Goal: Task Accomplishment & Management: Use online tool/utility

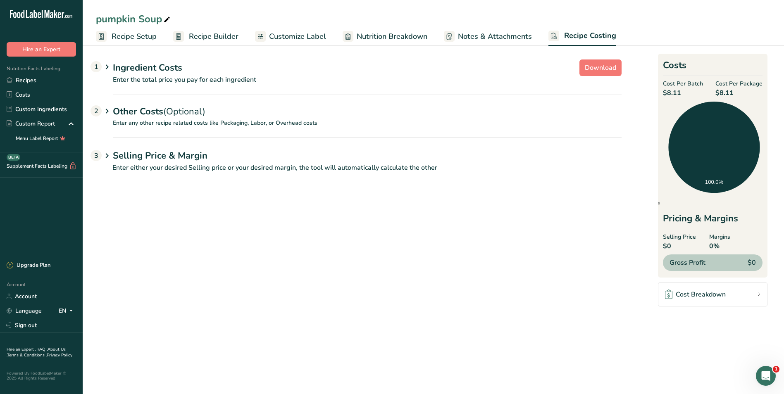
click at [565, 36] on span "Recipe Costing" at bounding box center [590, 35] width 52 height 11
click at [166, 77] on p "Enter the total price you pay for each ingredient" at bounding box center [359, 85] width 526 height 20
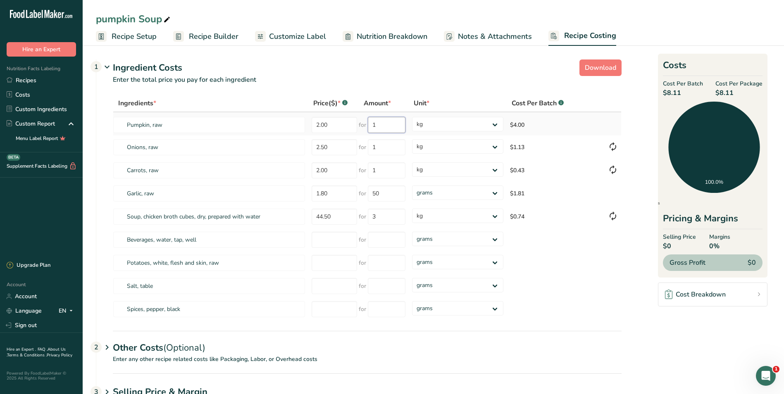
click at [383, 126] on input "1" at bounding box center [387, 125] width 38 height 16
type input "1"
click at [324, 263] on input "number" at bounding box center [334, 263] width 45 height 16
type input "4.00"
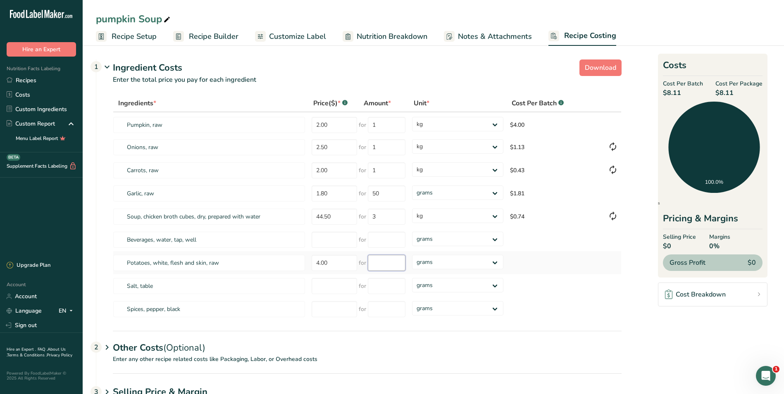
click at [375, 263] on input "number" at bounding box center [387, 263] width 38 height 16
type input "1"
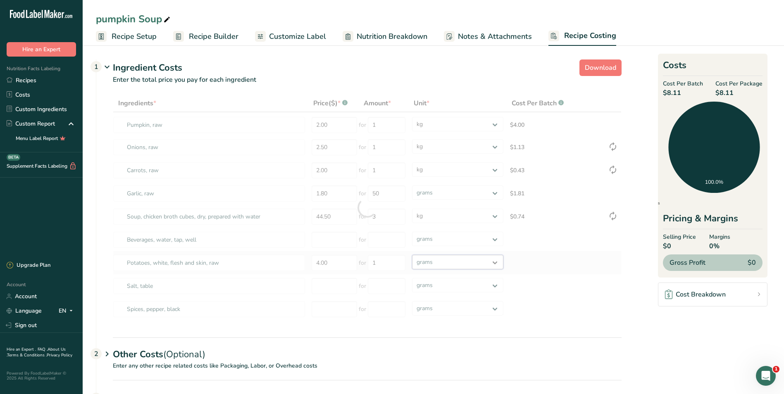
click at [496, 261] on div "Ingredients * Price($) * .a-a{fill:#347362;}.b-a{fill:#fff;} Amount * Unit * Co…" at bounding box center [367, 208] width 509 height 227
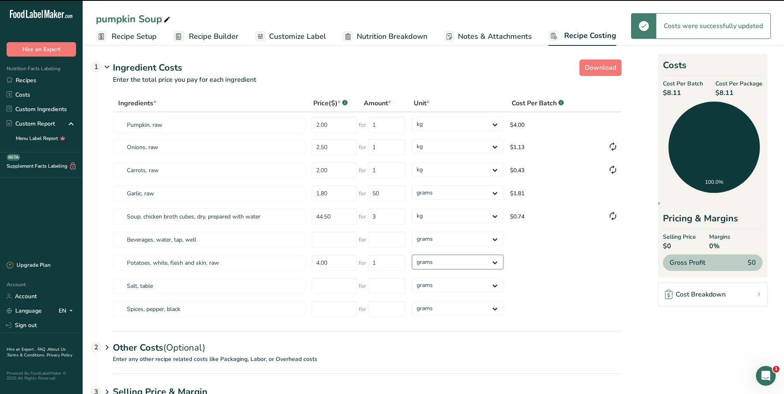
select select "1"
click at [412, 255] on select "grams kg mg mcg lb oz" at bounding box center [457, 262] width 91 height 14
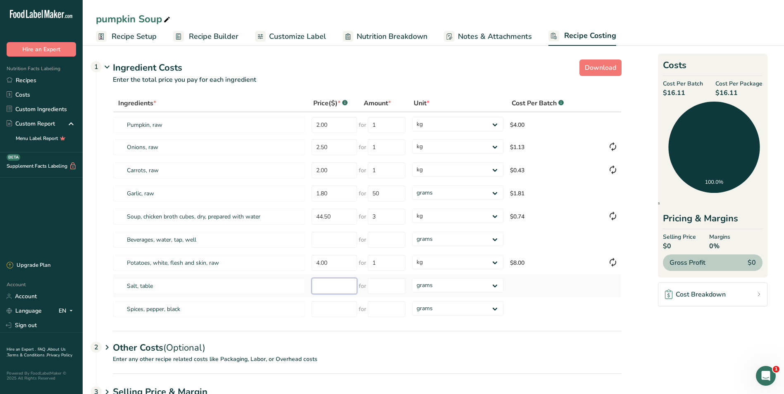
click at [324, 288] on input "number" at bounding box center [334, 286] width 45 height 16
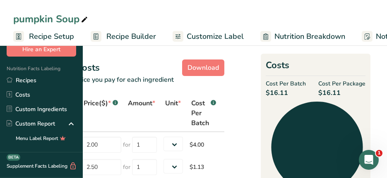
select select "1"
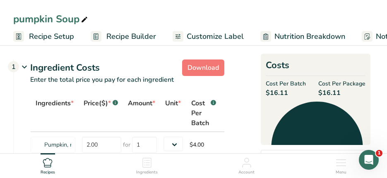
select select "1"
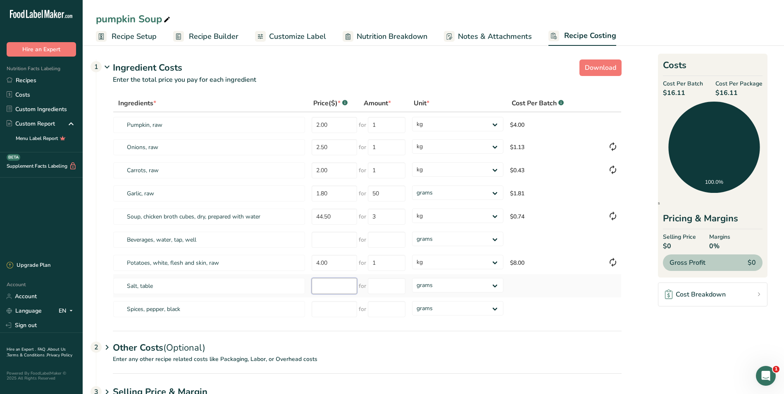
click at [332, 288] on input "number" at bounding box center [334, 286] width 45 height 16
type input "5.00"
click at [382, 288] on input "number" at bounding box center [387, 286] width 38 height 16
type input "500"
click at [341, 309] on div "Ingredients * Price($) * .a-a{fill:#347362;}.b-a{fill:#fff;} Amount * Unit * Co…" at bounding box center [367, 208] width 509 height 227
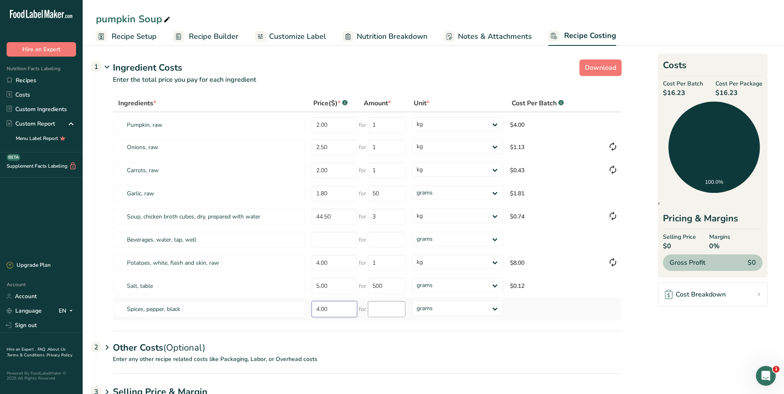
type input "4.00"
click at [385, 309] on input "number" at bounding box center [387, 309] width 38 height 16
type input "50"
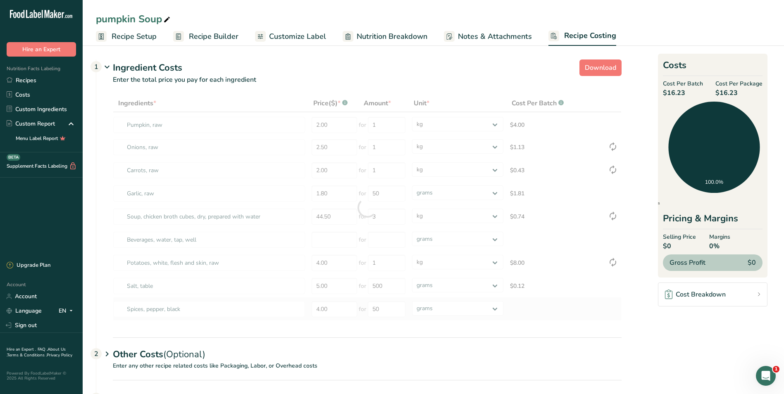
click at [572, 306] on div "Ingredients * Price($) * .a-a{fill:#347362;}.b-a{fill:#fff;} Amount * Unit * Co…" at bounding box center [367, 208] width 509 height 227
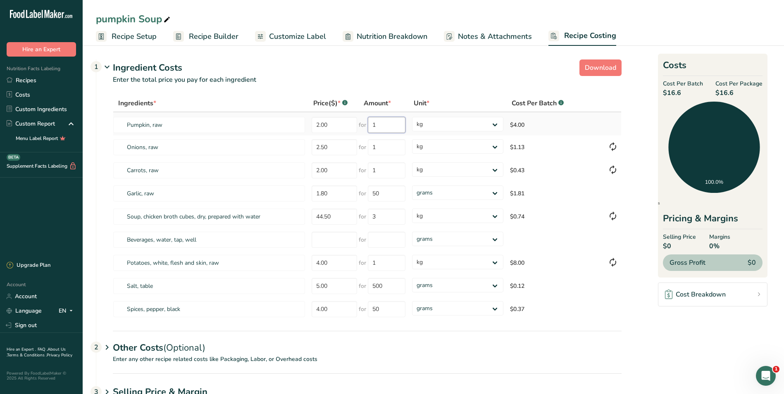
click at [394, 126] on input "1" at bounding box center [387, 125] width 38 height 16
type input "2"
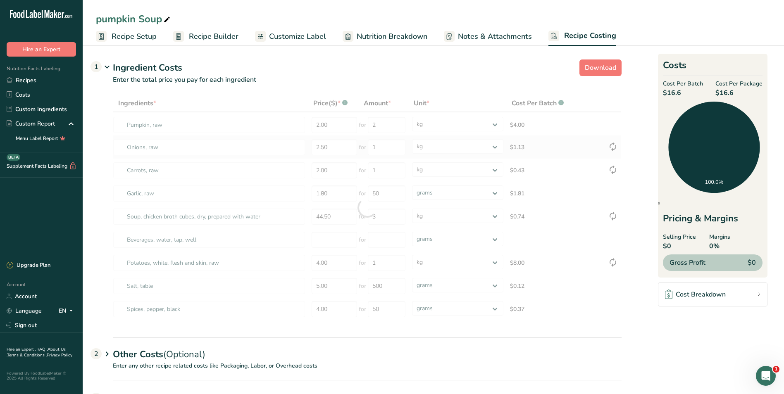
click at [465, 157] on div "Ingredients * Price($) * .a-a{fill:#347362;}.b-a{fill:#fff;} Amount * Unit * Co…" at bounding box center [367, 208] width 509 height 227
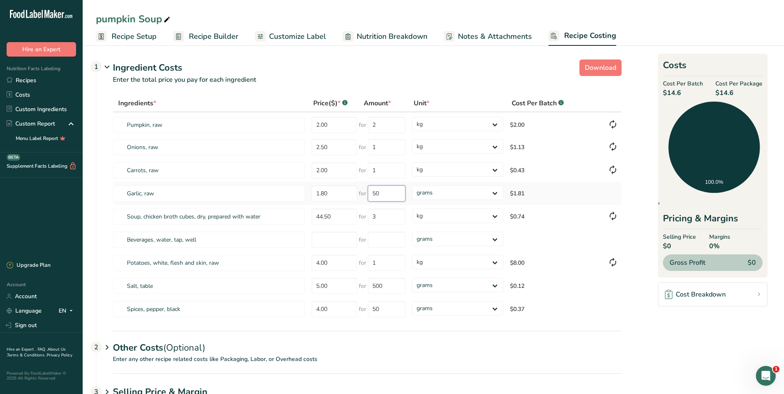
click at [391, 194] on input "50" at bounding box center [387, 194] width 38 height 16
type input "5"
type input "20"
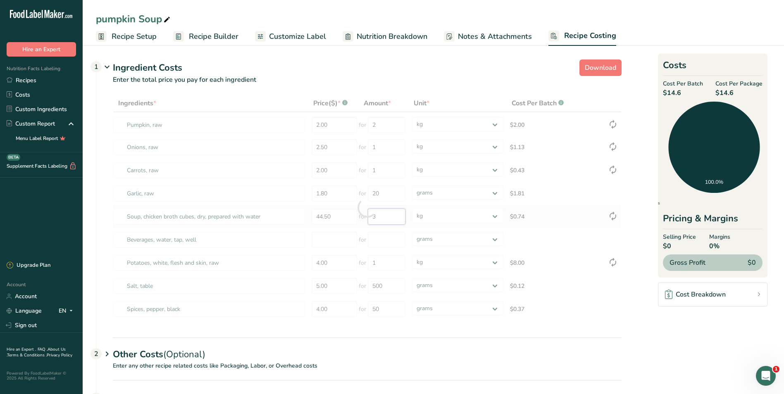
click at [395, 215] on div "Ingredients * Price($) * .a-a{fill:#347362;}.b-a{fill:#fff;} Amount * Unit * Co…" at bounding box center [367, 208] width 509 height 227
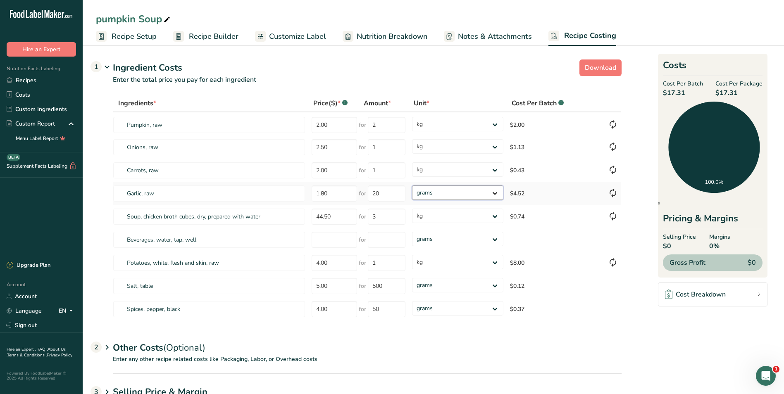
click at [495, 191] on select "grams kg mg mcg lb oz" at bounding box center [457, 193] width 91 height 14
click at [343, 194] on input "1.80" at bounding box center [334, 194] width 45 height 16
type input "1"
type input "2.00"
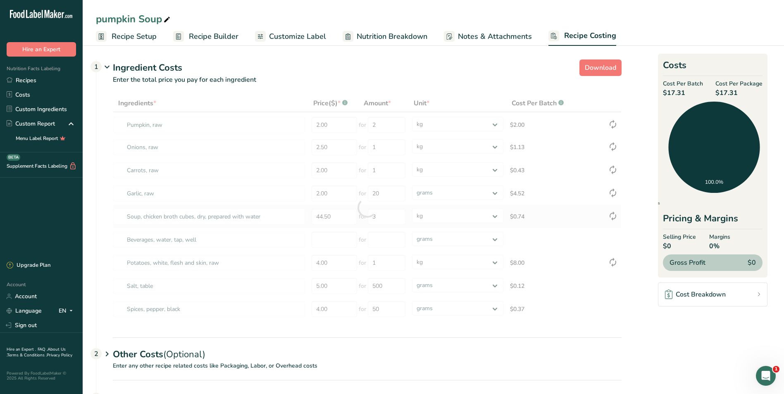
click at [564, 218] on div "Ingredients * Price($) * .a-a{fill:#347362;}.b-a{fill:#fff;} Amount * Unit * Co…" at bounding box center [367, 208] width 509 height 227
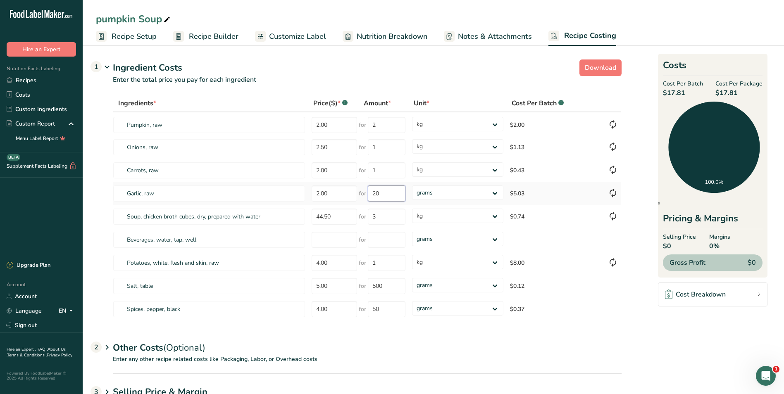
click at [388, 195] on input "20" at bounding box center [387, 194] width 38 height 16
type input "2"
type input "5"
click at [392, 222] on div "Ingredients * Price($) * .a-a{fill:#347362;}.b-a{fill:#fff;} Amount * Unit * Co…" at bounding box center [367, 208] width 509 height 227
click at [334, 194] on input "2.00" at bounding box center [334, 194] width 45 height 16
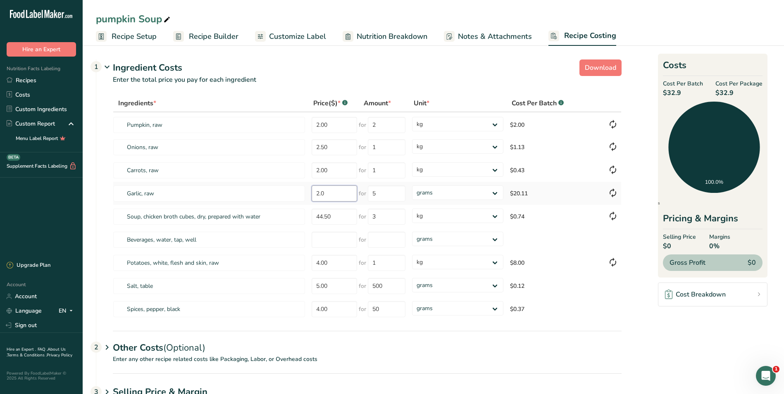
type input "2"
type input "1.90"
click at [382, 194] on div "Ingredients * Price($) * .a-a{fill:#347362;}.b-a{fill:#fff;} Amount * Unit * Co…" at bounding box center [367, 208] width 509 height 227
type input "5"
type input "100"
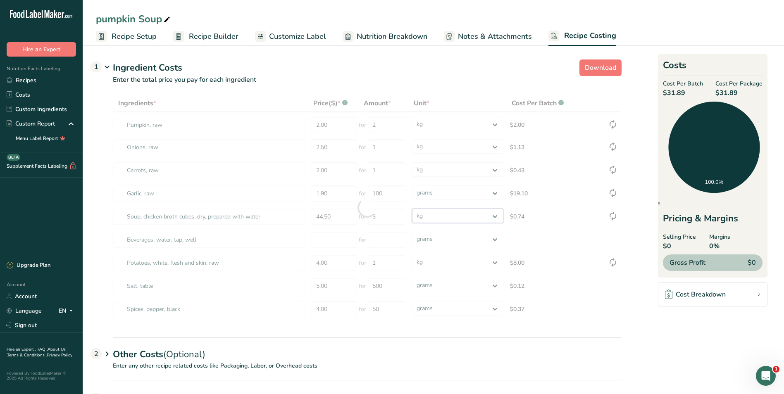
click at [468, 212] on div "Ingredients * Price($) * .a-a{fill:#347362;}.b-a{fill:#fff;} Amount * Unit * Co…" at bounding box center [367, 208] width 509 height 227
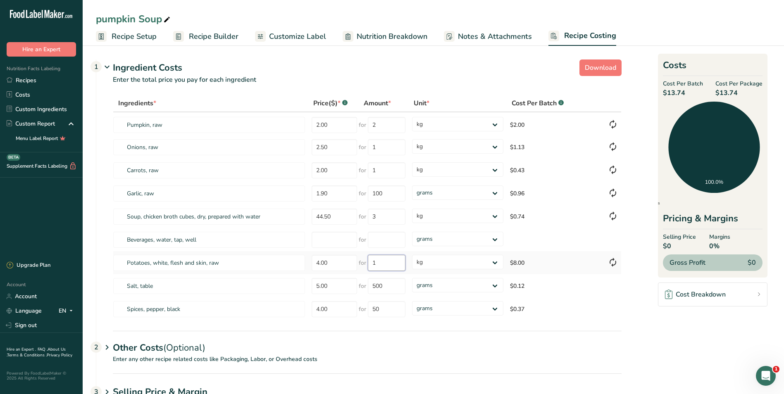
click at [389, 265] on input "1" at bounding box center [387, 263] width 38 height 16
type input "2"
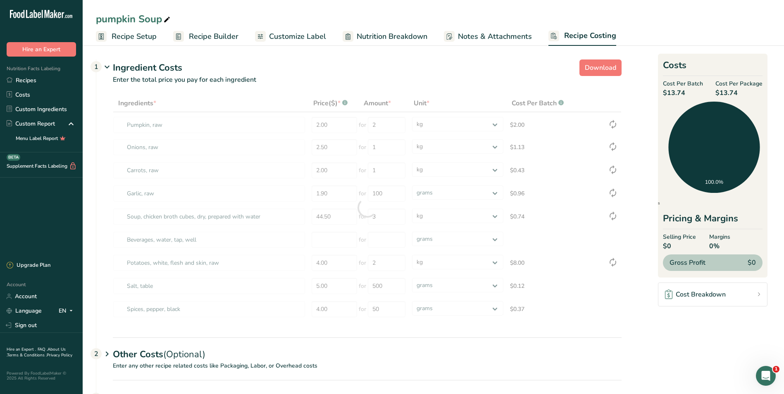
click at [455, 335] on section "Download Ingredient Costs 1 Enter the total price you pay for each ingredient I…" at bounding box center [433, 241] width 675 height 370
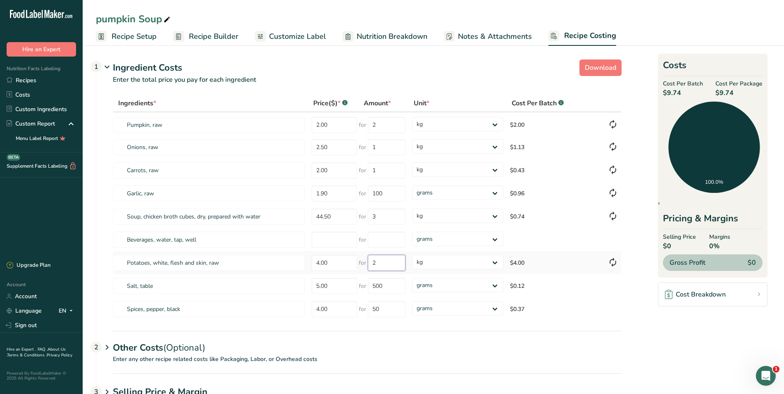
click at [392, 263] on input "2" at bounding box center [387, 263] width 38 height 16
type input "1"
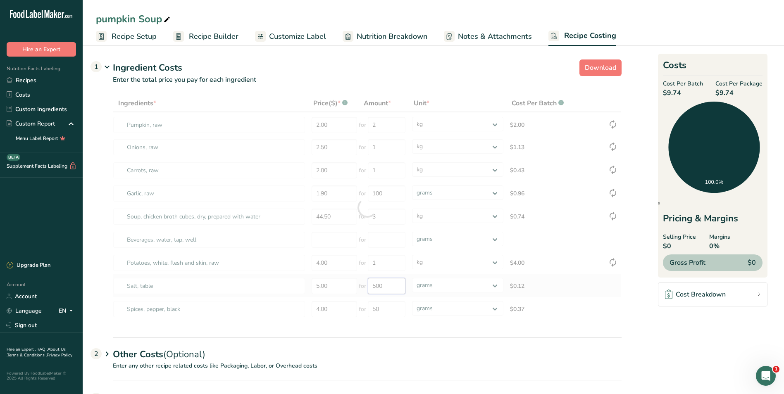
click at [390, 286] on div "Ingredients * Price($) * .a-a{fill:#347362;}.b-a{fill:#fff;} Amount * Unit * Co…" at bounding box center [367, 208] width 509 height 227
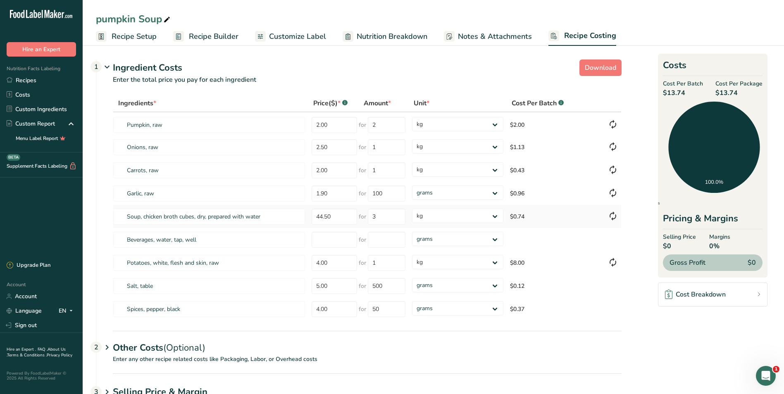
click at [567, 222] on td "$0.74" at bounding box center [556, 216] width 98 height 23
click at [565, 179] on td "$0.43" at bounding box center [556, 170] width 98 height 23
click at [383, 265] on input "1" at bounding box center [387, 263] width 38 height 16
type input "500"
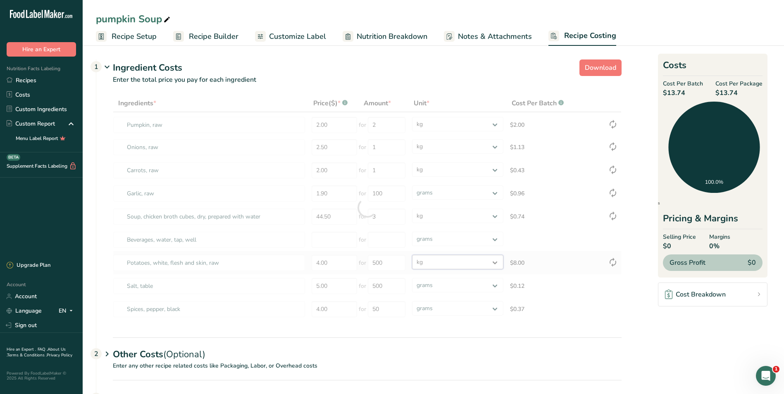
click at [496, 262] on div "Ingredients * Price($) * .a-a{fill:#347362;}.b-a{fill:#fff;} Amount * Unit * Co…" at bounding box center [367, 208] width 509 height 227
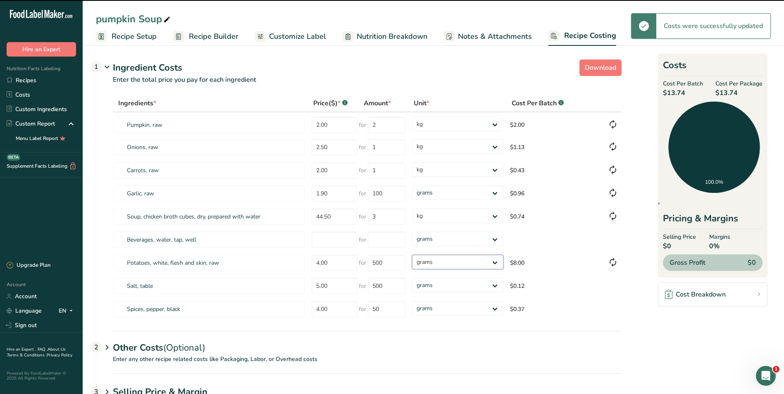
click at [412, 255] on select "grams kg mg mcg lb oz" at bounding box center [457, 262] width 91 height 14
select select "1"
select select
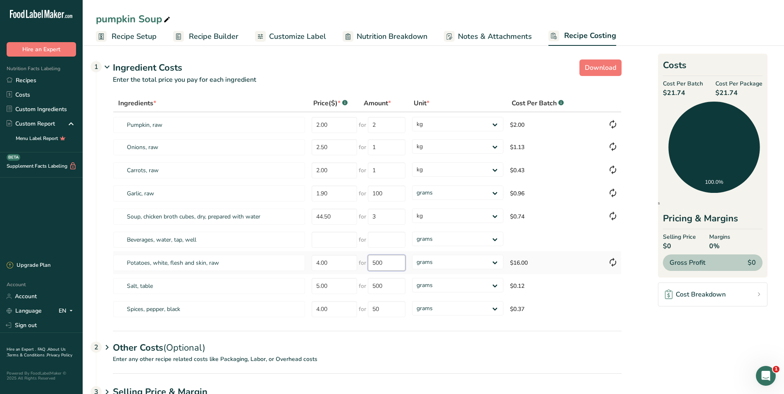
click at [399, 266] on input "500" at bounding box center [387, 263] width 38 height 16
type input "5"
type input "1"
click at [496, 262] on div "Ingredients * Price($) * .a-a{fill:#347362;}.b-a{fill:#fff;} Amount * Unit * Co…" at bounding box center [367, 208] width 509 height 227
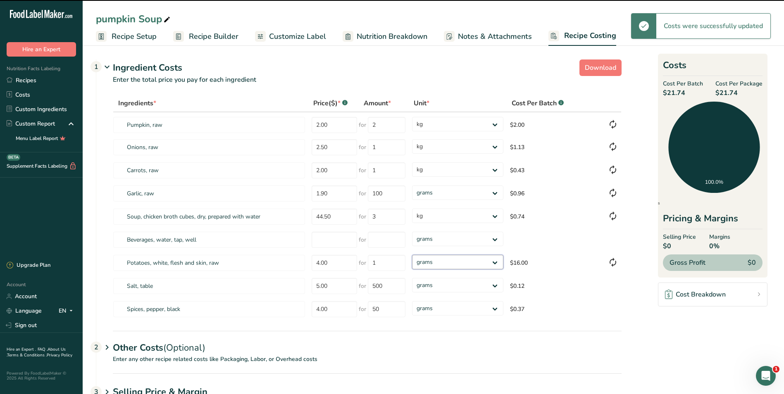
select select "1"
drag, startPoint x: 496, startPoint y: 262, endPoint x: 490, endPoint y: 270, distance: 10.9
click at [412, 255] on select "grams kg mg mcg lb oz" at bounding box center [457, 262] width 91 height 14
type input "500"
select select
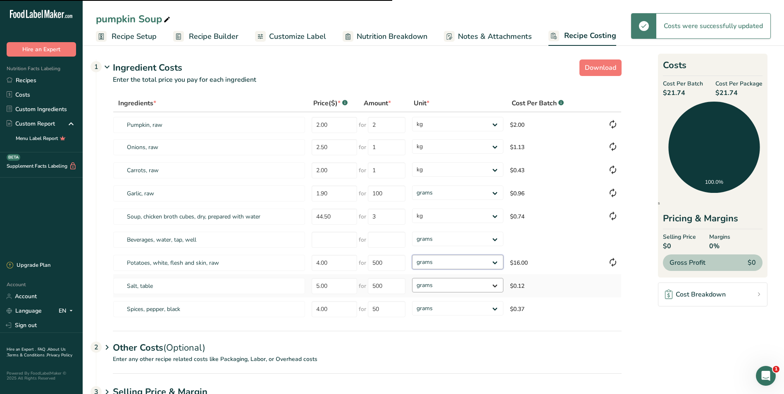
type input "1"
select select "1"
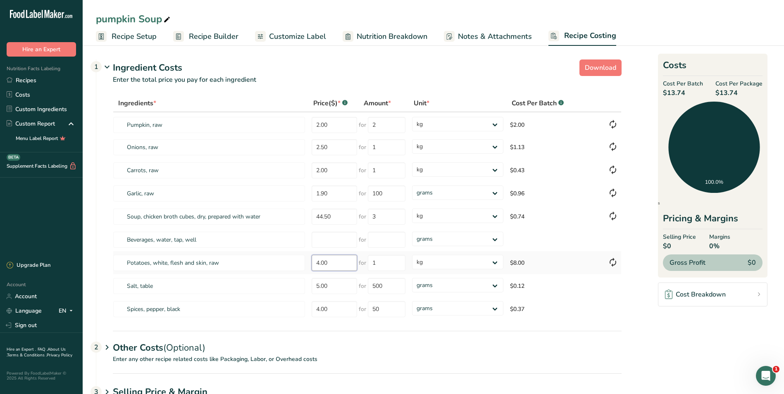
click at [349, 264] on input "4.00" at bounding box center [334, 263] width 45 height 16
type input "4"
type input "4.00"
click at [457, 285] on select "grams kg mg mcg lb oz" at bounding box center [457, 285] width 91 height 14
click at [605, 291] on td at bounding box center [613, 286] width 17 height 23
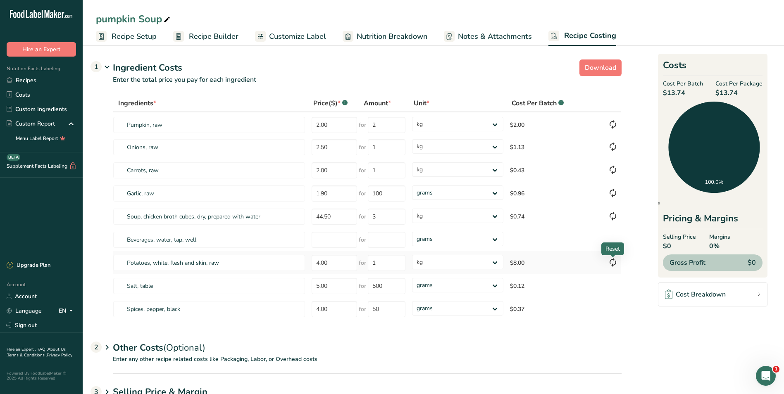
click at [615, 263] on icon at bounding box center [613, 262] width 10 height 15
click at [495, 262] on select "grams kg mg mcg lb oz" at bounding box center [457, 262] width 91 height 14
select select "1"
click at [412, 255] on select "grams kg mg mcg lb oz" at bounding box center [457, 262] width 91 height 14
click at [383, 262] on input "1" at bounding box center [387, 263] width 38 height 16
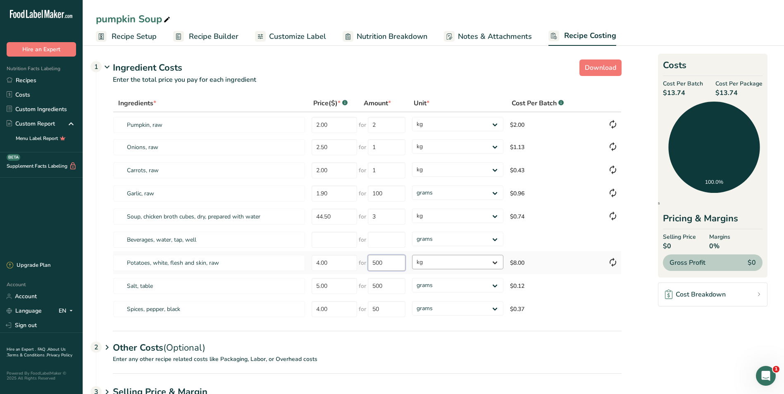
type input "500"
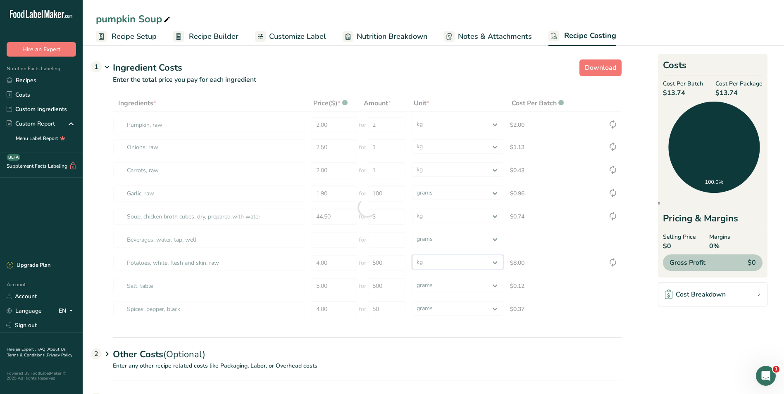
click at [496, 262] on div "Ingredients * Price($) * .a-a{fill:#347362;}.b-a{fill:#fff;} Amount * Unit * Co…" at bounding box center [367, 208] width 509 height 227
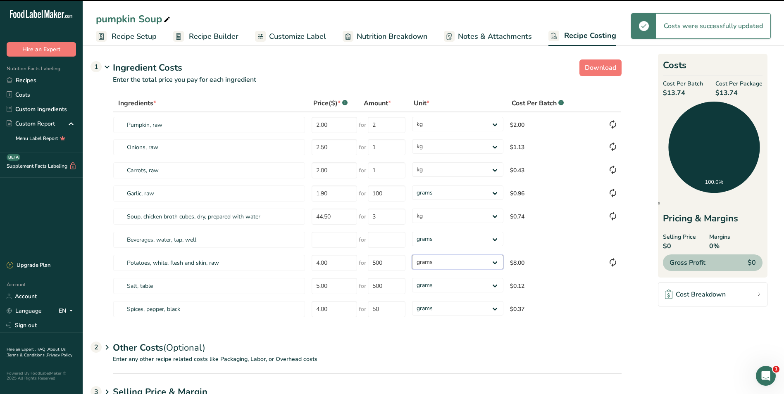
click at [412, 255] on select "grams kg mg mcg lb oz" at bounding box center [457, 262] width 91 height 14
select select "1"
select select
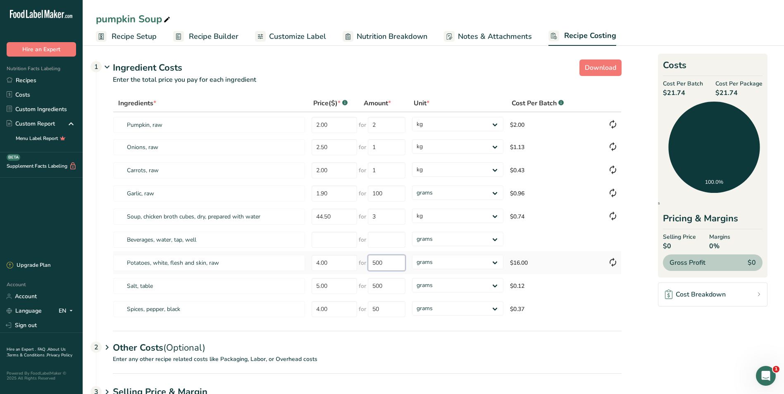
click at [389, 262] on input "500" at bounding box center [387, 263] width 38 height 16
type input "5"
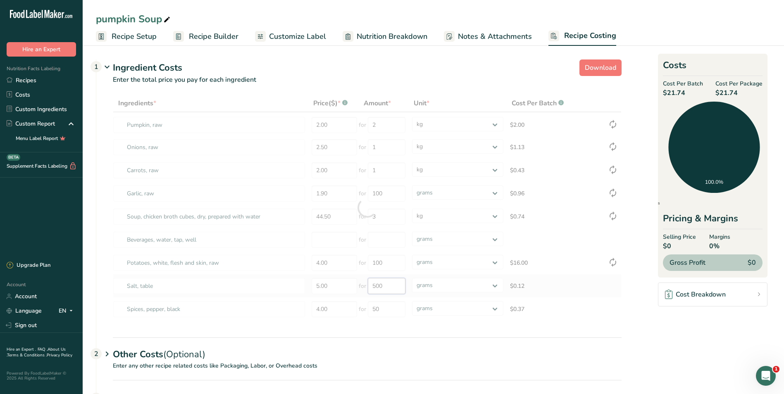
click at [391, 286] on div "Ingredients * Price($) * .a-a{fill:#347362;}.b-a{fill:#fff;} Amount * Unit * Co…" at bounding box center [367, 208] width 509 height 227
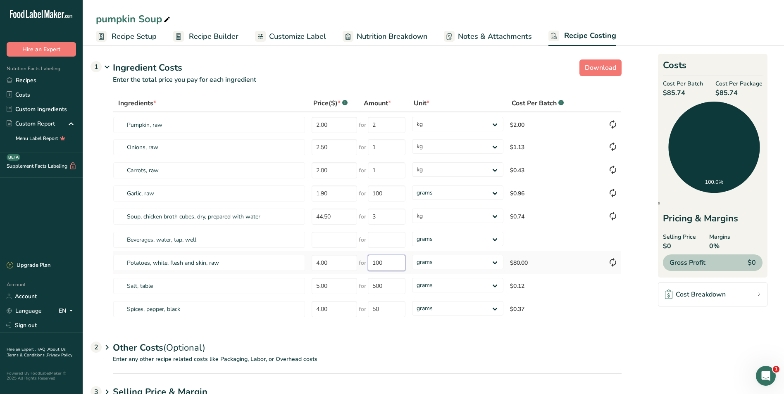
click at [394, 263] on input "100" at bounding box center [387, 263] width 38 height 16
type input "1"
click at [498, 261] on div "Ingredients * Price($) * .a-a{fill:#347362;}.b-a{fill:#fff;} Amount * Unit * Co…" at bounding box center [367, 208] width 509 height 227
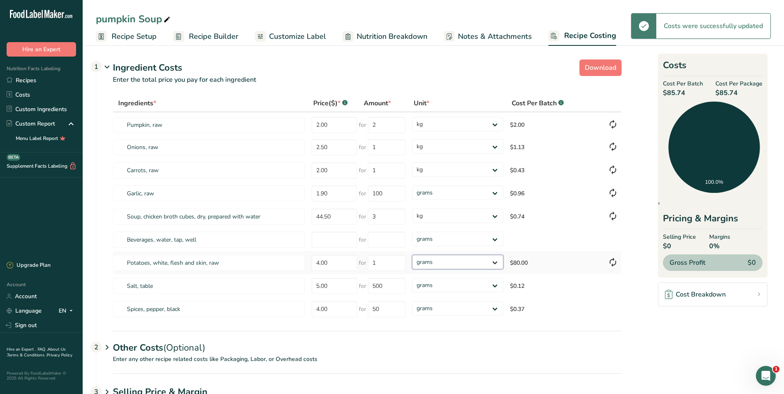
select select "1"
drag, startPoint x: 498, startPoint y: 261, endPoint x: 486, endPoint y: 270, distance: 15.6
click at [412, 255] on select "grams kg mg mcg lb oz" at bounding box center [457, 262] width 91 height 14
type input "100"
select select
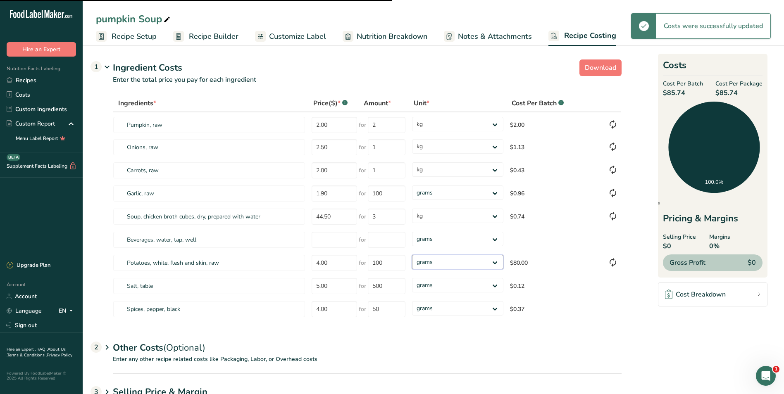
type input "1"
select select "1"
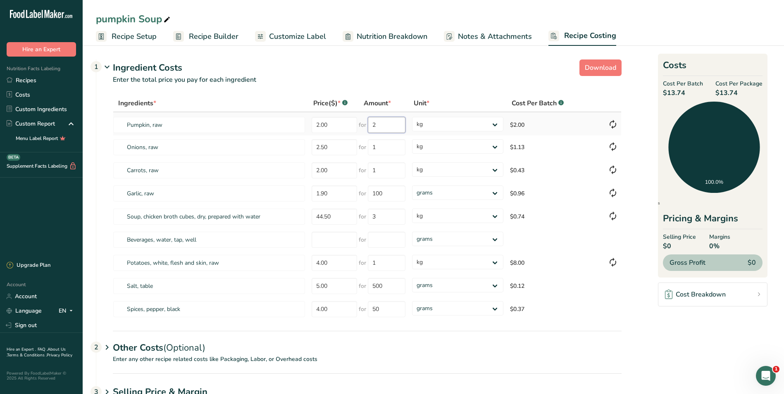
click at [385, 125] on input "2" at bounding box center [387, 125] width 38 height 16
type input "3"
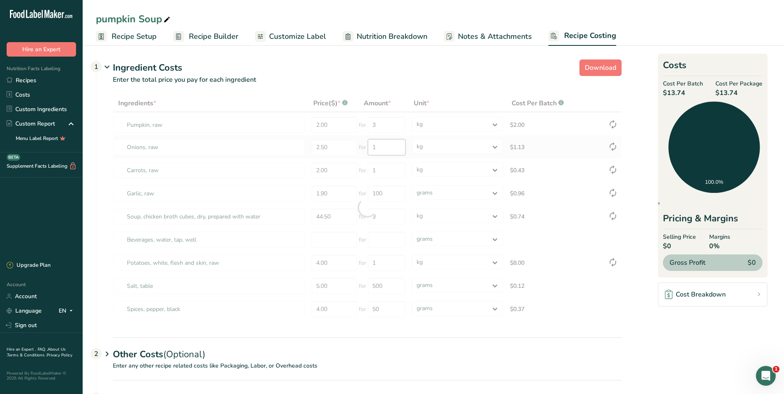
click at [388, 148] on div "Ingredients * Price($) * .a-a{fill:#347362;}.b-a{fill:#fff;} Amount * Unit * Co…" at bounding box center [367, 208] width 509 height 227
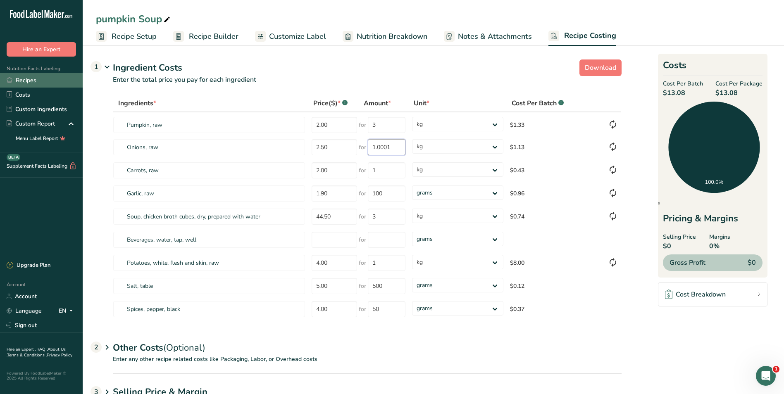
type input "1.0001"
click at [34, 79] on link "Recipes" at bounding box center [41, 80] width 83 height 14
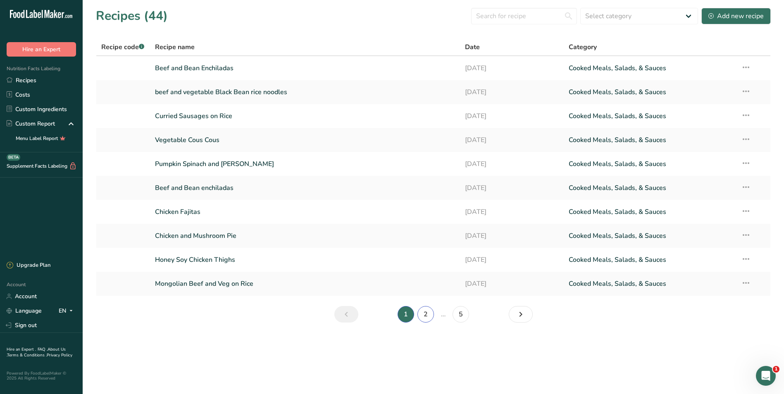
click at [424, 316] on link "2" at bounding box center [426, 314] width 17 height 17
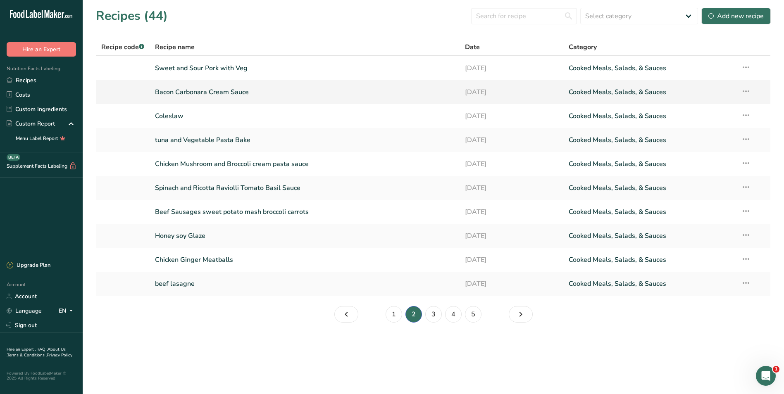
click at [252, 91] on link "Bacon Carbonara Cream Sauce" at bounding box center [305, 92] width 301 height 17
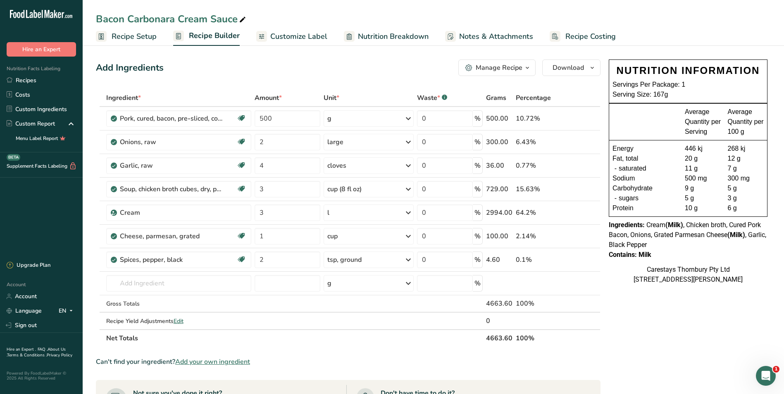
click at [590, 34] on span "Recipe Costing" at bounding box center [591, 36] width 50 height 11
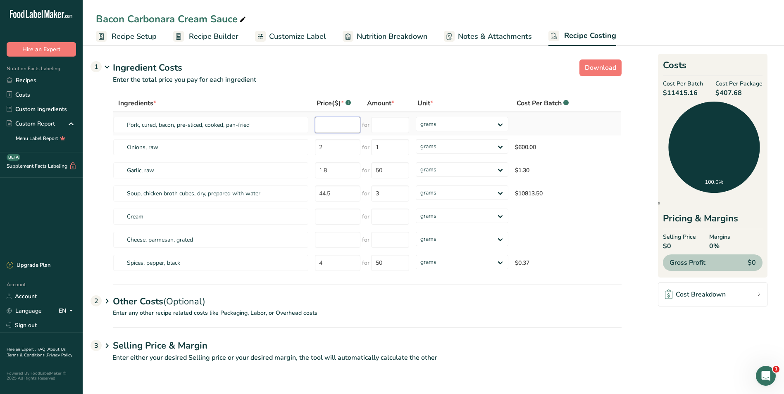
click at [326, 127] on input "number" at bounding box center [337, 125] width 45 height 16
type input "14.80"
click at [382, 128] on input "number" at bounding box center [390, 125] width 38 height 16
type input "2.5"
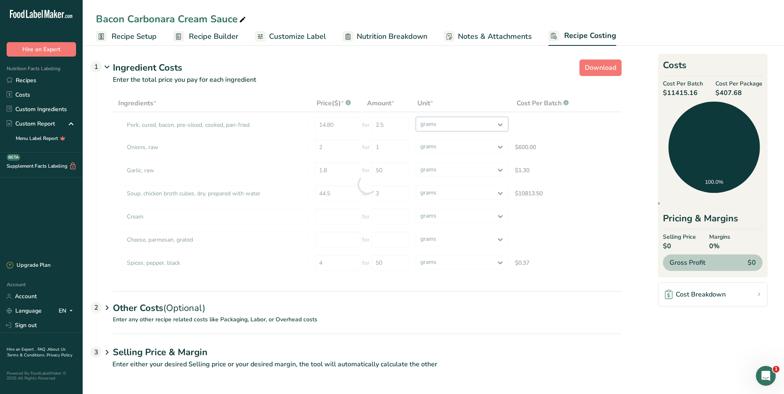
click at [500, 121] on div "Ingredients * Price($) * .a-a{fill:#347362;}.b-a{fill:#fff;} Amount * Unit * Co…" at bounding box center [367, 185] width 509 height 180
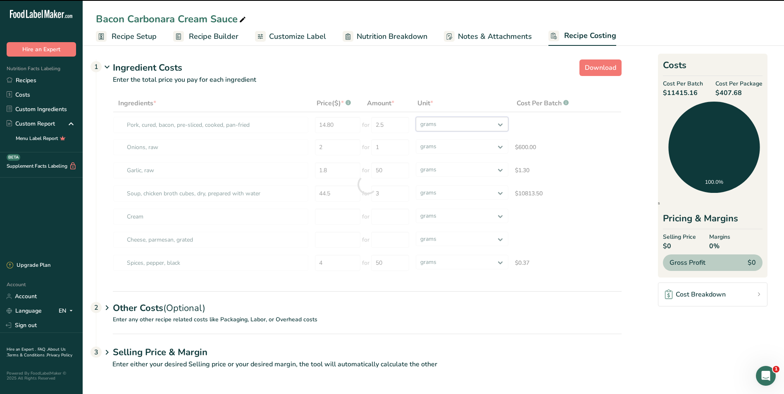
select select "1"
click at [416, 117] on select "grams kg mg mcg lb oz" at bounding box center [462, 124] width 93 height 14
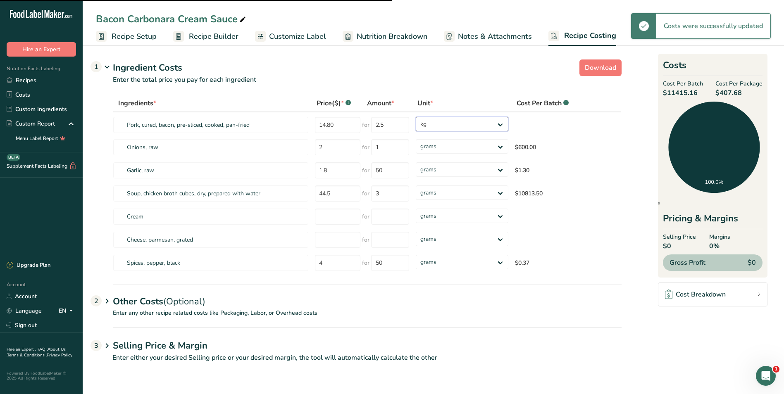
type input "3"
select select "1"
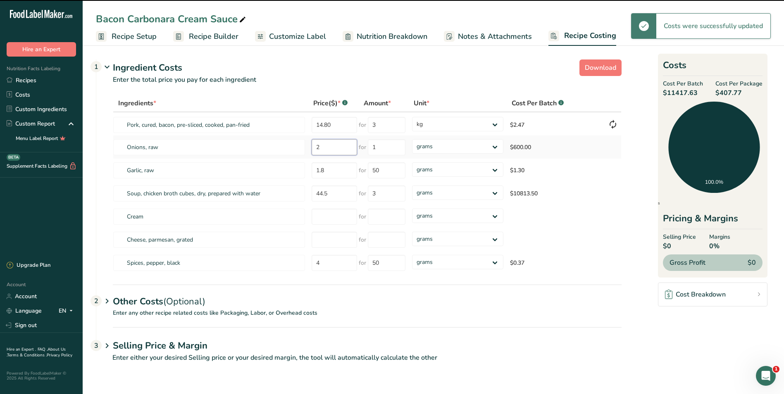
click at [326, 148] on input "2" at bounding box center [334, 147] width 45 height 16
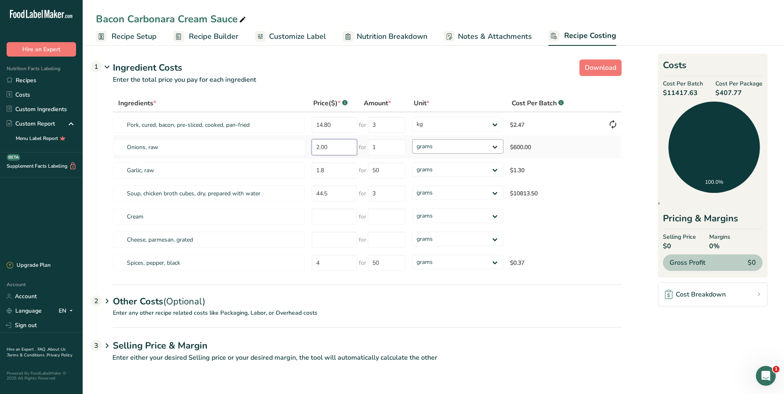
type input "2.00"
click at [495, 145] on select "grams kg mg mcg lb oz" at bounding box center [457, 146] width 91 height 14
select select "1"
click at [412, 139] on select "grams kg mg mcg lb oz" at bounding box center [457, 146] width 91 height 14
click at [497, 191] on select "grams kg mg mcg lb oz" at bounding box center [457, 193] width 91 height 14
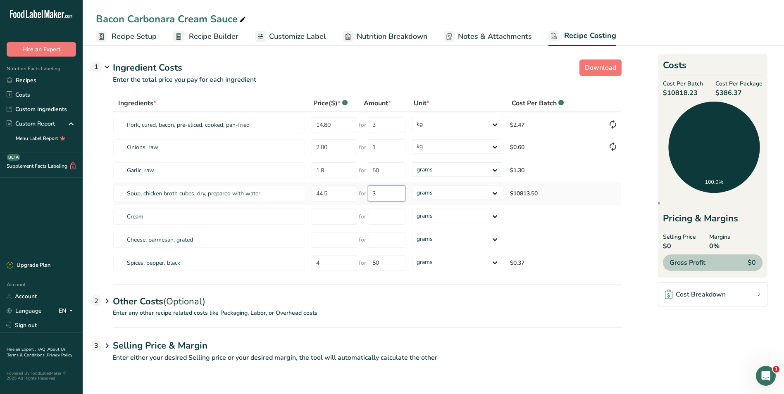
click at [390, 195] on input "3" at bounding box center [387, 194] width 38 height 16
type input "2.5"
click at [495, 194] on div "Ingredients * Price($) * .a-a{fill:#347362;}.b-a{fill:#fff;} Amount * Unit * Co…" at bounding box center [367, 185] width 509 height 180
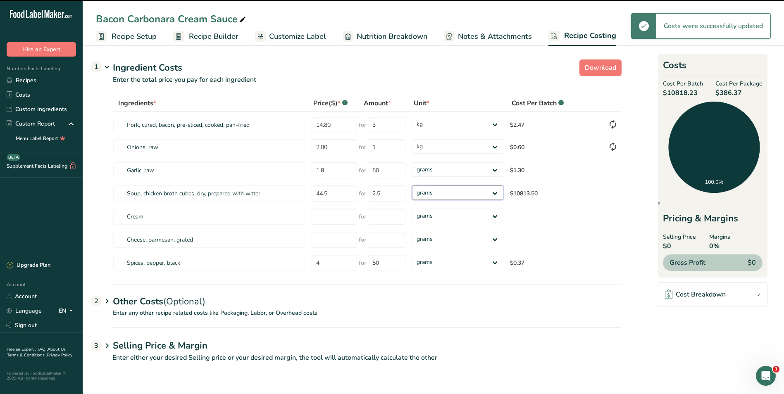
select select "1"
drag, startPoint x: 495, startPoint y: 194, endPoint x: 481, endPoint y: 201, distance: 15.7
click at [412, 186] on select "grams kg mg mcg lb oz" at bounding box center [457, 193] width 91 height 14
type input "3"
select select "1"
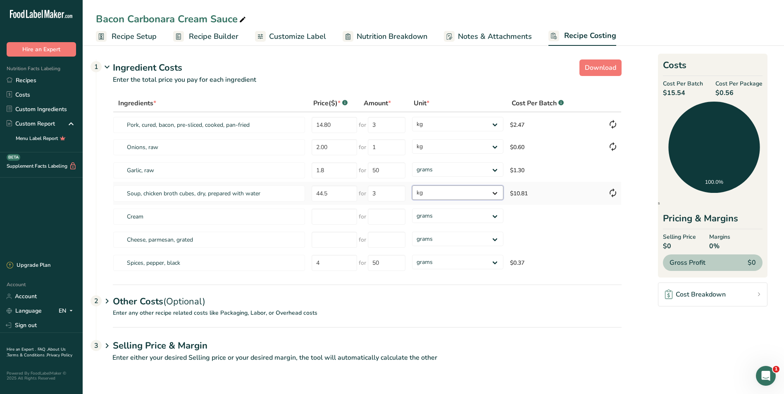
click at [496, 191] on select "grams kg mg mcg lb oz" at bounding box center [457, 193] width 91 height 14
click at [395, 192] on input "3" at bounding box center [387, 194] width 38 height 16
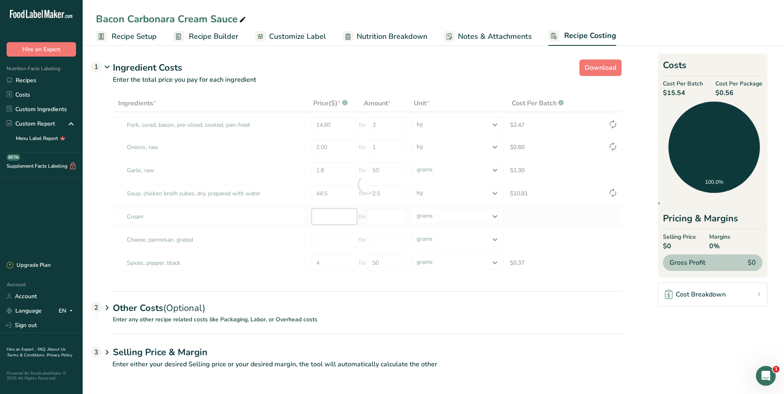
click at [328, 217] on div "Ingredients * Price($) * .a-a{fill:#347362;}.b-a{fill:#fff;} Amount * Unit * Co…" at bounding box center [367, 185] width 509 height 180
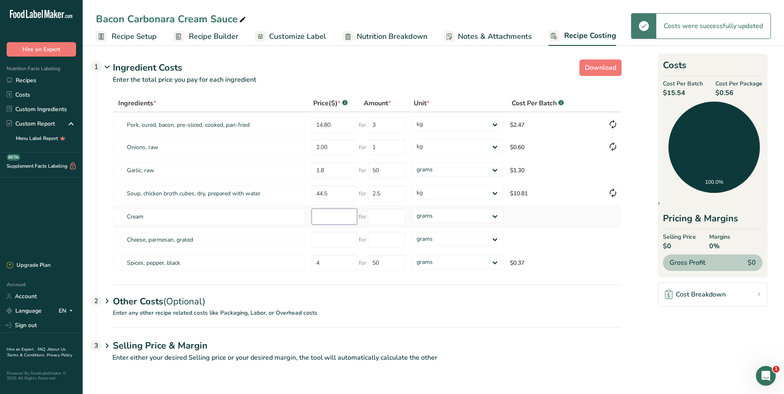
type input "3"
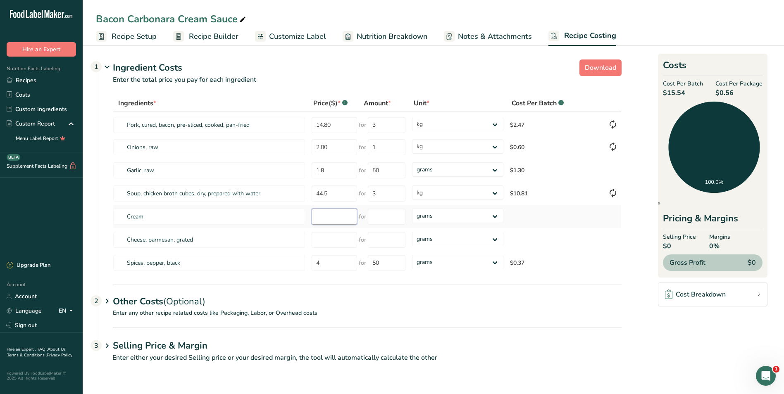
click at [332, 215] on input "number" at bounding box center [334, 217] width 45 height 16
type input "9.69"
click at [383, 216] on input "number" at bounding box center [387, 217] width 38 height 16
type input "1"
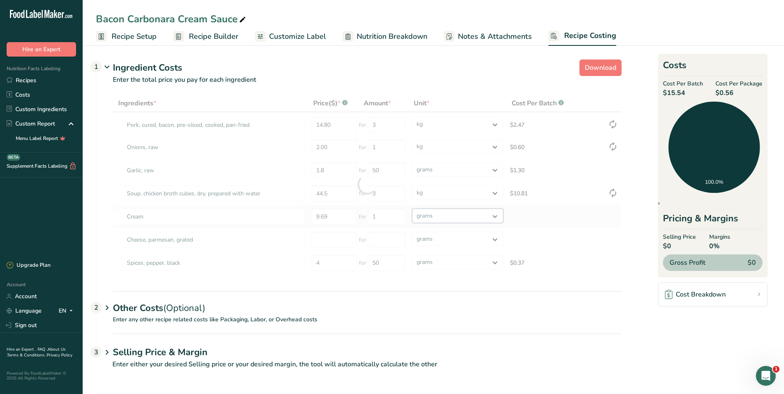
click at [495, 215] on div "Ingredients * Price($) * .a-a{fill:#347362;}.b-a{fill:#fff;} Amount * Unit * Co…" at bounding box center [367, 185] width 509 height 180
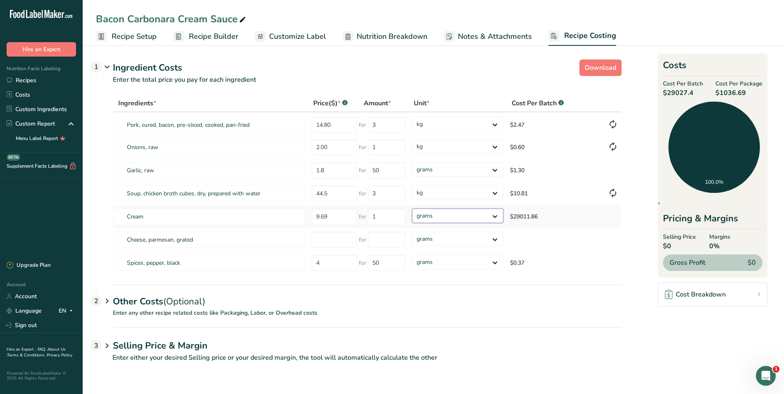
click at [495, 215] on select "grams kg mg mcg lb oz" at bounding box center [457, 216] width 91 height 14
click at [412, 209] on select "grams kg mg mcg lb oz" at bounding box center [457, 216] width 91 height 14
click at [495, 215] on select "grams kg mg mcg lb oz" at bounding box center [457, 216] width 91 height 14
click at [412, 209] on select "grams kg mg mcg lb oz" at bounding box center [457, 216] width 91 height 14
click at [495, 215] on select "grams kg mg mcg lb oz" at bounding box center [457, 216] width 91 height 14
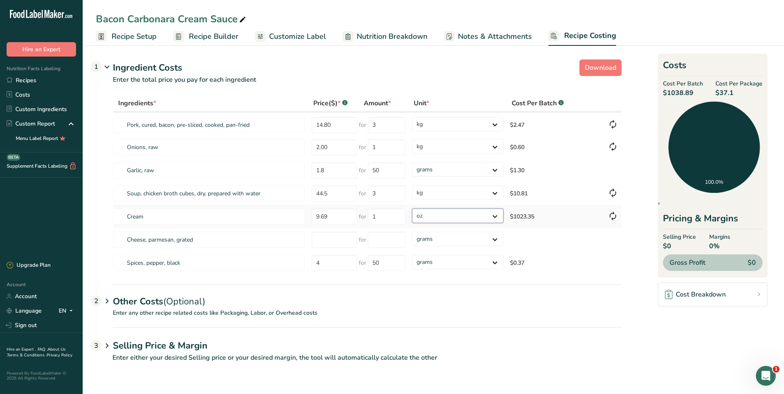
select select "3"
click at [412, 209] on select "grams kg mg mcg lb oz" at bounding box center [457, 216] width 91 height 14
click at [495, 215] on select "grams kg mg mcg lb oz" at bounding box center [457, 216] width 91 height 14
click at [412, 209] on select "grams kg mg mcg lb oz" at bounding box center [457, 216] width 91 height 14
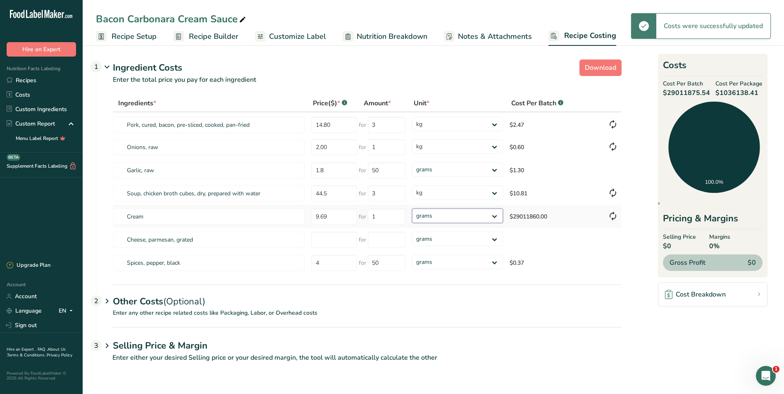
select select "3"
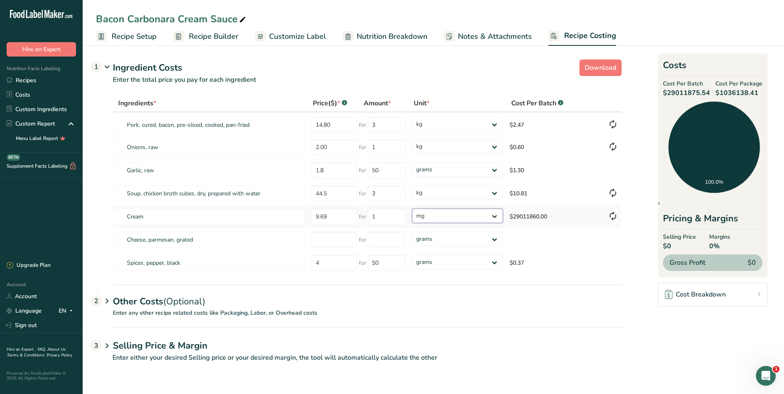
click at [495, 216] on select "grams kg mg mcg lb oz" at bounding box center [457, 216] width 91 height 14
click at [412, 209] on select "grams kg mg mcg lb oz" at bounding box center [457, 216] width 91 height 14
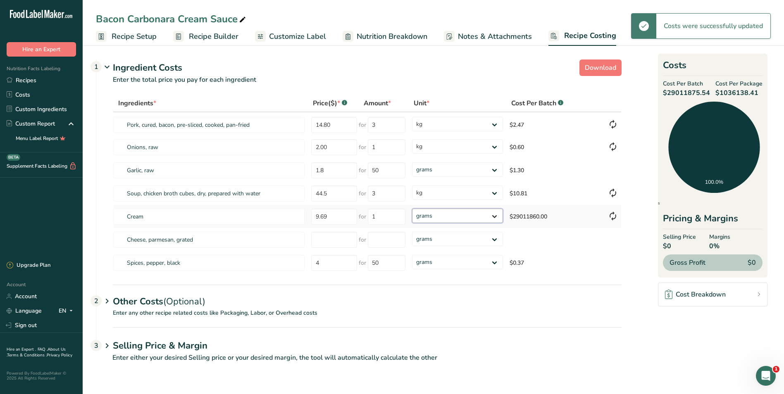
select select "3"
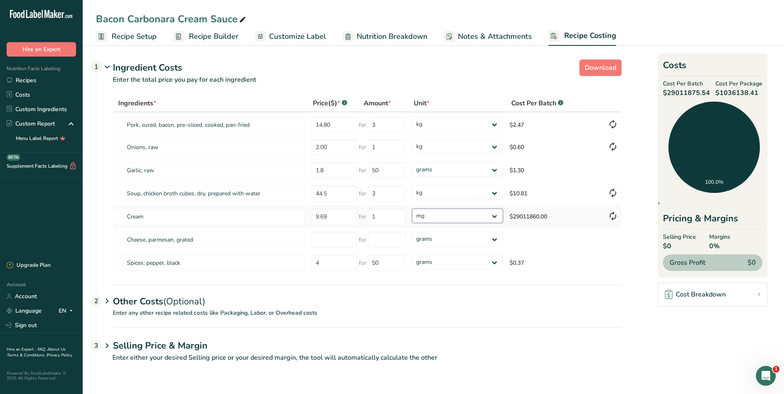
click at [497, 215] on select "grams kg mg mcg lb oz" at bounding box center [457, 216] width 91 height 14
click at [412, 209] on select "grams kg mg mcg lb oz" at bounding box center [457, 216] width 91 height 14
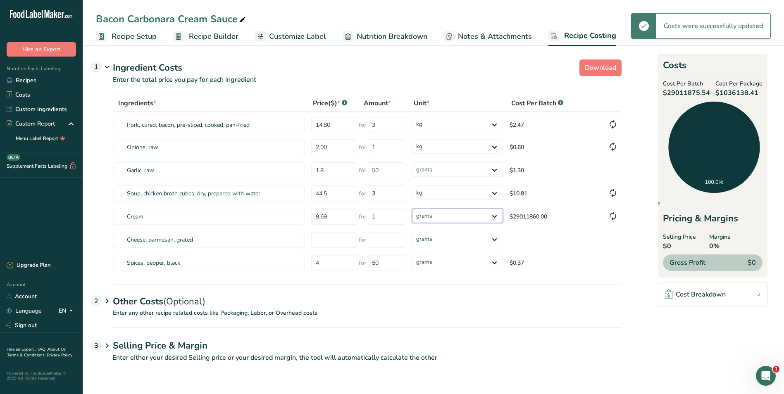
select select "3"
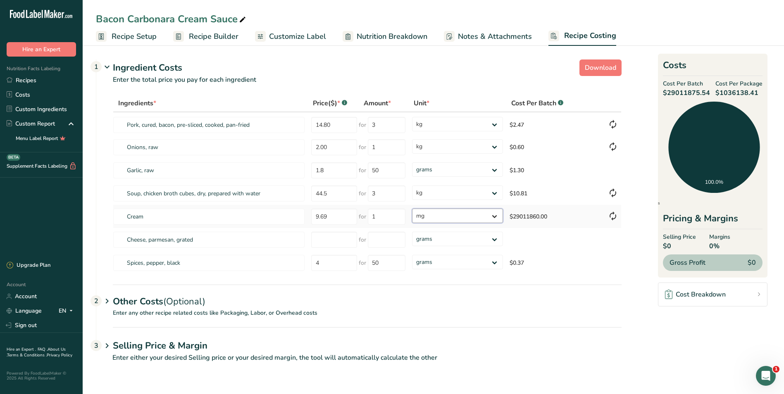
click at [497, 215] on select "grams kg mg mcg lb oz" at bounding box center [457, 216] width 91 height 14
click at [412, 209] on select "grams kg mg mcg lb oz" at bounding box center [457, 216] width 91 height 14
click at [495, 215] on select "grams kg mg mcg lb oz" at bounding box center [457, 216] width 91 height 14
click at [412, 209] on select "grams kg mg mcg lb oz" at bounding box center [457, 216] width 91 height 14
click at [496, 215] on select "grams kg mg mcg lb oz" at bounding box center [457, 216] width 91 height 14
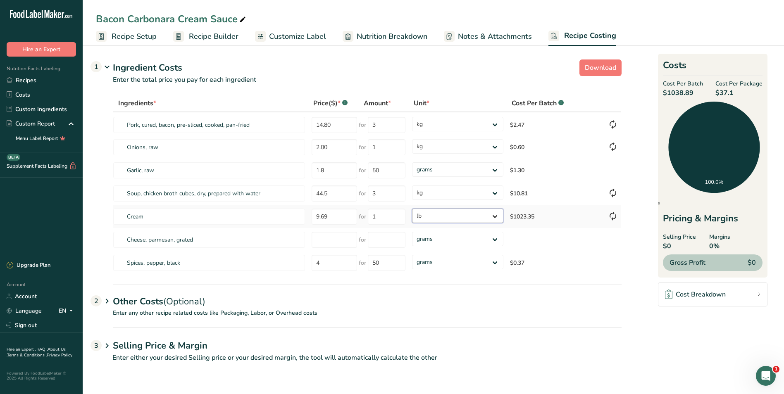
click at [412, 209] on select "grams kg mg mcg lb oz" at bounding box center [457, 216] width 91 height 14
click at [495, 215] on select "grams kg mg mcg lb oz" at bounding box center [457, 216] width 91 height 14
click at [412, 209] on select "grams kg mg mcg lb oz" at bounding box center [457, 216] width 91 height 14
click at [497, 215] on select "grams kg mg mcg lb oz" at bounding box center [457, 216] width 91 height 14
select select "1"
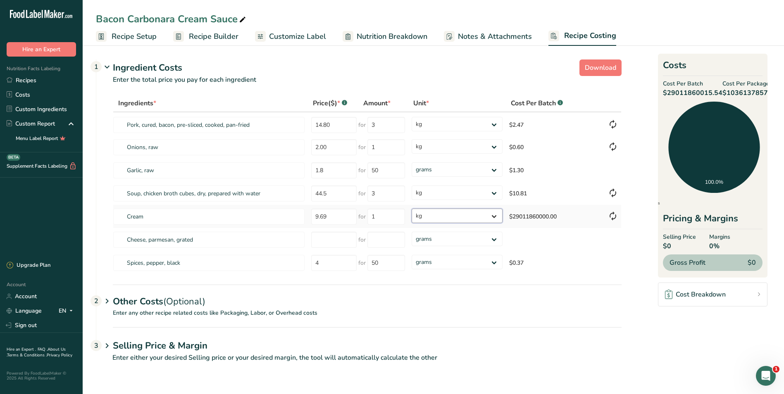
click at [412, 209] on select "grams kg mg mcg lb oz" at bounding box center [457, 216] width 91 height 14
click at [330, 244] on input "number" at bounding box center [334, 240] width 45 height 16
type input "43.52"
click at [392, 239] on input "number" at bounding box center [387, 240] width 38 height 16
type input "3"
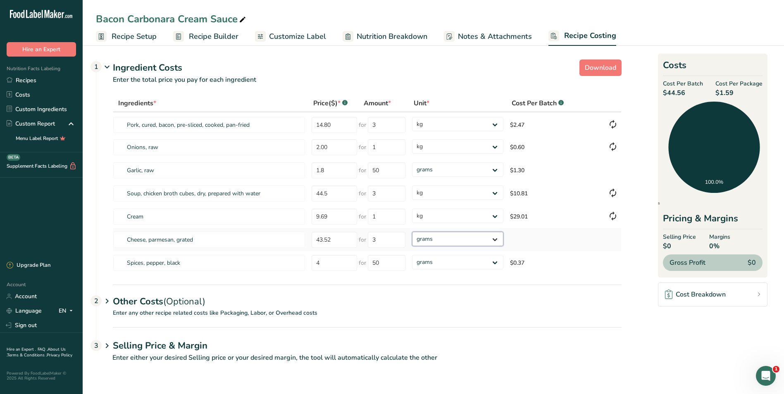
click at [494, 238] on div "Ingredients * Price($) * .a-a{fill:#347362;}.b-a{fill:#fff;} Amount * Unit * Co…" at bounding box center [367, 185] width 509 height 180
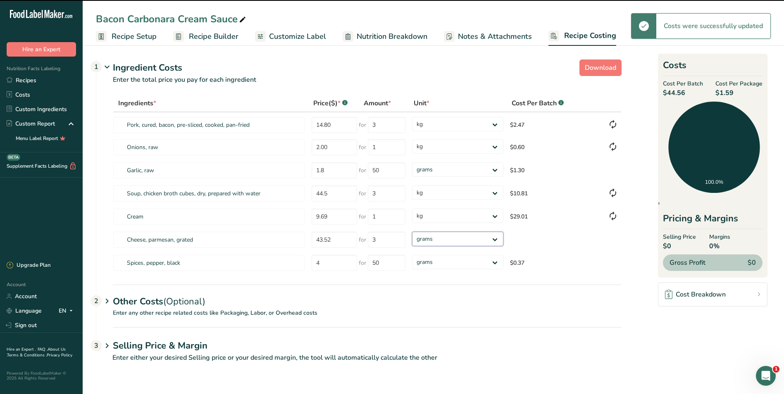
select select "1"
drag, startPoint x: 494, startPoint y: 238, endPoint x: 482, endPoint y: 247, distance: 15.1
click at [412, 232] on select "grams kg mg mcg lb oz" at bounding box center [457, 239] width 91 height 14
select select "1"
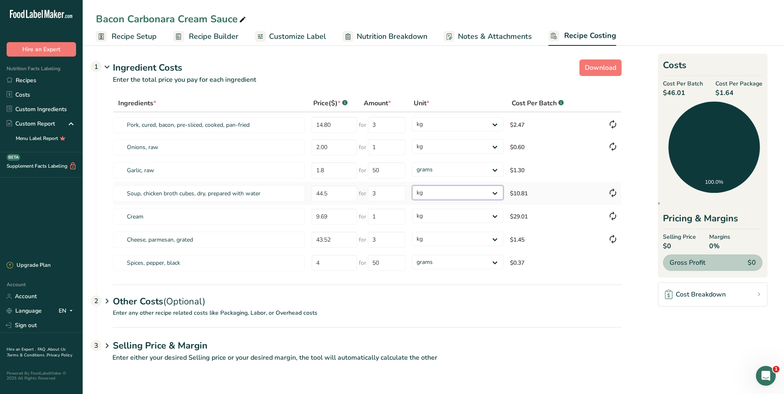
click at [497, 193] on select "grams kg mg mcg lb oz" at bounding box center [457, 193] width 91 height 14
click at [27, 80] on link "Recipes" at bounding box center [41, 80] width 83 height 14
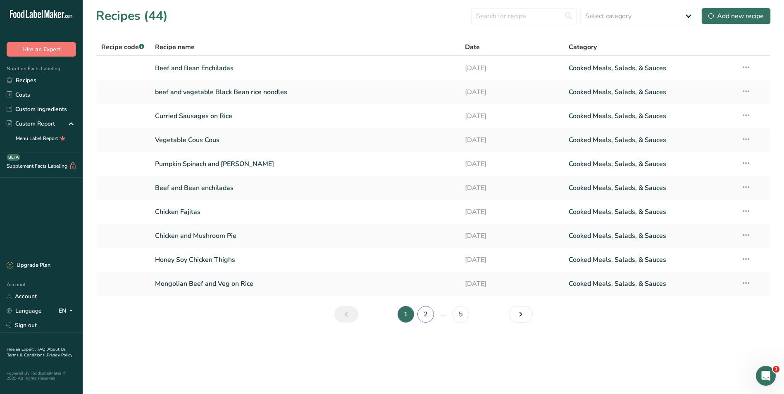
click at [427, 311] on link "2" at bounding box center [426, 314] width 17 height 17
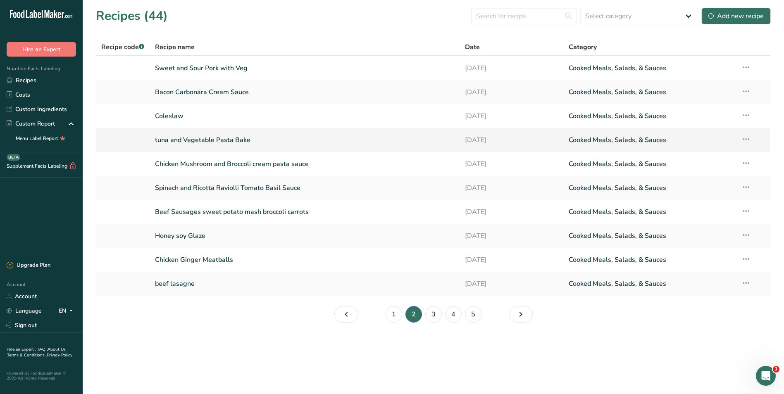
click at [261, 139] on link "tuna and Vegetable Pasta Bake" at bounding box center [305, 139] width 301 height 17
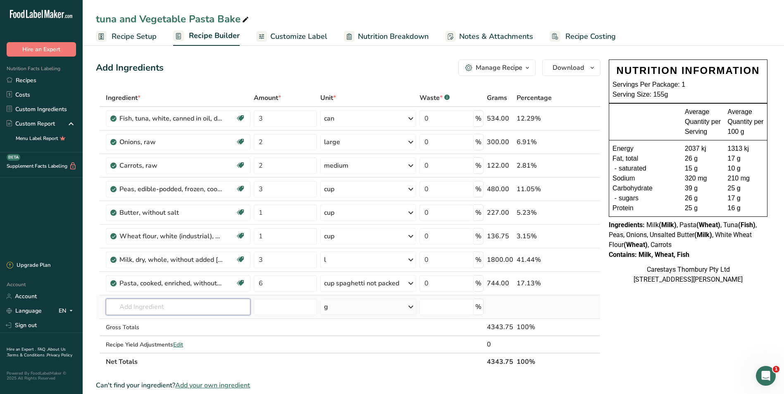
click at [129, 307] on input "text" at bounding box center [178, 307] width 145 height 17
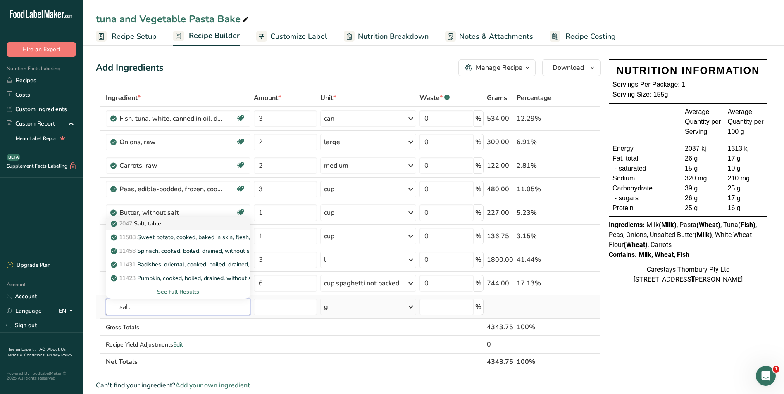
type input "salt"
click at [150, 222] on p "2047 Salt, table" at bounding box center [136, 224] width 49 height 9
type input "Salt, table"
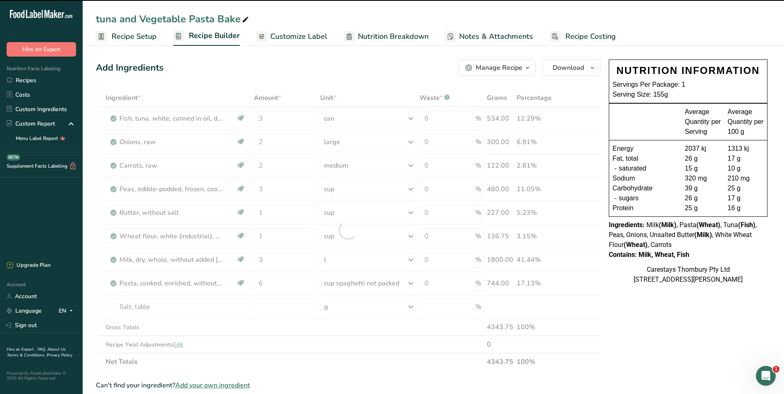
type input "0"
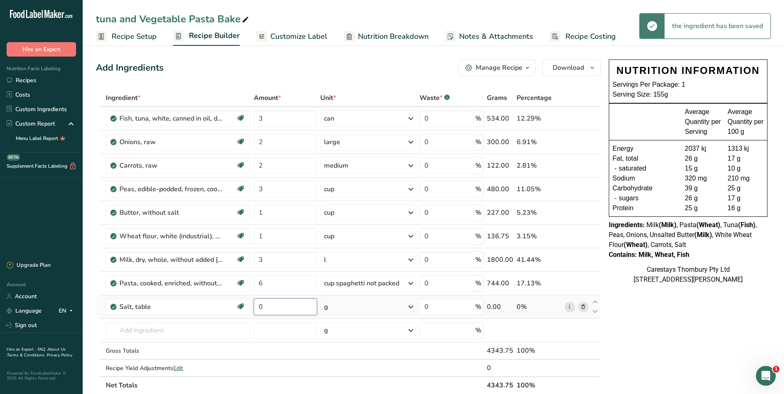
click at [272, 306] on input "0" at bounding box center [285, 307] width 63 height 17
type input "2"
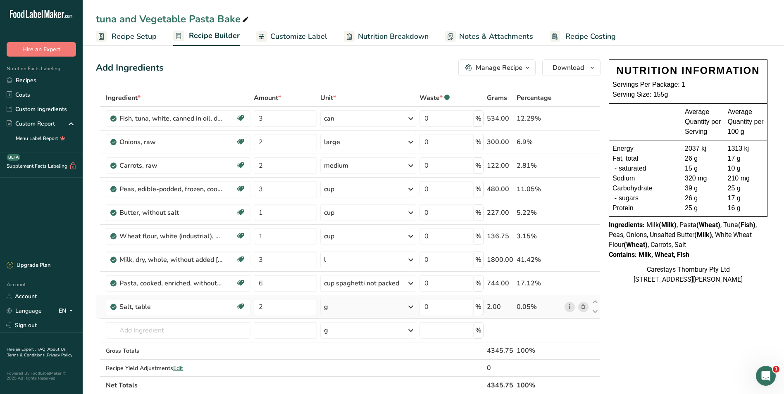
click at [412, 306] on div "Ingredient * Amount * Unit * Waste * .a-a{fill:#347362;}.b-a{fill:#fff;} Grams …" at bounding box center [348, 241] width 505 height 305
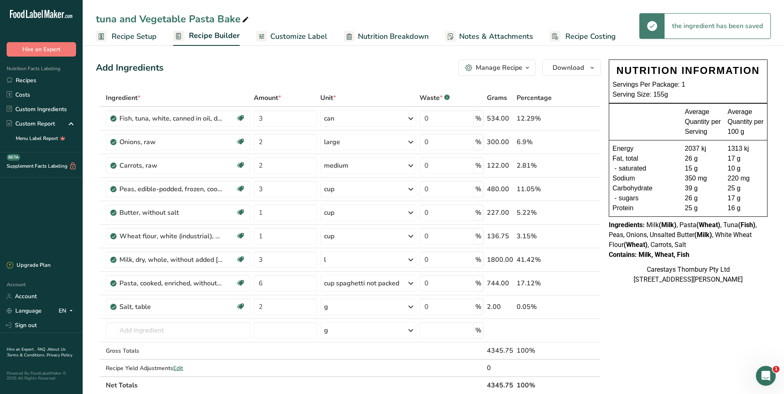
click at [413, 306] on icon at bounding box center [411, 307] width 10 height 15
click at [374, 344] on div "1 tbsp" at bounding box center [359, 347] width 69 height 12
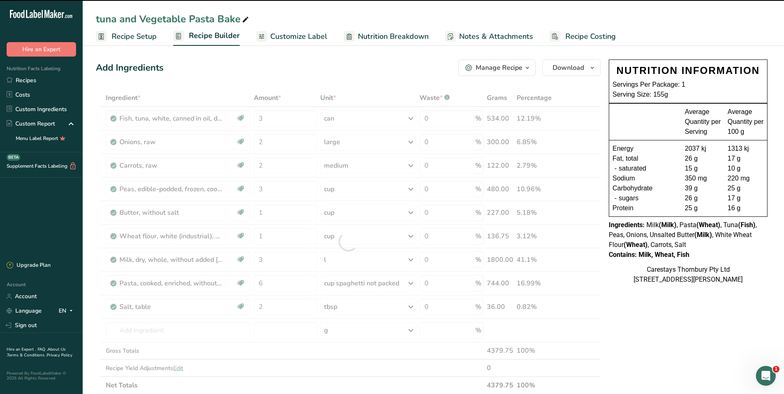
click at [135, 331] on div at bounding box center [348, 241] width 505 height 305
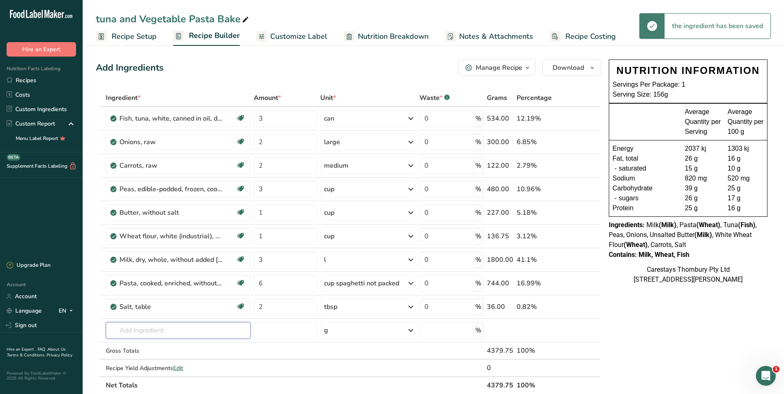
click at [135, 331] on input "text" at bounding box center [178, 331] width 145 height 17
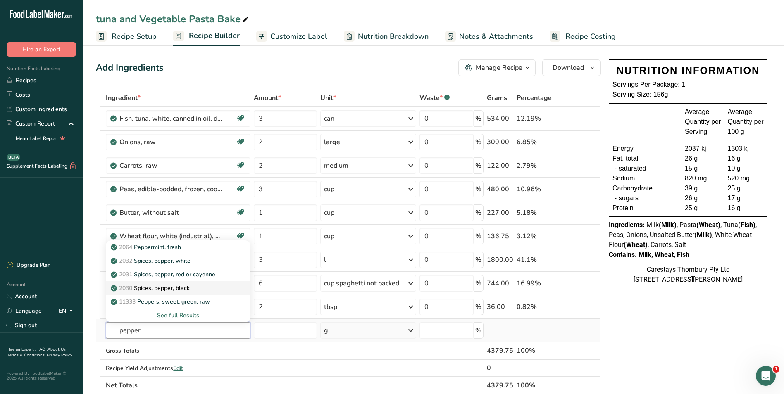
type input "pepper"
click at [156, 286] on p "2030 Spices, pepper, black" at bounding box center [150, 288] width 77 height 9
type input "Spices, pepper, black"
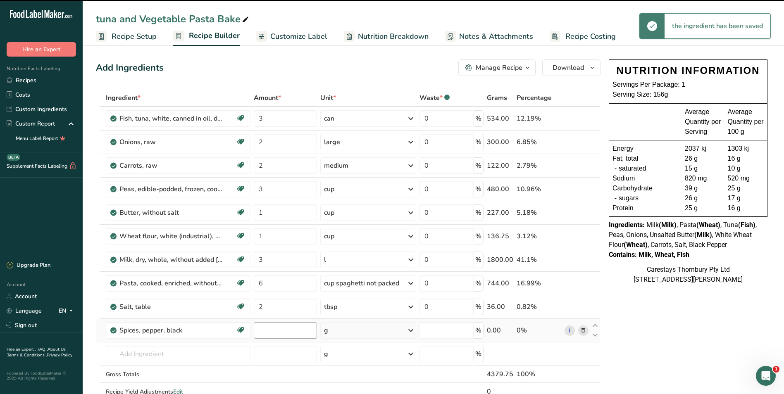
type input "0"
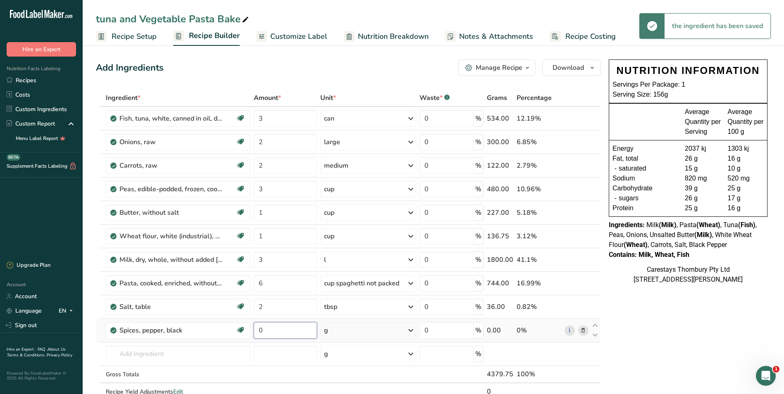
click at [264, 333] on input "0" at bounding box center [285, 331] width 63 height 17
type input "2"
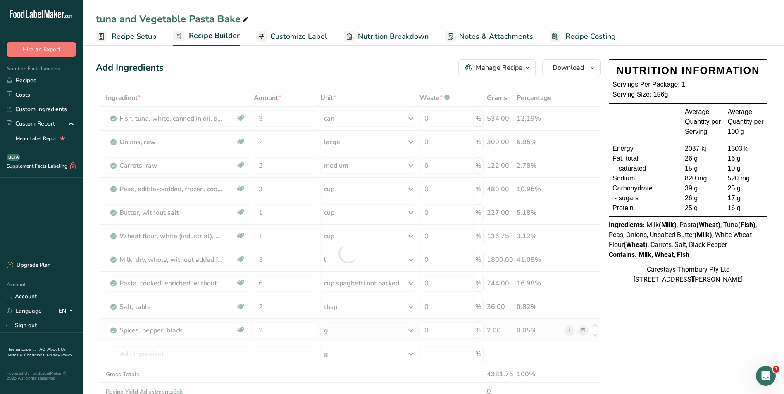
click at [411, 330] on div "Ingredient * Amount * Unit * Waste * .a-a{fill:#347362;}.b-a{fill:#fff;} Grams …" at bounding box center [348, 253] width 505 height 329
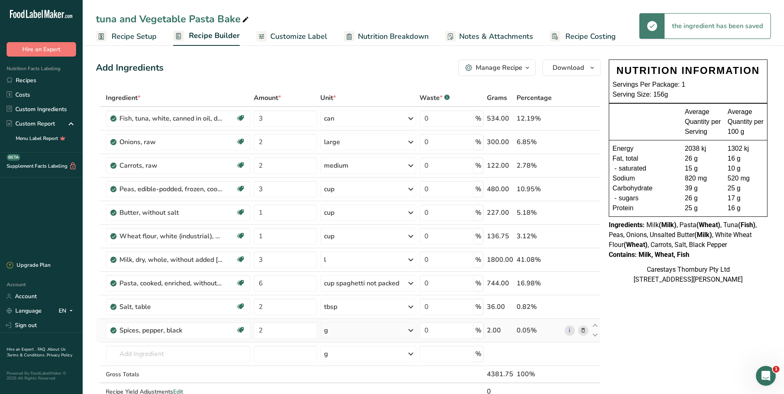
click at [411, 330] on icon at bounding box center [411, 330] width 10 height 15
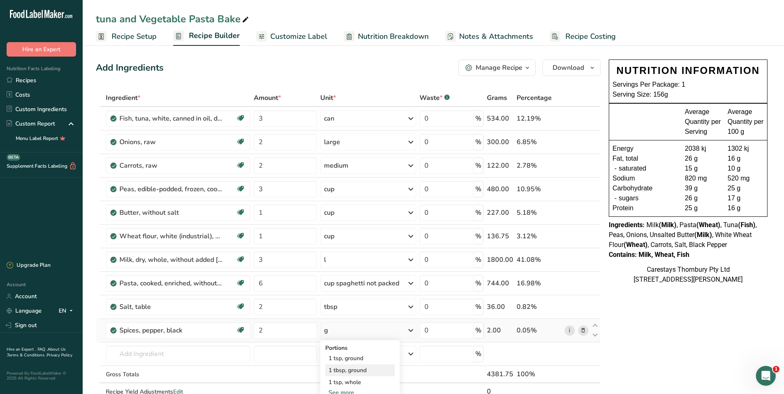
click at [371, 370] on div "1 tbsp, ground" at bounding box center [359, 371] width 69 height 12
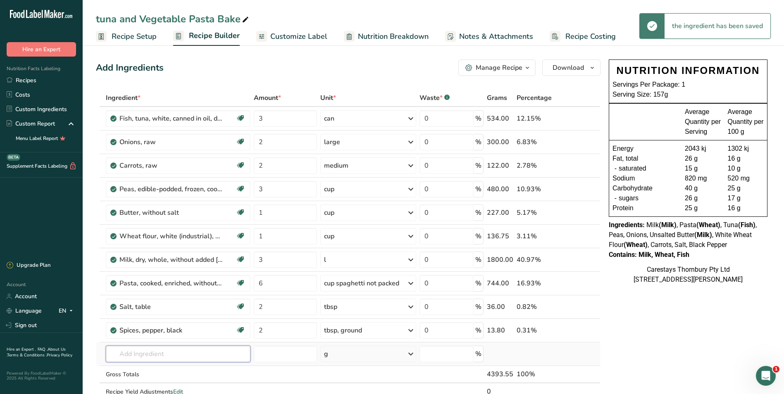
click at [127, 354] on input "text" at bounding box center [178, 354] width 145 height 17
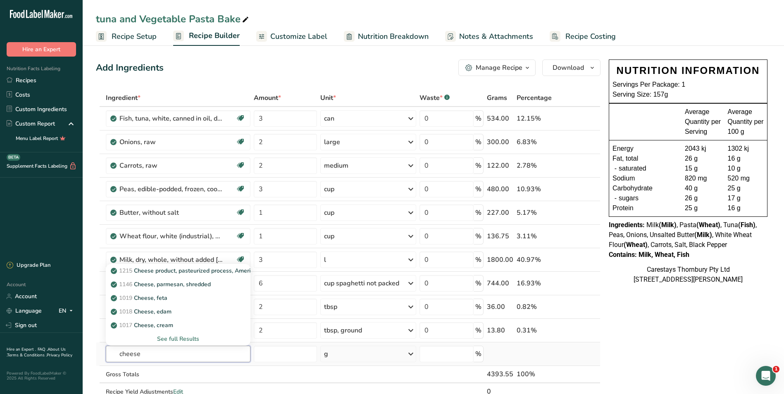
type input "cheese"
click at [190, 339] on div "See full Results" at bounding box center [177, 339] width 131 height 9
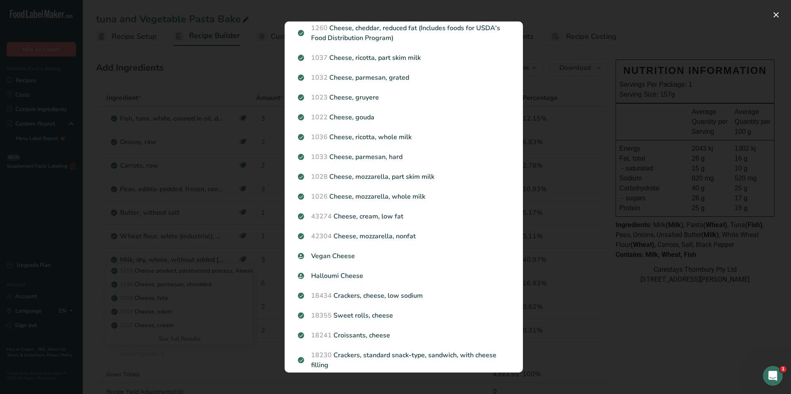
scroll to position [265, 0]
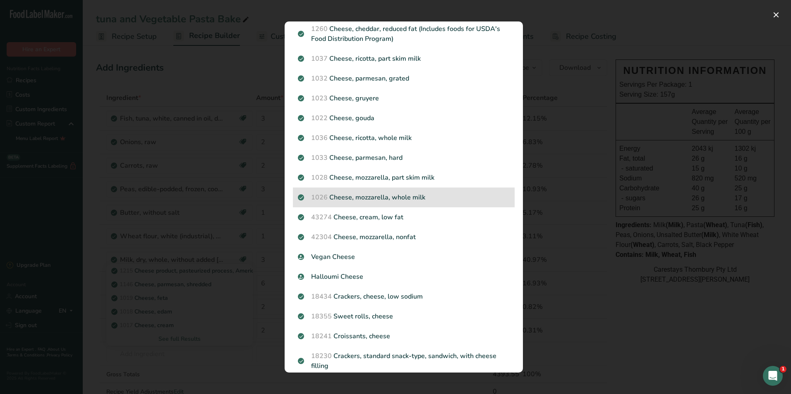
click at [390, 198] on p "1026 Cheese, mozzarella, whole milk" at bounding box center [404, 198] width 212 height 10
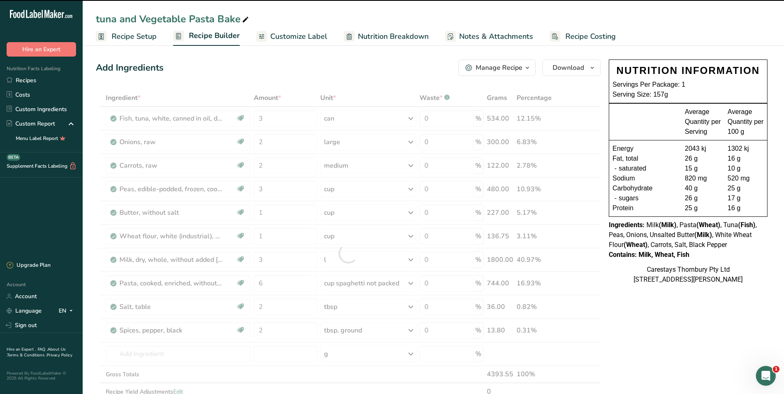
type input "0"
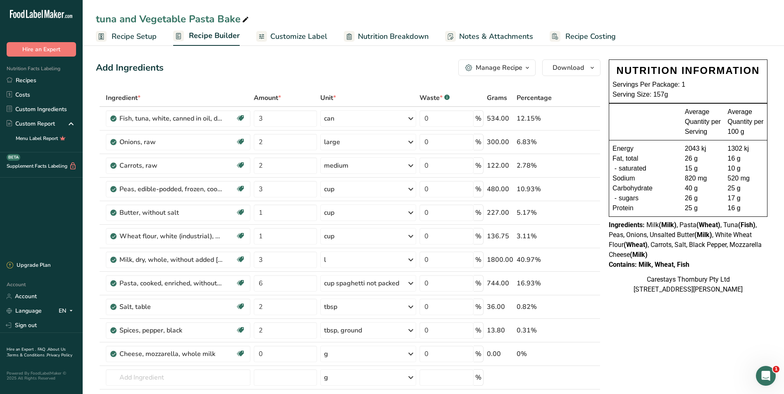
click at [574, 36] on span "Recipe Costing" at bounding box center [591, 36] width 50 height 11
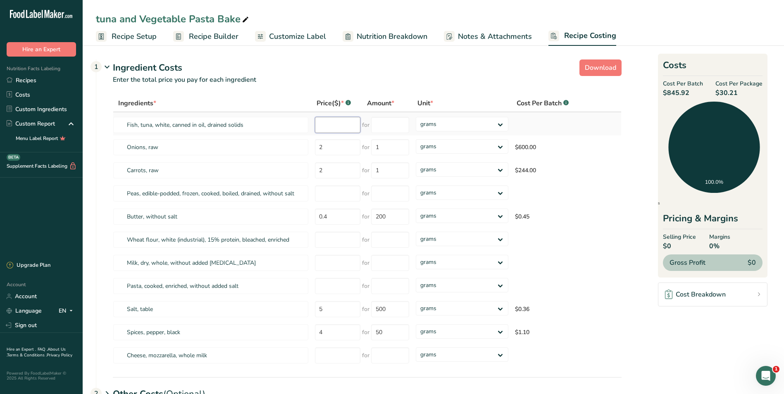
click at [334, 127] on input "number" at bounding box center [337, 125] width 45 height 16
type input "4.65"
click at [378, 124] on input "number" at bounding box center [390, 125] width 38 height 16
type input "425"
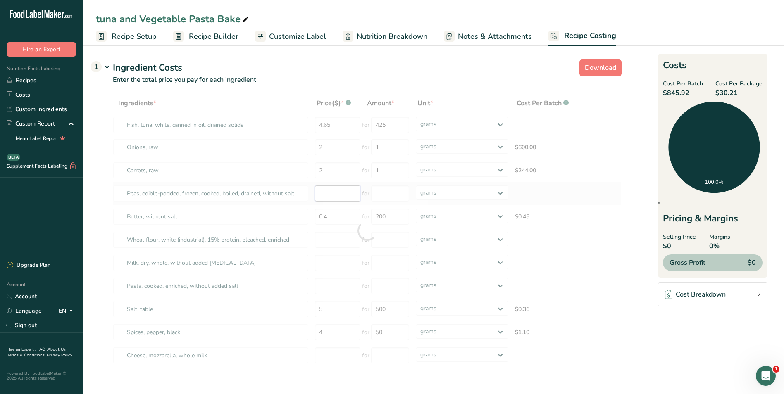
click at [323, 193] on div "Ingredients * Price($) * .a-a{fill:#347362;}.b-a{fill:#fff;} Amount * Unit * Co…" at bounding box center [367, 231] width 509 height 273
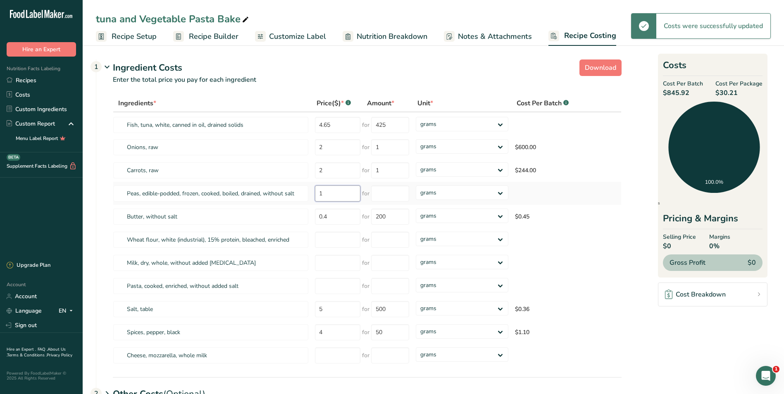
type input "10"
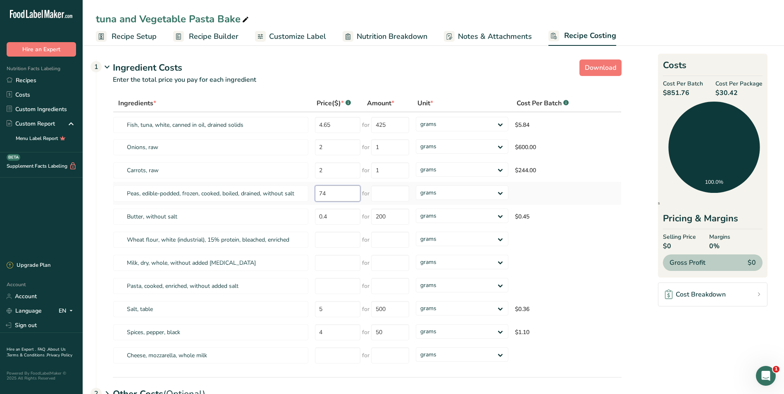
type input "7"
type input "10.74"
click at [378, 195] on input "number" at bounding box center [390, 194] width 38 height 16
type input "2"
click at [500, 192] on div "Ingredients * Price($) * .a-a{fill:#347362;}.b-a{fill:#fff;} Amount * Unit * Co…" at bounding box center [367, 231] width 509 height 273
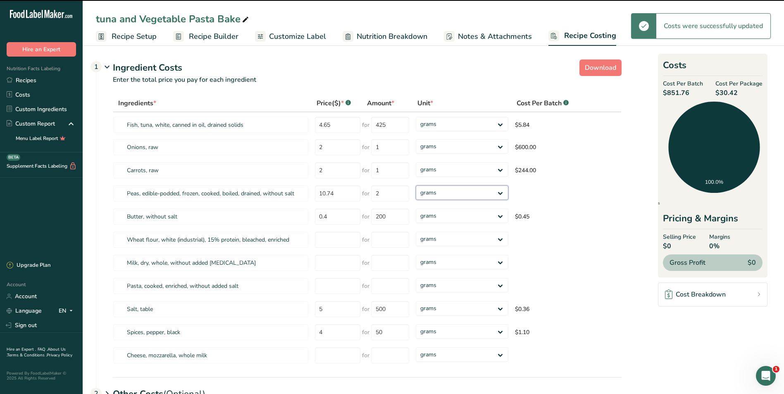
select select "1"
drag, startPoint x: 500, startPoint y: 192, endPoint x: 486, endPoint y: 201, distance: 16.5
click at [416, 186] on select "grams kg mg mcg lb oz" at bounding box center [462, 193] width 93 height 14
select select "1"
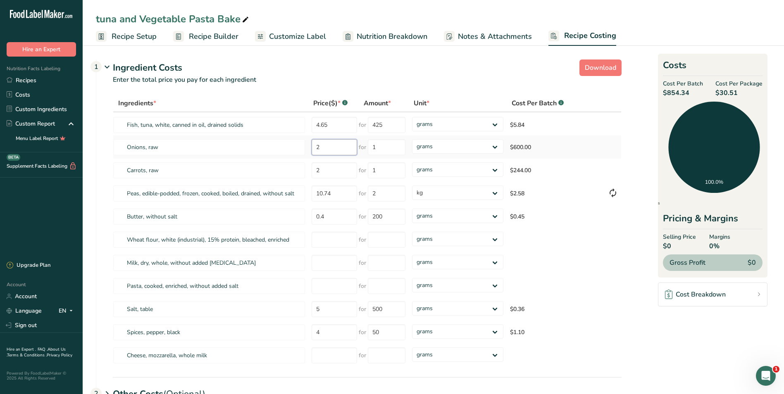
click at [327, 149] on input "2" at bounding box center [334, 147] width 45 height 16
type input "2.00"
click at [324, 172] on input "2" at bounding box center [334, 171] width 45 height 16
type input "2.00"
click at [335, 238] on input "number" at bounding box center [334, 240] width 45 height 16
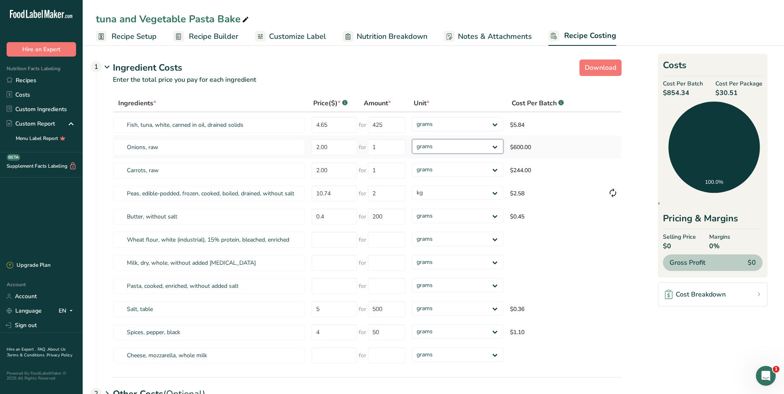
click at [494, 145] on select "grams kg mg mcg lb oz" at bounding box center [457, 146] width 91 height 14
click at [388, 148] on input "1" at bounding box center [387, 147] width 38 height 16
type input "500"
click at [387, 172] on div "Ingredients * Price($) * .a-a{fill:#347362;}.b-a{fill:#fff;} Amount * Unit * Co…" at bounding box center [367, 231] width 509 height 273
type input "1"
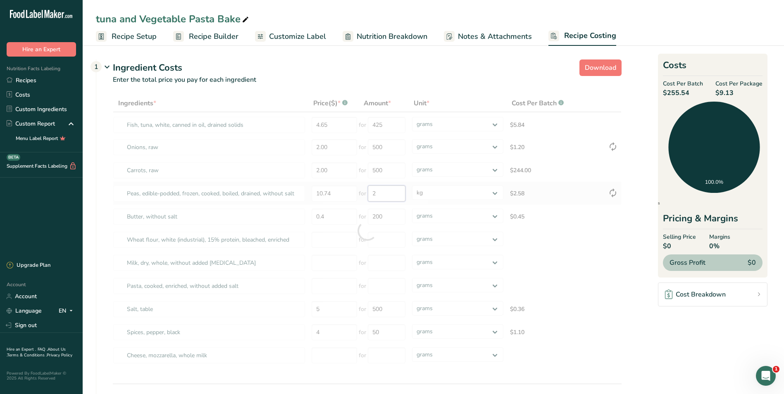
click at [386, 192] on div "Ingredients * Price($) * .a-a{fill:#347362;}.b-a{fill:#fff;} Amount * Unit * Co…" at bounding box center [367, 231] width 509 height 273
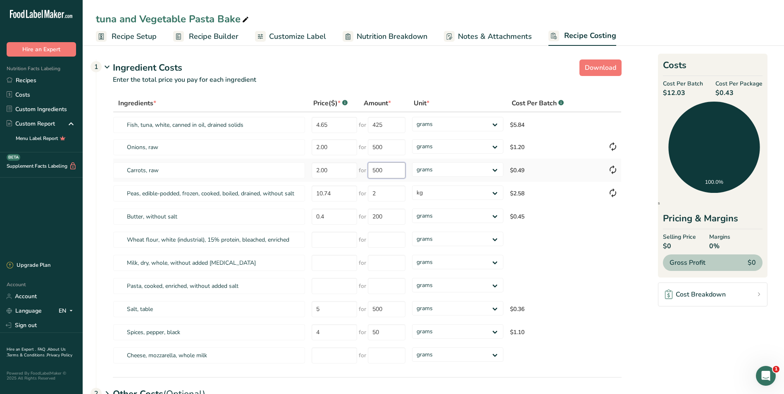
click at [396, 170] on input "500" at bounding box center [387, 171] width 38 height 16
type input "5"
type input "750"
click at [327, 217] on div "Ingredients * Price($) * .a-a{fill:#347362;}.b-a{fill:#fff;} Amount * Unit * Co…" at bounding box center [367, 231] width 509 height 273
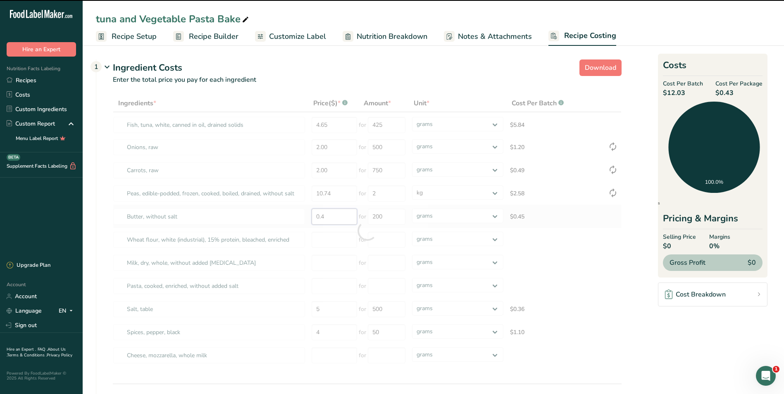
type input "0"
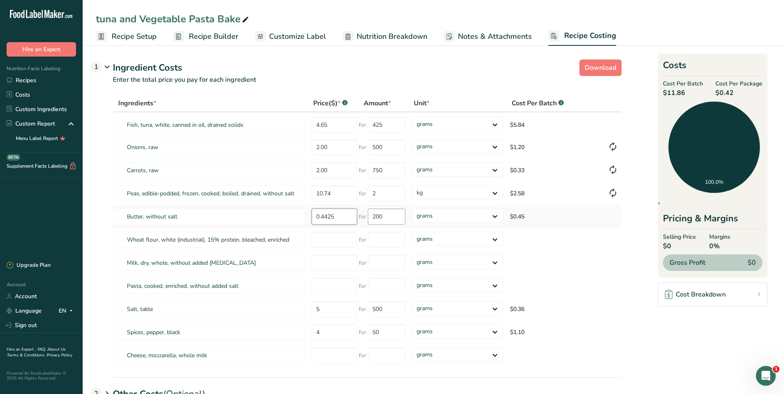
type input "0.4425"
click at [395, 215] on div "Ingredients * Price($) * .a-a{fill:#347362;}.b-a{fill:#fff;} Amount * Unit * Co…" at bounding box center [367, 231] width 509 height 273
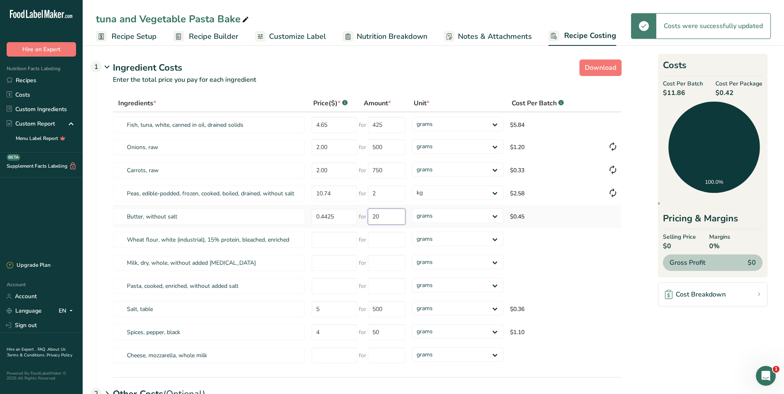
type input "2"
type input "200"
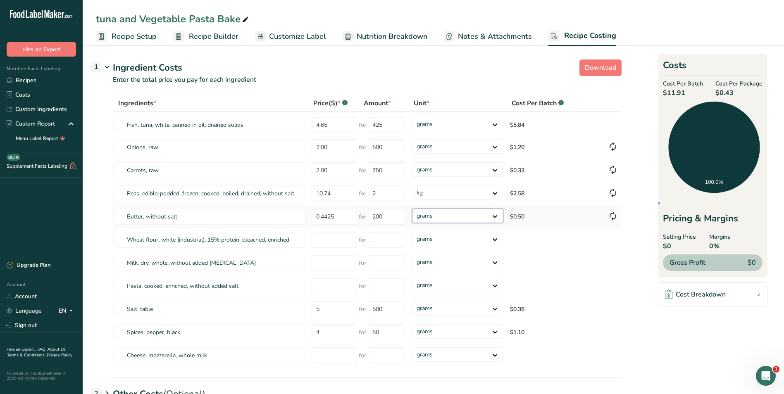
click at [495, 215] on select "grams kg mg mcg lb oz" at bounding box center [457, 216] width 91 height 14
select select "1"
click at [412, 209] on select "grams kg mg mcg lb oz" at bounding box center [457, 216] width 91 height 14
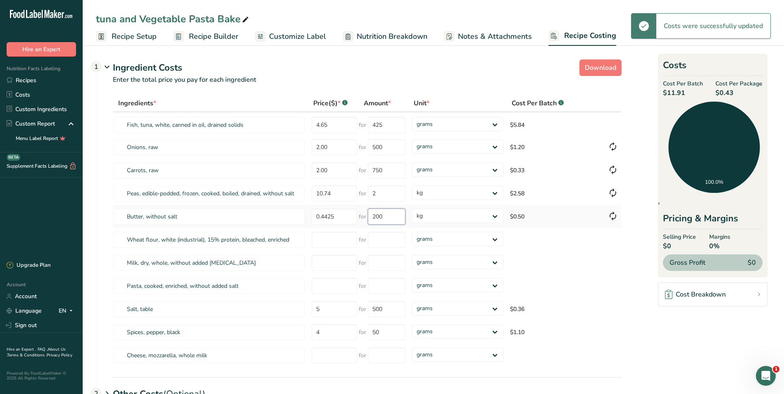
click at [390, 218] on input "200" at bounding box center [387, 217] width 38 height 16
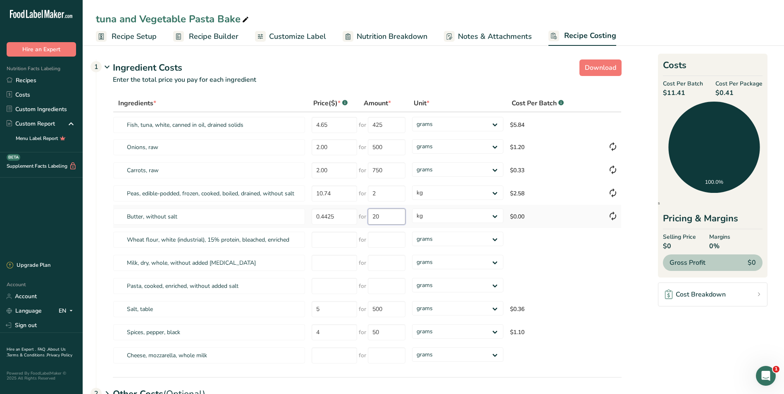
type input "2"
type input "1"
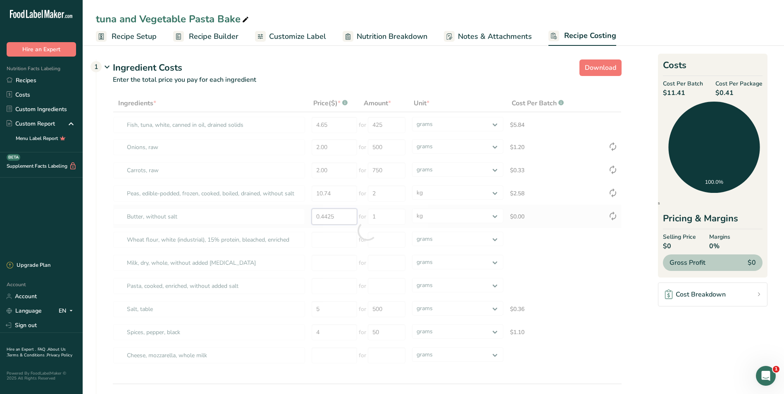
click at [350, 219] on div "Ingredients * Price($) * .a-a{fill:#347362;}.b-a{fill:#fff;} Amount * Unit * Co…" at bounding box center [367, 231] width 509 height 273
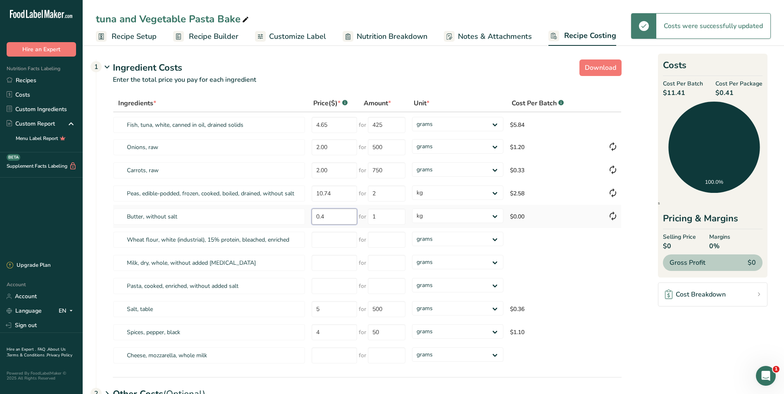
type input "0"
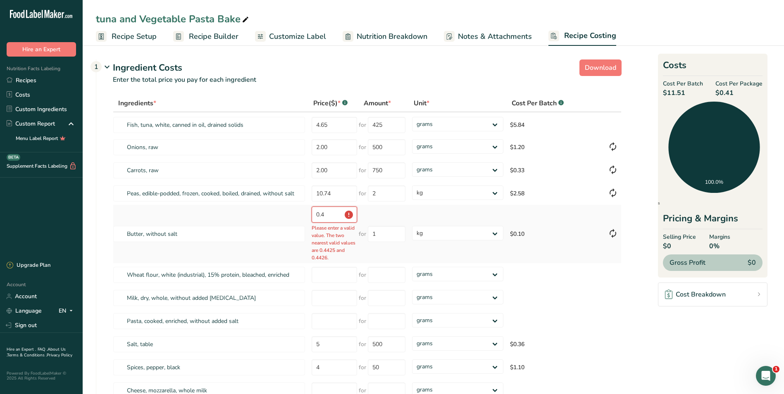
type input "0"
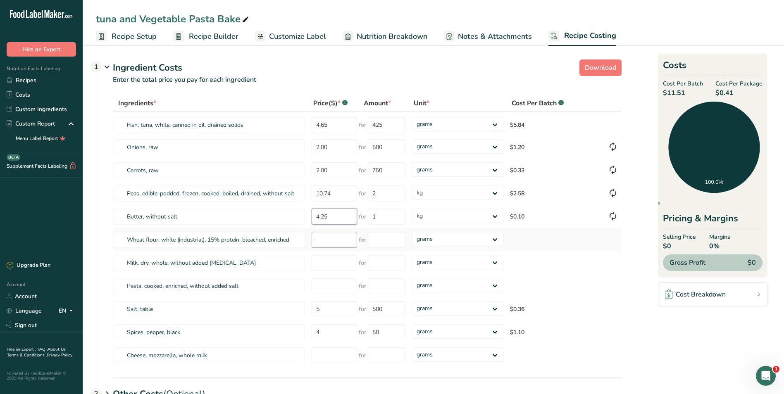
type input "4.25"
click at [331, 244] on div "Ingredients * Price($) * .a-a{fill:#347362;}.b-a{fill:#fff;} Amount * Unit * Co…" at bounding box center [367, 231] width 509 height 273
click at [318, 263] on input "number" at bounding box center [334, 263] width 45 height 16
click at [325, 240] on input "number" at bounding box center [334, 240] width 45 height 16
type input "19.00"
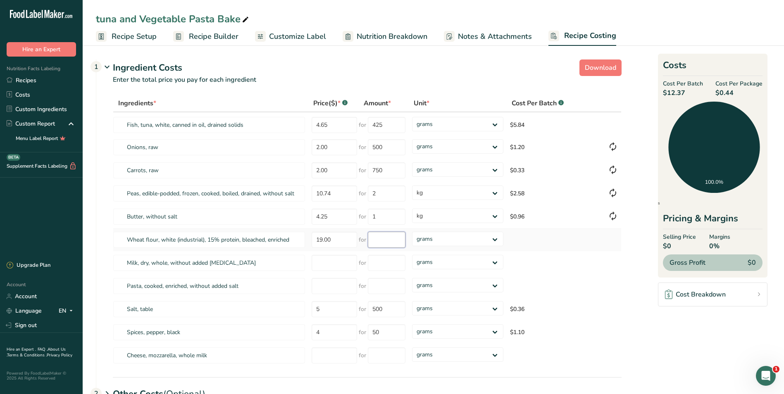
click at [378, 239] on input "number" at bounding box center [387, 240] width 38 height 16
type input "12.5"
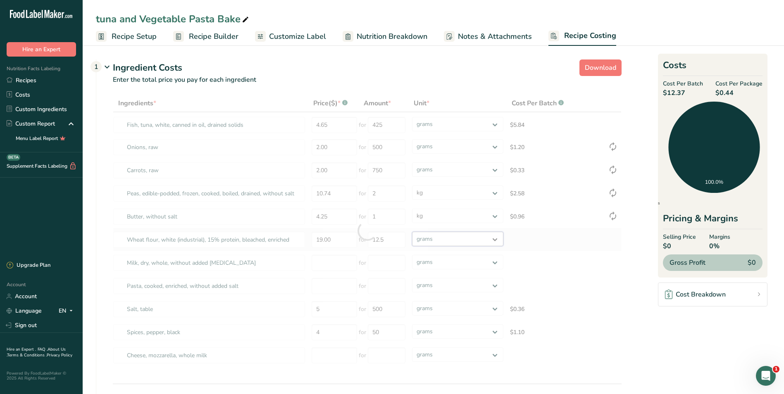
click at [495, 239] on div "Ingredients * Price($) * .a-a{fill:#347362;}.b-a{fill:#fff;} Amount * Unit * Co…" at bounding box center [367, 231] width 509 height 273
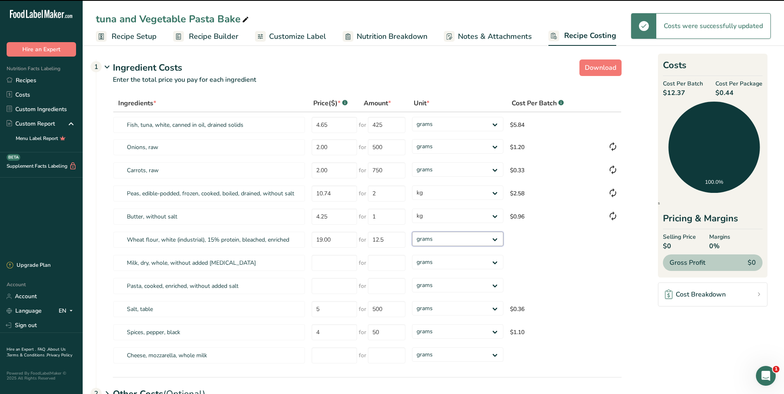
select select "1"
click at [412, 232] on select "grams kg mg mcg lb oz" at bounding box center [457, 239] width 91 height 14
type input "13"
select select "1"
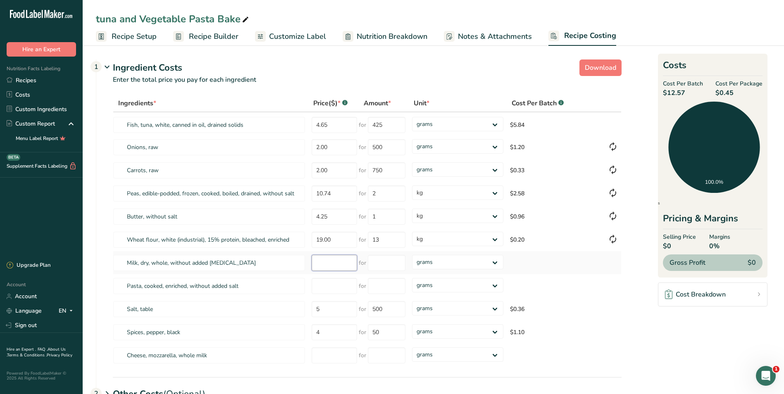
click at [332, 267] on input "number" at bounding box center [334, 263] width 45 height 16
type input "3.05"
click at [376, 266] on input "number" at bounding box center [387, 263] width 38 height 16
type input "1"
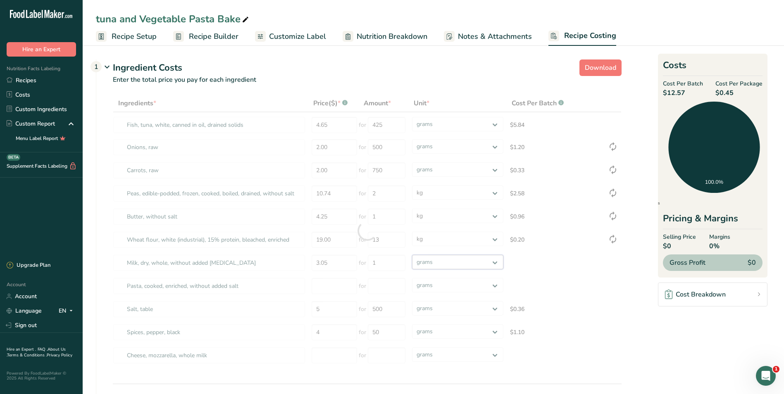
click at [496, 261] on div "Ingredients * Price($) * .a-a{fill:#347362;}.b-a{fill:#fff;} Amount * Unit * Co…" at bounding box center [367, 231] width 509 height 273
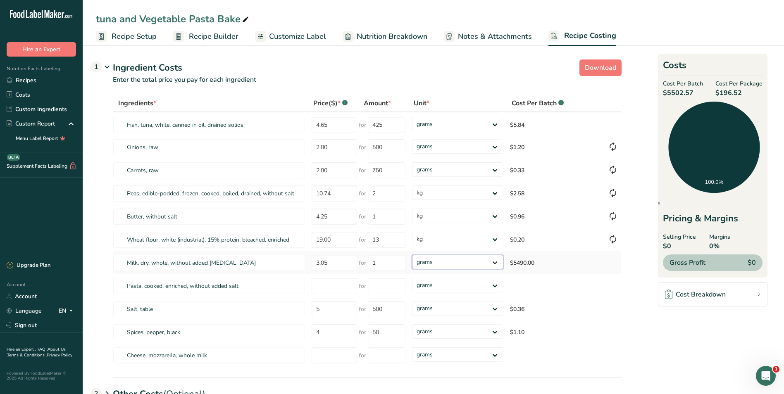
click at [497, 261] on select "grams kg mg mcg lb oz" at bounding box center [457, 262] width 91 height 14
click at [454, 263] on select "grams kg mg mcg lb oz" at bounding box center [457, 262] width 91 height 14
click at [494, 260] on select "grams kg mg mcg lb oz" at bounding box center [457, 262] width 91 height 14
select select "1"
click at [412, 255] on select "grams kg mg mcg lb oz" at bounding box center [457, 262] width 91 height 14
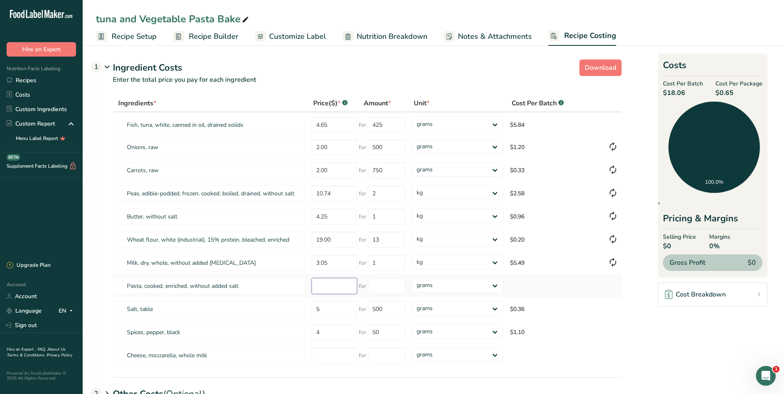
click at [324, 286] on input "number" at bounding box center [334, 286] width 45 height 16
type input "59.00"
click at [375, 288] on input "number" at bounding box center [387, 286] width 38 height 16
type input "10"
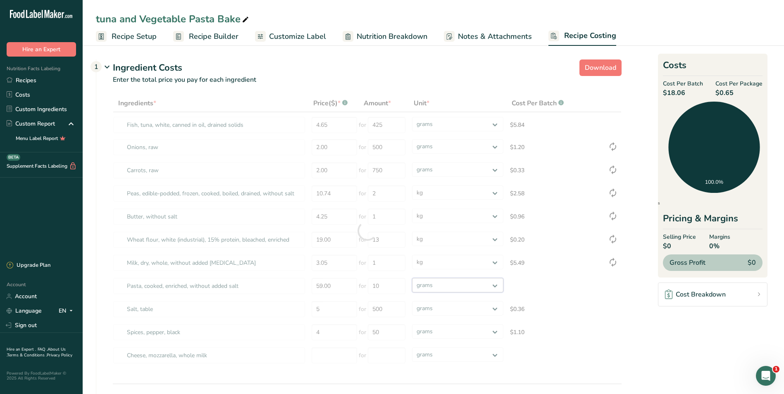
click at [495, 283] on div "Ingredients * Price($) * .a-a{fill:#347362;}.b-a{fill:#fff;} Amount * Unit * Co…" at bounding box center [367, 231] width 509 height 273
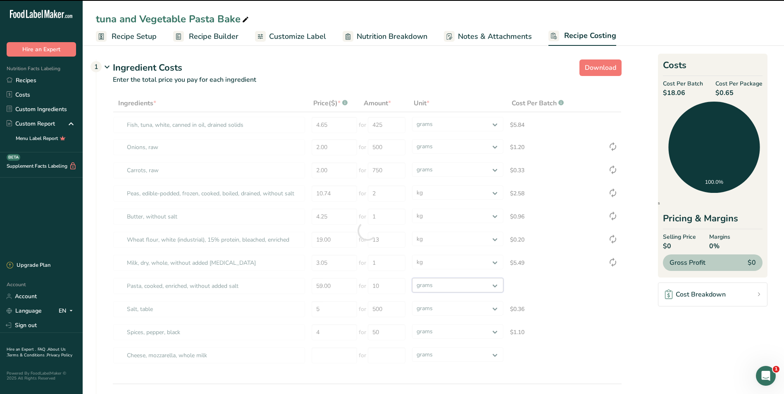
select select "1"
click at [412, 278] on select "grams kg mg mcg lb oz" at bounding box center [457, 285] width 91 height 14
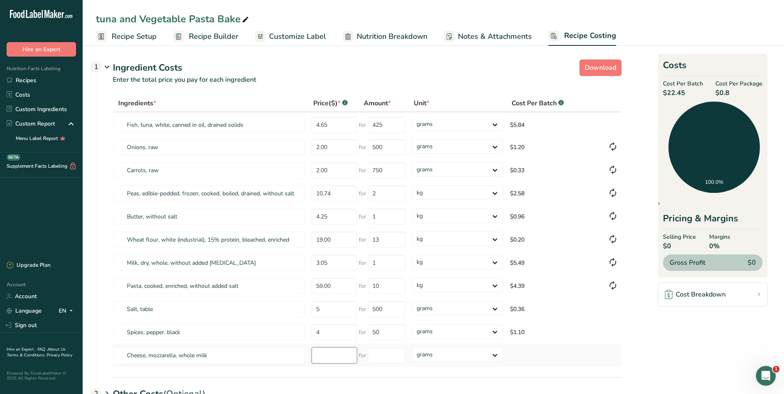
click at [330, 360] on input "number" at bounding box center [334, 356] width 45 height 16
click at [328, 356] on input "number" at bounding box center [334, 356] width 45 height 16
type input "25.00"
click at [377, 358] on input "number" at bounding box center [387, 356] width 38 height 16
type input "2"
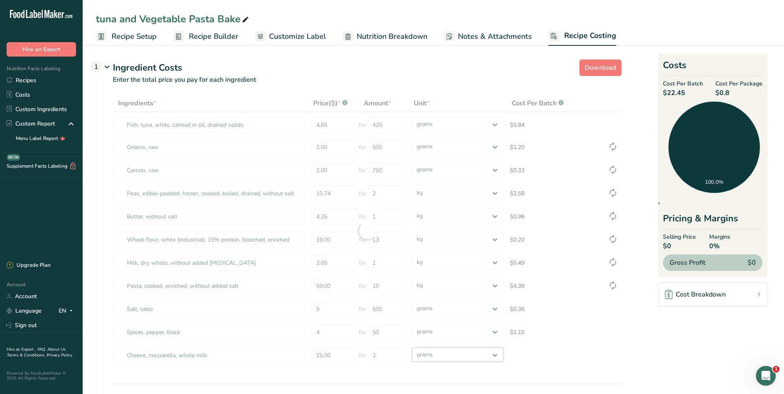
click at [498, 353] on div "Ingredients * Price($) * .a-a{fill:#347362;}.b-a{fill:#fff;} Amount * Unit * Co…" at bounding box center [367, 231] width 509 height 273
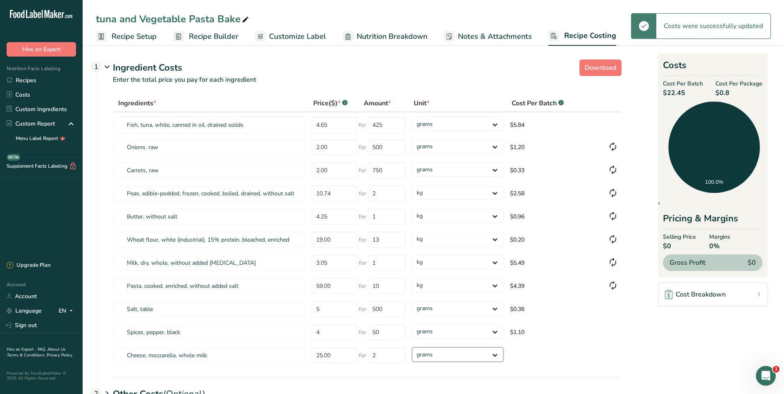
select select "1"
click at [412, 348] on select "grams kg mg mcg lb oz" at bounding box center [457, 355] width 91 height 14
select select "1"
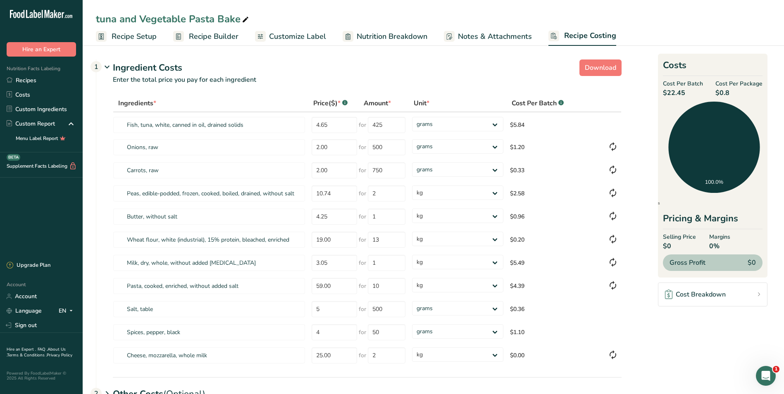
click at [142, 37] on span "Recipe Setup" at bounding box center [134, 36] width 45 height 11
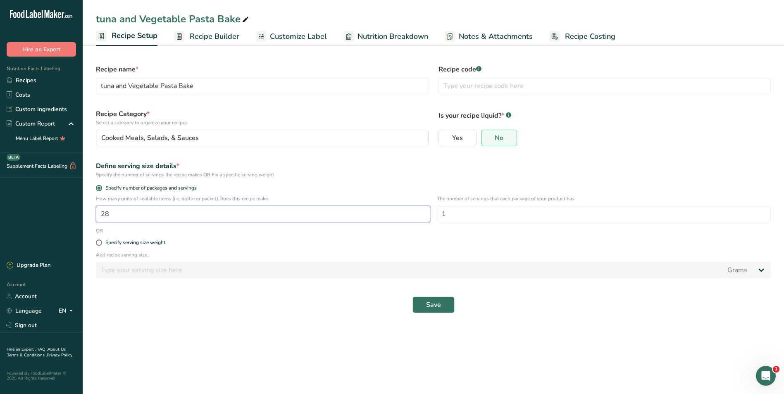
click at [154, 214] on input "28" at bounding box center [263, 214] width 335 height 17
type input "11"
click at [427, 301] on span "Save" at bounding box center [433, 305] width 15 height 10
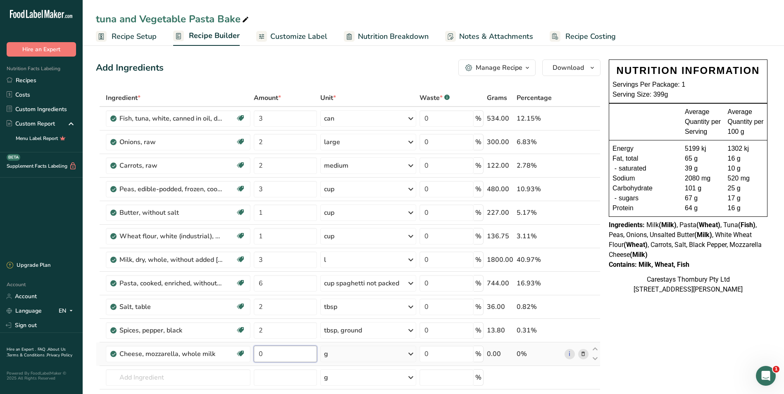
click at [271, 355] on input "0" at bounding box center [285, 354] width 63 height 17
type input "2"
click at [412, 354] on div "Ingredient * Amount * Unit * Waste * .a-a{fill:#347362;}.b-a{fill:#fff;} Grams …" at bounding box center [348, 265] width 505 height 352
click at [412, 353] on icon at bounding box center [411, 354] width 10 height 15
click at [369, 382] on div "1 cup, shredded" at bounding box center [359, 382] width 69 height 12
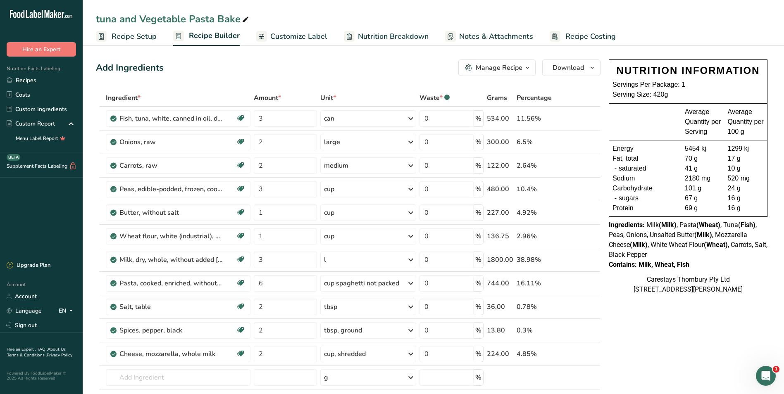
click at [593, 34] on span "Recipe Costing" at bounding box center [591, 36] width 50 height 11
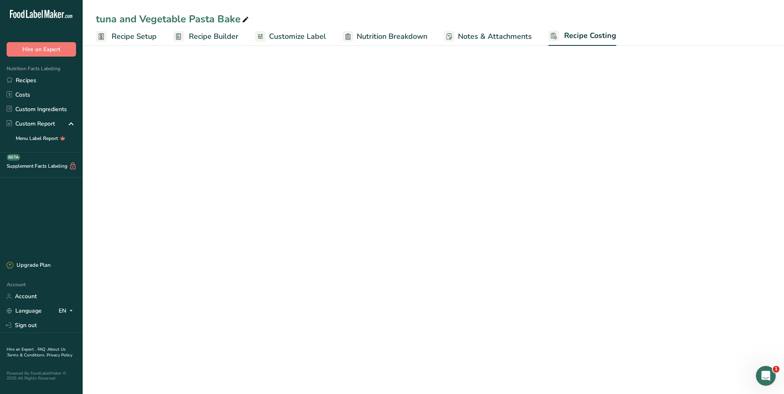
select select "1"
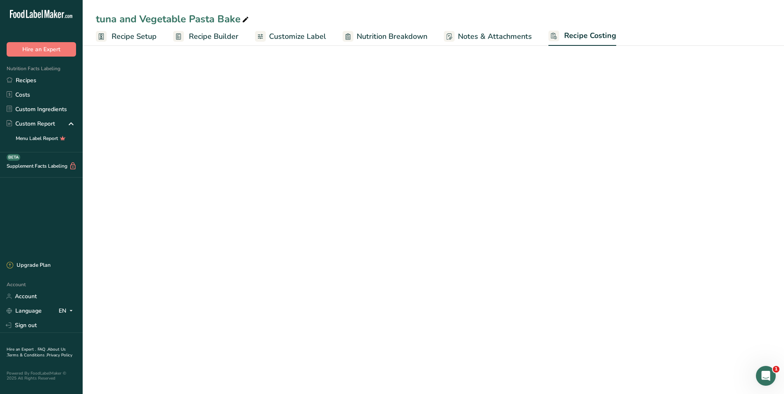
select select "1"
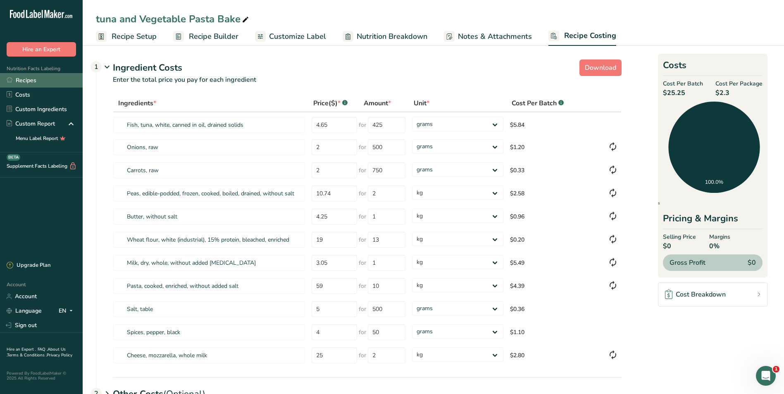
click at [29, 80] on link "Recipes" at bounding box center [41, 80] width 83 height 14
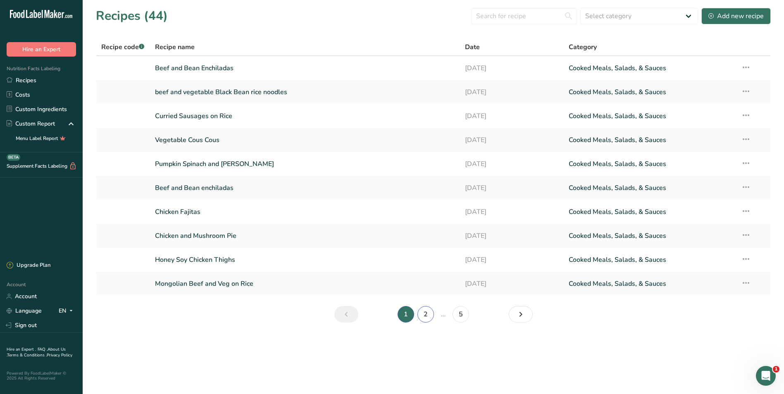
click at [428, 313] on link "2" at bounding box center [426, 314] width 17 height 17
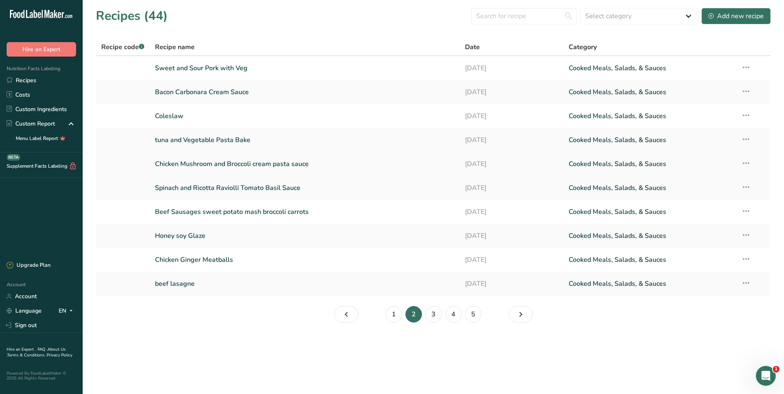
click at [249, 167] on link "Chicken Mushroom and Broccoli cream pasta sauce" at bounding box center [305, 163] width 301 height 17
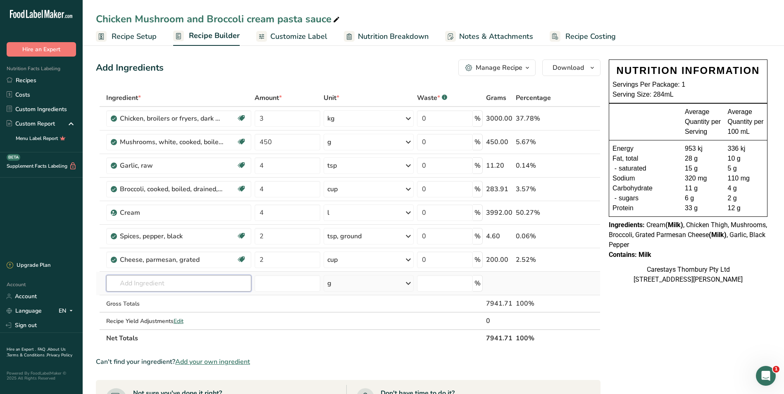
click at [150, 283] on input "text" at bounding box center [179, 283] width 146 height 17
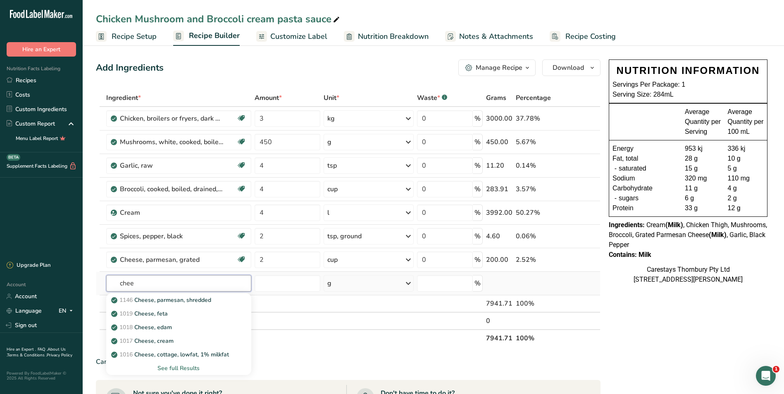
type input "chee"
click at [195, 367] on div "See full Results" at bounding box center [179, 368] width 132 height 9
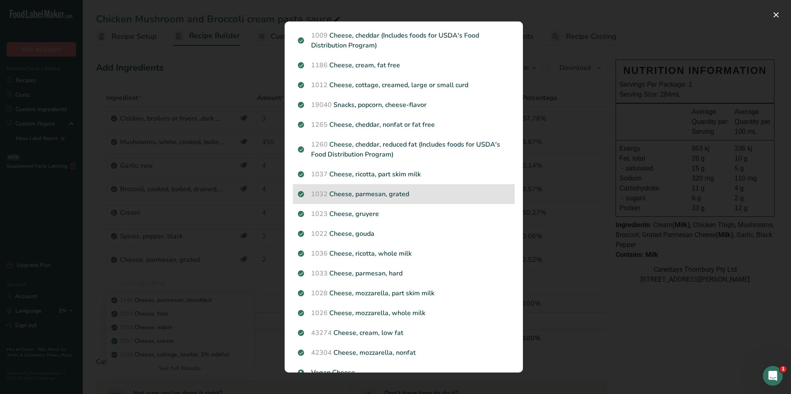
scroll to position [165, 0]
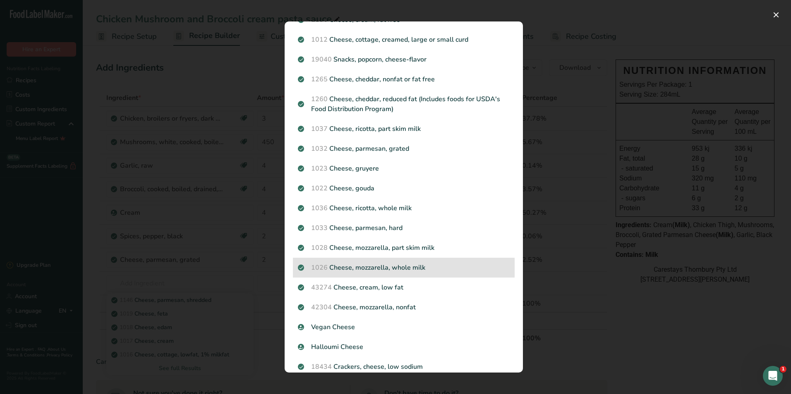
click at [394, 266] on p "1026 Cheese, mozzarella, whole milk" at bounding box center [404, 268] width 212 height 10
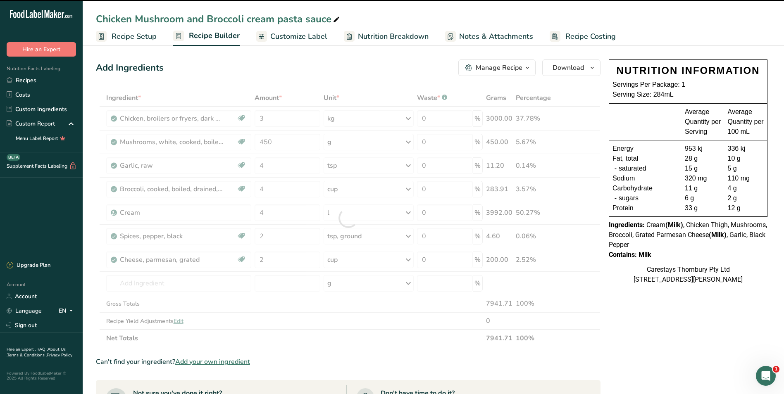
type input "0"
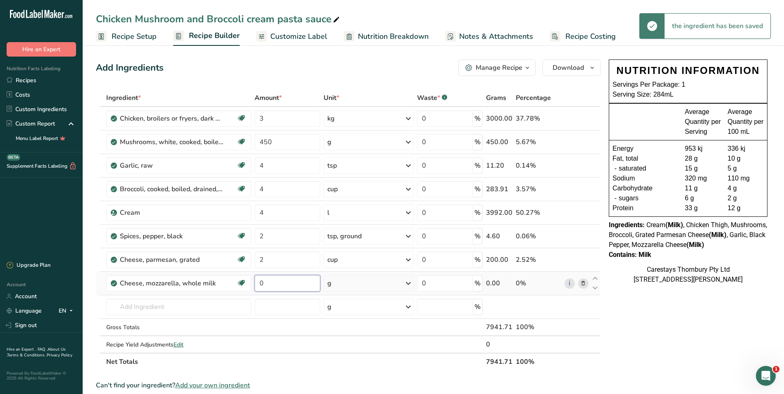
click at [269, 282] on input "0" at bounding box center [288, 283] width 66 height 17
type input "2"
click at [411, 282] on div "Ingredient * Amount * Unit * Waste * .a-a{fill:#347362;}.b-a{fill:#fff;} Grams …" at bounding box center [348, 230] width 505 height 282
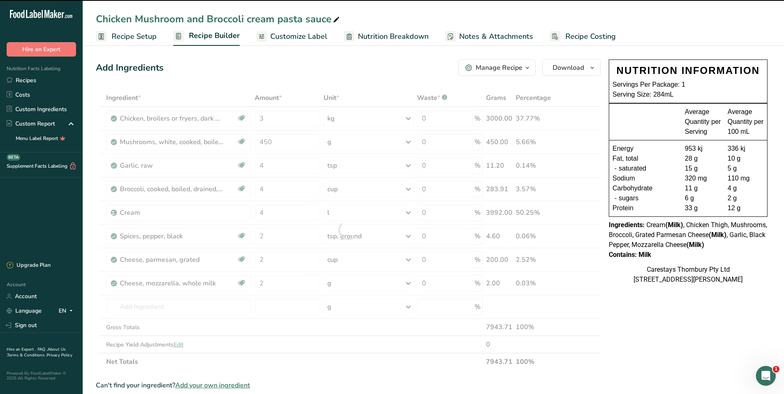
click at [410, 282] on div at bounding box center [348, 230] width 505 height 282
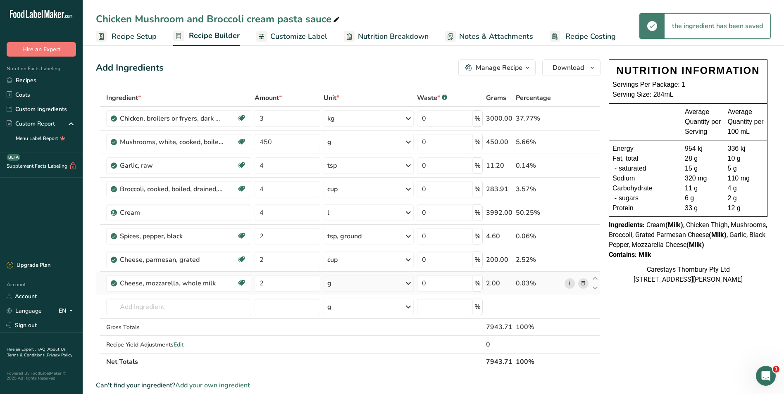
click at [407, 283] on icon at bounding box center [409, 283] width 10 height 15
click at [374, 312] on div "1 cup, shredded" at bounding box center [363, 312] width 69 height 12
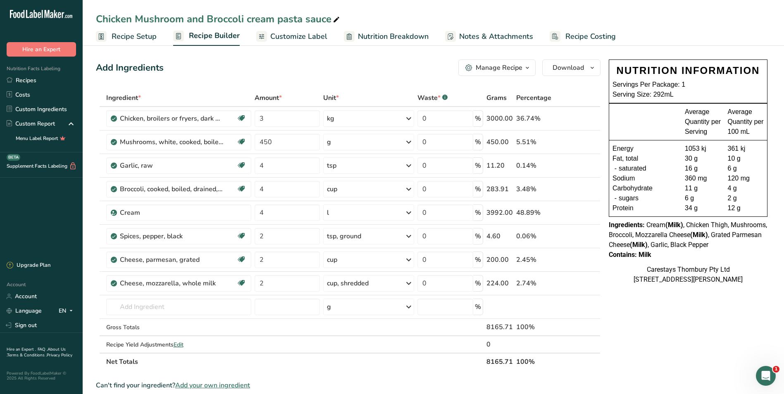
click at [587, 36] on span "Recipe Costing" at bounding box center [591, 36] width 50 height 11
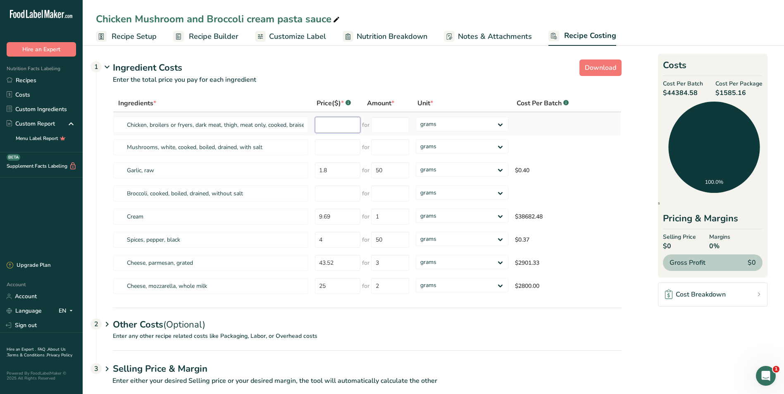
click at [333, 126] on input "number" at bounding box center [337, 125] width 45 height 16
type input "15.50"
click at [381, 125] on input "number" at bounding box center [390, 125] width 38 height 16
type input "1"
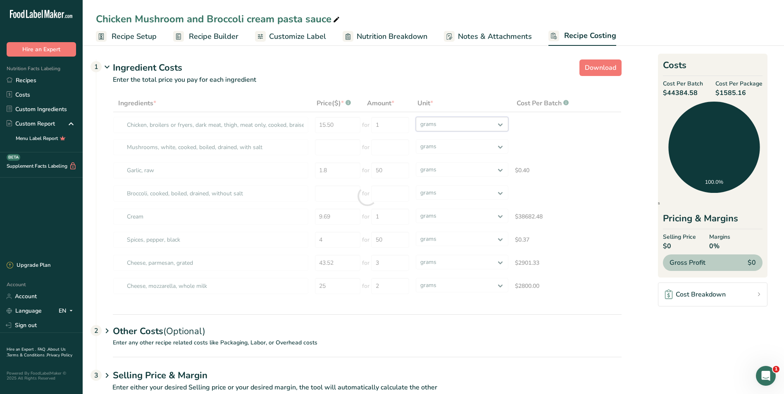
click at [500, 122] on div "Ingredients * Price($) * .a-a{fill:#347362;}.b-a{fill:#fff;} Amount * Unit * Co…" at bounding box center [367, 196] width 509 height 203
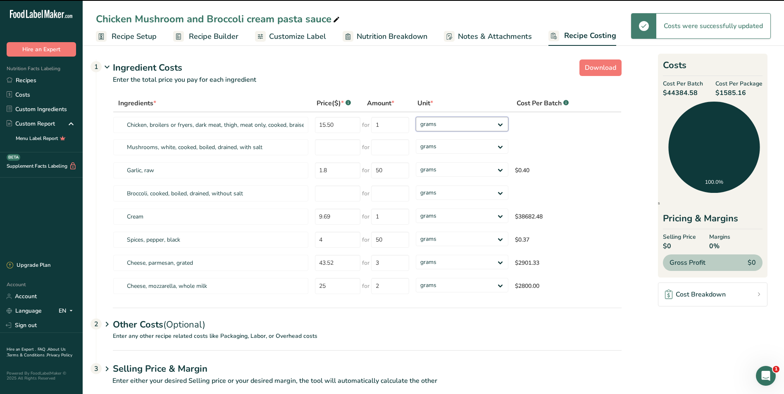
select select "1"
click at [416, 117] on select "grams kg mg mcg lb oz" at bounding box center [462, 124] width 93 height 14
select select "1"
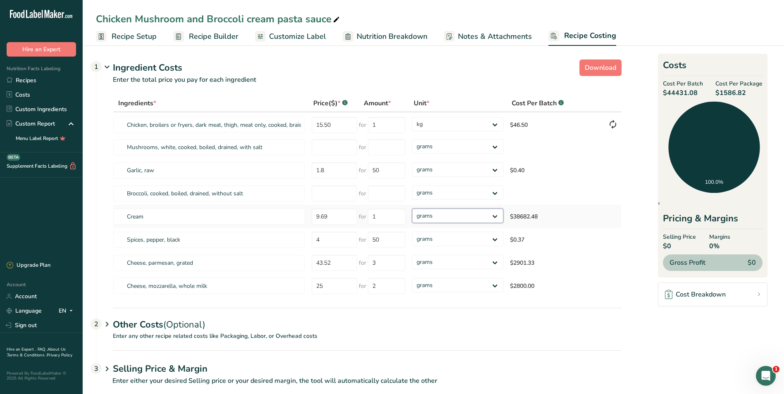
click at [495, 215] on select "grams kg mg mcg lb oz" at bounding box center [457, 216] width 91 height 14
select select "1"
click at [412, 209] on select "grams kg mg mcg lb oz" at bounding box center [457, 216] width 91 height 14
click at [336, 288] on input "25" at bounding box center [334, 286] width 45 height 16
type input "25.00"
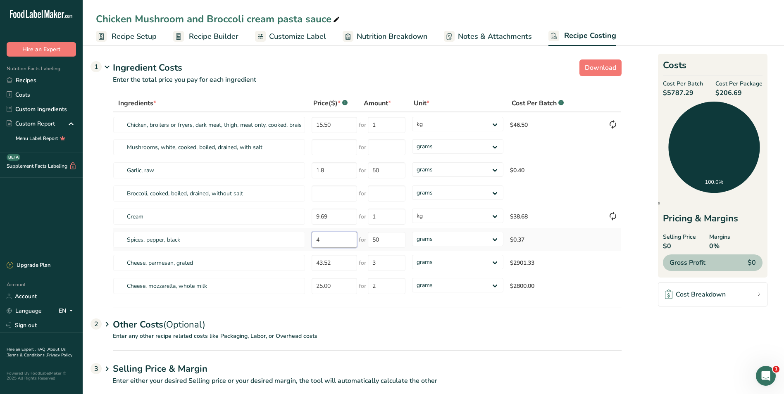
click at [325, 240] on input "4" at bounding box center [334, 240] width 45 height 16
type input "4.00"
click at [626, 329] on section "Download Ingredient Costs 1 Enter the total price you pay for each ingredient I…" at bounding box center [433, 226] width 675 height 340
click at [496, 284] on select "grams kg mg mcg lb oz" at bounding box center [457, 285] width 91 height 14
select select "1"
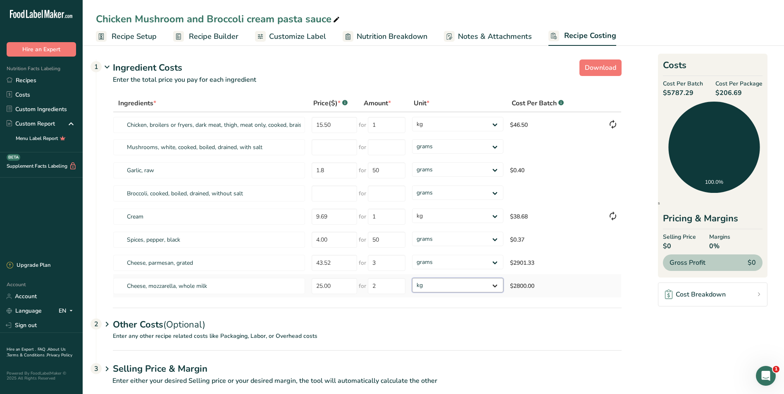
click at [412, 278] on select "grams kg mg mcg lb oz" at bounding box center [457, 285] width 91 height 14
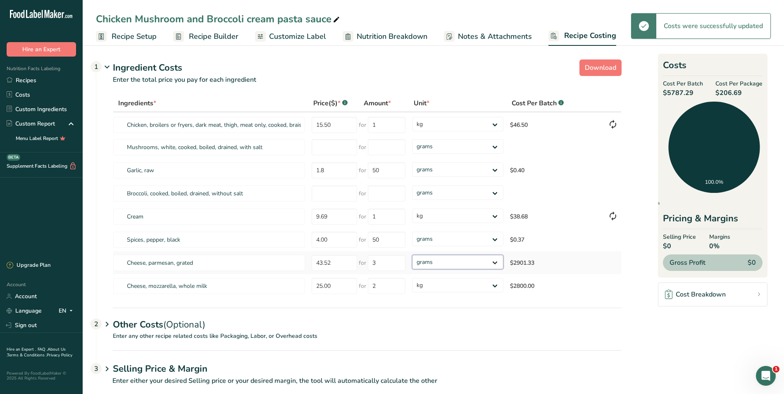
click at [495, 260] on select "grams kg mg mcg lb oz" at bounding box center [457, 262] width 91 height 14
select select "1"
click at [412, 255] on select "grams kg mg mcg lb oz" at bounding box center [457, 262] width 91 height 14
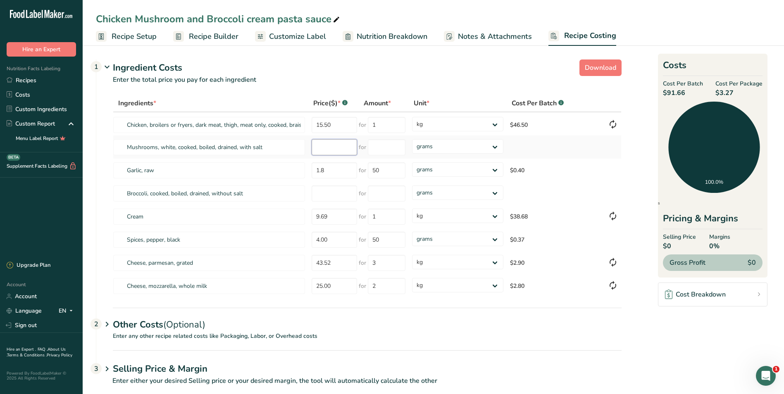
click at [319, 148] on input "number" at bounding box center [334, 147] width 45 height 16
click at [387, 124] on input "1" at bounding box center [387, 125] width 38 height 16
click at [142, 35] on span "Recipe Setup" at bounding box center [134, 36] width 45 height 11
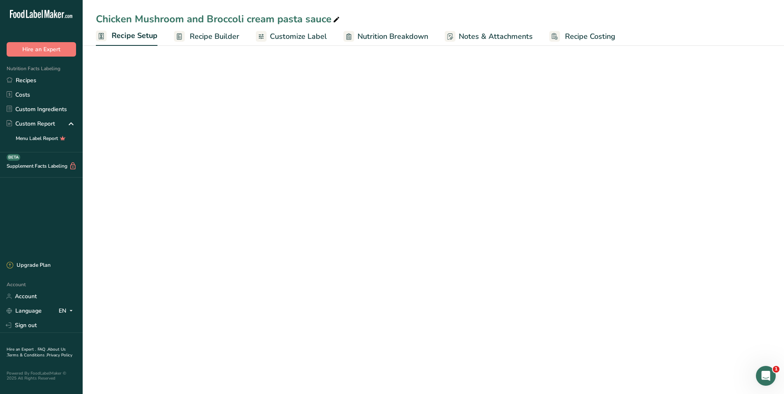
select select "22"
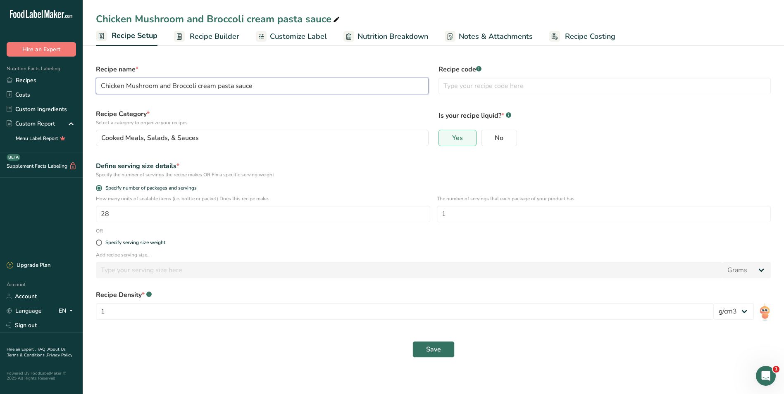
click at [168, 87] on input "Chicken Mushroom and Broccoli cream pasta sauce" at bounding box center [262, 86] width 333 height 17
click at [436, 345] on span "Save" at bounding box center [433, 350] width 15 height 10
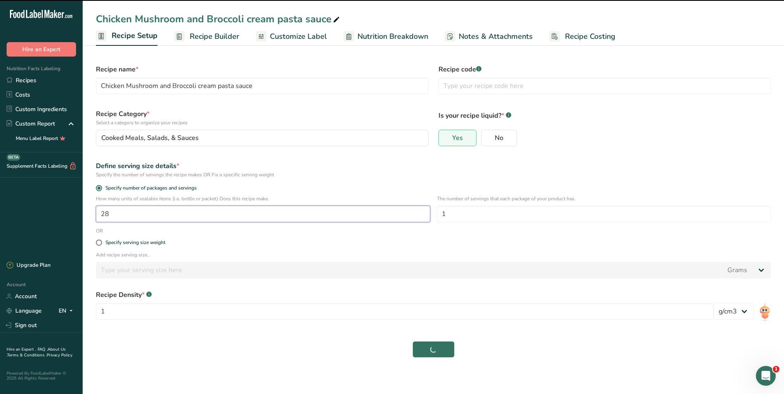
click at [127, 215] on input "28" at bounding box center [263, 214] width 335 height 17
type input "281"
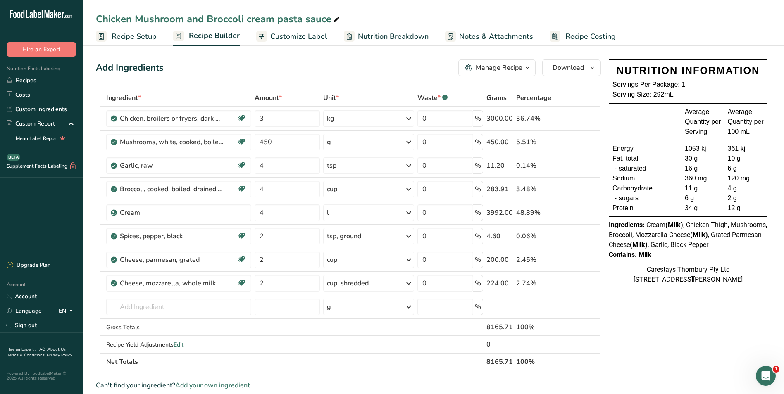
click at [146, 31] on span "Recipe Setup" at bounding box center [134, 36] width 45 height 11
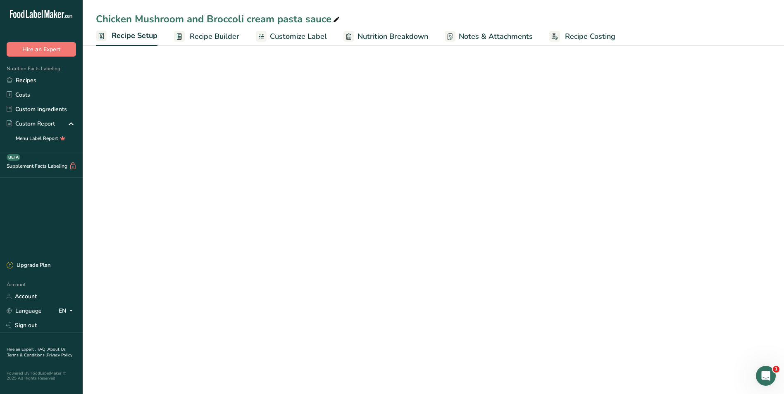
select select "22"
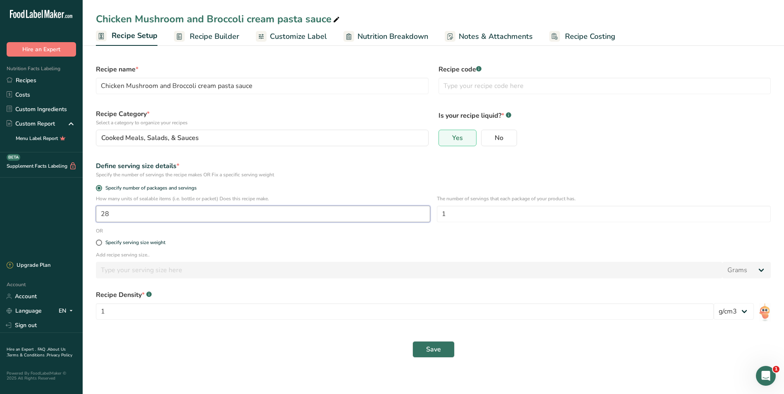
click at [139, 217] on input "28" at bounding box center [263, 214] width 335 height 17
type input "1"
click at [426, 349] on span "Save" at bounding box center [433, 350] width 15 height 10
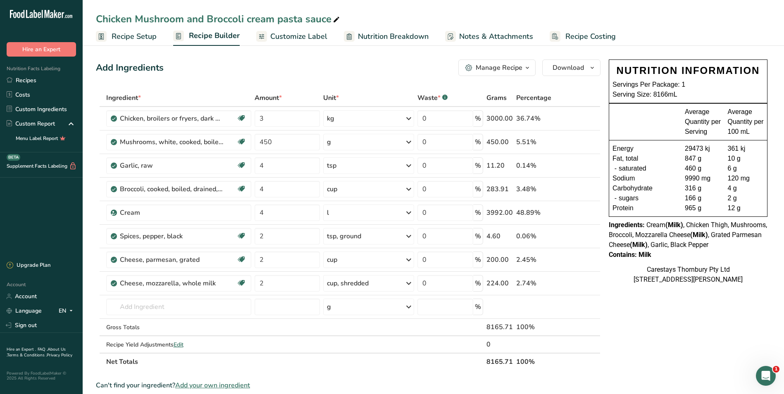
click at [576, 33] on span "Recipe Costing" at bounding box center [591, 36] width 50 height 11
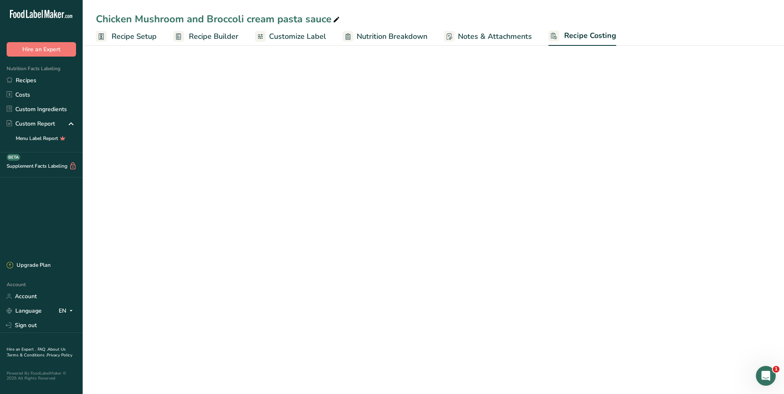
select select "1"
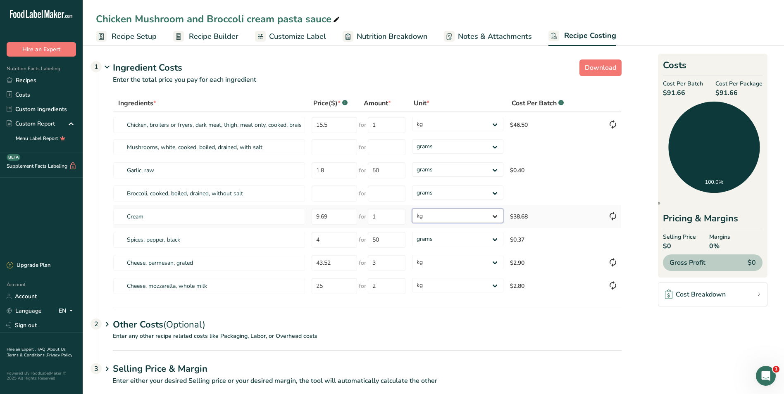
click at [495, 216] on select "grams kg mg mcg lb oz" at bounding box center [457, 216] width 91 height 14
click at [412, 209] on select "grams kg mg mcg lb oz" at bounding box center [457, 216] width 91 height 14
click at [494, 215] on select "grams kg mg mcg lb oz" at bounding box center [457, 216] width 91 height 14
click at [412, 209] on select "grams kg mg mcg lb oz" at bounding box center [457, 216] width 91 height 14
click at [456, 214] on select "grams kg mg mcg lb oz" at bounding box center [457, 216] width 91 height 14
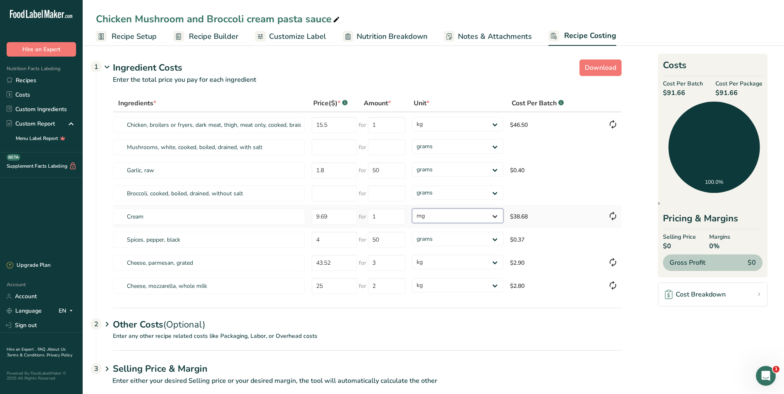
click at [412, 209] on select "grams kg mg mcg lb oz" at bounding box center [457, 216] width 91 height 14
click at [494, 215] on select "grams kg mg mcg lb oz" at bounding box center [457, 216] width 91 height 14
click at [412, 209] on select "grams kg mg mcg lb oz" at bounding box center [457, 216] width 91 height 14
click at [494, 215] on select "grams kg mg mcg lb oz" at bounding box center [457, 216] width 91 height 14
click at [412, 209] on select "grams kg mg mcg lb oz" at bounding box center [457, 216] width 91 height 14
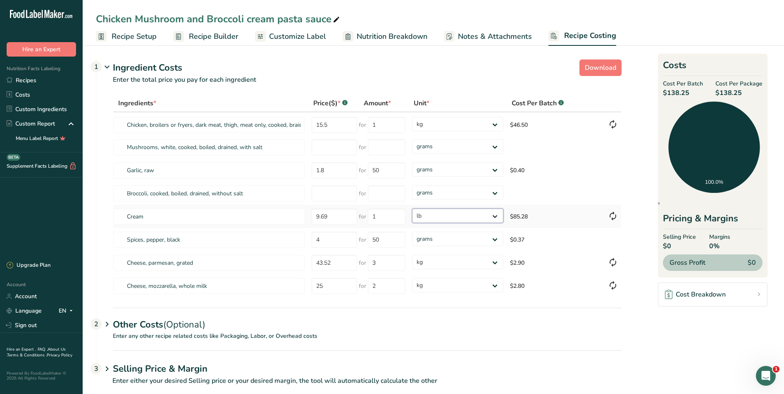
click at [497, 215] on select "grams kg mg mcg lb oz" at bounding box center [457, 216] width 91 height 14
click at [412, 209] on select "grams kg mg mcg lb oz" at bounding box center [457, 216] width 91 height 14
click at [495, 215] on select "grams kg mg mcg lb oz" at bounding box center [457, 216] width 91 height 14
select select "1"
click at [412, 209] on select "grams kg mg mcg lb oz" at bounding box center [457, 216] width 91 height 14
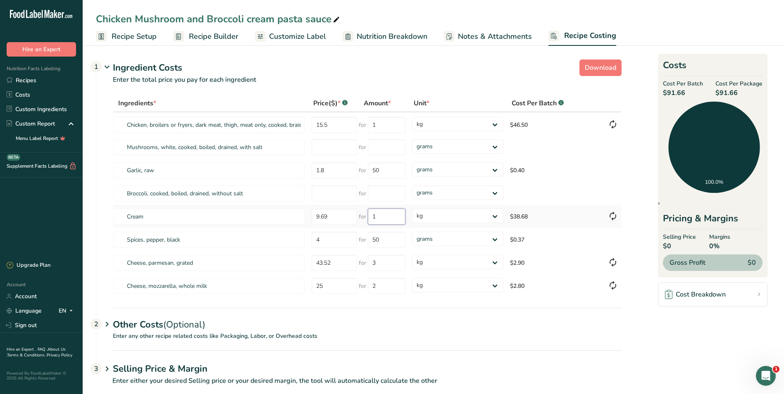
click at [389, 217] on input "1" at bounding box center [387, 217] width 38 height 16
type input "500"
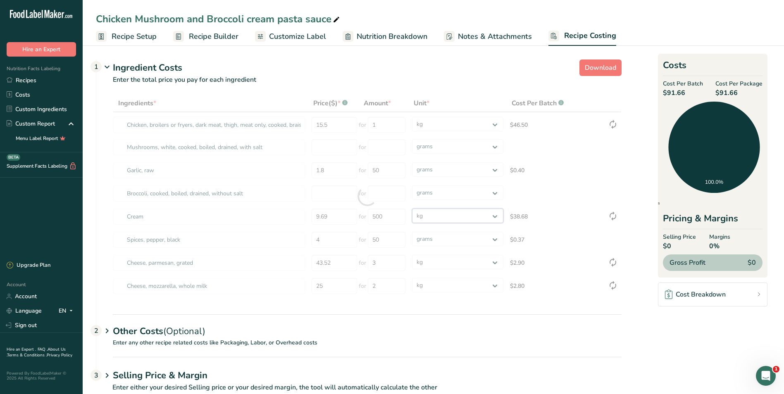
click at [495, 215] on div "Ingredients * Price($) * .a-a{fill:#347362;}.b-a{fill:#fff;} Amount * Unit * Co…" at bounding box center [367, 196] width 509 height 203
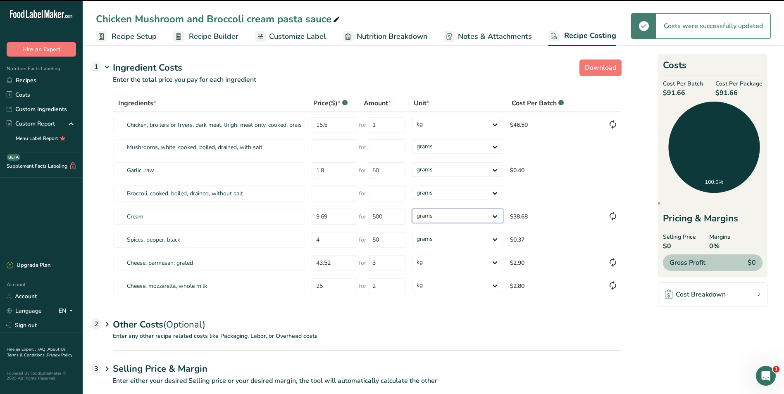
click at [412, 209] on select "grams kg mg mcg lb oz" at bounding box center [457, 216] width 91 height 14
select select "1"
select select
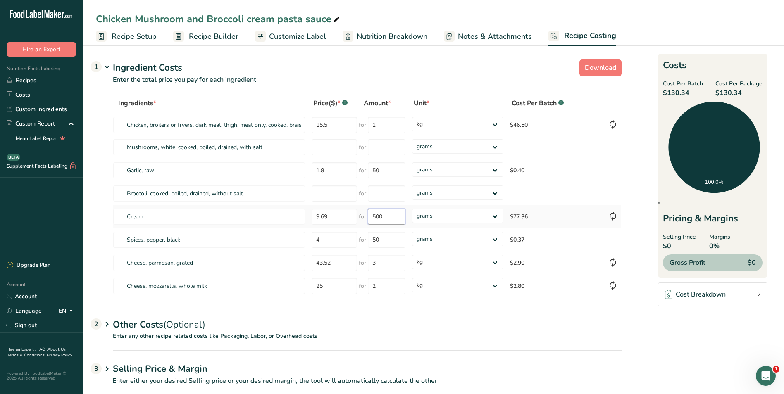
click at [395, 219] on input "500" at bounding box center [387, 217] width 38 height 16
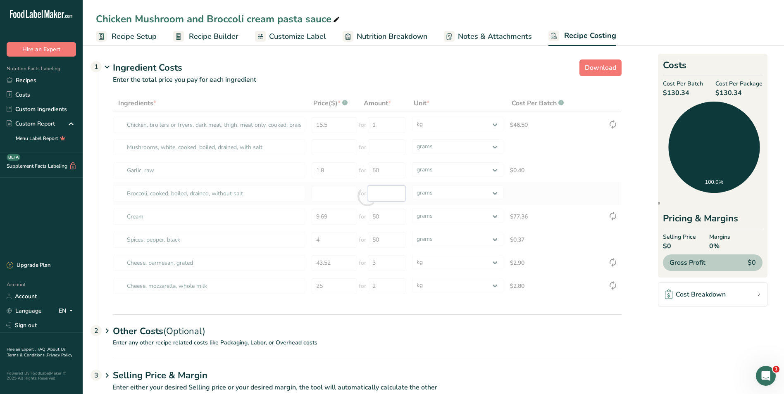
click at [397, 194] on div "Ingredients * Price($) * .a-a{fill:#347362;}.b-a{fill:#fff;} Amount * Unit * Co…" at bounding box center [367, 196] width 509 height 203
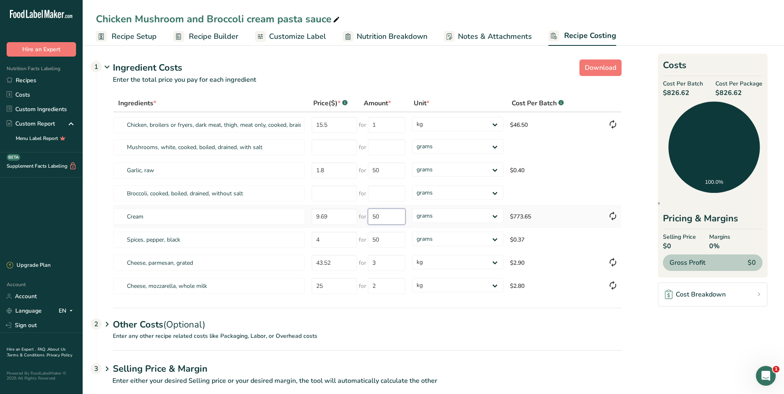
click at [402, 218] on input "50" at bounding box center [387, 217] width 38 height 16
type input "5"
type input "1"
click at [496, 215] on div "Ingredients * Price($) * .a-a{fill:#347362;}.b-a{fill:#fff;} Amount * Unit * Co…" at bounding box center [367, 196] width 509 height 203
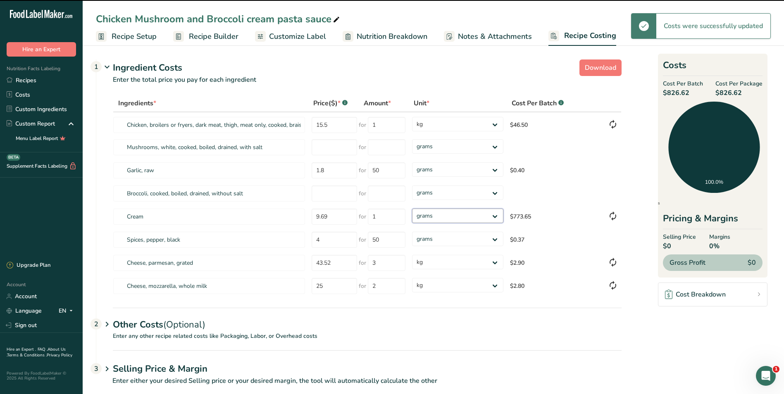
select select "1"
drag, startPoint x: 496, startPoint y: 215, endPoint x: 480, endPoint y: 224, distance: 18.5
click at [412, 209] on select "grams kg mg mcg lb oz" at bounding box center [457, 216] width 91 height 14
type input "50"
select select
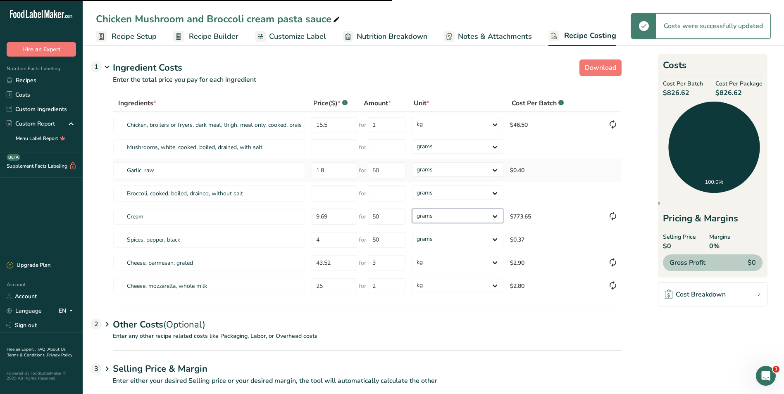
type input "1"
select select "1"
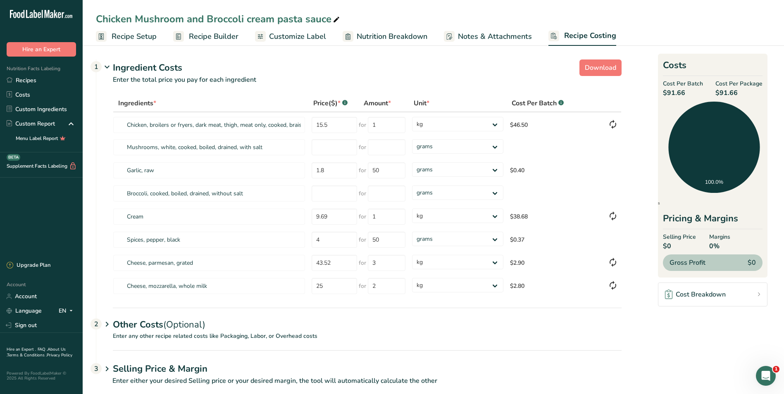
click at [120, 36] on span "Recipe Setup" at bounding box center [134, 36] width 45 height 11
select select "22"
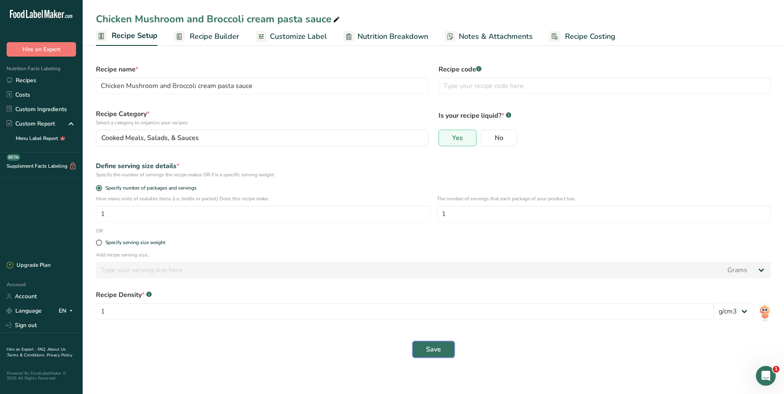
click at [437, 346] on span "Save" at bounding box center [433, 350] width 15 height 10
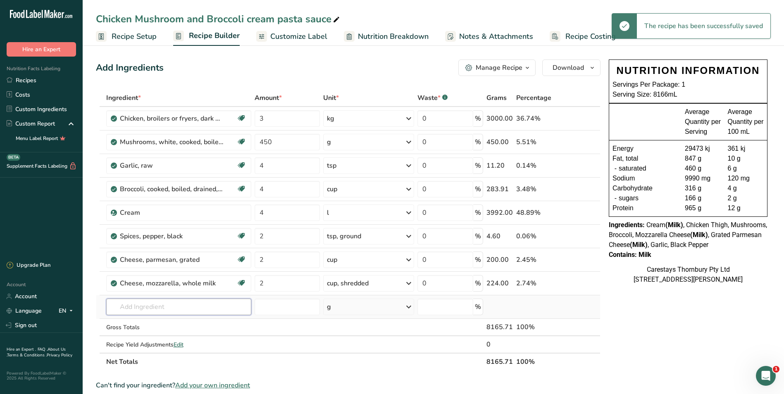
click at [139, 311] on input "text" at bounding box center [179, 307] width 146 height 17
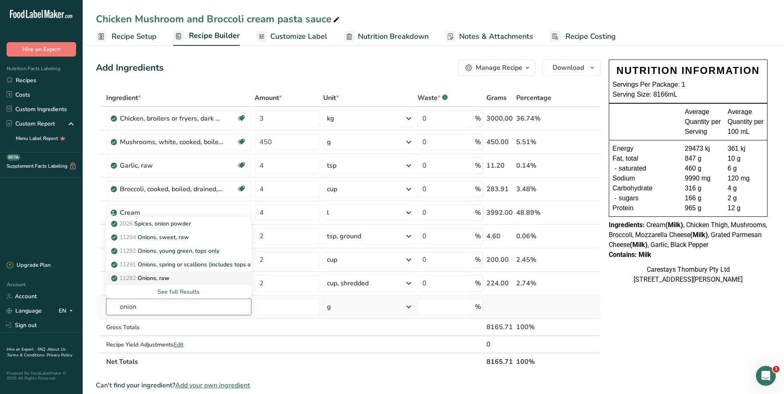
type input "onion"
click at [145, 278] on p "11282 Onions, raw" at bounding box center [141, 278] width 57 height 9
type input "Onions, raw"
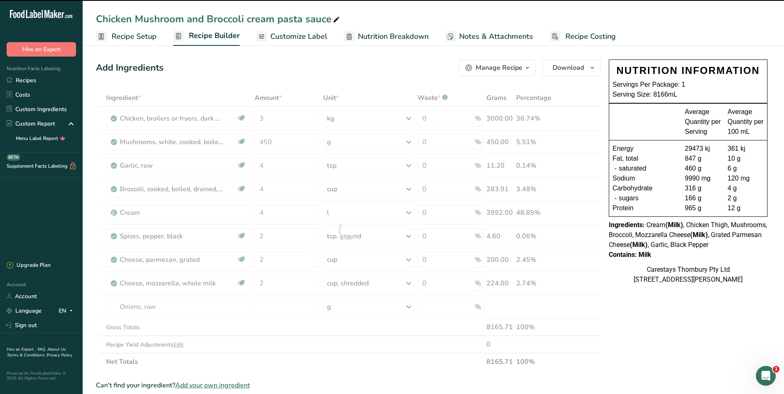
type input "0"
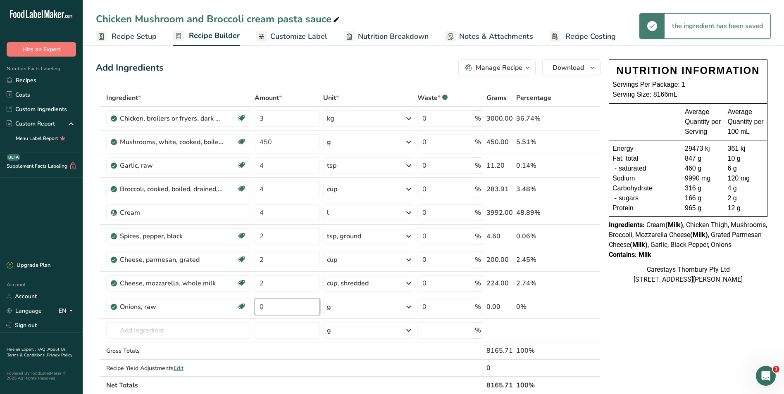
click at [268, 309] on input "0" at bounding box center [287, 307] width 65 height 17
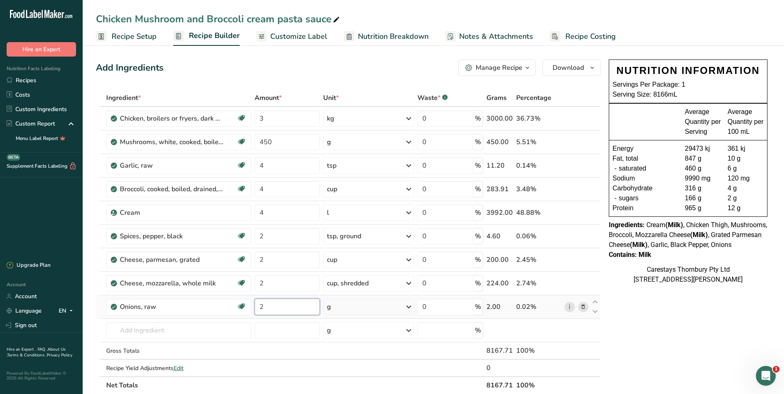
type input "2"
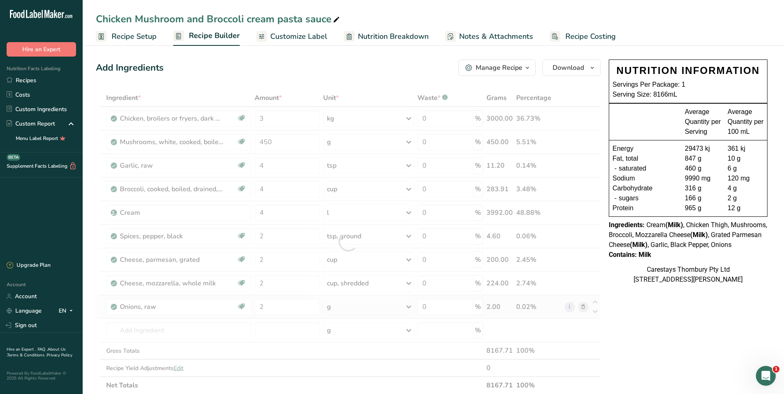
click at [410, 304] on div "Ingredient * Amount * Unit * Waste * .a-a{fill:#347362;}.b-a{fill:#fff;} Grams …" at bounding box center [348, 241] width 505 height 305
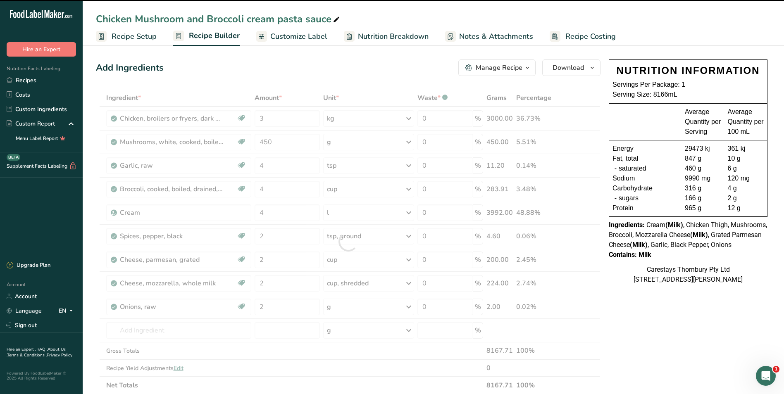
click at [409, 306] on div at bounding box center [348, 241] width 505 height 305
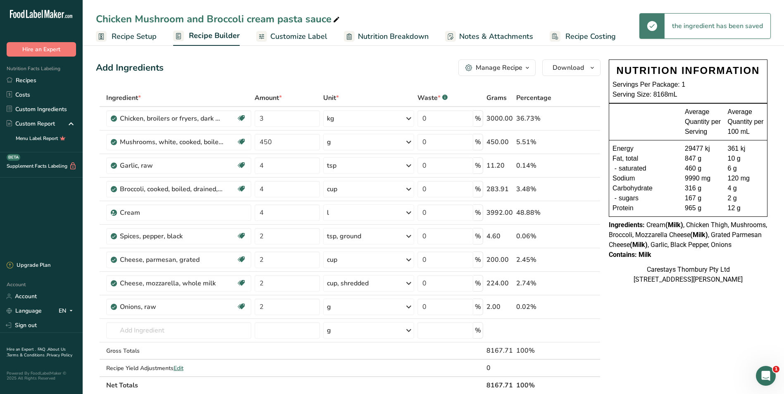
click at [409, 308] on icon at bounding box center [409, 307] width 10 height 15
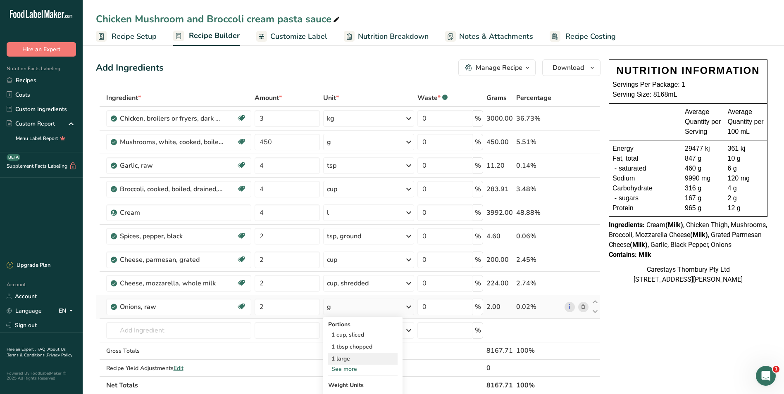
click at [361, 360] on div "1 large" at bounding box center [362, 359] width 69 height 12
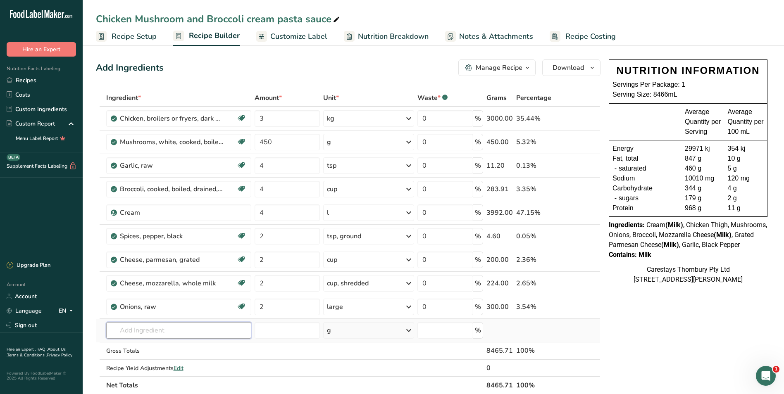
click at [141, 332] on input "text" at bounding box center [179, 331] width 146 height 17
type input "chicken powder"
click at [179, 367] on span "Edit" at bounding box center [179, 369] width 10 height 8
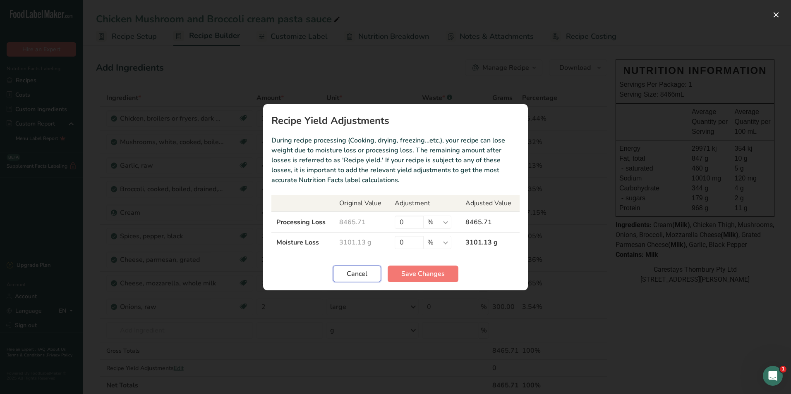
click at [348, 275] on span "Cancel" at bounding box center [357, 274] width 21 height 10
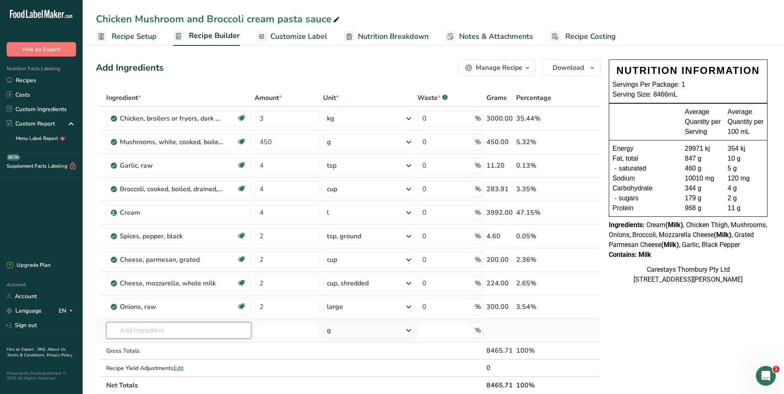
click at [129, 331] on input "text" at bounding box center [179, 331] width 146 height 17
type input "p"
click at [36, 83] on link "Recipes" at bounding box center [41, 80] width 83 height 14
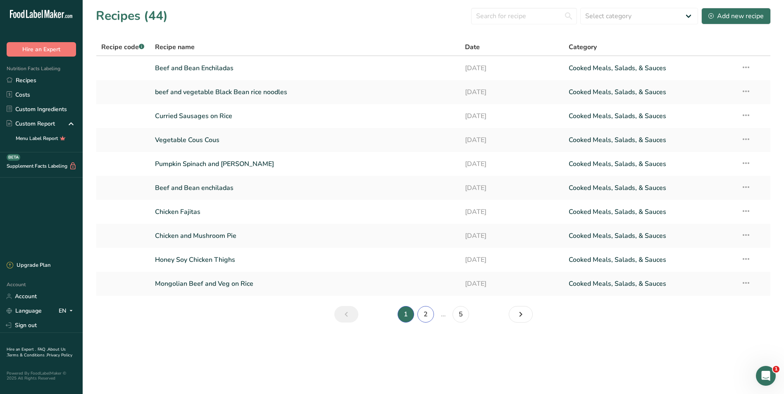
click at [427, 315] on link "2" at bounding box center [426, 314] width 17 height 17
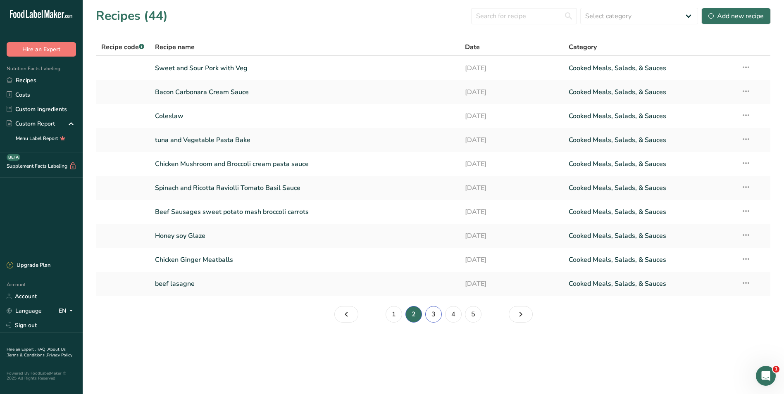
click at [431, 314] on link "3" at bounding box center [433, 314] width 17 height 17
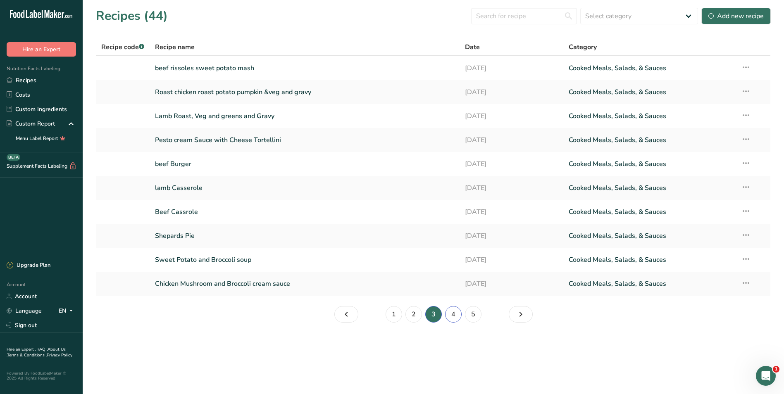
click at [452, 315] on link "4" at bounding box center [453, 314] width 17 height 17
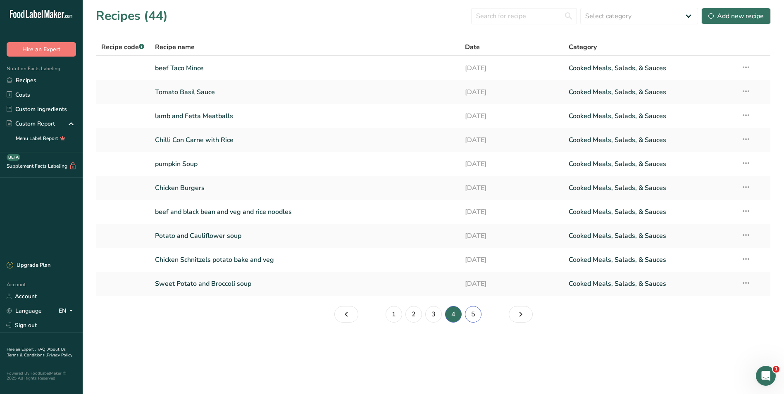
click at [474, 313] on link "5" at bounding box center [473, 314] width 17 height 17
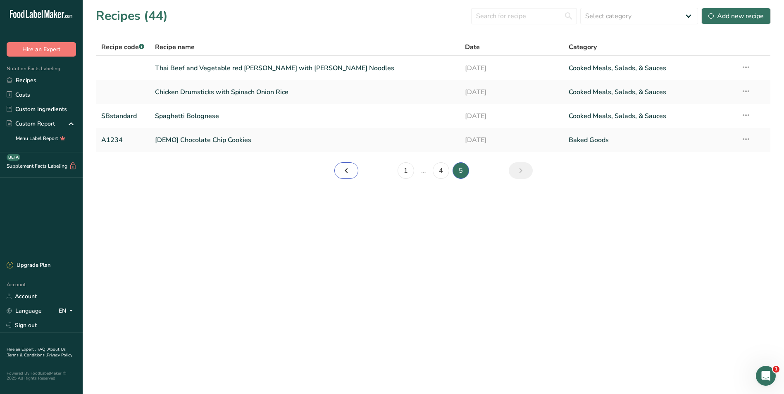
click at [348, 169] on icon "Page 4." at bounding box center [347, 170] width 10 height 15
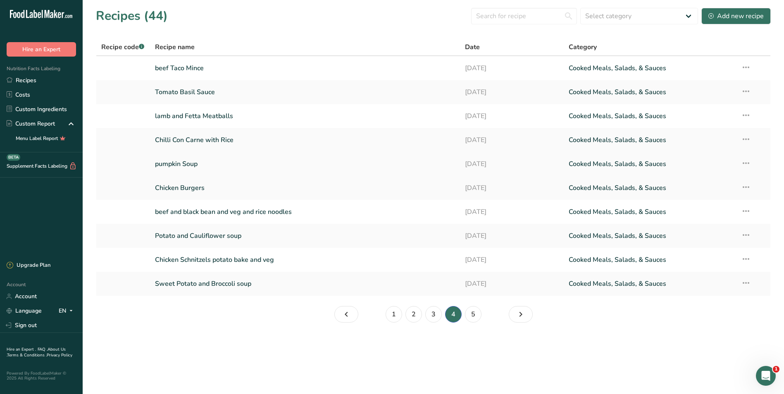
click at [200, 163] on link "pumpkin Soup" at bounding box center [305, 163] width 301 height 17
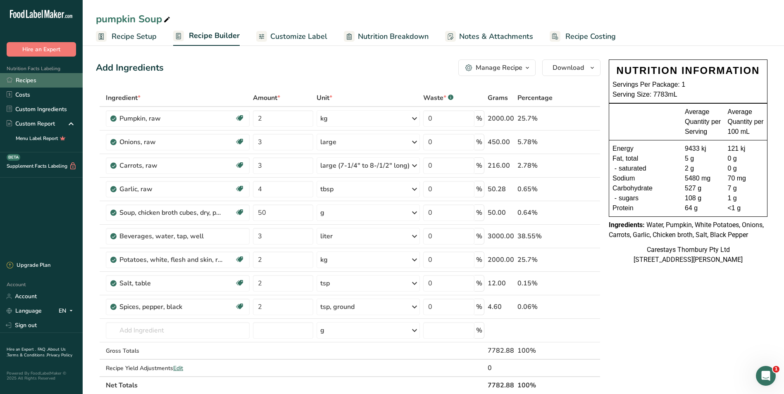
click at [34, 80] on link "Recipes" at bounding box center [41, 80] width 83 height 14
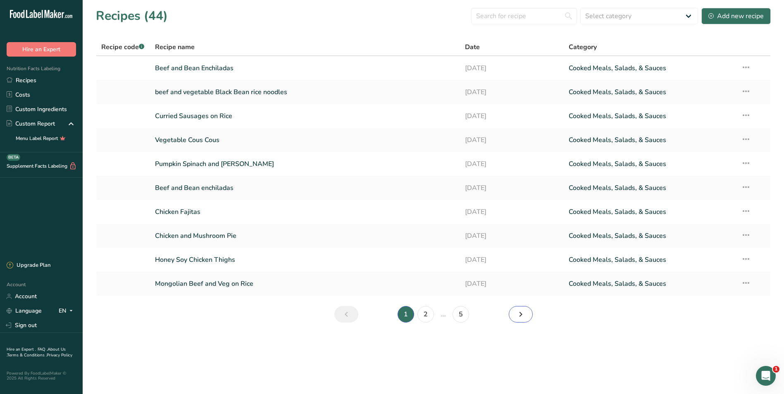
click at [523, 313] on icon "Next page" at bounding box center [521, 314] width 10 height 15
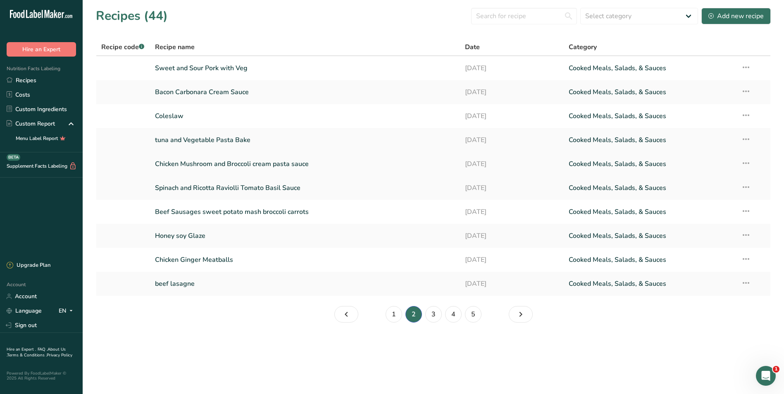
click at [304, 165] on link "Chicken Mushroom and Broccoli cream pasta sauce" at bounding box center [305, 163] width 301 height 17
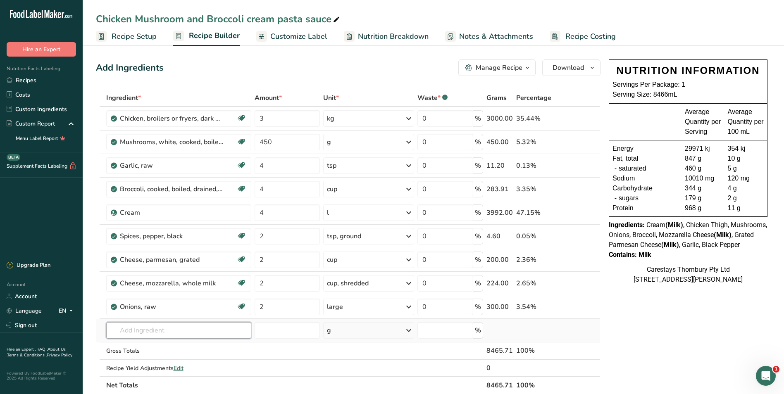
click at [124, 332] on input "text" at bounding box center [179, 331] width 146 height 17
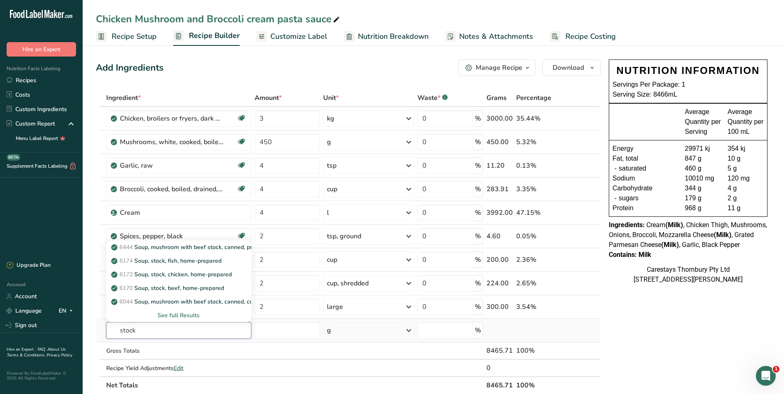
type input "stock"
click at [169, 311] on div "See full Results" at bounding box center [179, 315] width 132 height 9
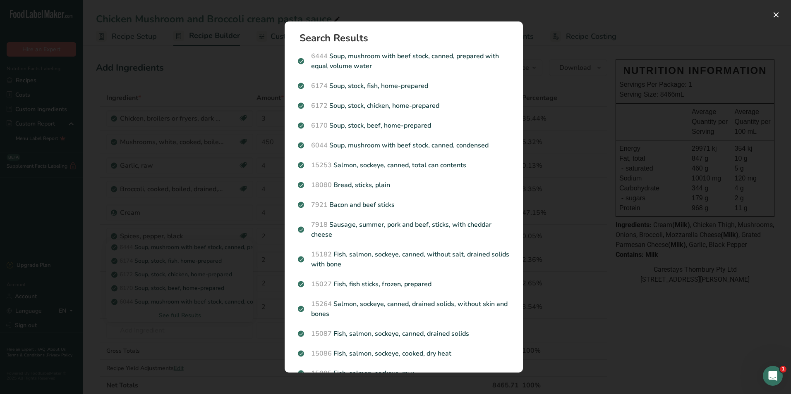
click at [574, 279] on div "Search results modal" at bounding box center [395, 197] width 791 height 394
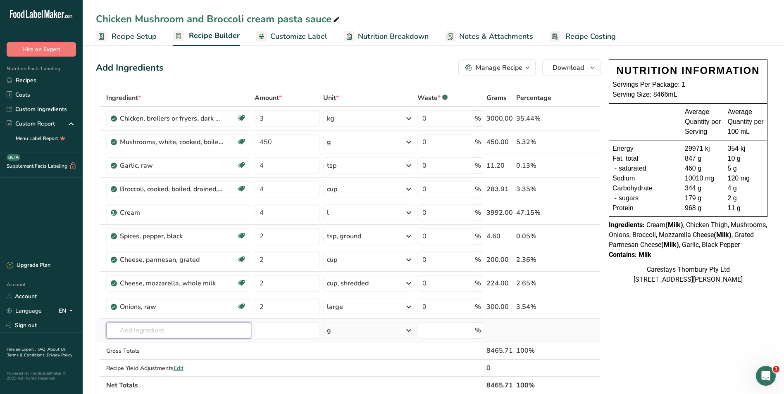
click at [139, 331] on input "text" at bounding box center [179, 331] width 146 height 17
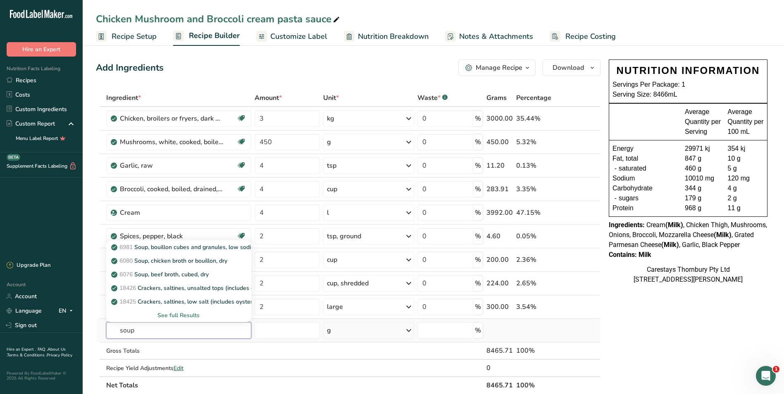
type input "soup"
click at [197, 313] on div "See full Results" at bounding box center [179, 315] width 132 height 9
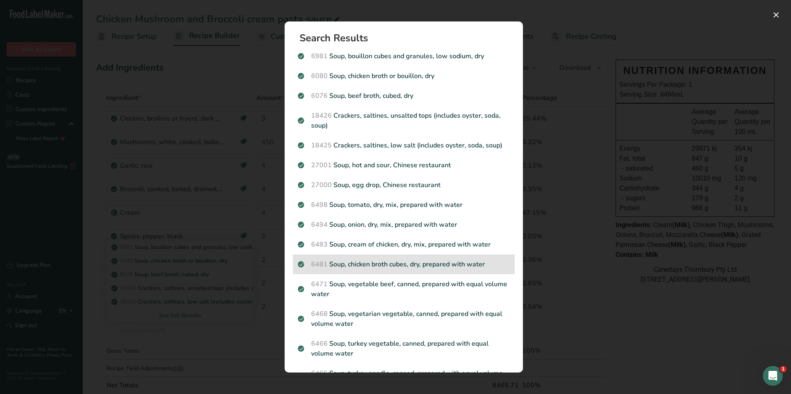
click at [352, 265] on p "6481 Soup, chicken broth cubes, dry, prepared with water" at bounding box center [404, 265] width 212 height 10
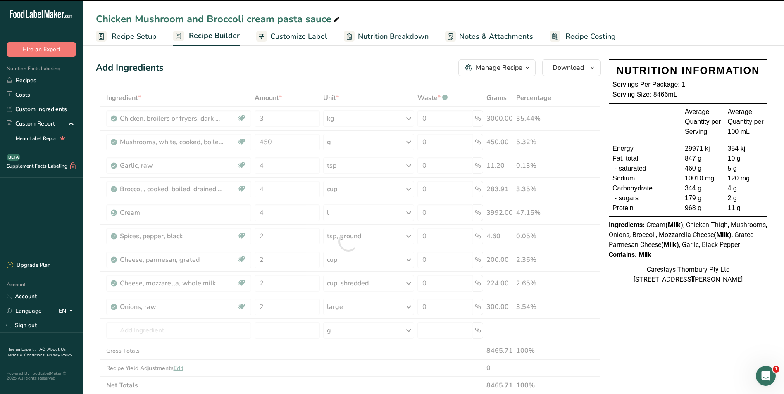
type input "0"
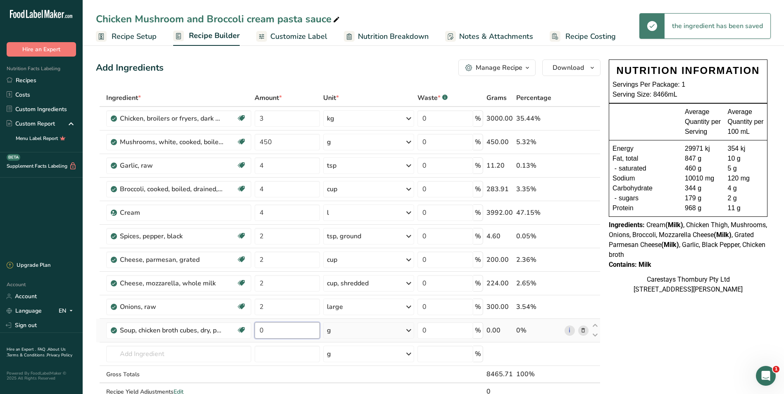
click at [282, 333] on input "0" at bounding box center [287, 331] width 65 height 17
type input "3"
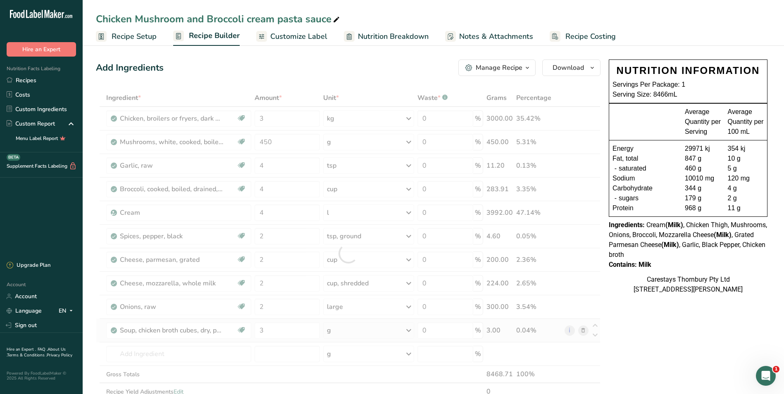
click at [409, 330] on div "Ingredient * Amount * Unit * Waste * .a-a{fill:#347362;}.b-a{fill:#fff;} Grams …" at bounding box center [348, 253] width 505 height 329
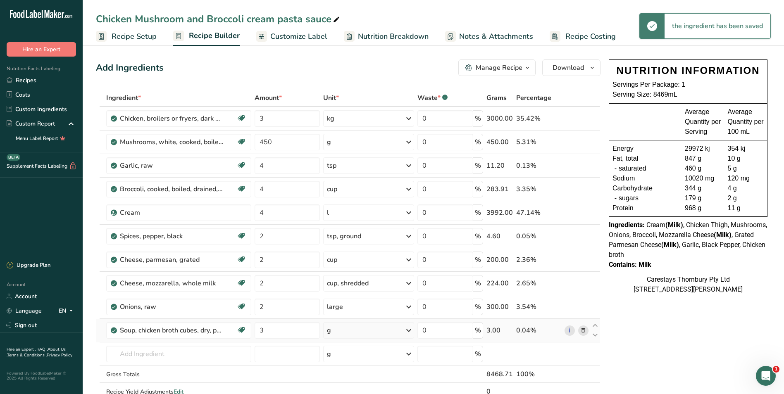
click at [409, 330] on icon at bounding box center [409, 330] width 10 height 15
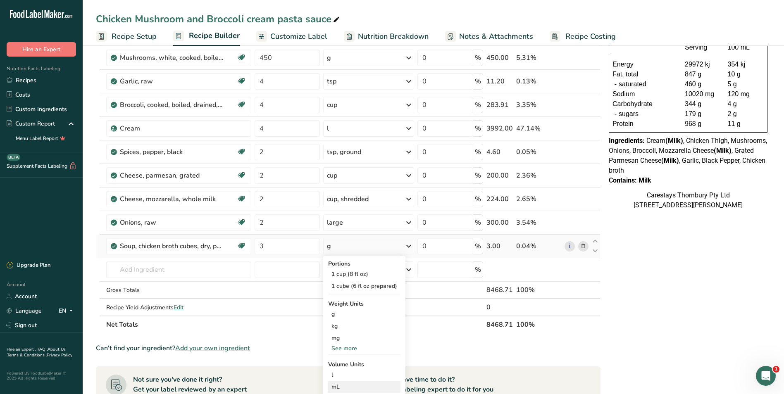
scroll to position [124, 0]
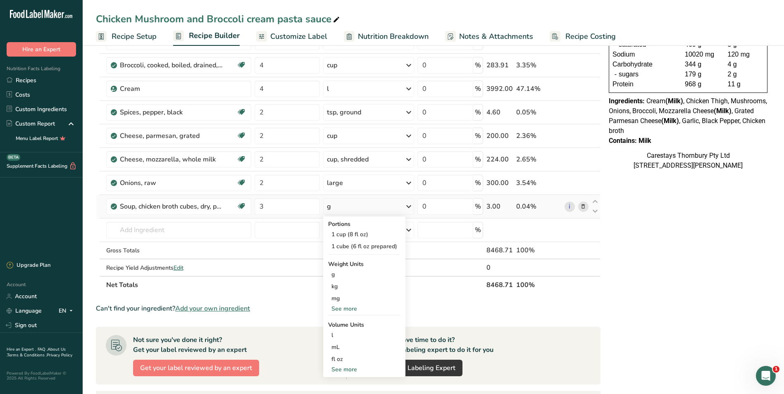
click at [349, 306] on div "See more" at bounding box center [364, 309] width 72 height 9
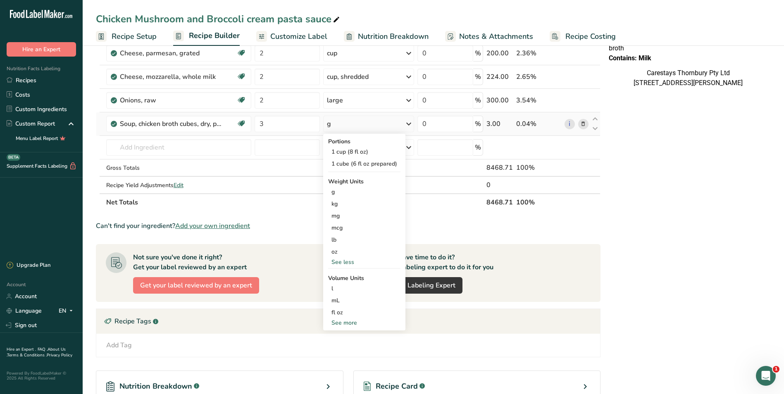
click at [344, 322] on div "See more" at bounding box center [364, 323] width 72 height 9
click at [344, 326] on div "tbsp" at bounding box center [365, 324] width 66 height 9
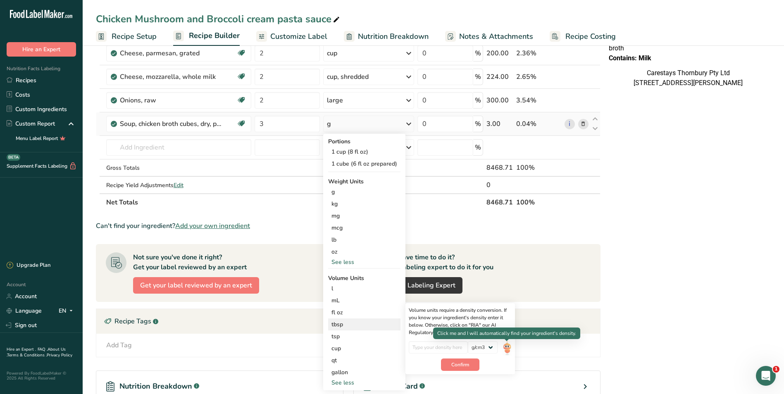
click at [509, 347] on img at bounding box center [507, 349] width 9 height 14
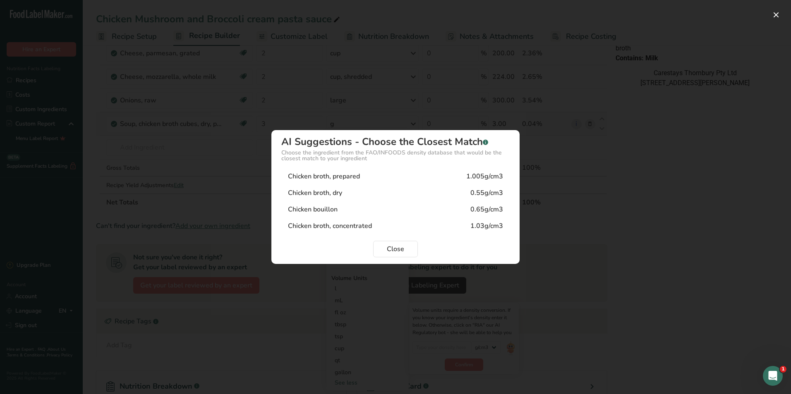
click at [331, 192] on div "Chicken broth, dry" at bounding box center [315, 193] width 54 height 10
type input "0.55"
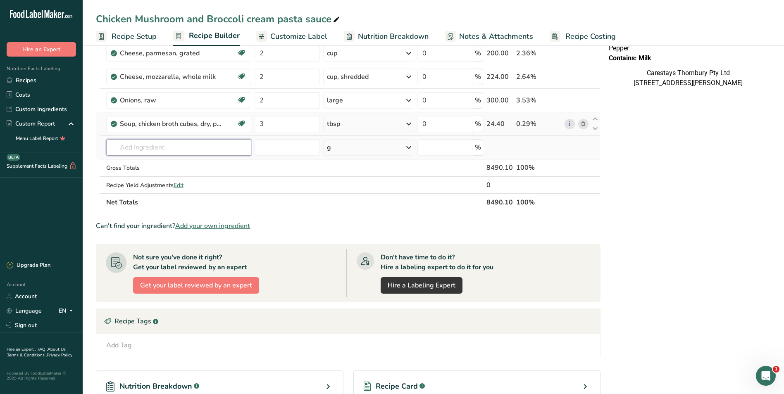
click at [128, 148] on input "text" at bounding box center [179, 147] width 146 height 17
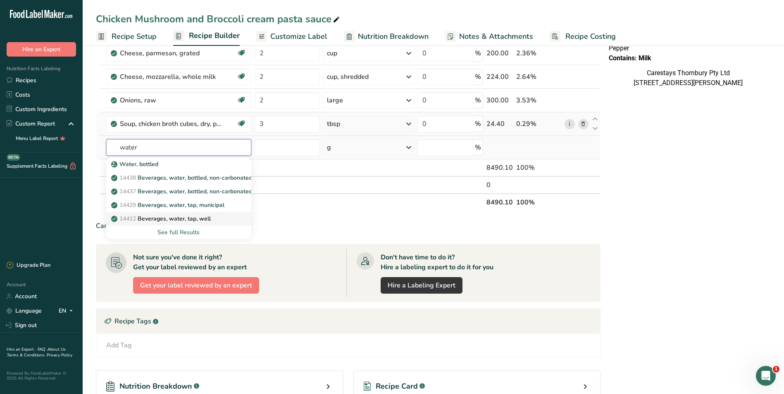
type input "water"
click at [167, 216] on p "14412 [GEOGRAPHIC_DATA], water, tap, well" at bounding box center [162, 219] width 98 height 9
type input "Beverages, water, tap, well"
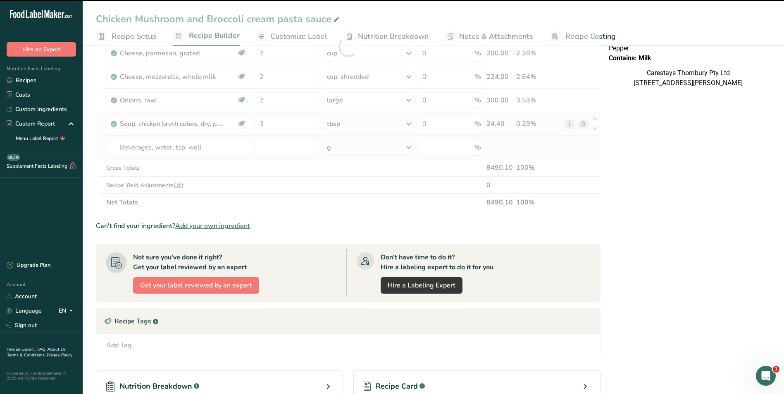
type input "0"
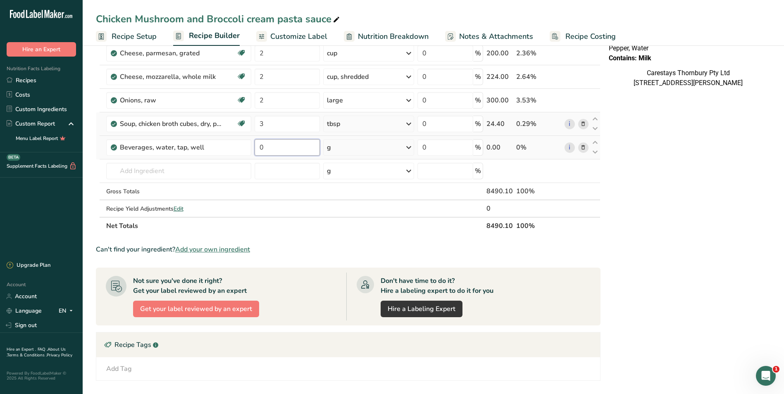
click at [273, 145] on input "0" at bounding box center [287, 147] width 65 height 17
type input "3"
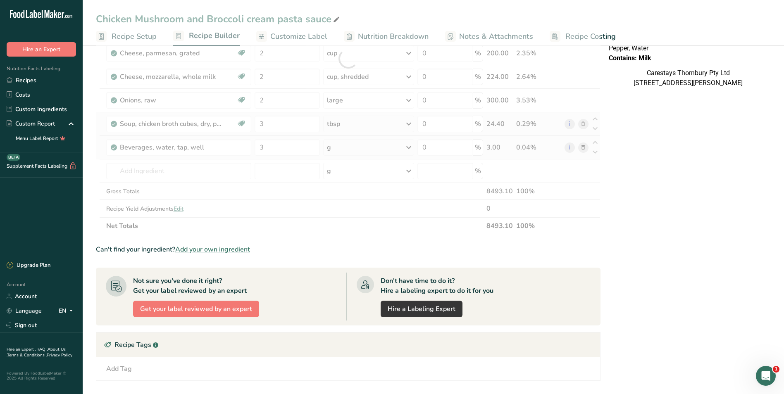
click at [408, 146] on div "Ingredient * Amount * Unit * Waste * .a-a{fill:#347362;}.b-a{fill:#fff;} Grams …" at bounding box center [348, 59] width 505 height 352
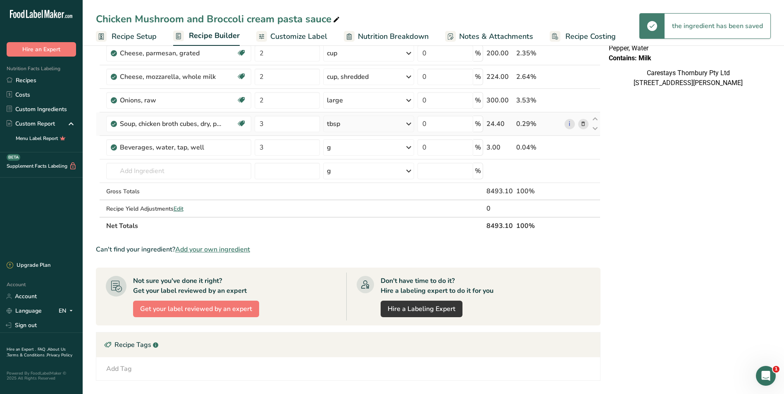
click at [410, 146] on icon at bounding box center [409, 147] width 10 height 15
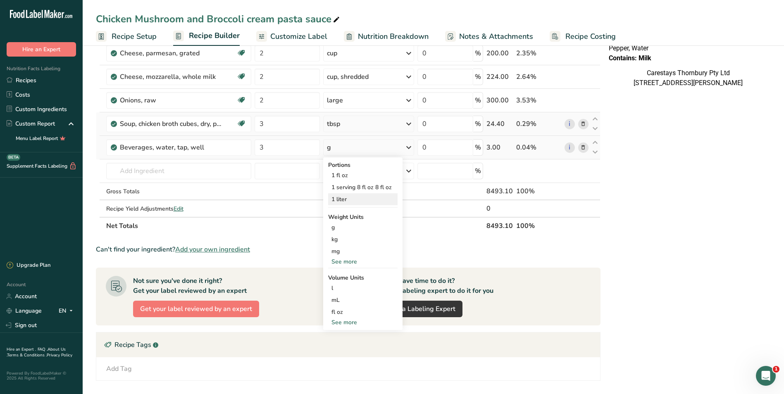
click at [350, 198] on div "1 liter" at bounding box center [362, 200] width 69 height 12
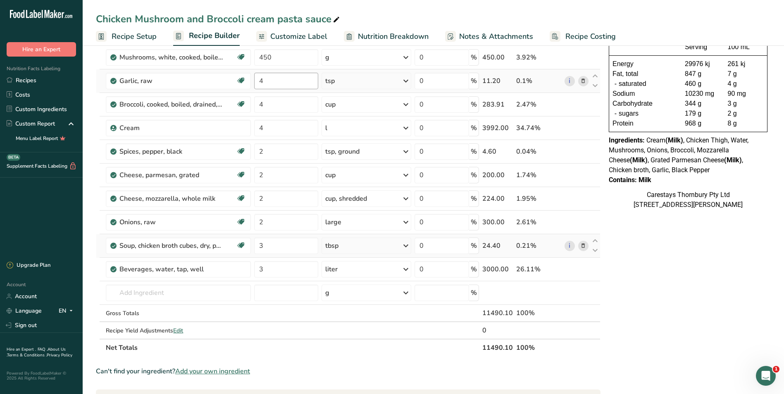
scroll to position [83, 0]
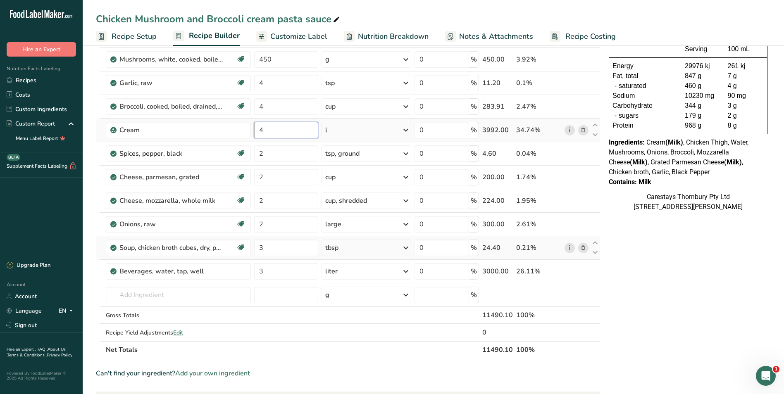
click at [284, 131] on input "4" at bounding box center [286, 130] width 64 height 17
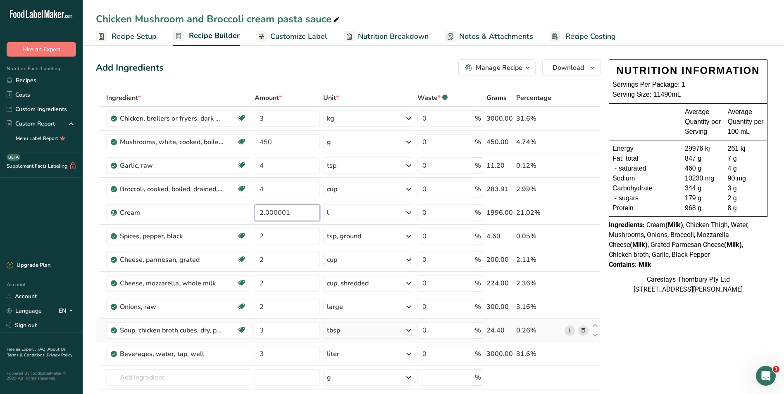
type input "2.000001"
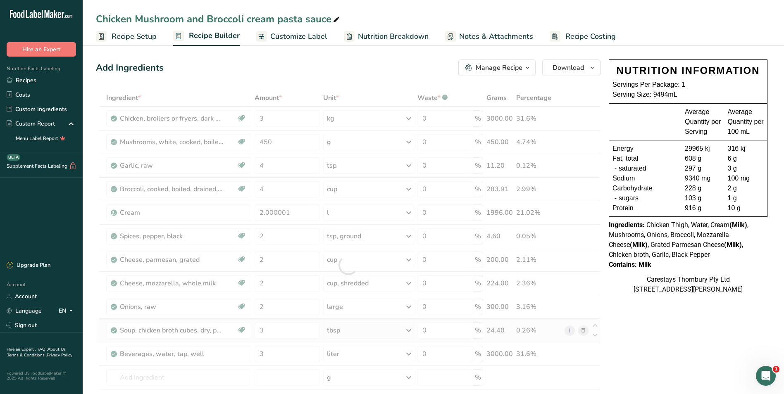
click at [606, 36] on span "Recipe Costing" at bounding box center [591, 36] width 50 height 11
select select "1"
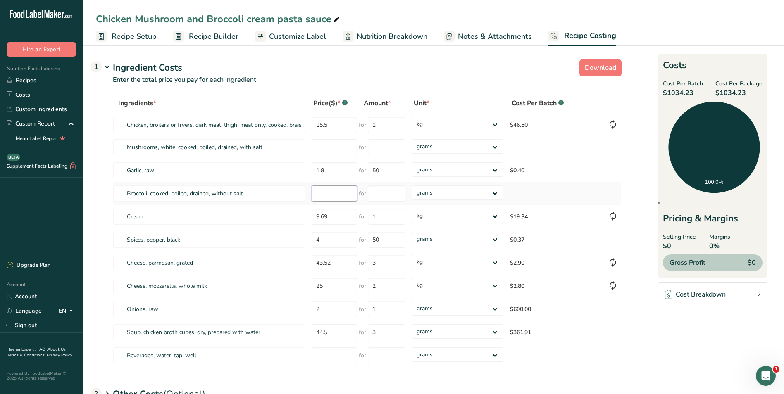
click at [330, 196] on input "number" at bounding box center [334, 194] width 45 height 16
click at [119, 35] on span "Recipe Setup" at bounding box center [134, 36] width 45 height 11
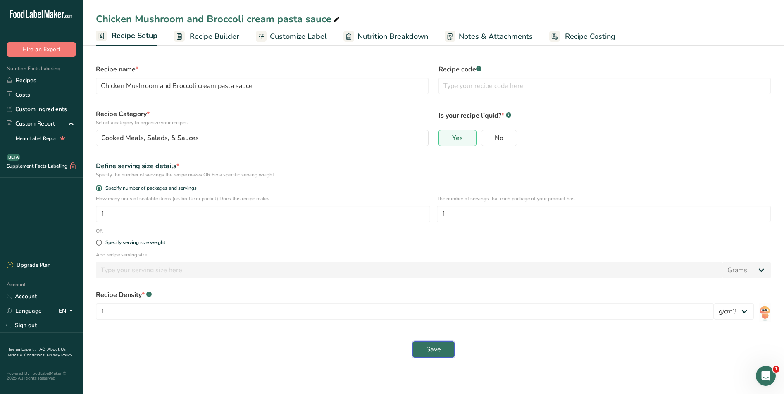
click at [430, 348] on span "Save" at bounding box center [433, 350] width 15 height 10
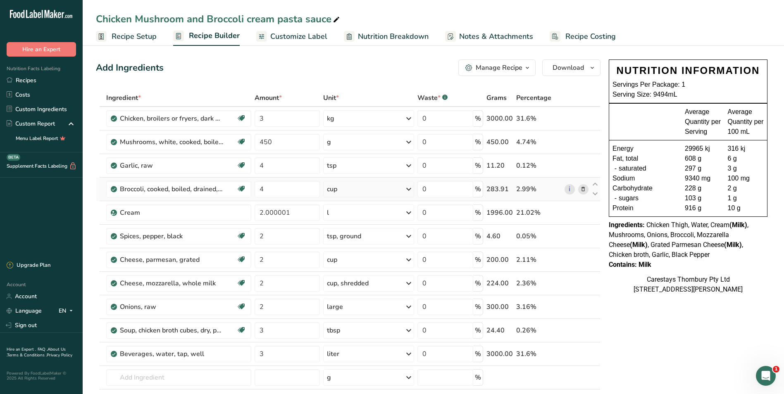
click at [410, 189] on icon at bounding box center [409, 189] width 10 height 15
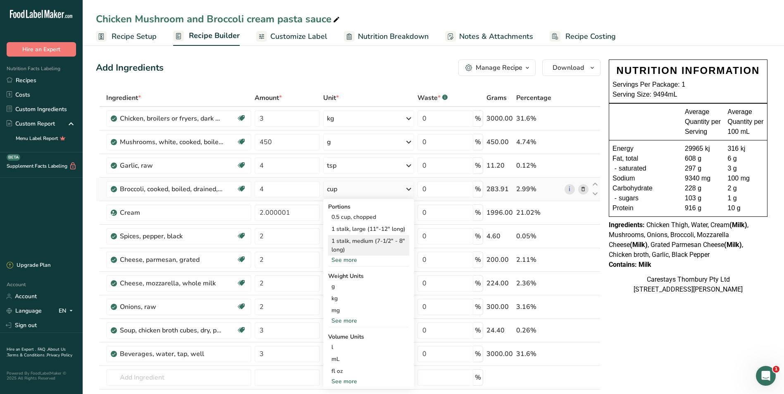
click at [375, 240] on div "1 stalk, medium (7-1/2" - 8" long)" at bounding box center [368, 245] width 81 height 21
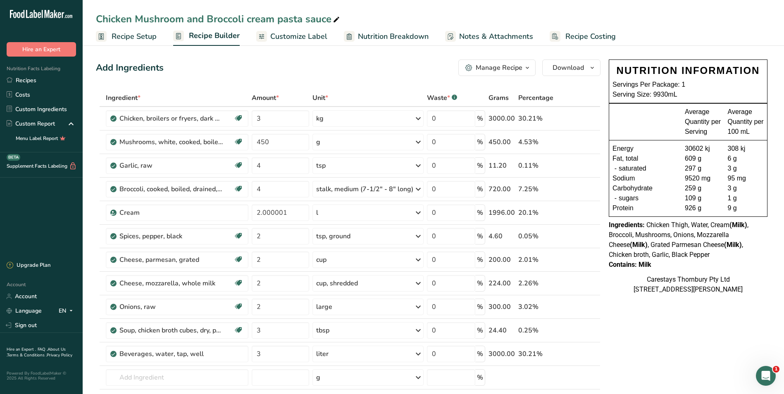
click at [592, 35] on span "Recipe Costing" at bounding box center [591, 36] width 50 height 11
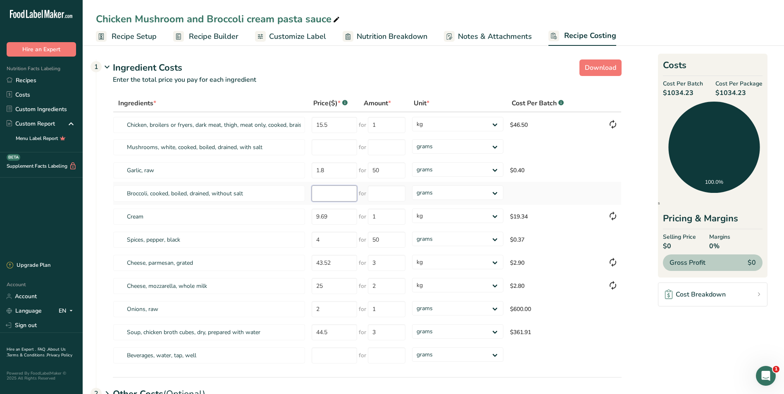
click at [329, 196] on input "number" at bounding box center [334, 194] width 45 height 16
click at [384, 193] on input "number" at bounding box center [387, 194] width 38 height 16
click at [495, 192] on select "grams kg mg mcg lb oz" at bounding box center [457, 193] width 91 height 14
click at [412, 186] on select "grams kg mg mcg lb oz" at bounding box center [457, 193] width 91 height 14
click at [335, 195] on input "1.62" at bounding box center [334, 194] width 45 height 16
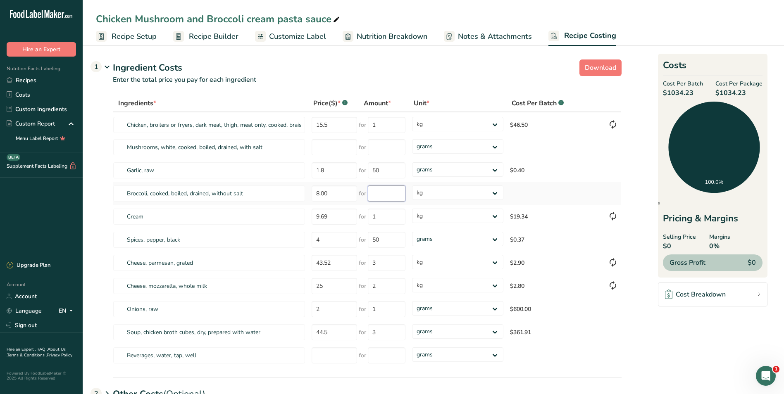
click at [379, 198] on input "number" at bounding box center [387, 194] width 38 height 16
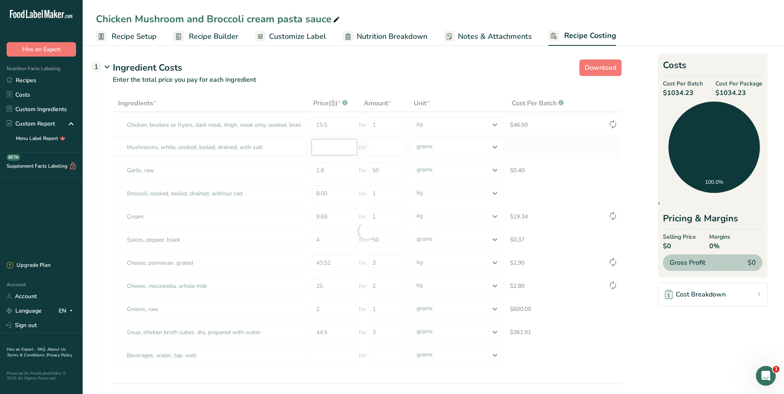
click at [332, 146] on div "Ingredients * Price($) * .a-a{fill:#347362;}.b-a{fill:#fff;} Amount * Unit * Co…" at bounding box center [367, 231] width 509 height 273
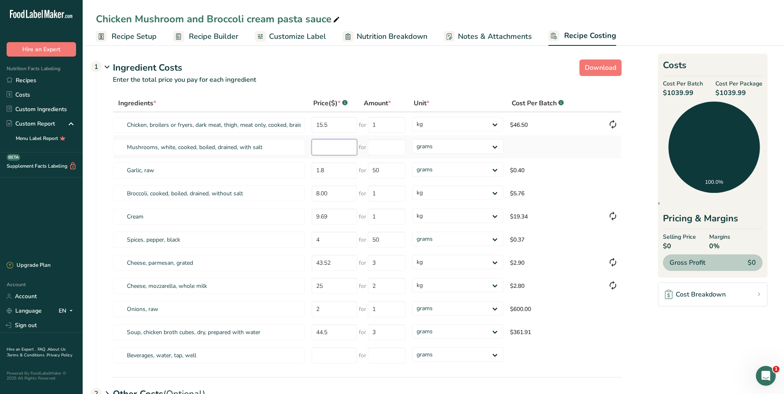
click at [319, 148] on input "number" at bounding box center [334, 147] width 45 height 16
click at [494, 145] on select "grams kg mg mcg lb oz" at bounding box center [457, 146] width 91 height 14
click at [412, 139] on select "grams kg mg mcg lb oz" at bounding box center [457, 146] width 91 height 14
click at [384, 144] on input "number" at bounding box center [387, 147] width 38 height 16
click at [495, 330] on div "Ingredients * Price($) * .a-a{fill:#347362;}.b-a{fill:#fff;} Amount * Unit * Co…" at bounding box center [367, 231] width 509 height 273
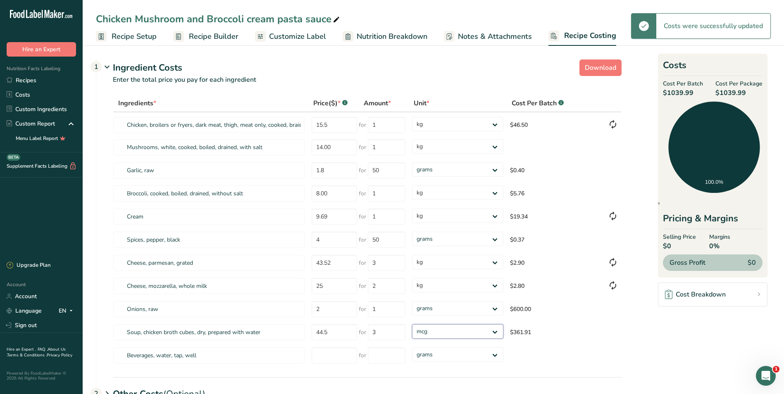
drag, startPoint x: 495, startPoint y: 330, endPoint x: 484, endPoint y: 324, distance: 12.6
click at [412, 325] on select "grams kg mg mcg lb oz" at bounding box center [457, 332] width 91 height 14
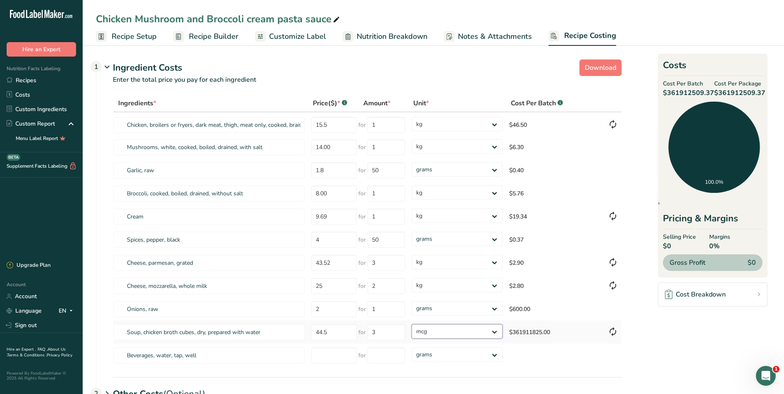
click at [495, 330] on select "grams kg mg mcg lb oz" at bounding box center [457, 332] width 91 height 14
click at [412, 325] on select "grams kg mg mcg lb oz" at bounding box center [457, 332] width 91 height 14
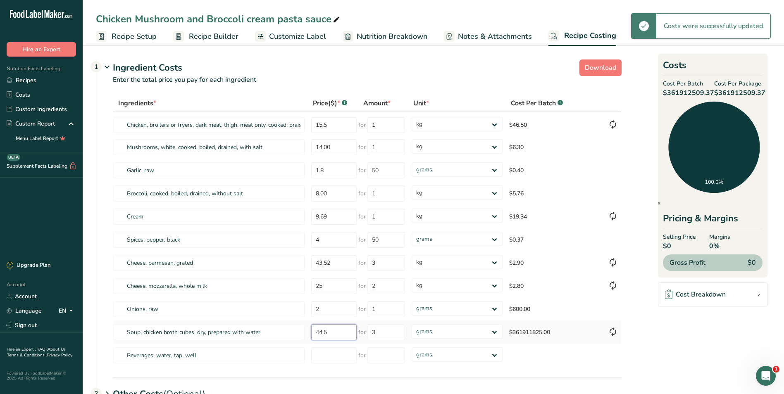
click at [333, 332] on input "44.5" at bounding box center [333, 333] width 45 height 16
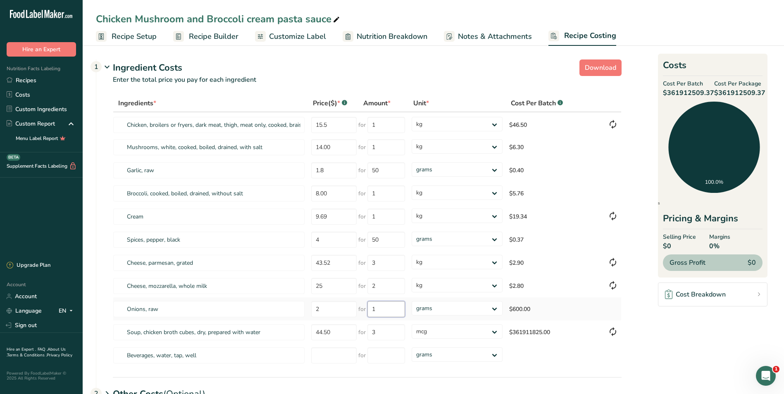
click at [395, 309] on input "1" at bounding box center [387, 309] width 38 height 16
click at [334, 313] on input "2" at bounding box center [333, 309] width 45 height 16
click at [329, 284] on input "25" at bounding box center [333, 286] width 45 height 16
click at [325, 240] on input "4" at bounding box center [333, 240] width 45 height 16
click at [495, 330] on select "grams kg mg mcg lb oz" at bounding box center [457, 332] width 91 height 14
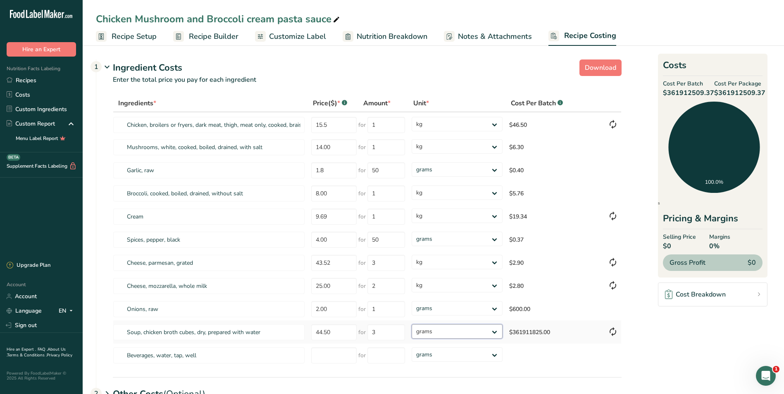
click at [412, 325] on select "grams kg mg mcg lb oz" at bounding box center [457, 332] width 91 height 14
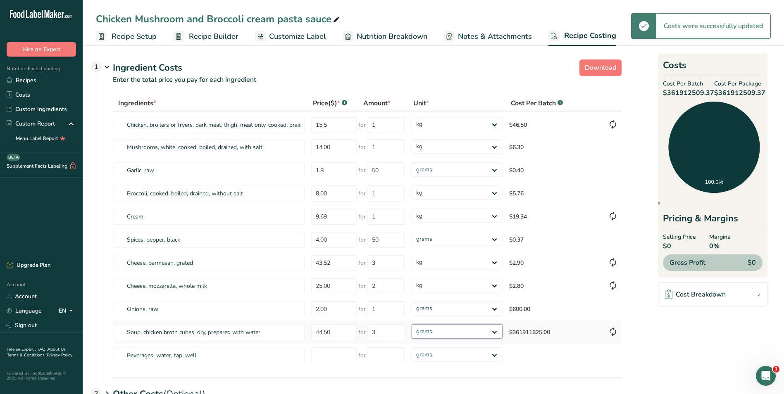
click at [495, 332] on select "grams kg mg mcg lb oz" at bounding box center [457, 332] width 91 height 14
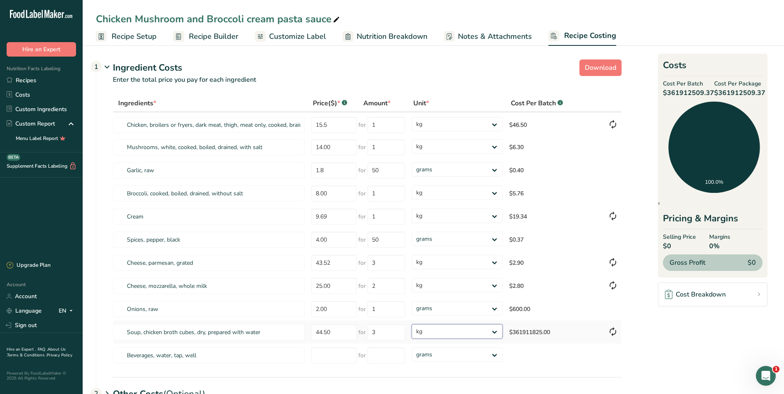
click at [412, 325] on select "grams kg mg mcg lb oz" at bounding box center [457, 332] width 91 height 14
click at [497, 307] on select "grams kg mg mcg lb oz" at bounding box center [457, 308] width 91 height 14
click at [412, 301] on select "grams kg mg mcg lb oz" at bounding box center [457, 308] width 91 height 14
click at [336, 126] on input "15.5" at bounding box center [334, 125] width 45 height 16
click at [380, 126] on input "1" at bounding box center [387, 125] width 38 height 16
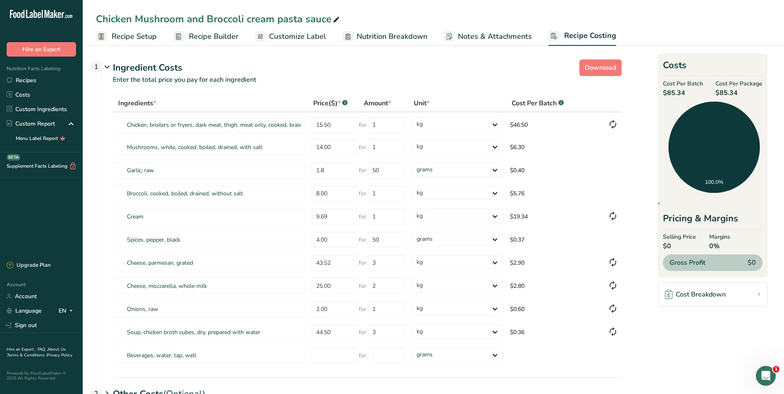
click at [146, 36] on span "Recipe Setup" at bounding box center [134, 36] width 45 height 11
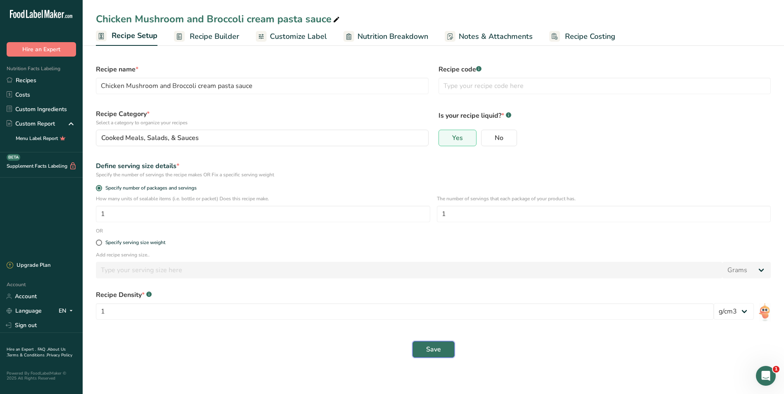
click at [433, 347] on span "Save" at bounding box center [433, 350] width 15 height 10
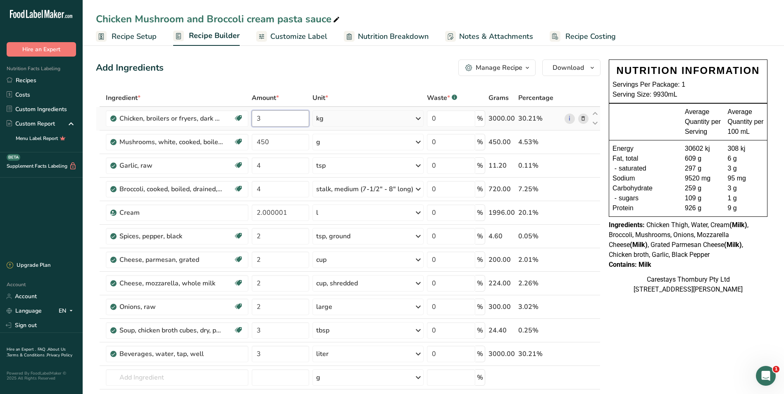
click at [272, 119] on input "3" at bounding box center [280, 118] width 57 height 17
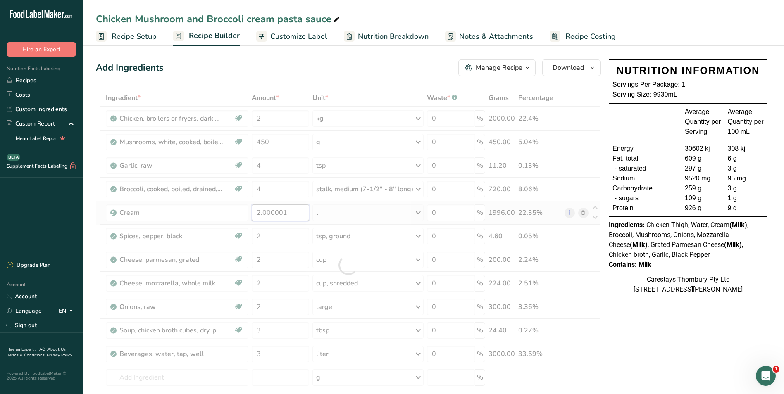
click at [299, 213] on div "Ingredient * Amount * Unit * Waste * .a-a{fill:#347362;}.b-a{fill:#fff;} Grams …" at bounding box center [348, 265] width 505 height 352
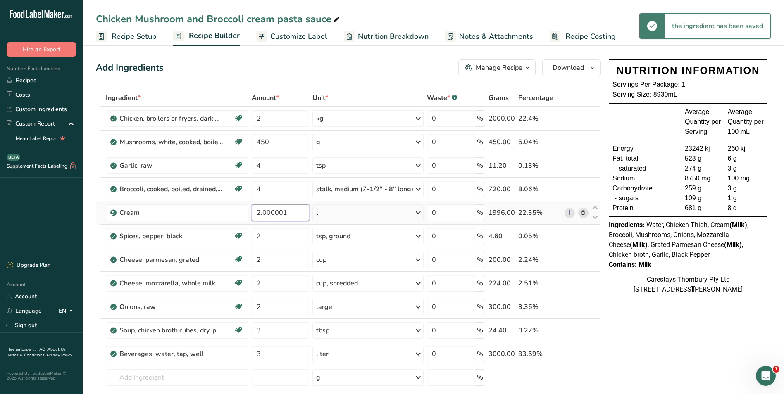
click at [299, 213] on input "2.000001" at bounding box center [280, 213] width 57 height 17
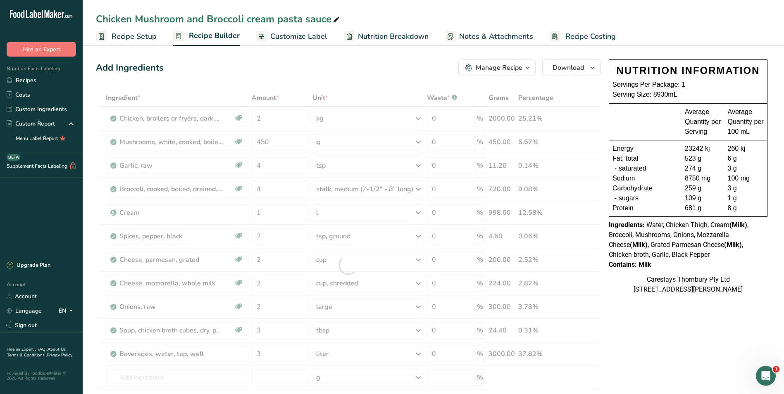
click at [574, 36] on span "Recipe Costing" at bounding box center [591, 36] width 50 height 11
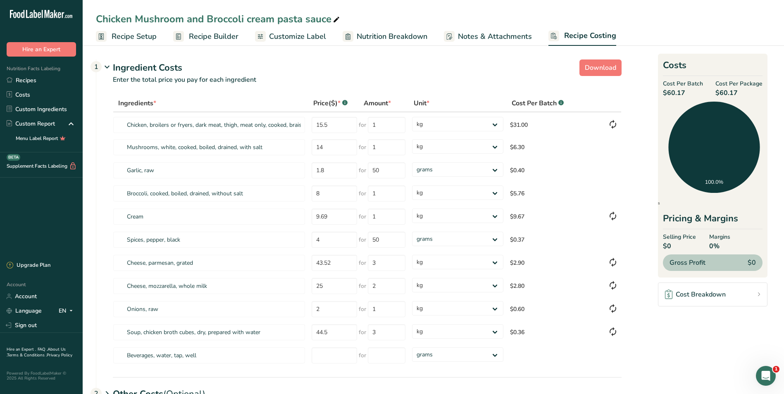
click at [200, 34] on span "Recipe Builder" at bounding box center [214, 36] width 50 height 11
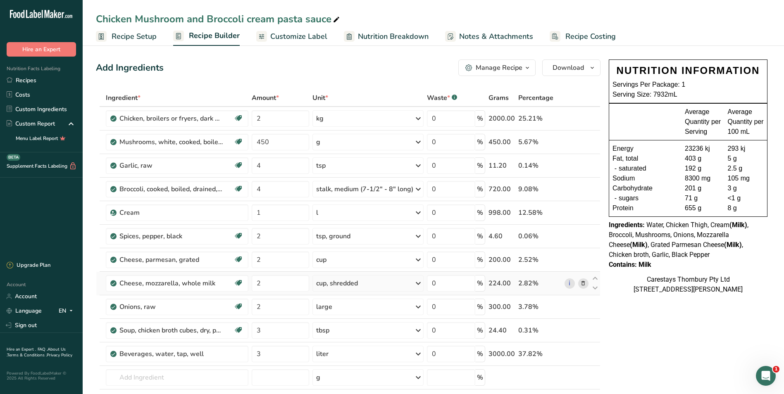
click at [583, 282] on icon at bounding box center [584, 284] width 6 height 9
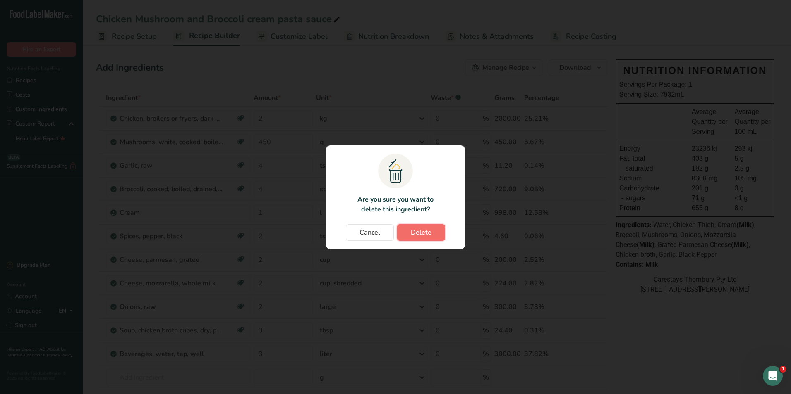
click at [430, 231] on span "Delete" at bounding box center [421, 233] width 21 height 10
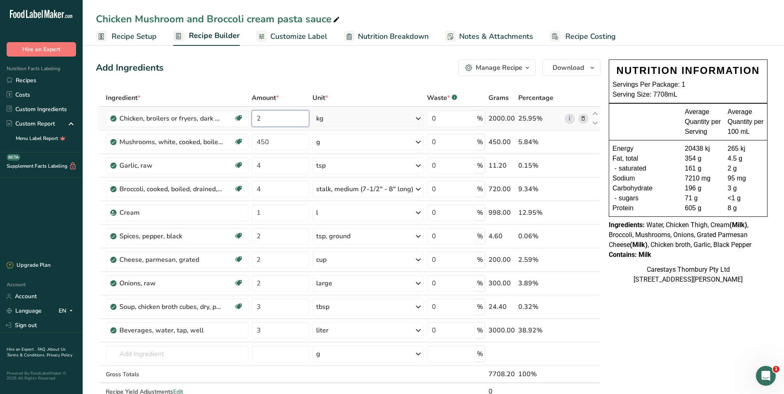
click at [284, 120] on input "2" at bounding box center [280, 118] width 57 height 17
click at [570, 37] on span "Recipe Costing" at bounding box center [591, 36] width 50 height 11
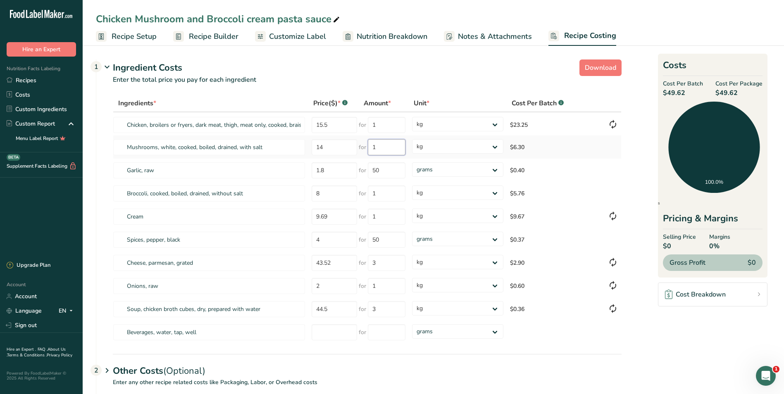
click at [383, 149] on input "1" at bounding box center [387, 147] width 38 height 16
click at [495, 146] on div "Ingredients * Price($) * .a-a{fill:#347362;}.b-a{fill:#fff;} Amount * Unit * Co…" at bounding box center [367, 220] width 509 height 250
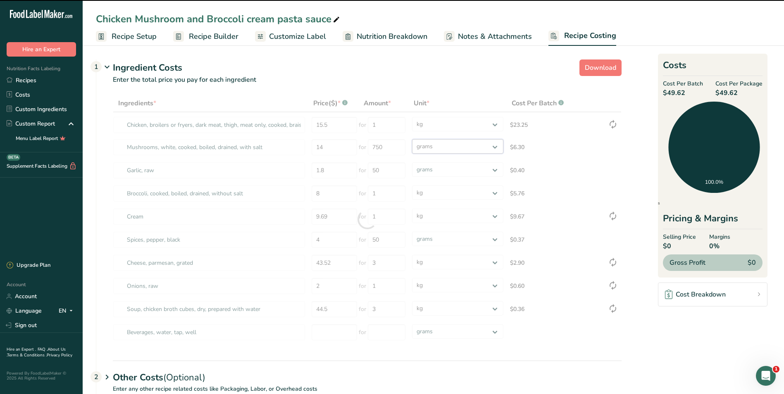
drag, startPoint x: 495, startPoint y: 146, endPoint x: 472, endPoint y: 155, distance: 24.0
click at [412, 139] on select "grams kg mg mcg lb oz" at bounding box center [457, 146] width 91 height 14
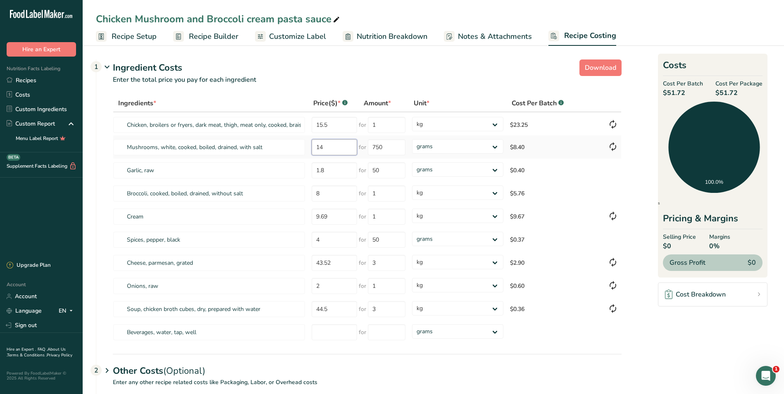
click at [336, 150] on input "14" at bounding box center [334, 147] width 45 height 16
click at [572, 182] on td "$5.76" at bounding box center [556, 193] width 98 height 23
click at [391, 147] on input "750" at bounding box center [387, 147] width 38 height 16
click at [336, 194] on div "Ingredients * Price($) * .a-a{fill:#347362;}.b-a{fill:#fff;} Amount * Unit * Co…" at bounding box center [367, 220] width 509 height 250
click at [583, 246] on td "$0.37" at bounding box center [556, 239] width 98 height 23
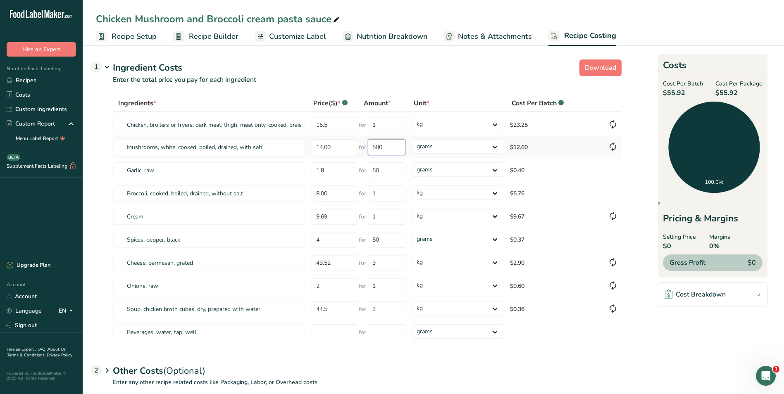
click at [392, 149] on input "500" at bounding box center [387, 147] width 38 height 16
click at [596, 205] on td "$9.67" at bounding box center [556, 216] width 98 height 23
click at [345, 148] on input "14.00" at bounding box center [334, 147] width 45 height 16
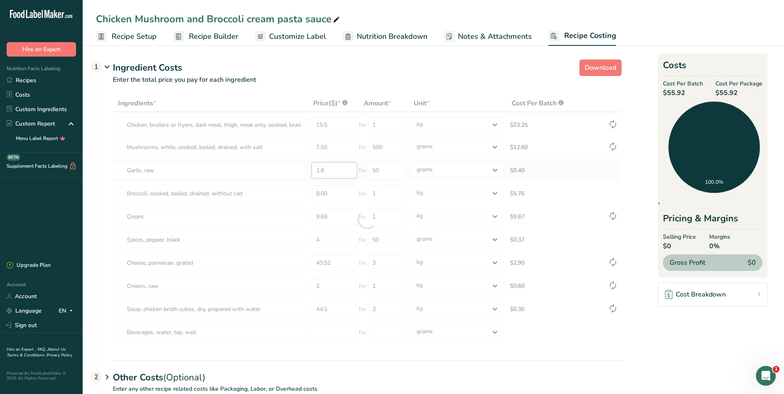
click at [339, 171] on div "Ingredients * Price($) * .a-a{fill:#347362;}.b-a{fill:#fff;} Amount * Unit * Co…" at bounding box center [367, 220] width 509 height 250
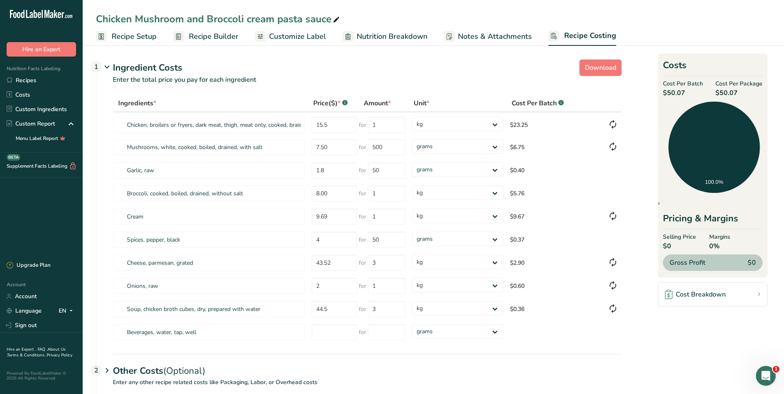
click at [136, 37] on span "Recipe Setup" at bounding box center [134, 36] width 45 height 11
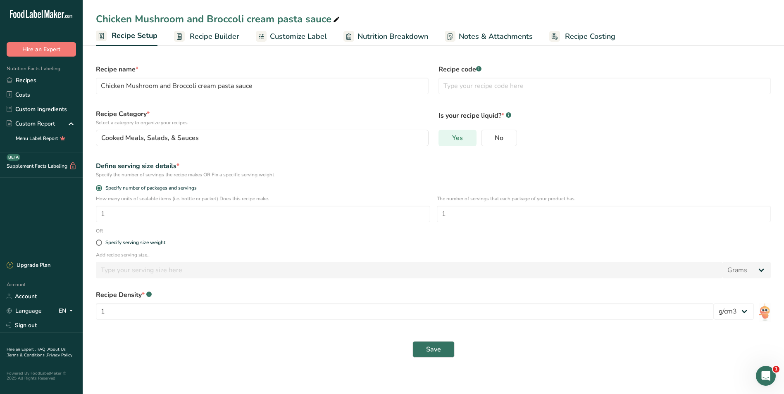
click at [458, 139] on span "Yes" at bounding box center [457, 138] width 11 height 8
click at [445, 139] on input "Yes" at bounding box center [441, 138] width 5 height 5
click at [435, 348] on span "Save" at bounding box center [433, 350] width 15 height 10
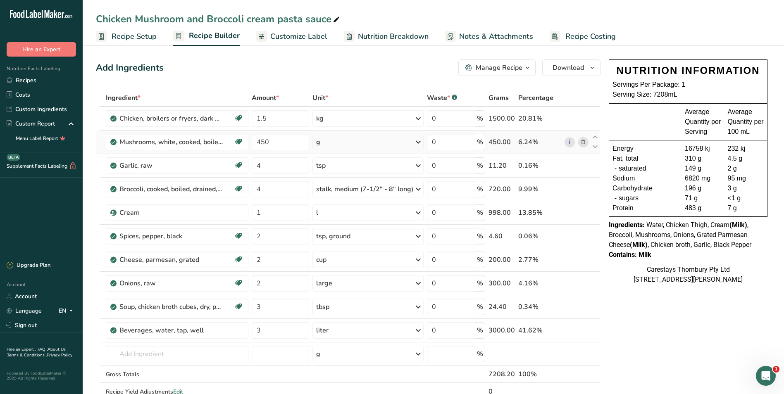
click at [418, 141] on icon at bounding box center [418, 142] width 10 height 15
click at [342, 169] on div "1 cup pieces" at bounding box center [352, 170] width 69 height 12
click at [416, 141] on icon at bounding box center [416, 142] width 10 height 15
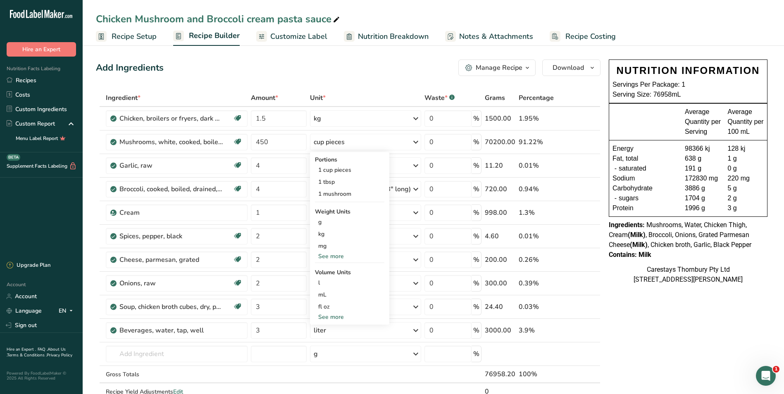
click at [579, 37] on span "Recipe Costing" at bounding box center [591, 36] width 50 height 11
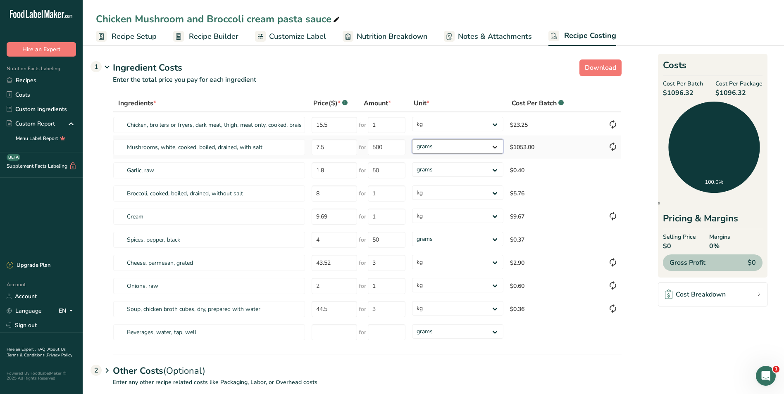
click at [496, 146] on select "grams kg mg mcg lb oz" at bounding box center [457, 146] width 91 height 14
click at [387, 149] on input "500" at bounding box center [387, 147] width 38 height 16
click at [496, 146] on select "grams kg mg mcg lb oz" at bounding box center [457, 146] width 91 height 14
click at [412, 139] on select "grams kg mg mcg lb oz" at bounding box center [457, 146] width 91 height 14
click at [379, 151] on input "number" at bounding box center [387, 147] width 38 height 16
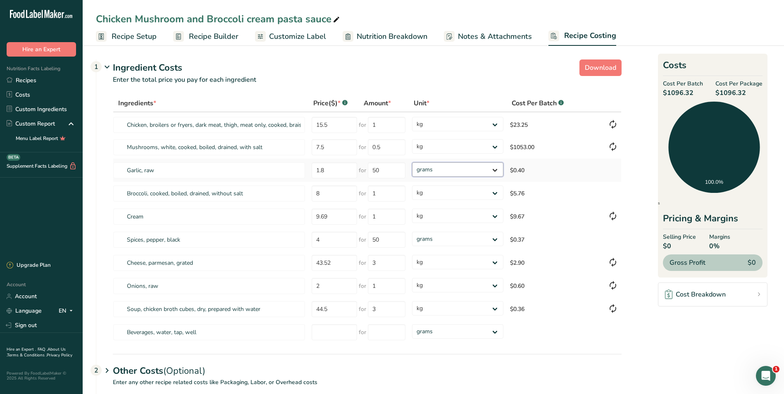
click at [467, 172] on div "Ingredients * Price($) * .a-a{fill:#347362;}.b-a{fill:#fff;} Amount * Unit * Co…" at bounding box center [367, 220] width 509 height 250
click at [385, 147] on input "1" at bounding box center [387, 147] width 38 height 16
click at [397, 149] on input "5" at bounding box center [387, 147] width 38 height 16
click at [328, 147] on input "7.5" at bounding box center [334, 147] width 45 height 16
click at [378, 148] on input "number" at bounding box center [387, 147] width 38 height 16
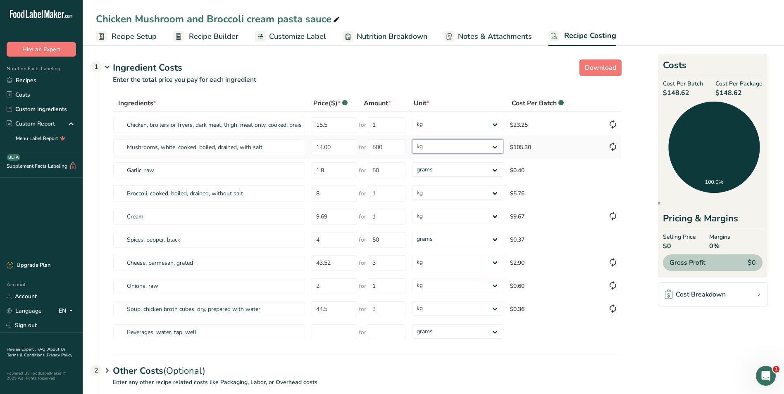
click at [494, 145] on div "Ingredients * Price($) * .a-a{fill:#347362;}.b-a{fill:#fff;} Amount * Unit * Co…" at bounding box center [367, 220] width 509 height 250
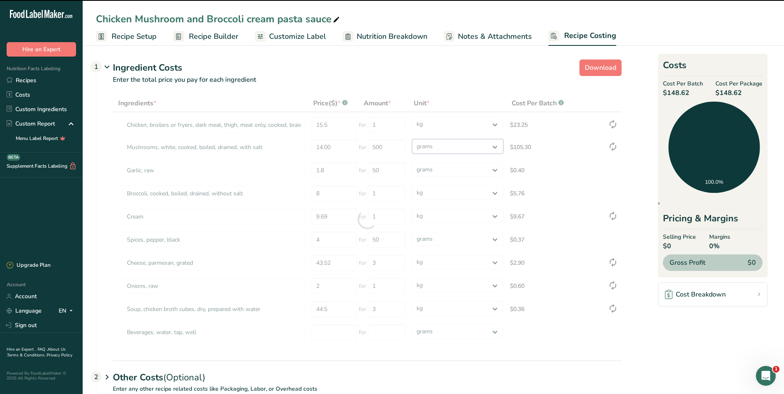
drag, startPoint x: 494, startPoint y: 145, endPoint x: 476, endPoint y: 155, distance: 20.2
click at [412, 139] on select "grams kg mg mcg lb oz" at bounding box center [457, 146] width 91 height 14
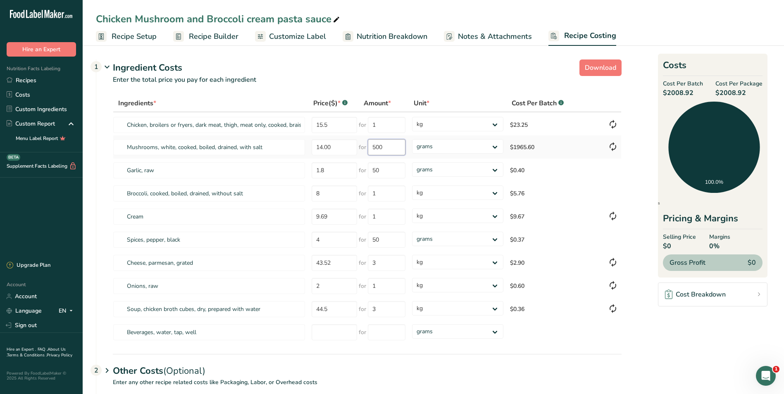
click at [394, 148] on input "500" at bounding box center [387, 147] width 38 height 16
click at [493, 147] on select "grams kg mg mcg lb oz" at bounding box center [457, 146] width 91 height 14
click at [412, 139] on select "grams kg mg mcg lb oz" at bounding box center [457, 146] width 91 height 14
click at [497, 145] on select "grams kg mg mcg lb oz" at bounding box center [457, 146] width 91 height 14
click at [412, 139] on select "grams kg mg mcg lb oz" at bounding box center [457, 146] width 91 height 14
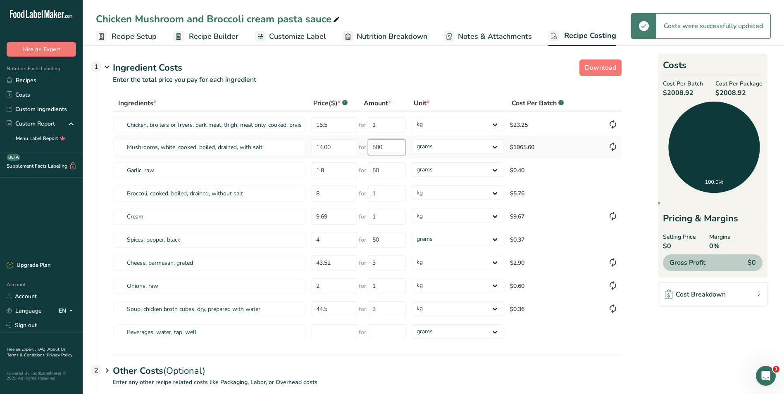
click at [387, 149] on input "500" at bounding box center [387, 147] width 38 height 16
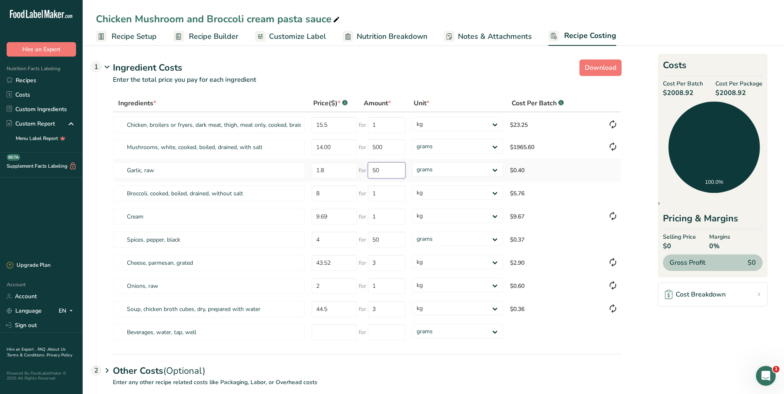
click at [392, 170] on input "50" at bounding box center [387, 171] width 38 height 16
click at [391, 196] on input "1" at bounding box center [387, 194] width 38 height 16
click at [494, 146] on select "grams kg mg mcg lb oz" at bounding box center [457, 146] width 91 height 14
click at [412, 139] on select "grams kg mg mcg lb oz" at bounding box center [457, 146] width 91 height 14
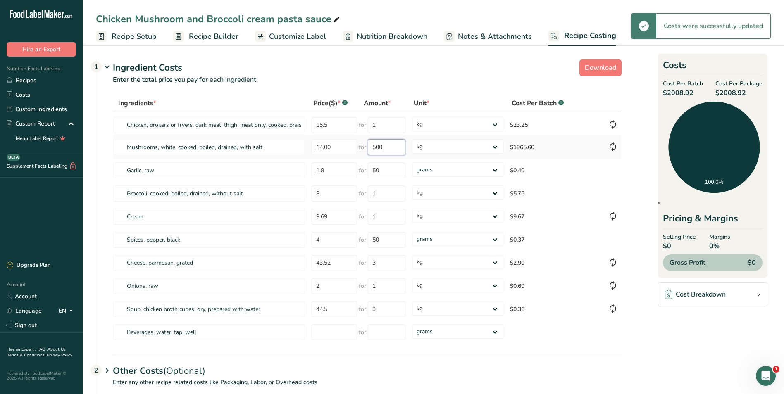
click at [393, 148] on input "500" at bounding box center [387, 147] width 38 height 16
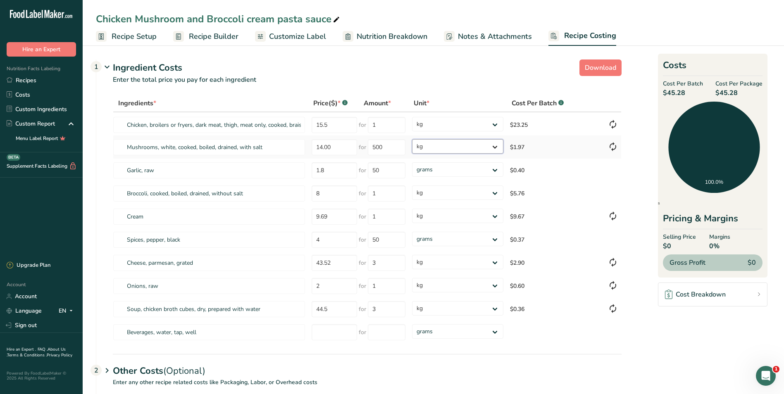
click at [496, 145] on select "grams kg mg mcg lb oz" at bounding box center [457, 146] width 91 height 14
click at [412, 139] on select "grams kg mg mcg lb oz" at bounding box center [457, 146] width 91 height 14
click at [495, 146] on select "grams kg mg mcg lb oz" at bounding box center [457, 146] width 91 height 14
click at [412, 139] on select "grams kg mg mcg lb oz" at bounding box center [457, 146] width 91 height 14
click at [415, 36] on span "Nutrition Breakdown" at bounding box center [392, 36] width 71 height 11
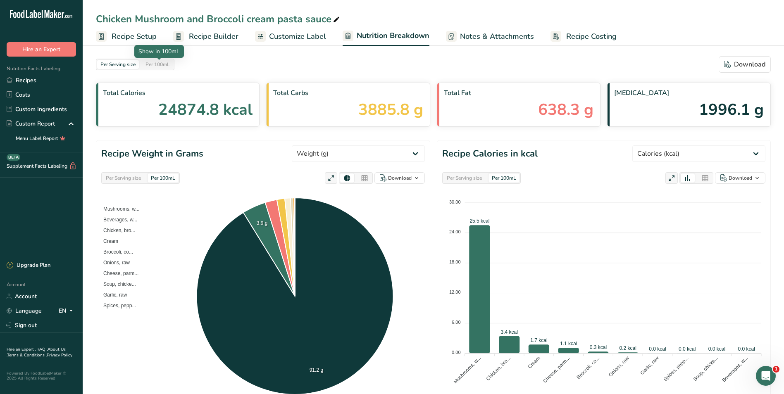
click at [158, 63] on div "Per 100mL" at bounding box center [157, 64] width 31 height 9
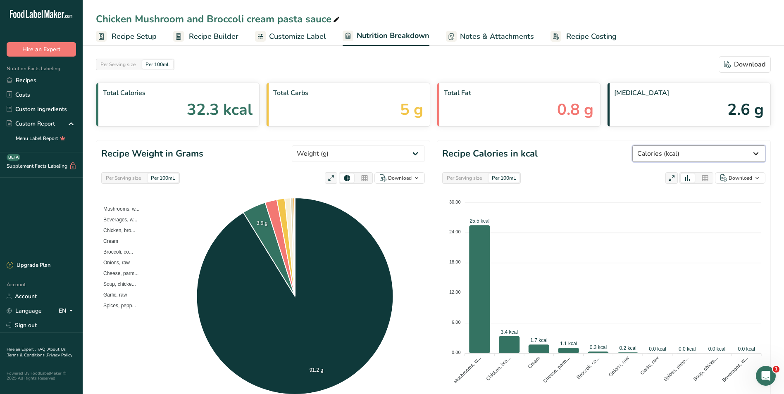
click at [758, 152] on select "Weight (g) Calories (kcal) Energy KJ (kj) Total Fat (g) Saturated Fat (g) Trans…" at bounding box center [699, 154] width 133 height 17
click at [664, 146] on select "Weight (g) Calories (kcal) Energy KJ (kj) Total Fat (g) Saturated Fat (g) Trans…" at bounding box center [699, 154] width 133 height 17
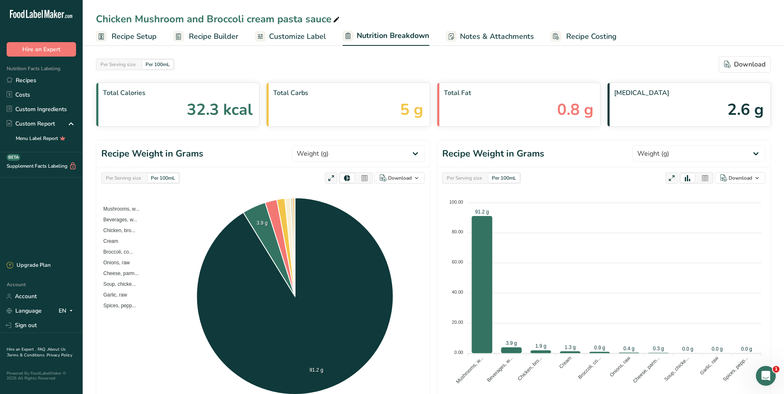
click at [146, 36] on span "Recipe Setup" at bounding box center [134, 36] width 45 height 11
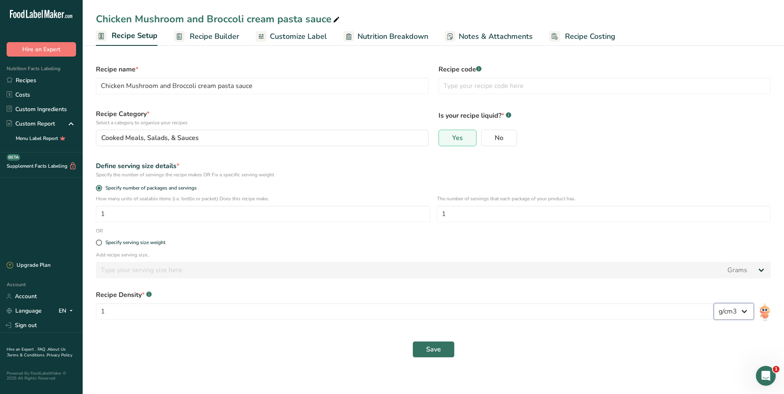
click at [747, 311] on select "lb/ft3 g/cm3" at bounding box center [734, 312] width 40 height 17
click at [714, 304] on select "lb/ft3 g/cm3" at bounding box center [734, 312] width 40 height 17
click at [442, 350] on button "Save" at bounding box center [434, 350] width 42 height 17
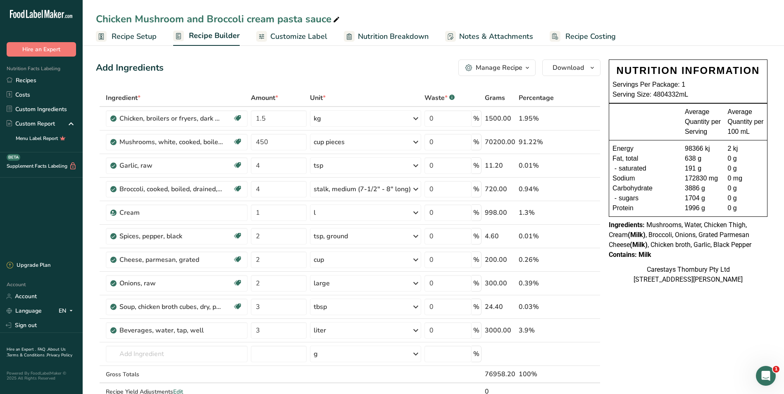
click at [592, 35] on span "Recipe Costing" at bounding box center [591, 36] width 50 height 11
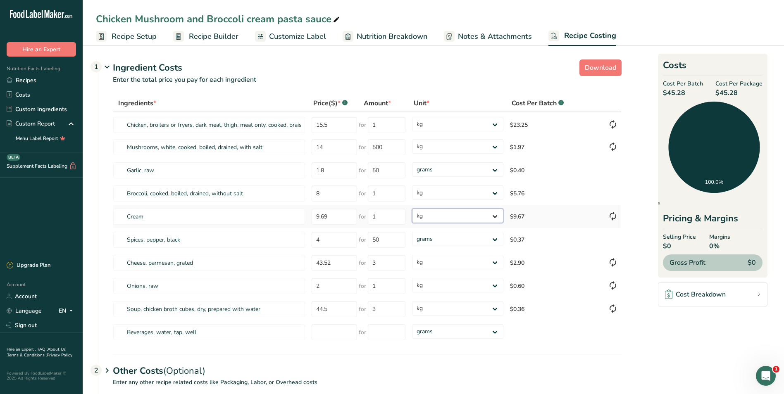
click at [497, 216] on select "grams kg mg mcg lb oz" at bounding box center [457, 216] width 91 height 14
click at [412, 209] on select "grams kg mg mcg lb oz" at bounding box center [457, 216] width 91 height 14
click at [495, 214] on select "grams kg mg mcg lb oz" at bounding box center [457, 216] width 91 height 14
click at [412, 209] on select "grams kg mg mcg lb oz" at bounding box center [457, 216] width 91 height 14
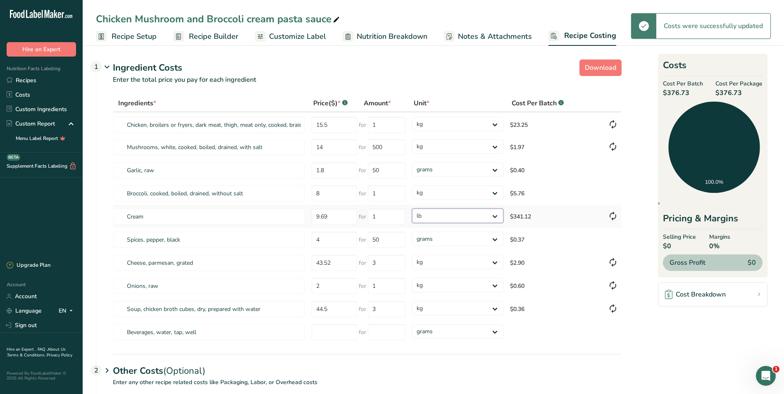
click at [495, 214] on select "grams kg mg mcg lb oz" at bounding box center [457, 216] width 91 height 14
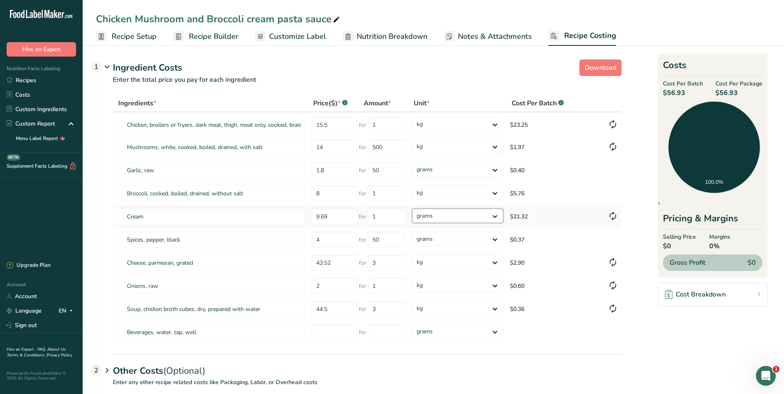
click at [412, 209] on select "grams kg mg mcg lb oz" at bounding box center [457, 216] width 91 height 14
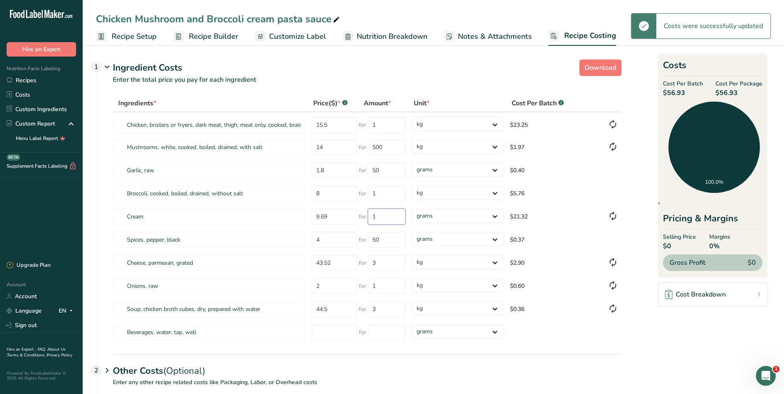
click at [382, 216] on input "1" at bounding box center [387, 217] width 38 height 16
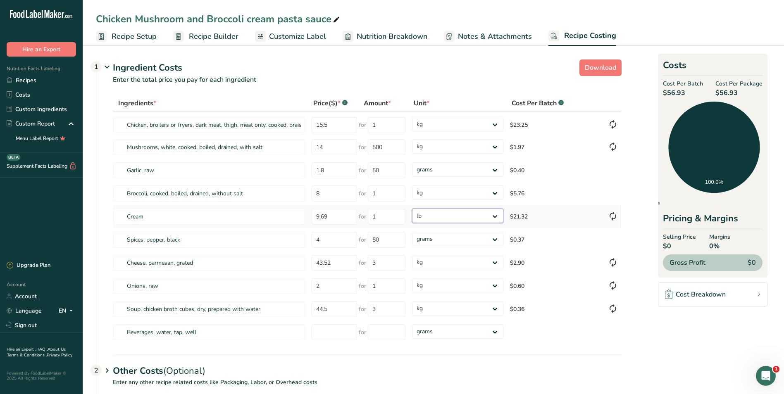
click at [495, 216] on select "grams kg mg mcg lb oz" at bounding box center [457, 216] width 91 height 14
click at [412, 209] on select "grams kg mg mcg lb oz" at bounding box center [457, 216] width 91 height 14
click at [337, 332] on input "number" at bounding box center [334, 333] width 45 height 16
click at [40, 76] on link "Recipes" at bounding box center [41, 80] width 83 height 14
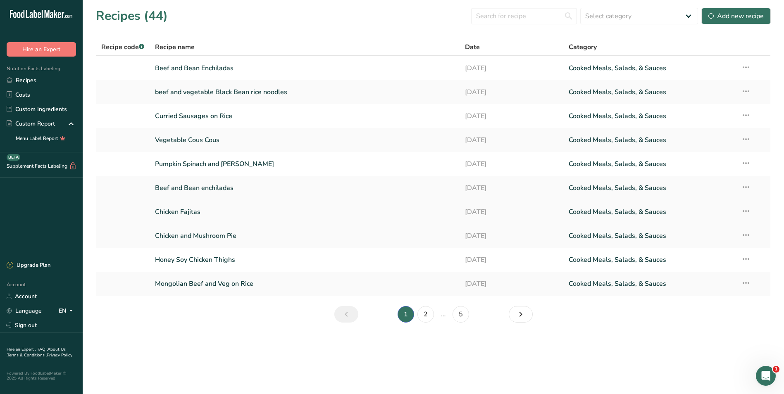
click at [193, 209] on link "Chicken Fajitas" at bounding box center [305, 211] width 301 height 17
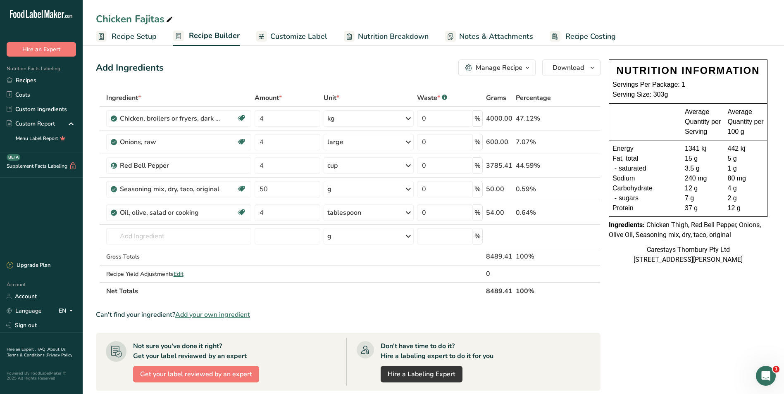
click at [576, 35] on span "Recipe Costing" at bounding box center [591, 36] width 50 height 11
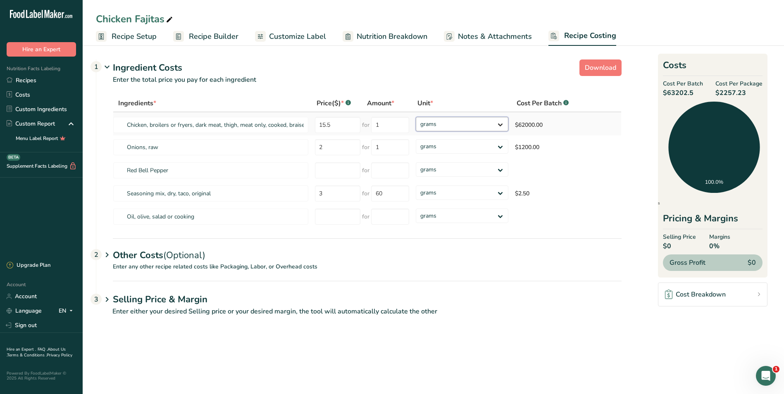
click at [502, 124] on select "grams kg mg mcg lb oz" at bounding box center [462, 124] width 93 height 14
click at [416, 117] on select "grams kg mg mcg lb oz" at bounding box center [462, 124] width 93 height 14
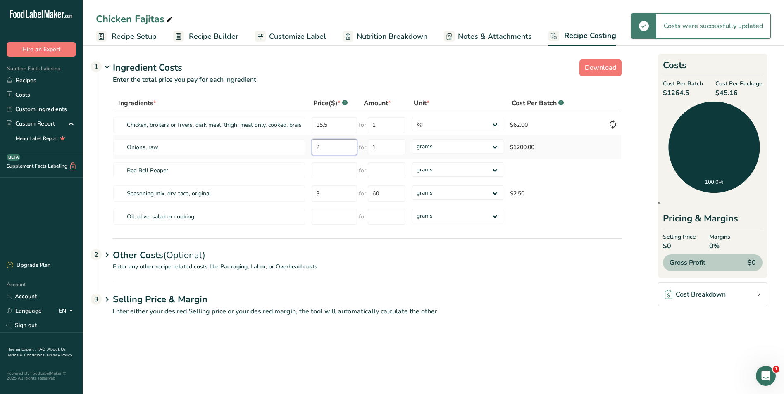
click at [335, 148] on input "2" at bounding box center [334, 147] width 45 height 16
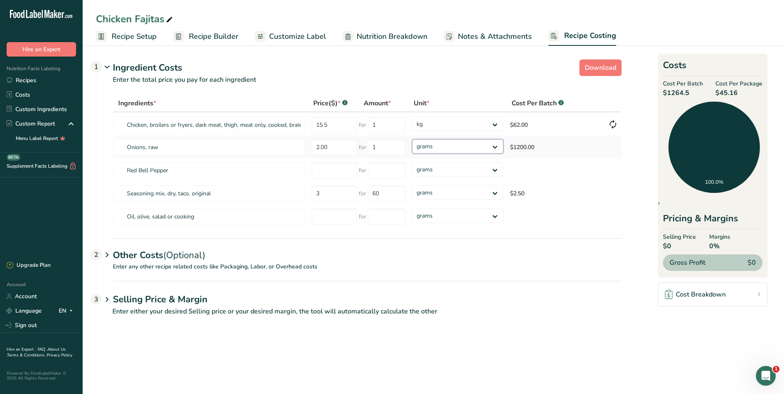
click at [496, 146] on select "grams kg mg mcg lb oz" at bounding box center [457, 146] width 91 height 14
click at [412, 139] on select "grams kg mg mcg lb oz" at bounding box center [457, 146] width 91 height 14
click at [322, 172] on input "number" at bounding box center [334, 171] width 45 height 16
click at [498, 168] on select "grams kg mg mcg lb oz" at bounding box center [457, 170] width 91 height 14
click at [412, 163] on select "grams kg mg mcg lb oz" at bounding box center [457, 170] width 91 height 14
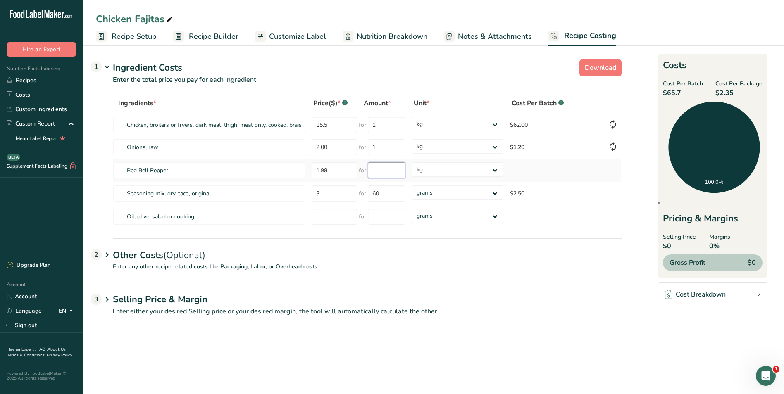
click at [378, 171] on input "number" at bounding box center [387, 171] width 38 height 16
click at [327, 217] on div "Ingredients * Price($) * .a-a{fill:#347362;}.b-a{fill:#fff;} Amount * Unit * Co…" at bounding box center [367, 162] width 509 height 134
click at [327, 219] on input "number" at bounding box center [334, 217] width 45 height 16
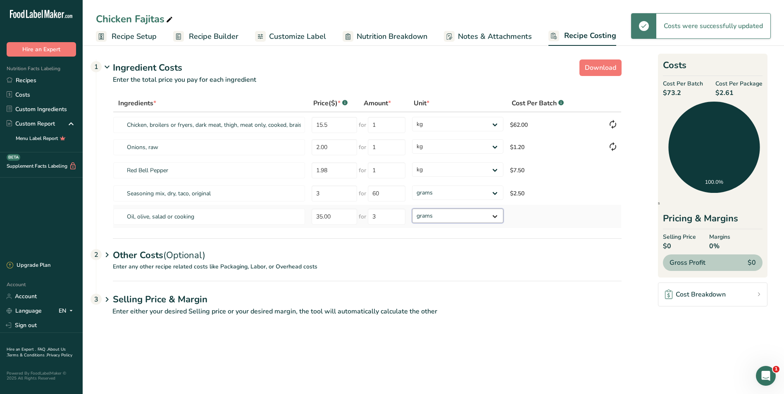
click at [494, 217] on select "grams kg mg mcg lb oz" at bounding box center [457, 216] width 91 height 14
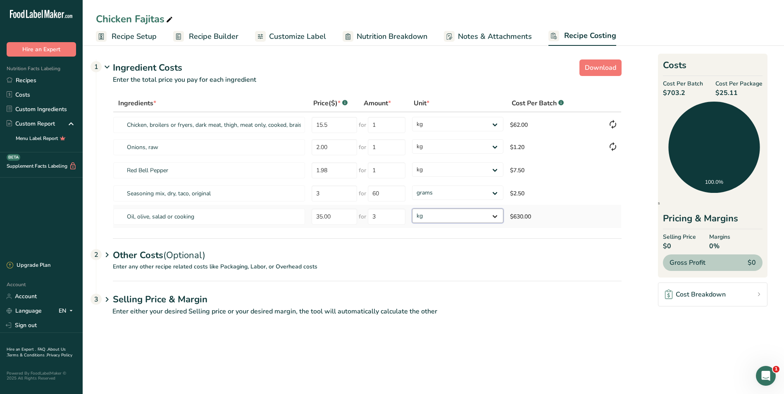
click at [412, 209] on select "grams kg mg mcg lb oz" at bounding box center [457, 216] width 91 height 14
click at [129, 35] on span "Recipe Setup" at bounding box center [134, 36] width 45 height 11
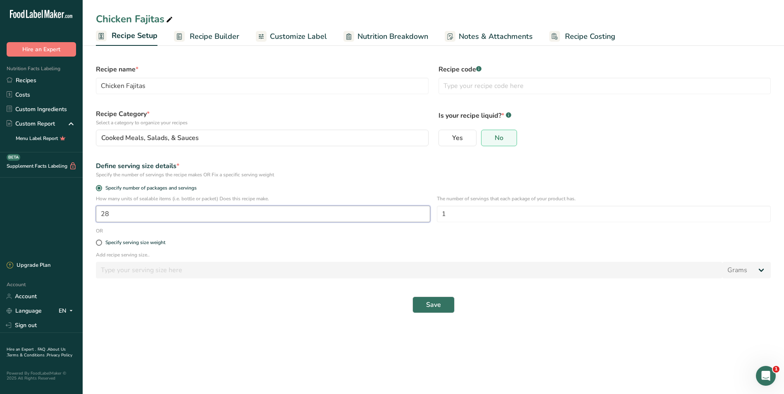
click at [209, 215] on input "28" at bounding box center [263, 214] width 335 height 17
click at [437, 302] on span "Save" at bounding box center [433, 305] width 15 height 10
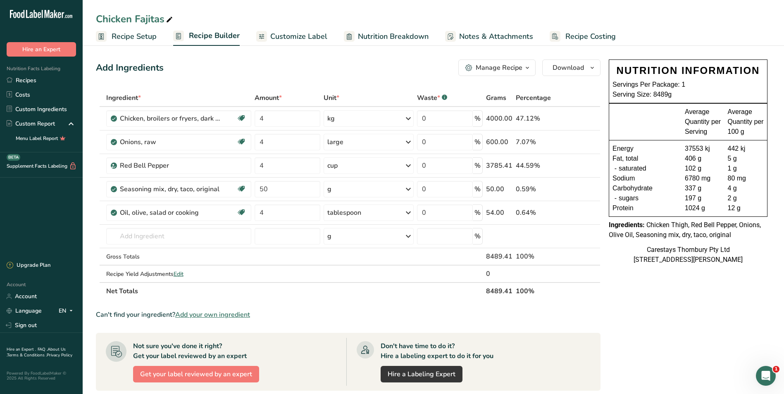
click at [598, 34] on span "Recipe Costing" at bounding box center [591, 36] width 50 height 11
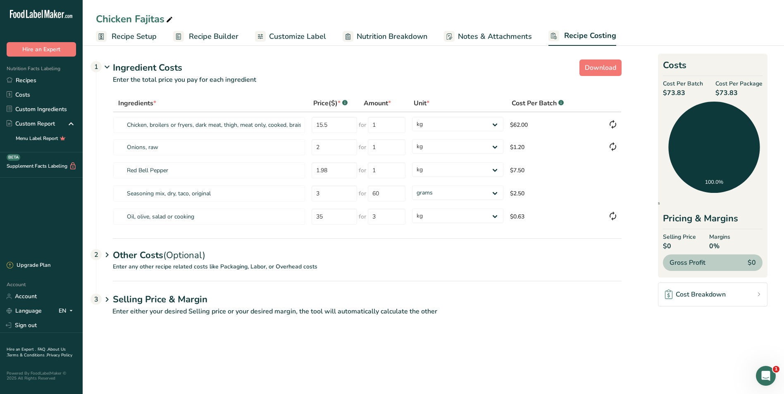
click at [142, 34] on span "Recipe Setup" at bounding box center [134, 36] width 45 height 11
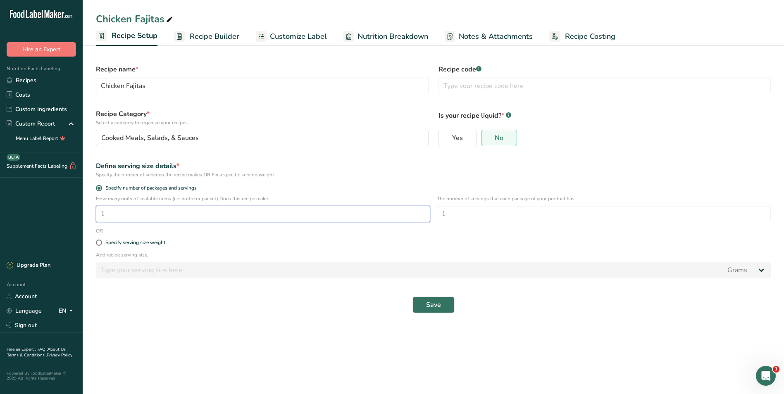
drag, startPoint x: 123, startPoint y: 214, endPoint x: 122, endPoint y: 210, distance: 4.7
click at [123, 213] on input "1" at bounding box center [263, 214] width 335 height 17
click at [437, 304] on span "Save" at bounding box center [433, 305] width 15 height 10
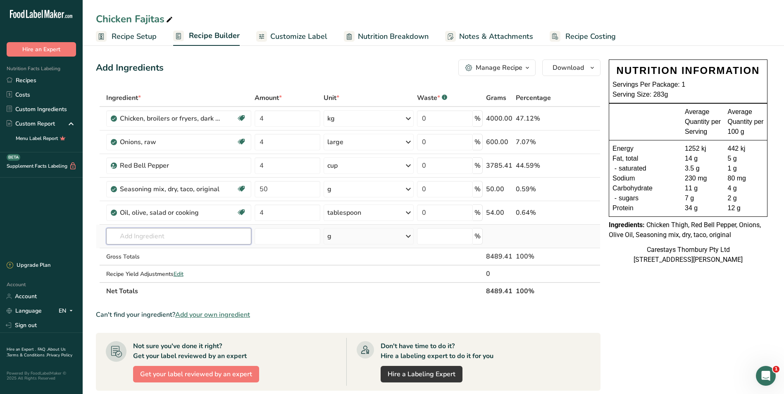
click at [131, 238] on input "text" at bounding box center [179, 236] width 146 height 17
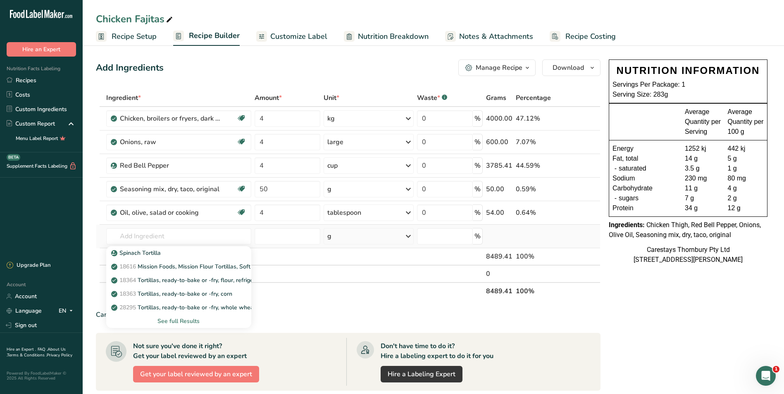
click at [164, 318] on div "See full Results" at bounding box center [179, 321] width 132 height 9
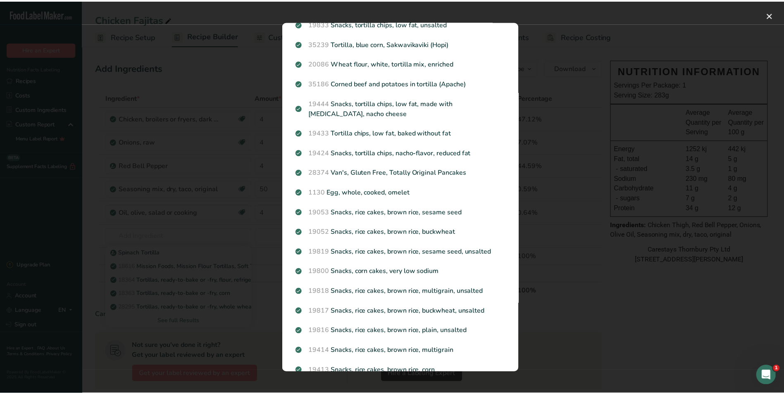
scroll to position [441, 0]
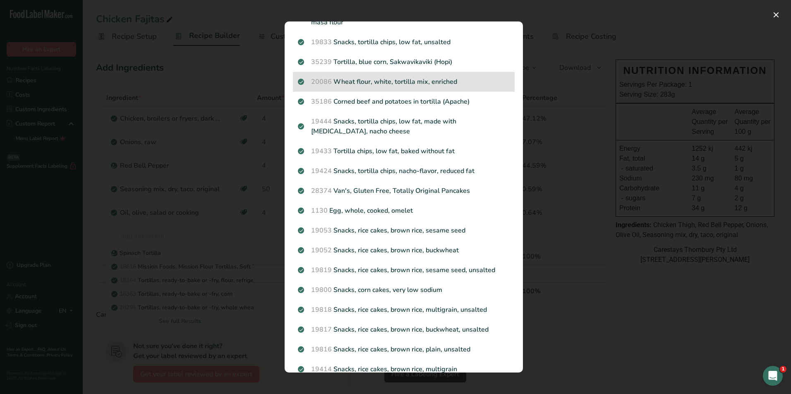
click at [421, 87] on p "20086 Wheat flour, white, tortilla mix, enriched" at bounding box center [404, 82] width 212 height 10
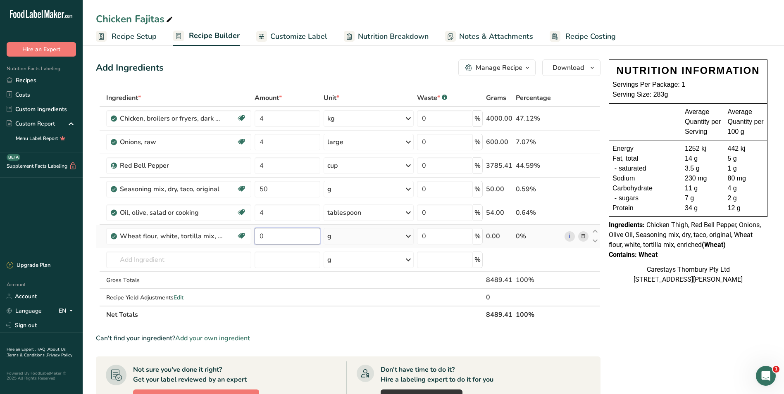
click at [277, 238] on input "0" at bounding box center [288, 236] width 66 height 17
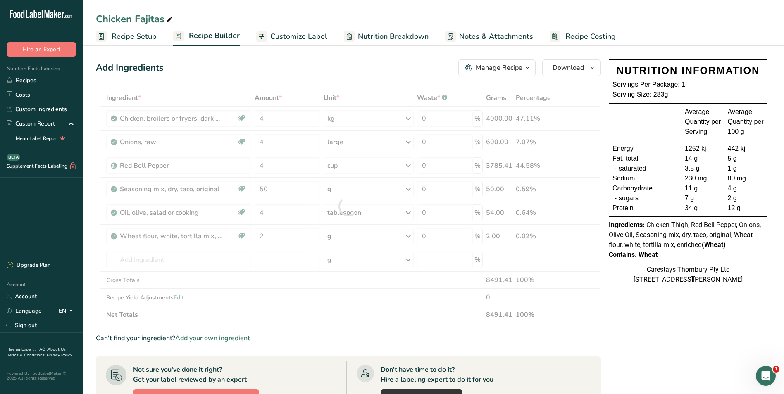
click at [595, 32] on span "Recipe Costing" at bounding box center [591, 36] width 50 height 11
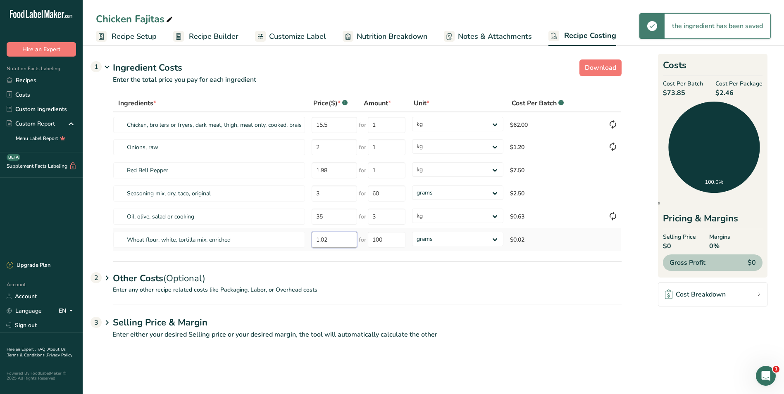
click at [340, 241] on input "1.02" at bounding box center [334, 240] width 45 height 16
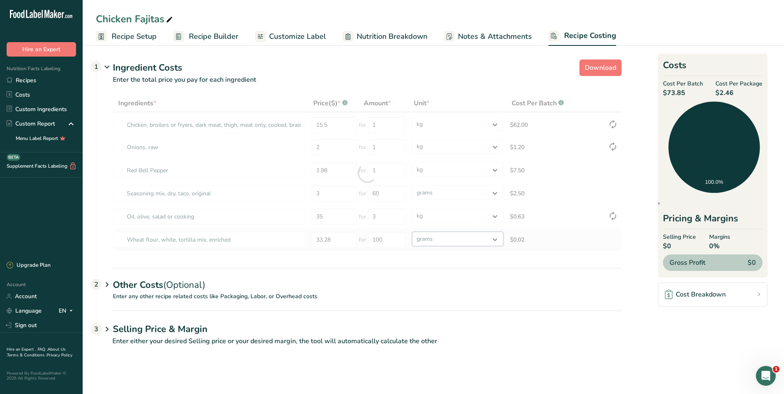
click at [498, 237] on div "Ingredients * Price($) * .a-a{fill:#347362;}.b-a{fill:#fff;} Amount * Unit * Co…" at bounding box center [367, 173] width 509 height 157
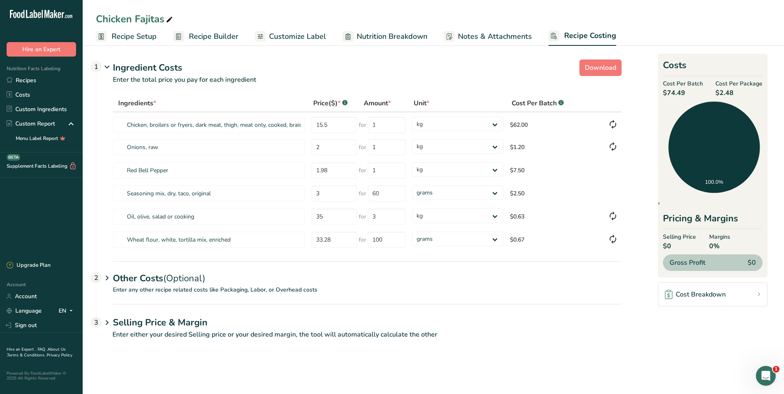
click at [644, 285] on section "Download Ingredient Costs 1 Enter the total price you pay for each ingredient I…" at bounding box center [433, 203] width 675 height 294
click at [23, 76] on link "Recipes" at bounding box center [41, 80] width 83 height 14
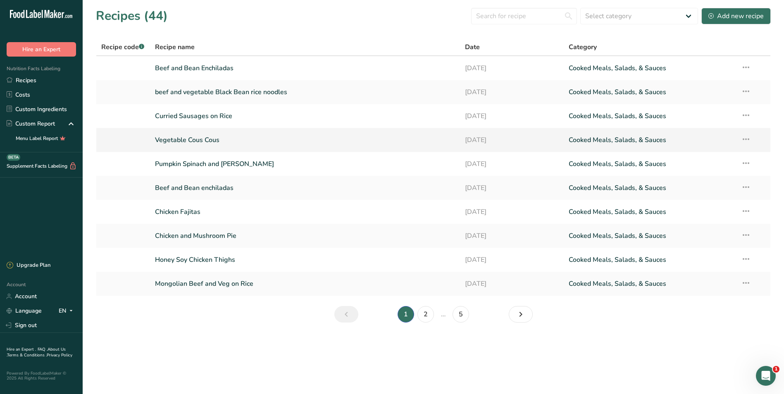
click at [211, 139] on link "Vegetable Cous Cous" at bounding box center [305, 139] width 301 height 17
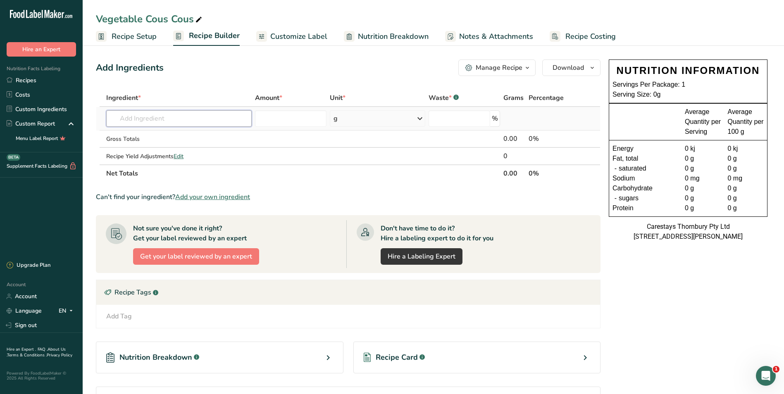
click at [136, 120] on input "text" at bounding box center [179, 118] width 146 height 17
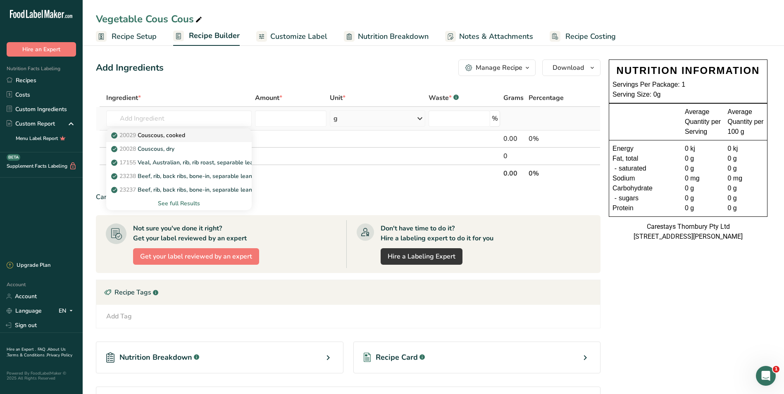
click at [155, 132] on p "20029 Couscous, cooked" at bounding box center [149, 135] width 72 height 9
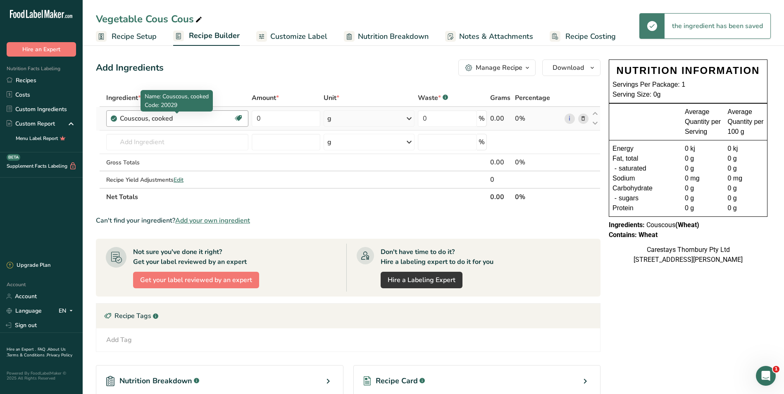
click at [215, 118] on div "Couscous, cooked" at bounding box center [171, 119] width 103 height 10
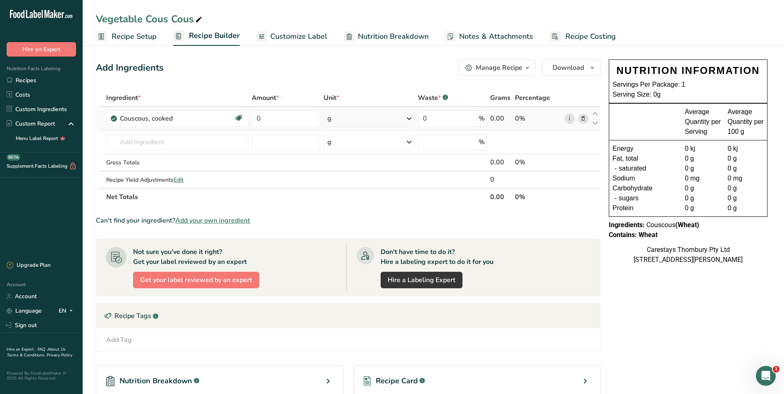
click at [585, 118] on icon at bounding box center [584, 119] width 6 height 9
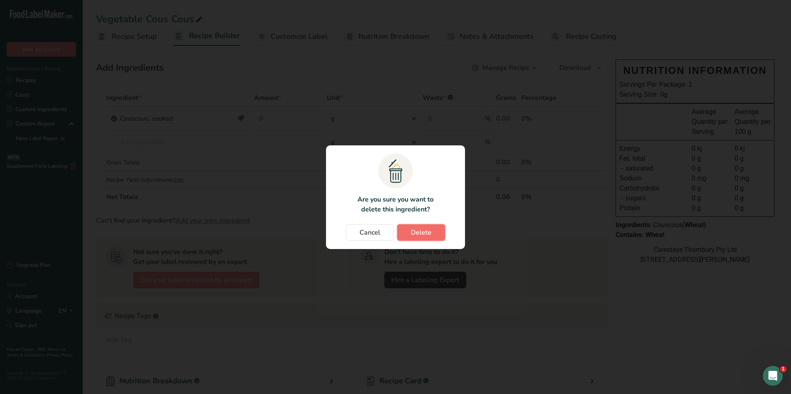
click at [430, 232] on span "Delete" at bounding box center [421, 233] width 21 height 10
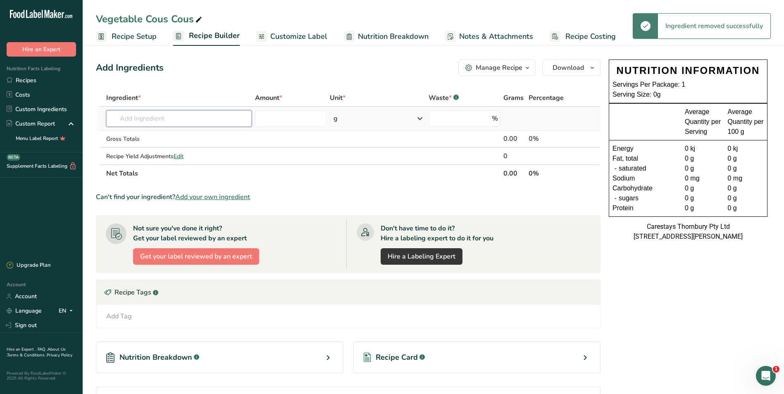
click at [159, 118] on input "text" at bounding box center [179, 118] width 146 height 17
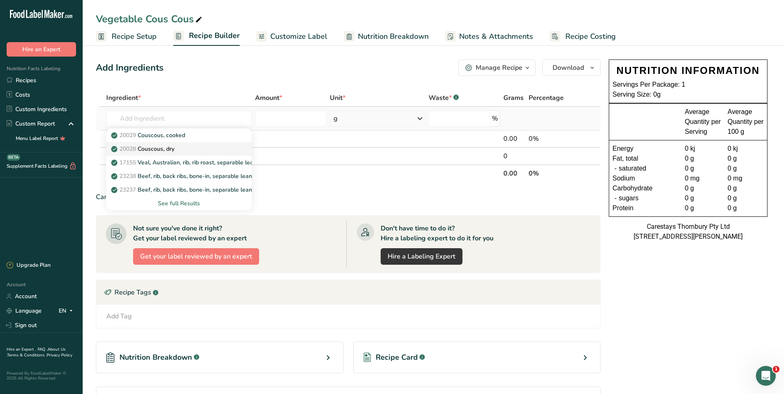
click at [165, 147] on p "20028 Couscous, dry" at bounding box center [144, 149] width 62 height 9
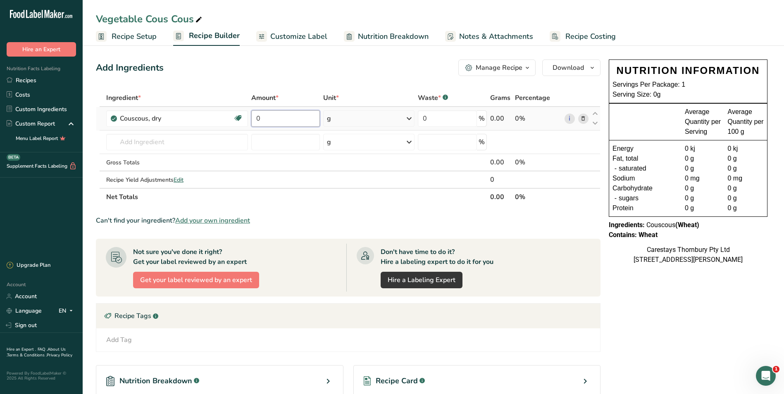
click at [277, 120] on input "0" at bounding box center [285, 118] width 69 height 17
click at [408, 117] on div "Ingredient * Amount * Unit * Waste * .a-a{fill:#347362;}.b-a{fill:#fff;} Grams …" at bounding box center [348, 147] width 505 height 117
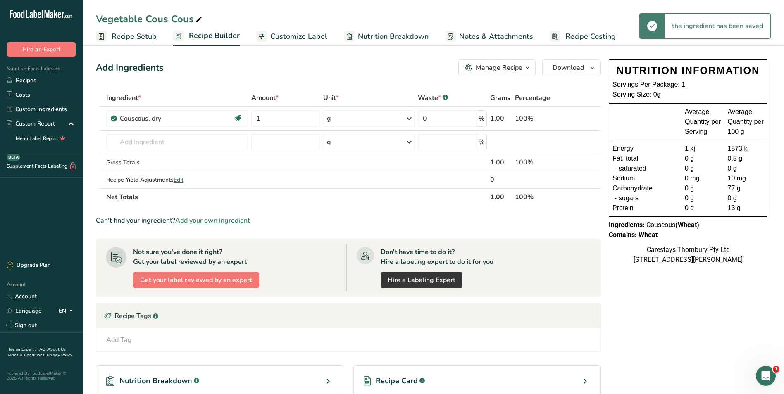
click at [409, 119] on icon at bounding box center [409, 118] width 10 height 15
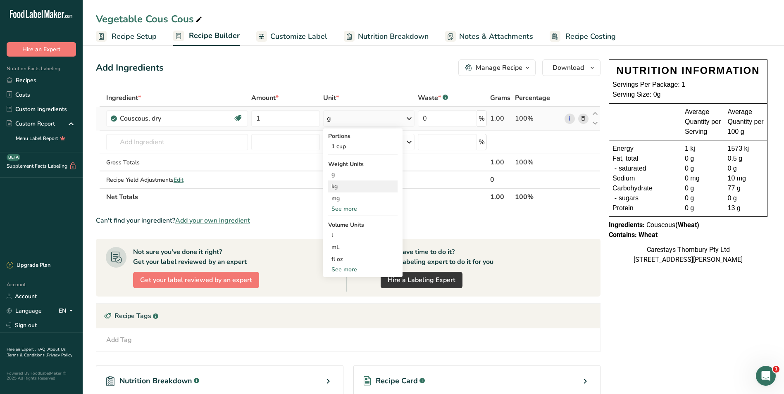
click at [359, 186] on div "kg" at bounding box center [362, 187] width 69 height 12
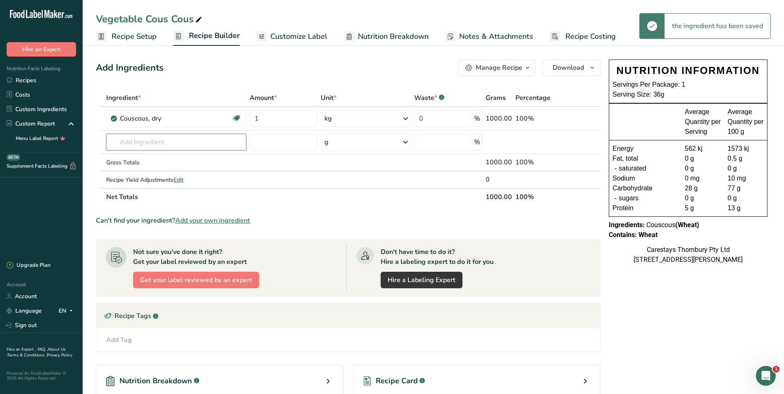
click at [127, 143] on input "text" at bounding box center [176, 142] width 140 height 17
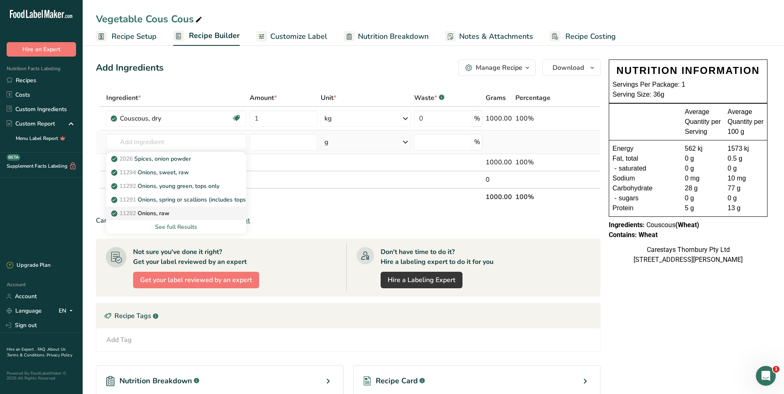
click at [157, 212] on p "11282 Onions, raw" at bounding box center [141, 213] width 57 height 9
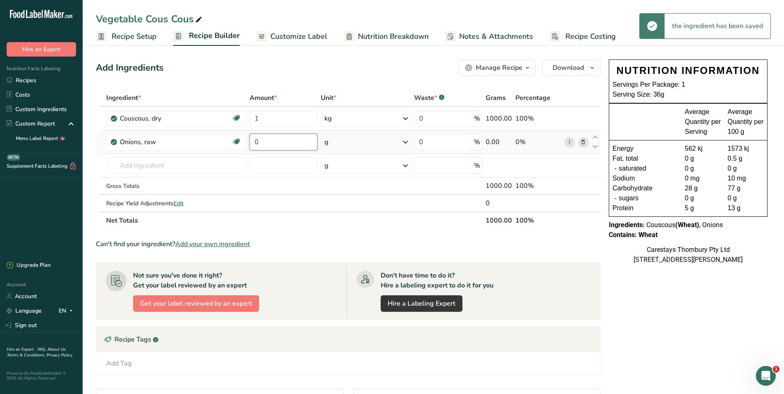
click at [261, 142] on input "0" at bounding box center [284, 142] width 68 height 17
click at [407, 141] on div "Ingredient * Amount * Unit * Waste * .a-a{fill:#347362;}.b-a{fill:#fff;} Grams …" at bounding box center [348, 159] width 505 height 140
click at [407, 141] on icon at bounding box center [406, 142] width 10 height 15
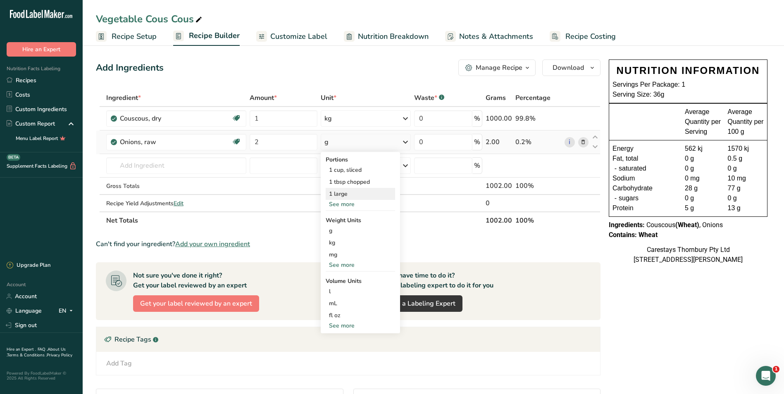
click at [344, 193] on div "1 large" at bounding box center [360, 194] width 69 height 12
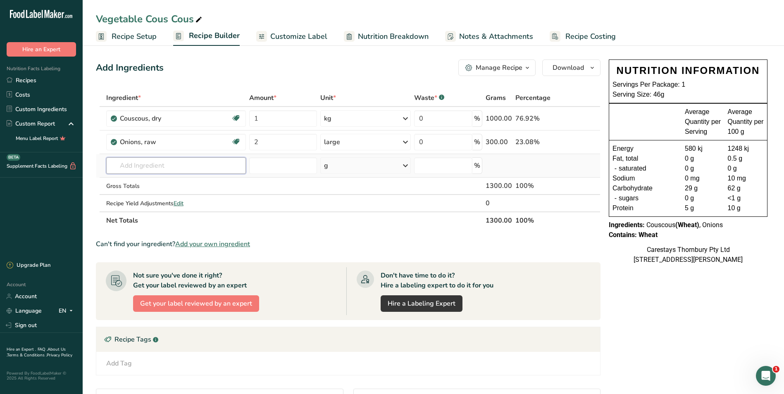
click at [129, 168] on input "text" at bounding box center [176, 166] width 140 height 17
click at [141, 195] on p "11297 [GEOGRAPHIC_DATA], fresh" at bounding box center [143, 196] width 61 height 9
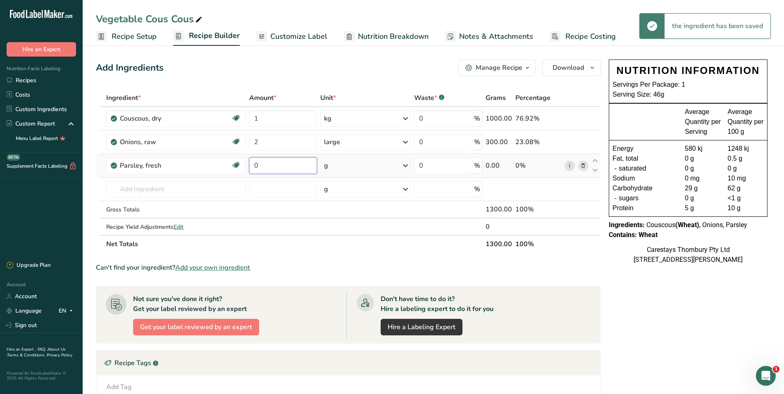
click at [268, 166] on input "0" at bounding box center [283, 166] width 68 height 17
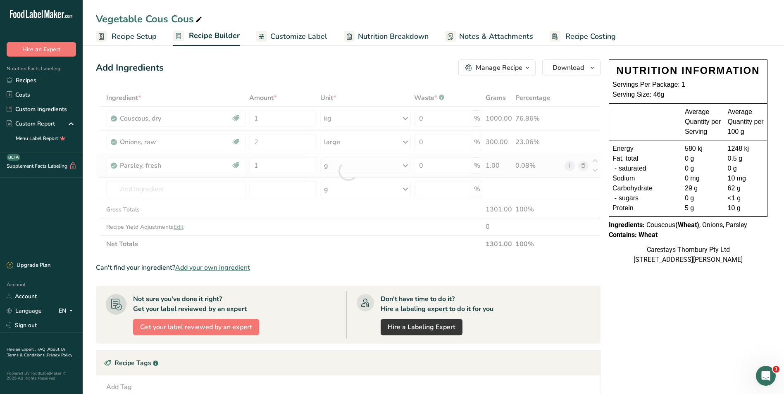
click at [406, 164] on div "Ingredient * Amount * Unit * Waste * .a-a{fill:#347362;}.b-a{fill:#fff;} Grams …" at bounding box center [348, 171] width 505 height 164
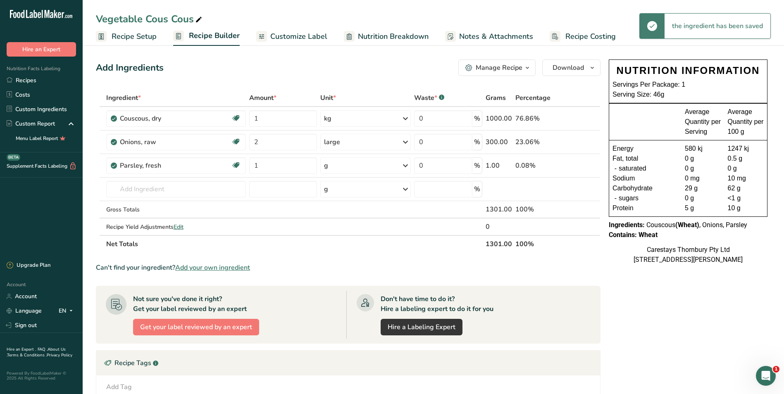
click at [406, 166] on icon at bounding box center [406, 165] width 10 height 15
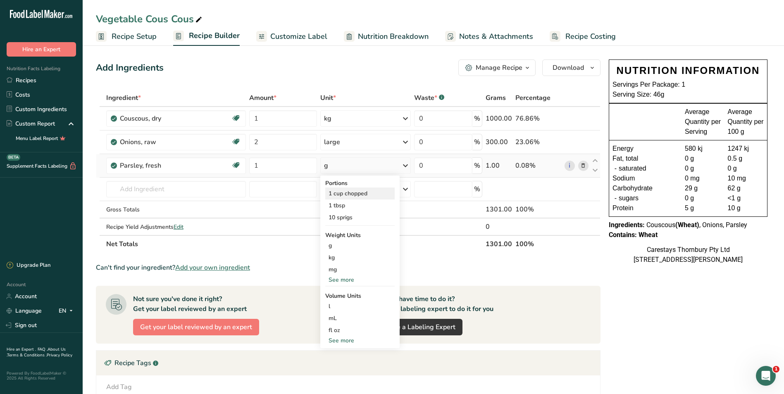
click at [365, 192] on div "1 cup chopped" at bounding box center [359, 194] width 69 height 12
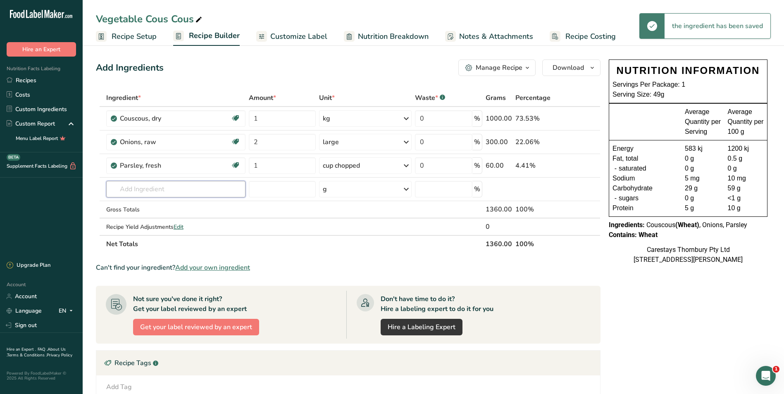
click at [124, 190] on input "text" at bounding box center [175, 189] width 139 height 17
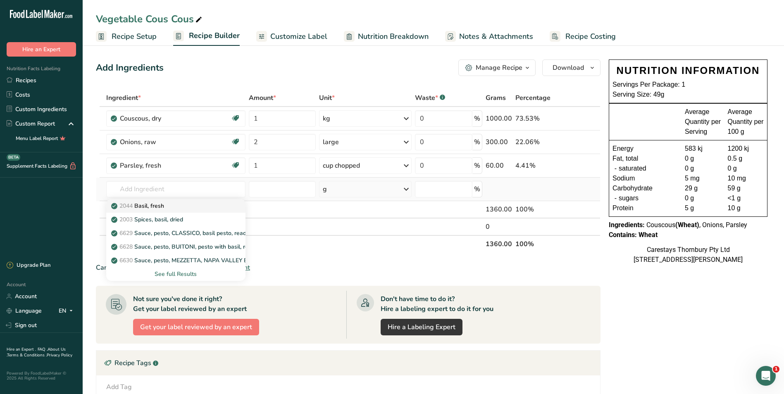
click at [144, 206] on p "2044 Basil, fresh" at bounding box center [138, 206] width 51 height 9
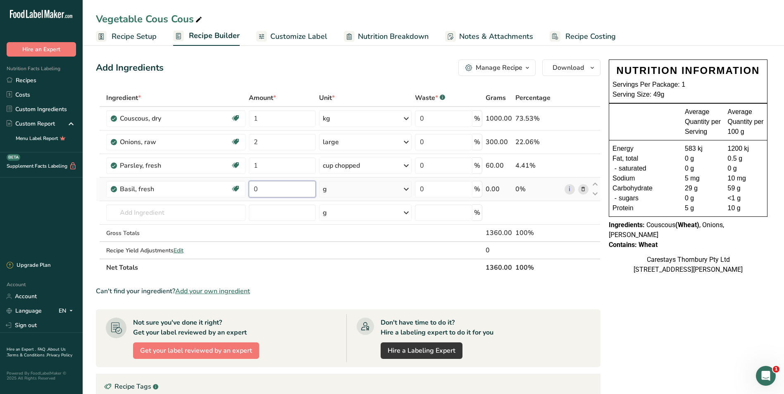
click at [268, 190] on input "0" at bounding box center [282, 189] width 67 height 17
click at [405, 188] on div "Ingredient * Amount * Unit * Waste * .a-a{fill:#347362;}.b-a{fill:#fff;} Grams …" at bounding box center [348, 182] width 505 height 187
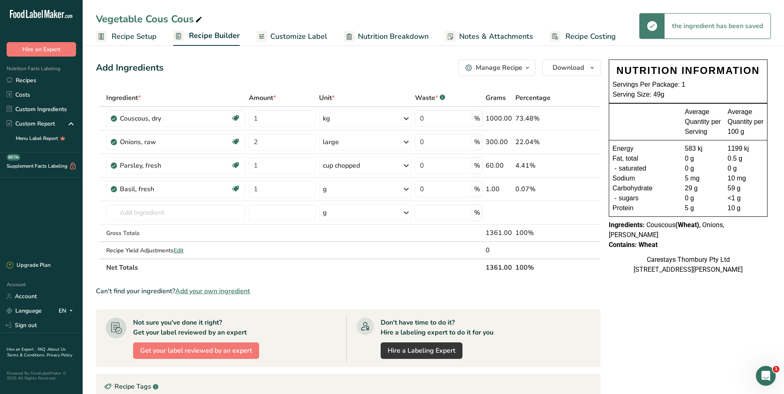
click at [406, 189] on icon at bounding box center [407, 189] width 10 height 15
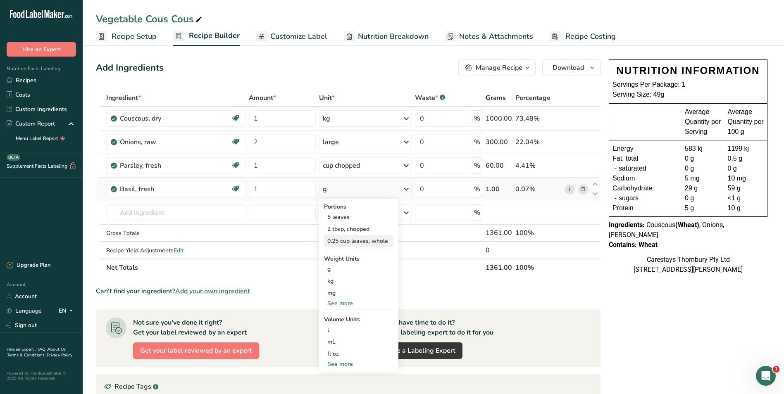
click at [373, 240] on div "0.25 cup leaves, whole" at bounding box center [358, 241] width 69 height 12
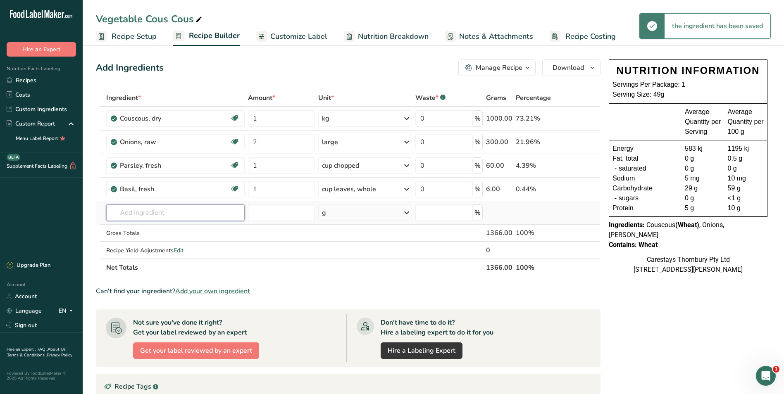
click at [141, 212] on input "text" at bounding box center [175, 213] width 139 height 17
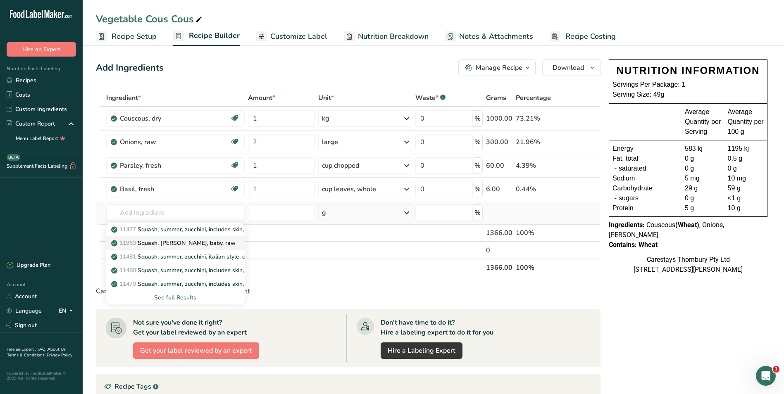
click at [163, 241] on p "11953 [PERSON_NAME], [PERSON_NAME], baby, raw" at bounding box center [174, 243] width 123 height 9
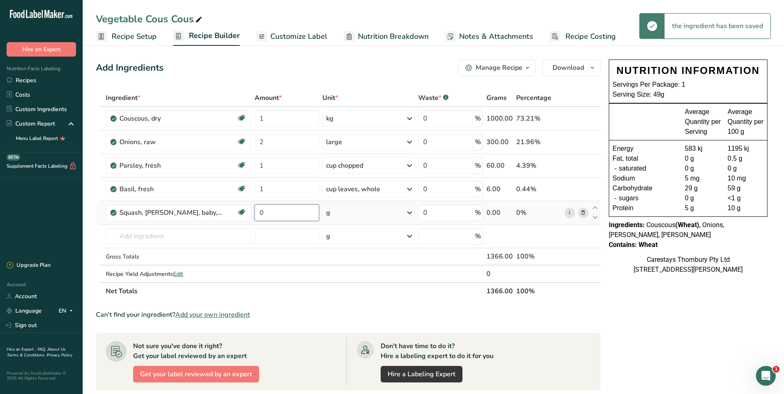
click at [264, 213] on input "0" at bounding box center [287, 213] width 65 height 17
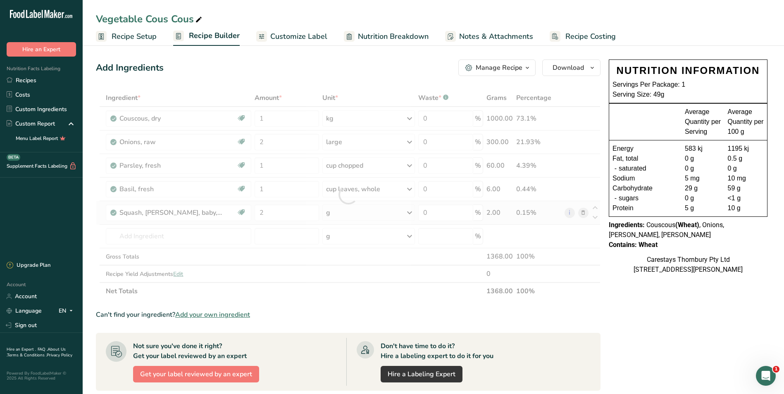
click at [410, 211] on div "Ingredient * Amount * Unit * Waste * .a-a{fill:#347362;}.b-a{fill:#fff;} Grams …" at bounding box center [348, 194] width 505 height 211
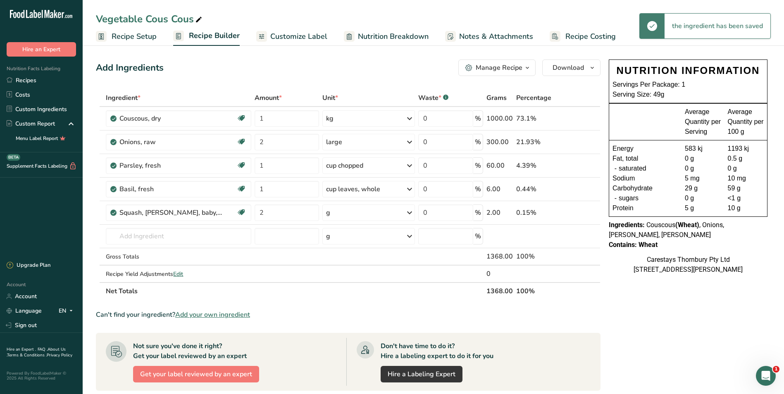
click at [408, 212] on icon at bounding box center [410, 213] width 10 height 15
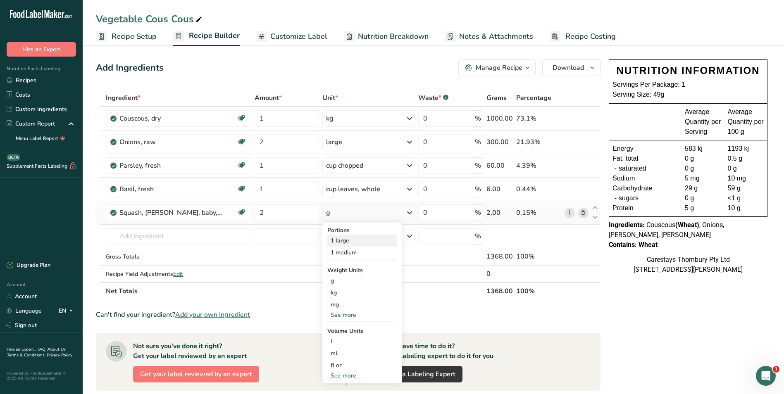
click at [368, 239] on div "1 large" at bounding box center [361, 241] width 69 height 12
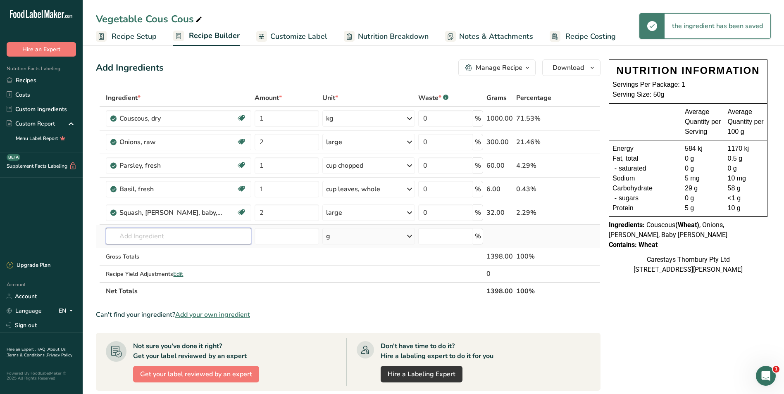
click at [125, 237] on input "text" at bounding box center [178, 236] width 145 height 17
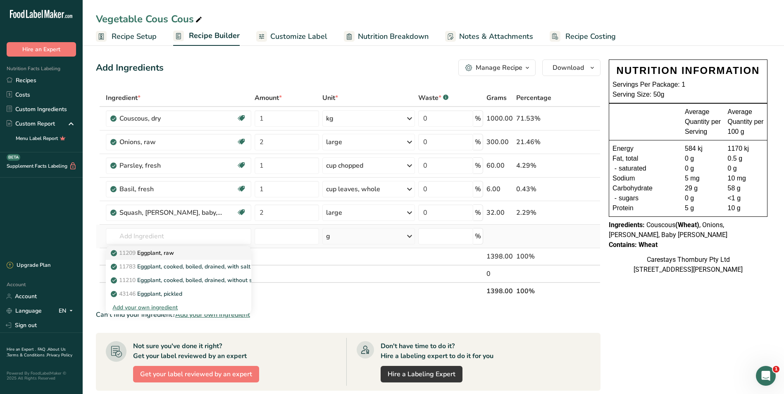
click at [151, 253] on p "11209 Eggplant, raw" at bounding box center [143, 253] width 62 height 9
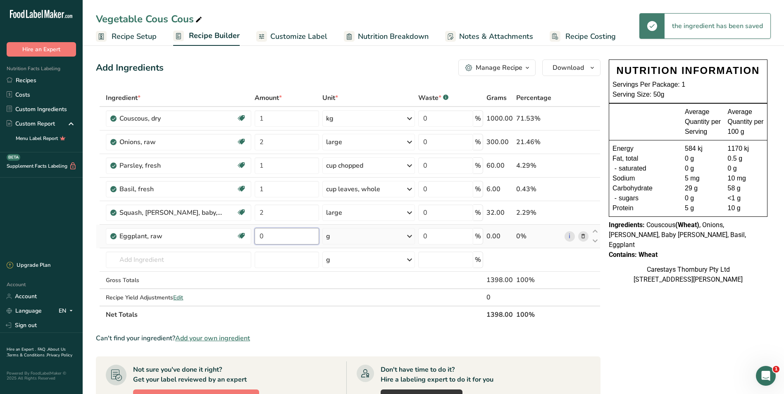
click at [266, 239] on input "0" at bounding box center [287, 236] width 65 height 17
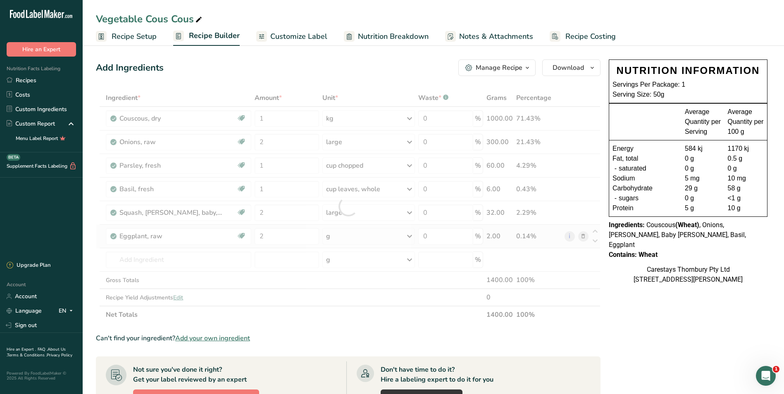
click at [409, 236] on div "Ingredient * Amount * Unit * Waste * .a-a{fill:#347362;}.b-a{fill:#fff;} Grams …" at bounding box center [348, 206] width 505 height 234
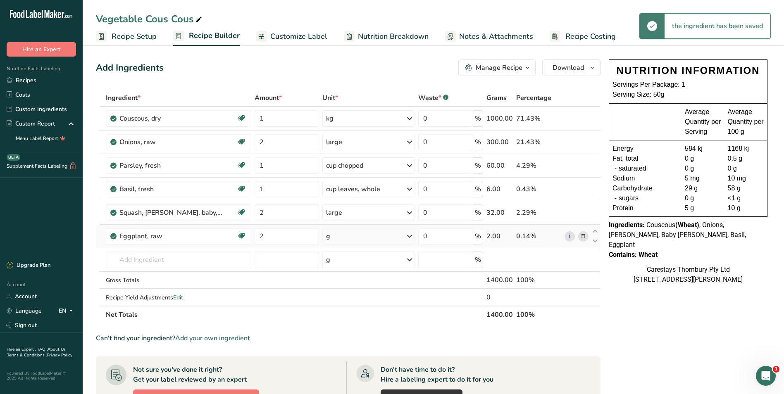
click at [409, 236] on icon at bounding box center [410, 236] width 10 height 15
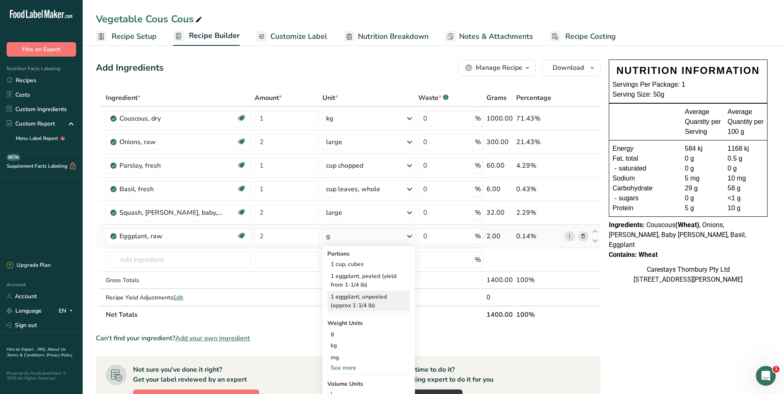
click at [366, 296] on div "1 eggplant, unpeeled (approx 1-1/4 lb)" at bounding box center [368, 301] width 83 height 21
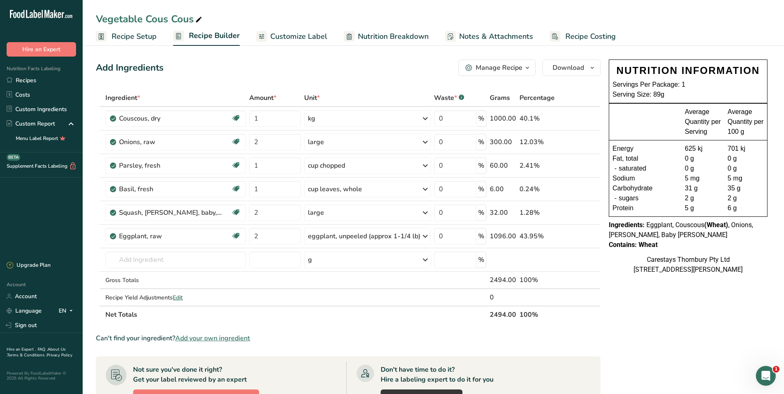
click at [567, 33] on span "Recipe Costing" at bounding box center [591, 36] width 50 height 11
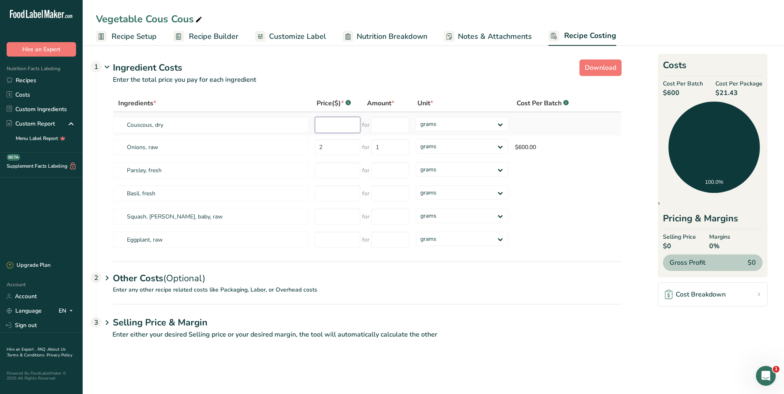
click at [336, 125] on input "number" at bounding box center [337, 125] width 45 height 16
click at [385, 124] on input "number" at bounding box center [390, 125] width 38 height 16
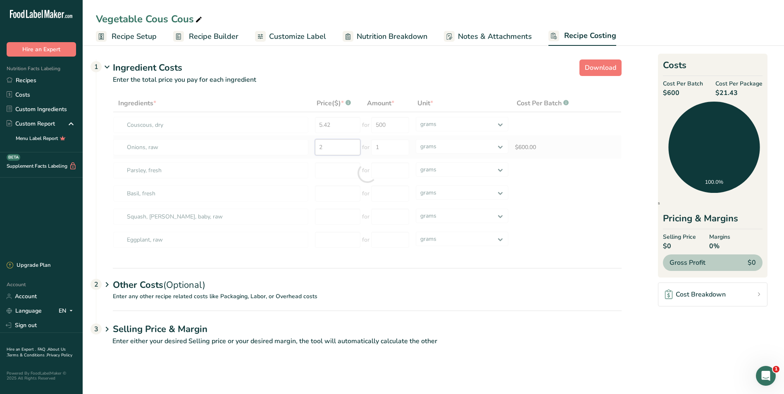
click at [327, 148] on div "Ingredients * Price($) * .a-a{fill:#347362;}.b-a{fill:#fff;} Amount * Unit * Co…" at bounding box center [367, 173] width 509 height 157
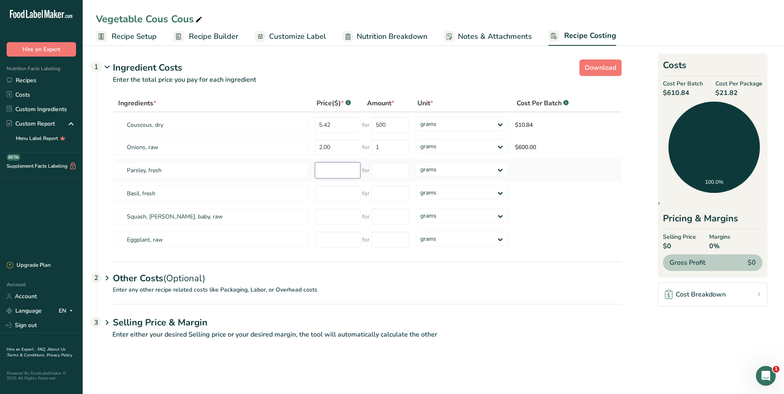
click at [323, 169] on input "number" at bounding box center [337, 171] width 45 height 16
click at [381, 171] on input "number" at bounding box center [390, 171] width 38 height 16
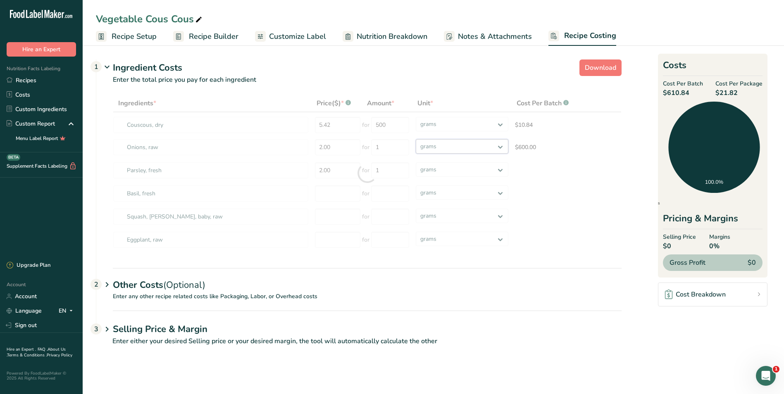
click at [499, 146] on div "Ingredients * Price($) * .a-a{fill:#347362;}.b-a{fill:#fff;} Amount * Unit * Co…" at bounding box center [367, 173] width 509 height 157
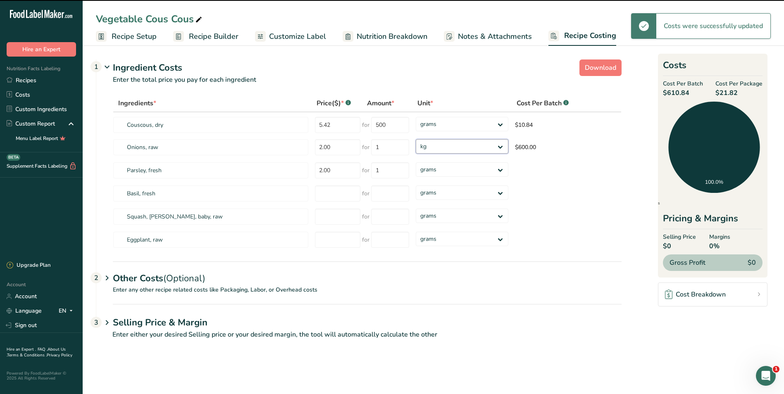
click at [416, 139] on select "grams kg mg mcg lb oz" at bounding box center [462, 146] width 93 height 14
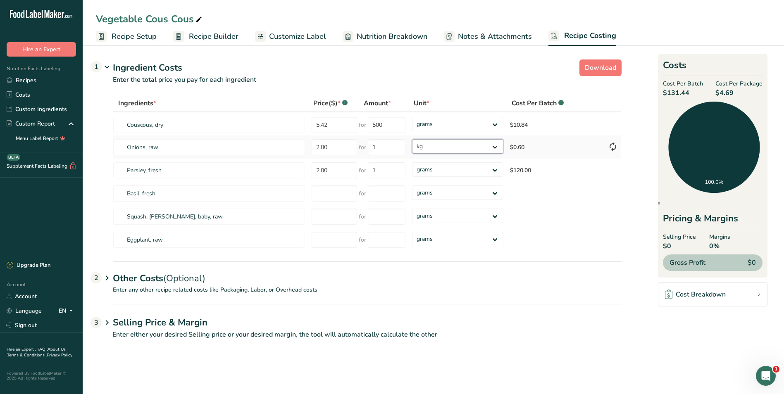
click at [495, 145] on select "grams kg mg mcg lb oz" at bounding box center [457, 146] width 91 height 14
click at [412, 139] on select "grams kg mg mcg lb oz" at bounding box center [457, 146] width 91 height 14
click at [495, 169] on select "grams kg mg mcg lb oz" at bounding box center [457, 170] width 91 height 14
click at [412, 163] on select "grams kg mg mcg lb oz" at bounding box center [457, 170] width 91 height 14
click at [332, 193] on input "number" at bounding box center [334, 194] width 45 height 16
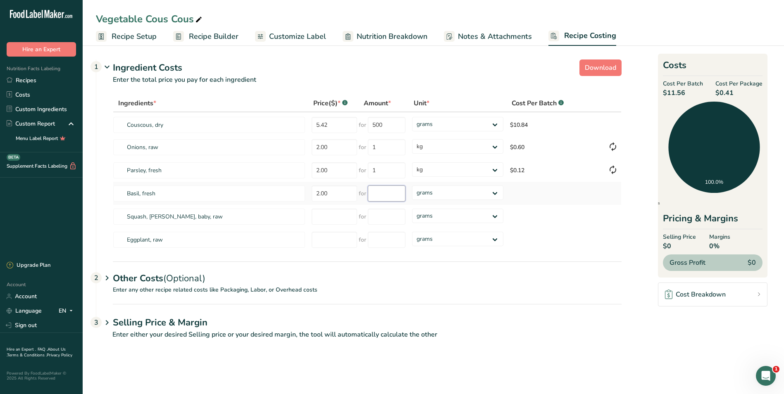
click at [380, 196] on input "number" at bounding box center [387, 194] width 38 height 16
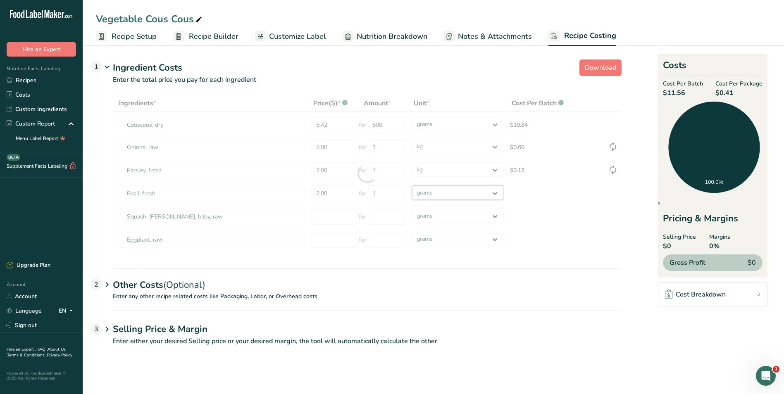
click at [495, 191] on div "Ingredients * Price($) * .a-a{fill:#347362;}.b-a{fill:#fff;} Amount * Unit * Co…" at bounding box center [367, 173] width 509 height 157
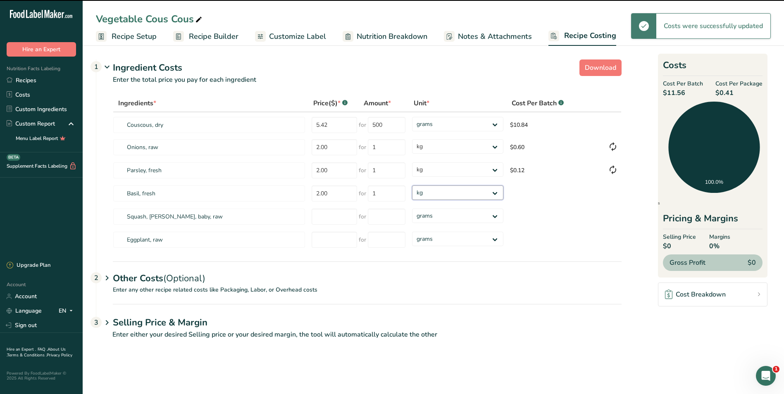
click at [412, 186] on select "grams kg mg mcg lb oz" at bounding box center [457, 193] width 91 height 14
click at [325, 217] on input "number" at bounding box center [334, 217] width 45 height 16
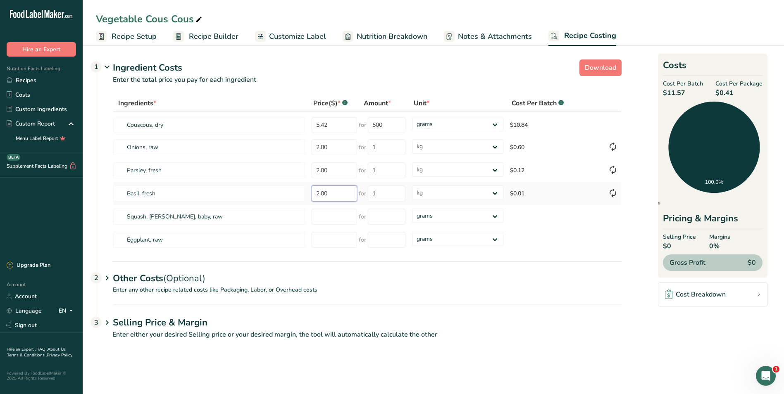
click at [319, 194] on input "2.00" at bounding box center [334, 194] width 45 height 16
click at [496, 193] on div "Ingredients * Price($) * .a-a{fill:#347362;}.b-a{fill:#fff;} Amount * Unit * Co…" at bounding box center [367, 173] width 509 height 157
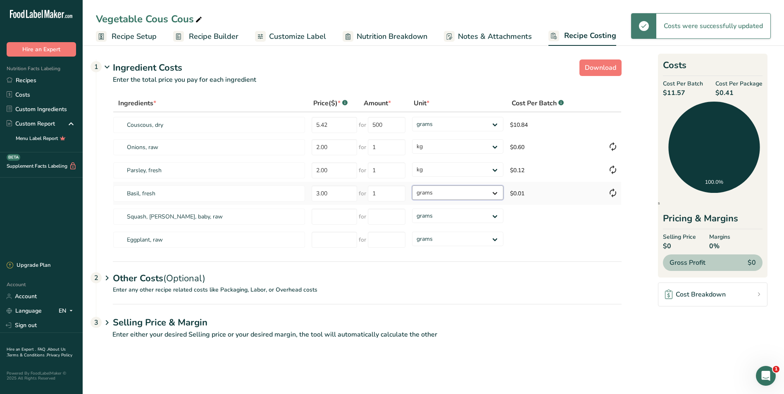
drag, startPoint x: 496, startPoint y: 193, endPoint x: 491, endPoint y: 201, distance: 9.8
click at [412, 186] on select "grams kg mg mcg lb oz" at bounding box center [457, 193] width 91 height 14
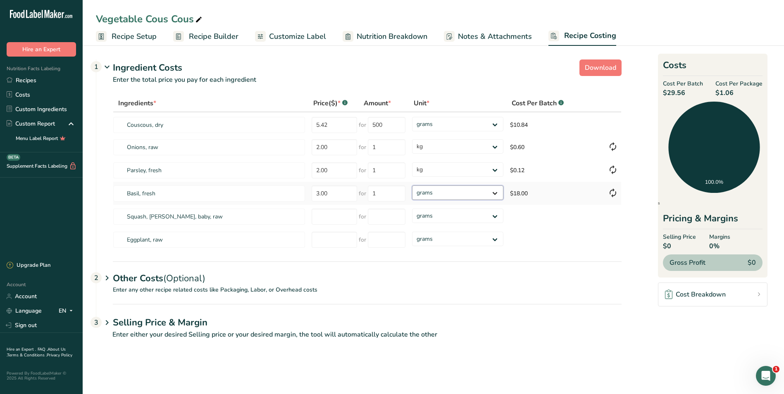
click at [496, 192] on select "grams kg mg mcg lb oz" at bounding box center [457, 193] width 91 height 14
click at [412, 186] on select "grams kg mg mcg lb oz" at bounding box center [457, 193] width 91 height 14
click at [495, 192] on select "grams kg mg mcg lb oz" at bounding box center [457, 193] width 91 height 14
click at [412, 186] on select "grams kg mg mcg lb oz" at bounding box center [457, 193] width 91 height 14
click at [496, 192] on select "grams kg mg mcg lb oz" at bounding box center [457, 193] width 91 height 14
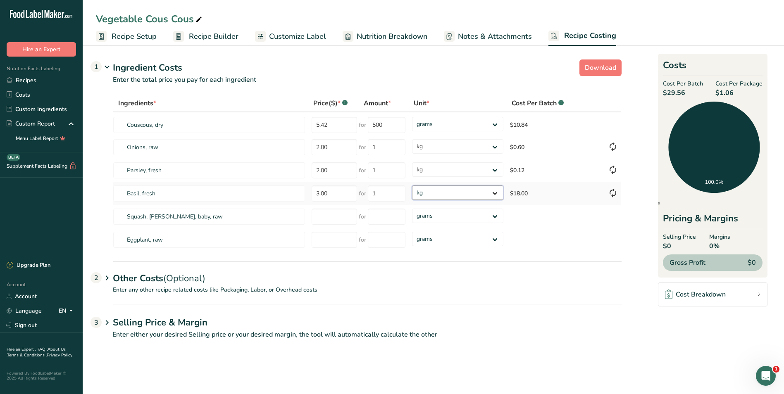
click at [412, 186] on select "grams kg mg mcg lb oz" at bounding box center [457, 193] width 91 height 14
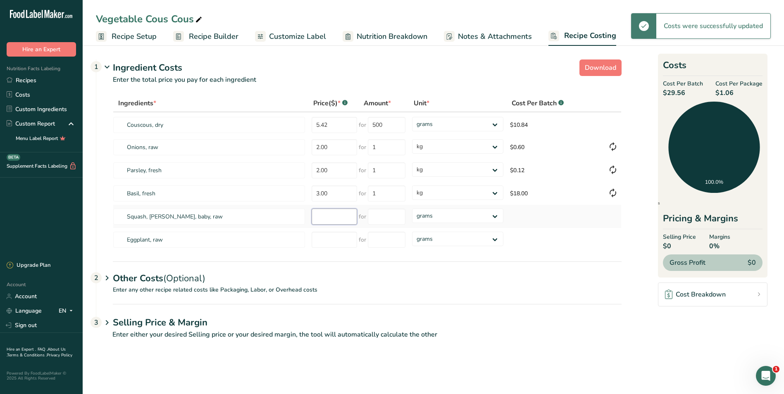
click at [329, 220] on input "number" at bounding box center [334, 217] width 45 height 16
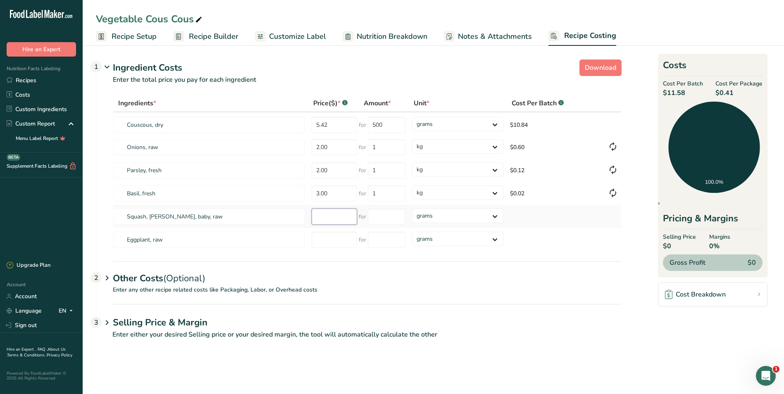
click at [328, 217] on input "number" at bounding box center [334, 217] width 45 height 16
click at [380, 217] on input "number" at bounding box center [387, 217] width 38 height 16
click at [495, 215] on select "grams kg mg mcg lb oz" at bounding box center [457, 216] width 91 height 14
click at [412, 209] on select "grams kg mg mcg lb oz" at bounding box center [457, 216] width 91 height 14
click at [397, 219] on input "number" at bounding box center [387, 217] width 38 height 16
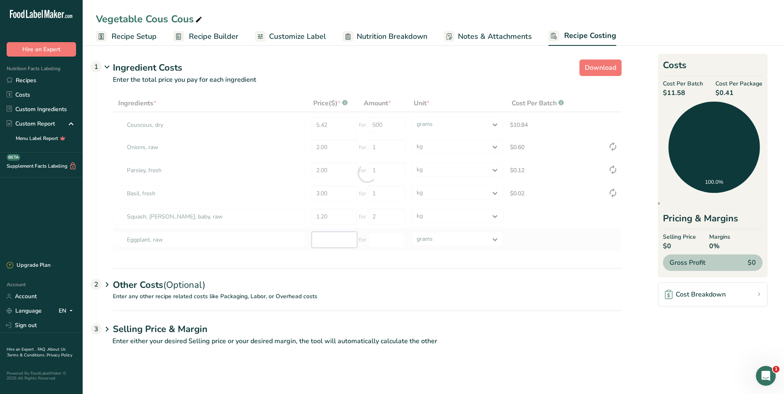
click at [330, 239] on div "Ingredients * Price($) * .a-a{fill:#347362;}.b-a{fill:#fff;} Amount * Unit * Co…" at bounding box center [367, 173] width 509 height 157
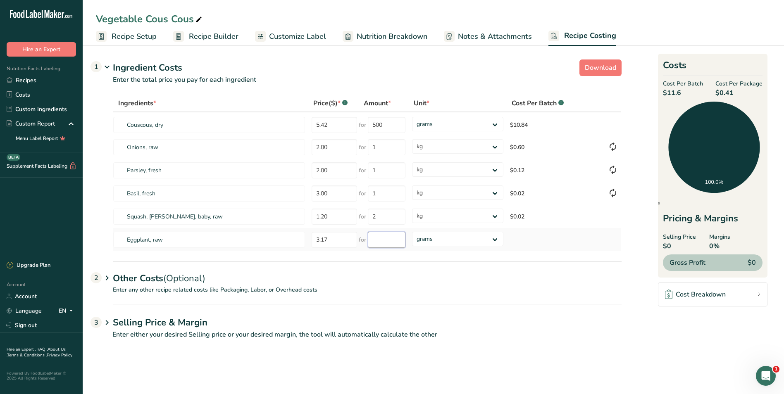
click at [378, 241] on input "number" at bounding box center [387, 240] width 38 height 16
click at [494, 238] on div "Ingredients * Price($) * .a-a{fill:#347362;}.b-a{fill:#fff;} Amount * Unit * Co…" at bounding box center [367, 173] width 509 height 157
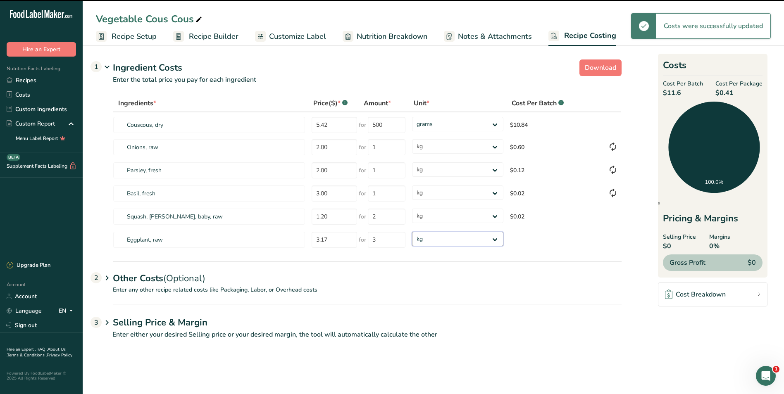
drag, startPoint x: 494, startPoint y: 238, endPoint x: 478, endPoint y: 247, distance: 18.9
click at [412, 232] on select "grams kg mg mcg lb oz" at bounding box center [457, 239] width 91 height 14
click at [493, 238] on select "grams kg mg mcg lb oz" at bounding box center [457, 239] width 91 height 14
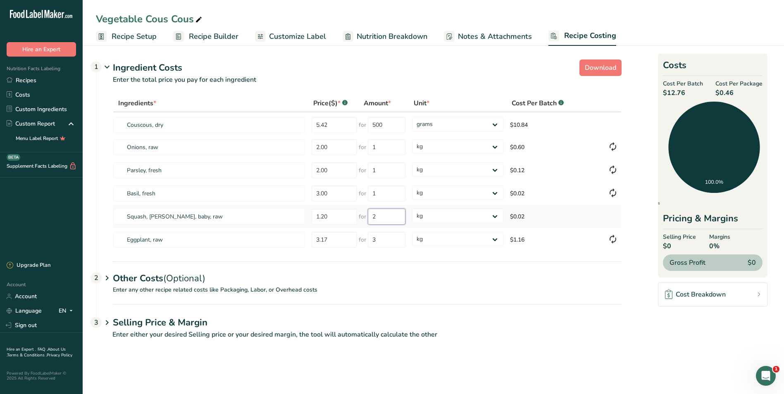
click at [393, 215] on input "2" at bounding box center [387, 217] width 38 height 16
click at [395, 268] on section "Download Ingredient Costs 1 Enter the total price you pay for each ingredient I…" at bounding box center [433, 203] width 675 height 294
click at [141, 33] on span "Recipe Setup" at bounding box center [134, 36] width 45 height 11
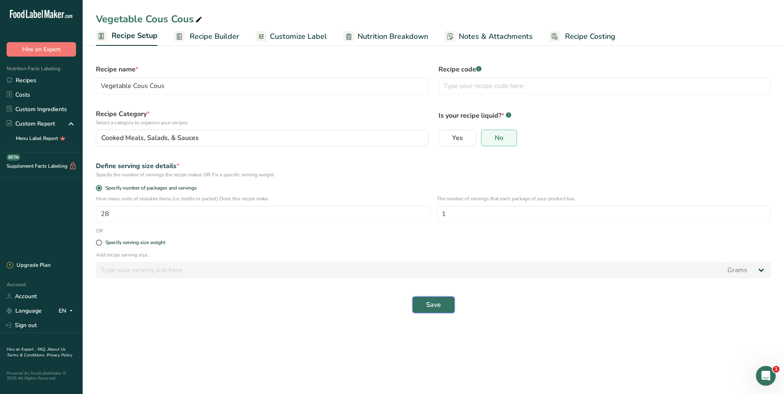
click at [437, 304] on span "Save" at bounding box center [433, 305] width 15 height 10
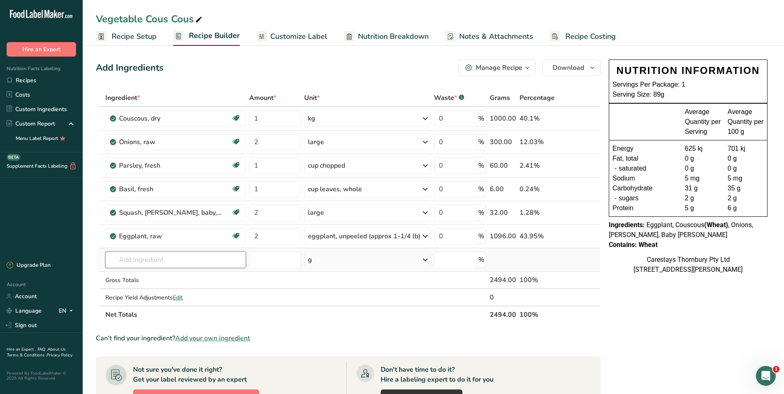
click at [118, 262] on input "text" at bounding box center [175, 260] width 141 height 17
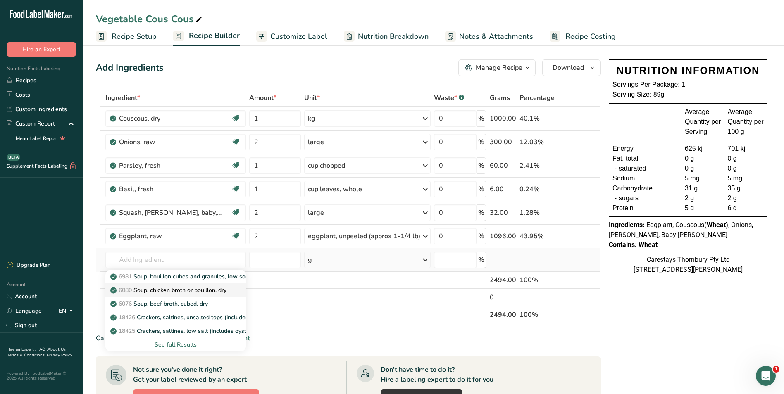
click at [194, 289] on p "6080 Soup, chicken broth or bouillon, dry" at bounding box center [169, 290] width 115 height 9
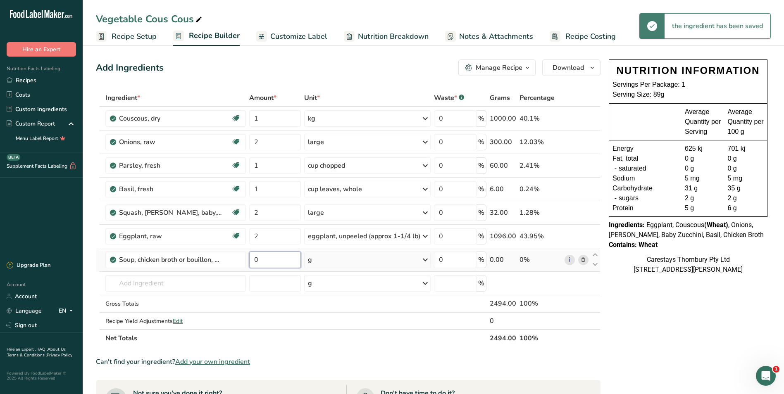
click at [258, 263] on input "0" at bounding box center [275, 260] width 52 height 17
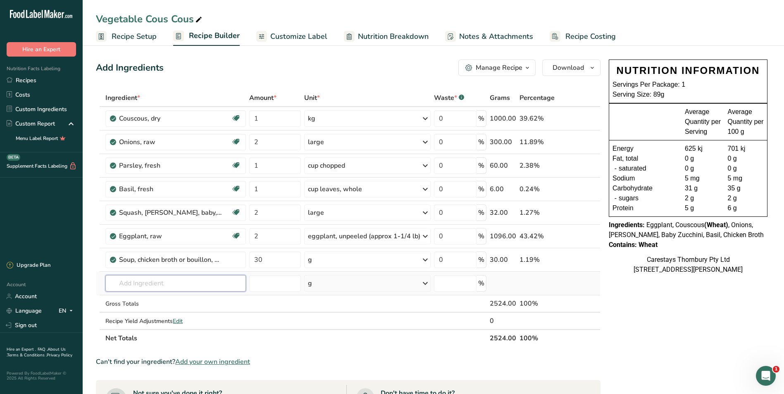
click at [128, 285] on div "Ingredient * Amount * Unit * Waste * .a-a{fill:#347362;}.b-a{fill:#fff;} Grams …" at bounding box center [348, 218] width 505 height 258
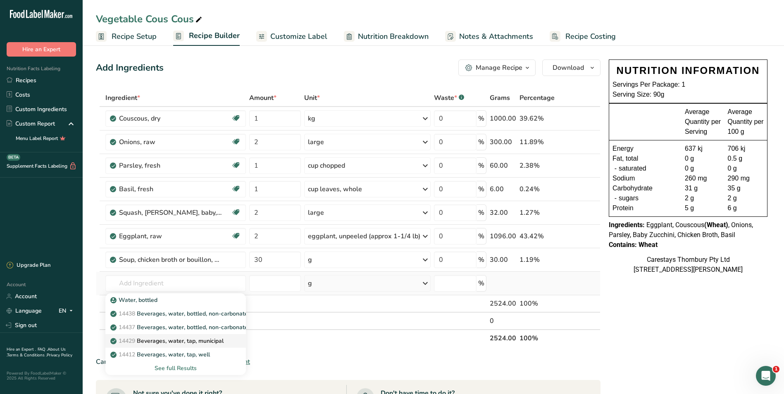
click at [163, 339] on p "14429 [GEOGRAPHIC_DATA], water, tap, municipal" at bounding box center [168, 341] width 112 height 9
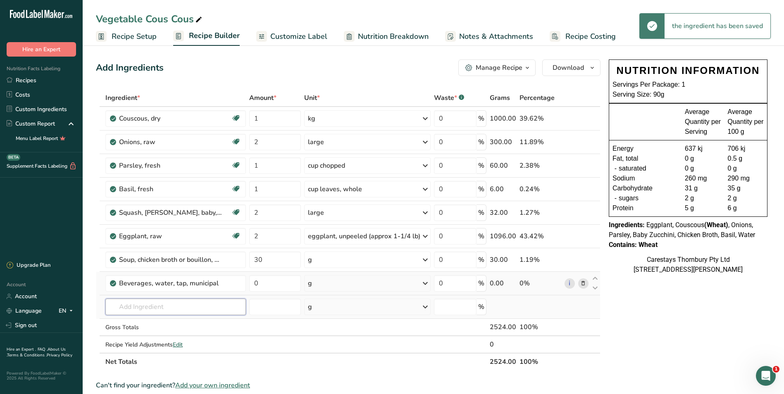
click at [124, 308] on input "text" at bounding box center [175, 307] width 141 height 17
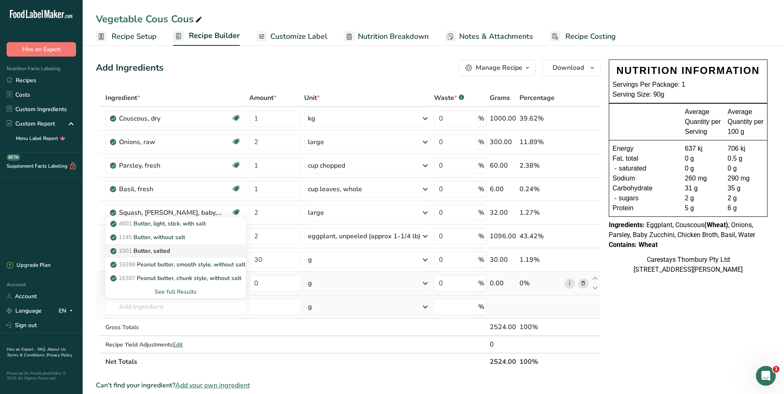
click at [146, 249] on p "1001 Butter, salted" at bounding box center [141, 251] width 58 height 9
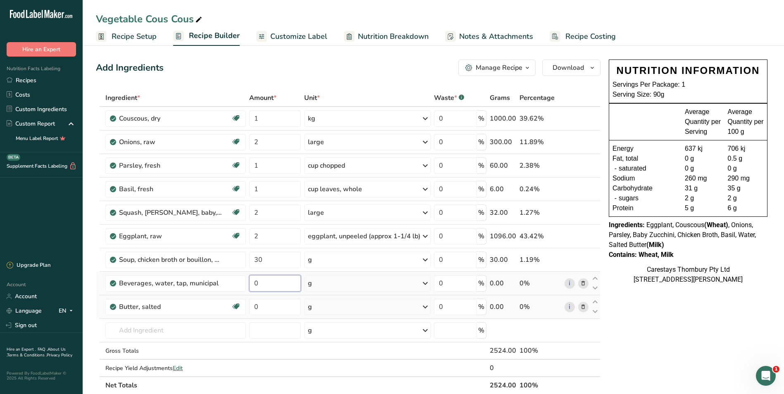
click at [261, 284] on input "0" at bounding box center [275, 283] width 52 height 17
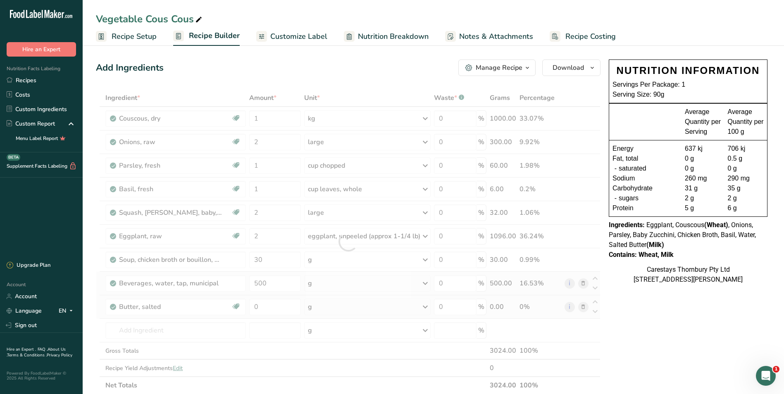
click at [425, 282] on div "Ingredient * Amount * Unit * Waste * .a-a{fill:#347362;}.b-a{fill:#fff;} Grams …" at bounding box center [348, 241] width 505 height 305
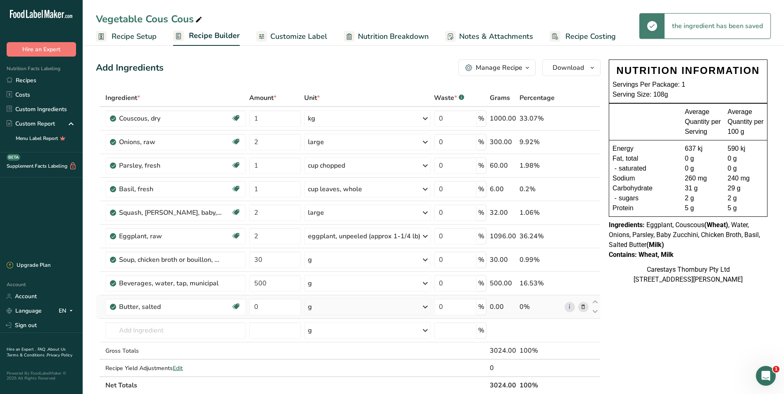
click at [424, 283] on icon at bounding box center [426, 283] width 10 height 15
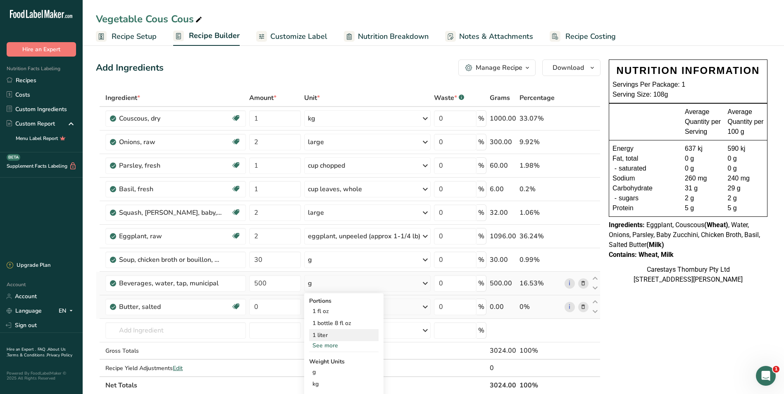
click at [323, 334] on div "1 liter" at bounding box center [343, 336] width 69 height 12
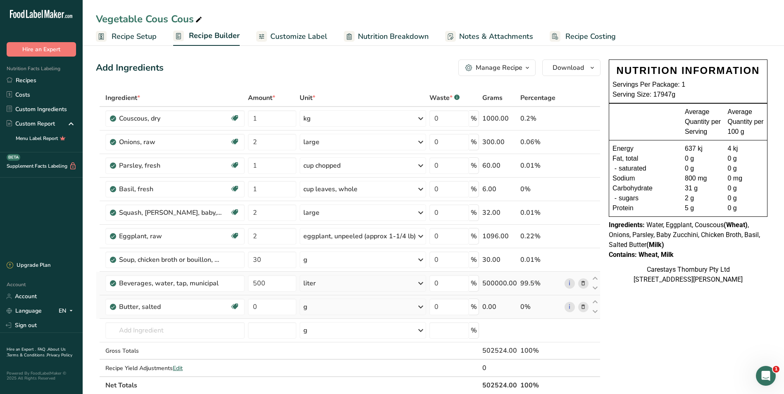
click at [419, 282] on icon at bounding box center [421, 283] width 10 height 15
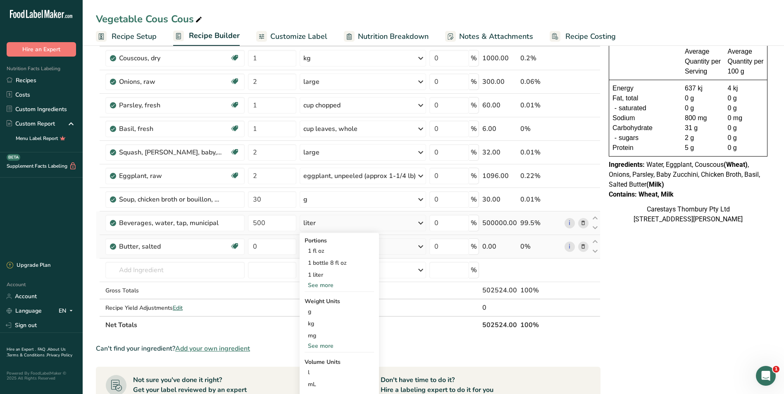
scroll to position [83, 0]
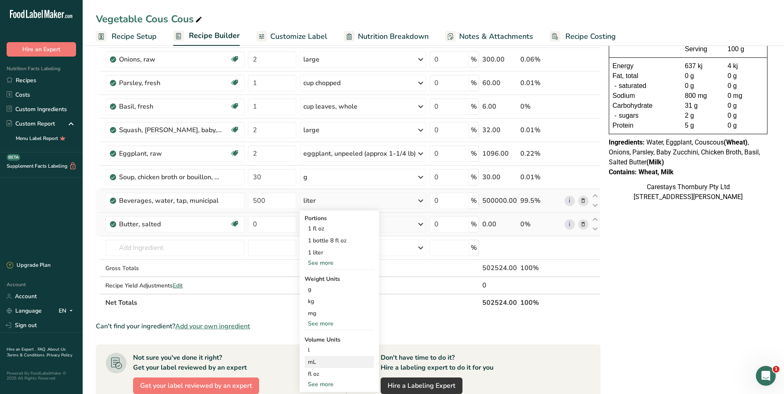
click at [313, 362] on div "mL" at bounding box center [339, 362] width 63 height 9
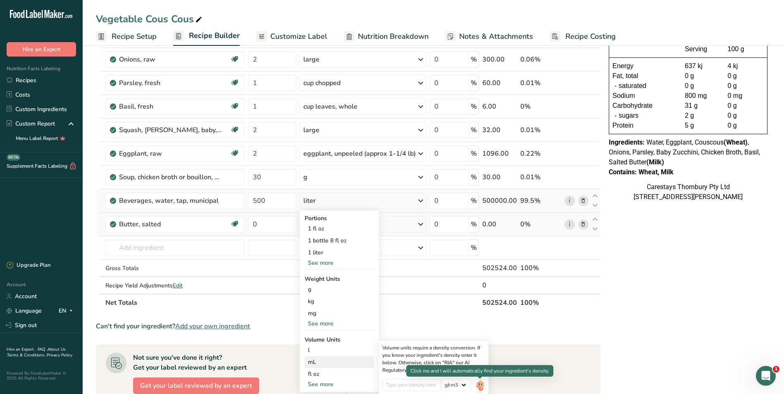
click at [479, 384] on img at bounding box center [480, 386] width 9 height 14
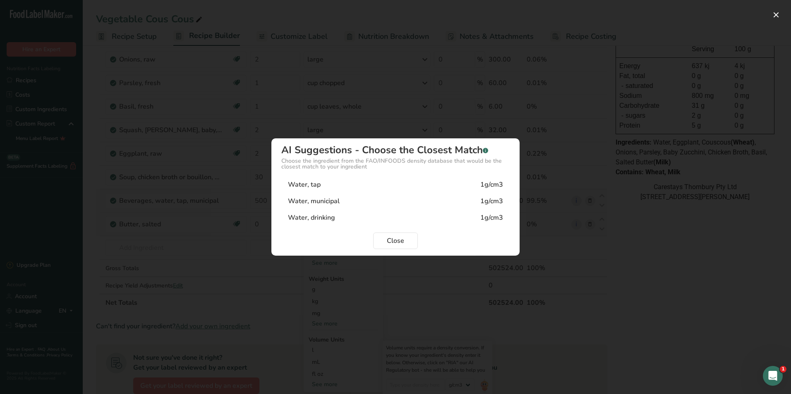
click at [481, 183] on div "1g/cm3" at bounding box center [491, 185] width 23 height 10
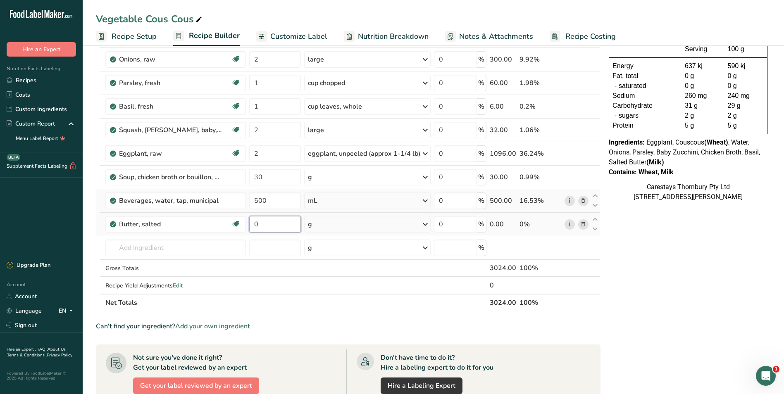
click at [265, 224] on input "0" at bounding box center [275, 224] width 52 height 17
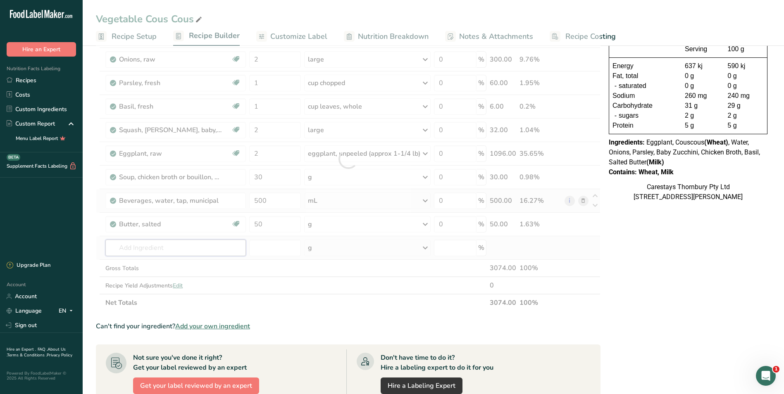
click at [129, 251] on div "Ingredient * Amount * Unit * Waste * .a-a{fill:#347362;}.b-a{fill:#fff;} Grams …" at bounding box center [348, 159] width 505 height 305
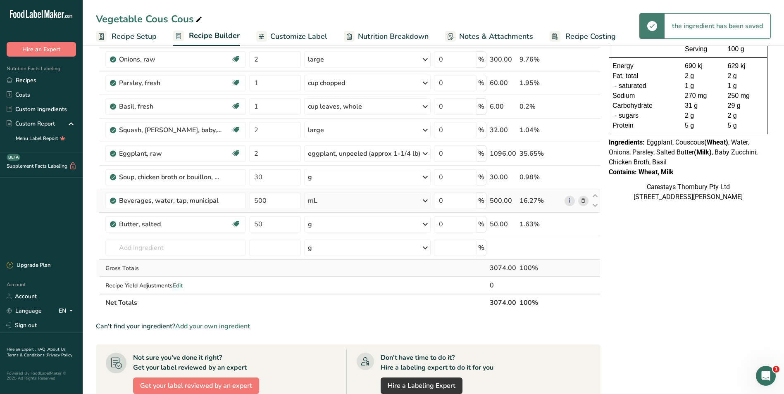
click at [141, 264] on div "Gross Totals" at bounding box center [175, 268] width 141 height 9
click at [140, 246] on input "text" at bounding box center [175, 248] width 141 height 17
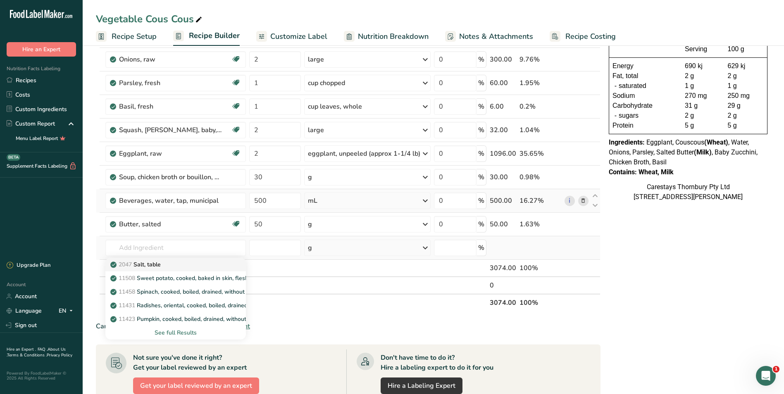
click at [148, 264] on p "2047 Salt, table" at bounding box center [136, 265] width 49 height 9
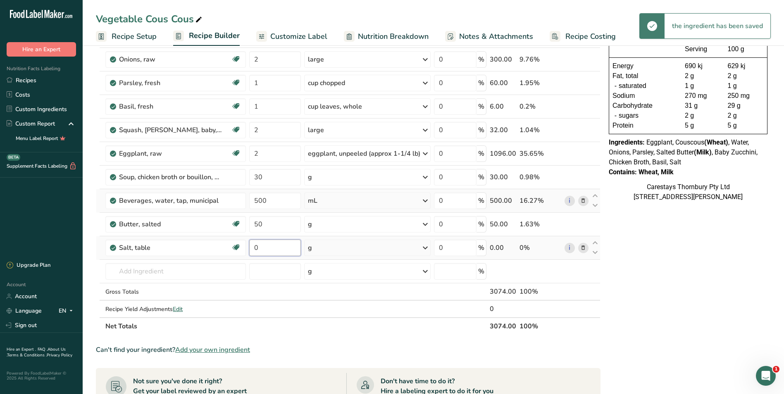
click at [262, 247] on input "0" at bounding box center [275, 248] width 52 height 17
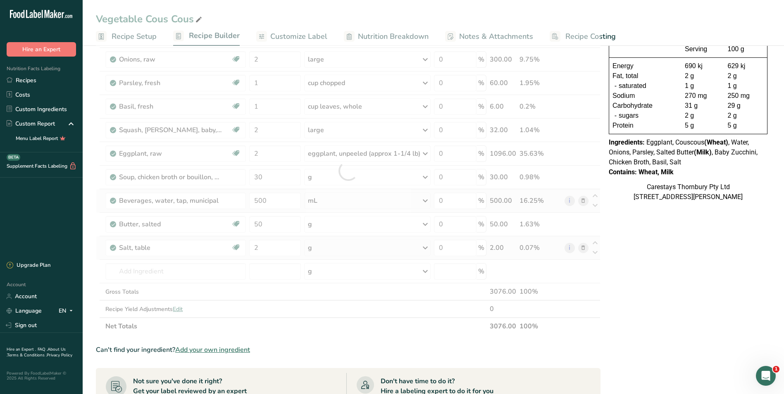
click at [423, 246] on div "Ingredient * Amount * Unit * Waste * .a-a{fill:#347362;}.b-a{fill:#fff;} Grams …" at bounding box center [348, 171] width 505 height 329
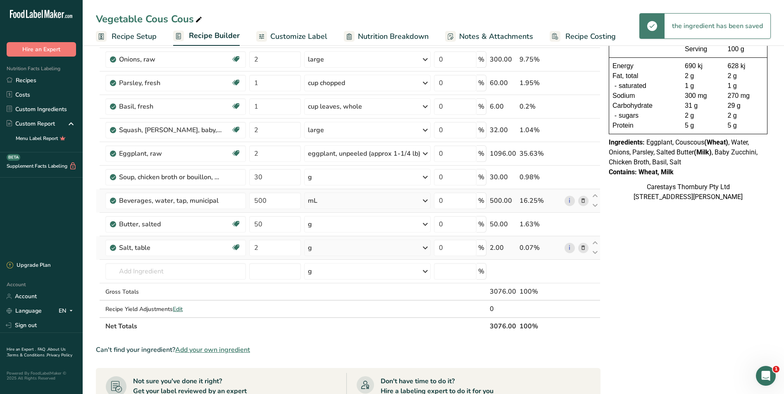
click at [423, 246] on icon at bounding box center [426, 248] width 10 height 15
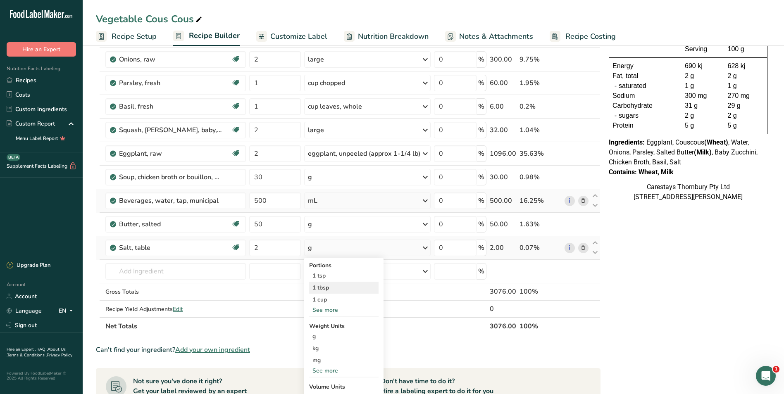
click at [333, 289] on div "1 tbsp" at bounding box center [343, 288] width 69 height 12
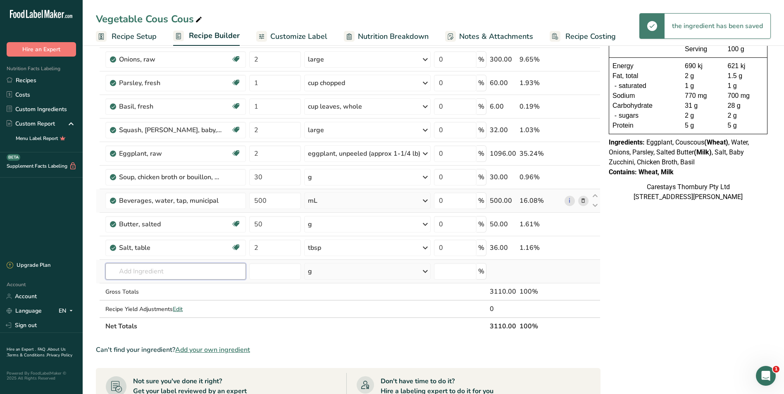
click at [130, 272] on input "text" at bounding box center [175, 271] width 141 height 17
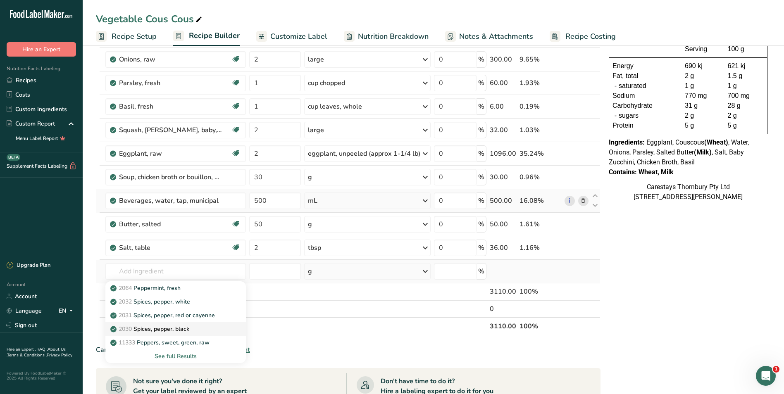
click at [159, 327] on p "2030 Spices, pepper, black" at bounding box center [150, 329] width 77 height 9
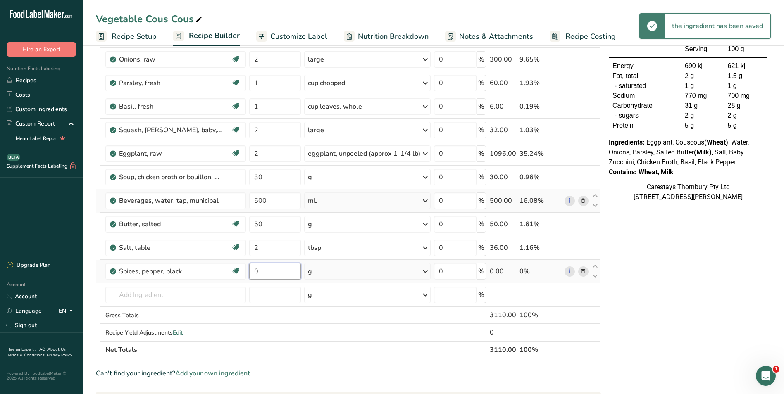
click at [261, 270] on input "0" at bounding box center [275, 271] width 52 height 17
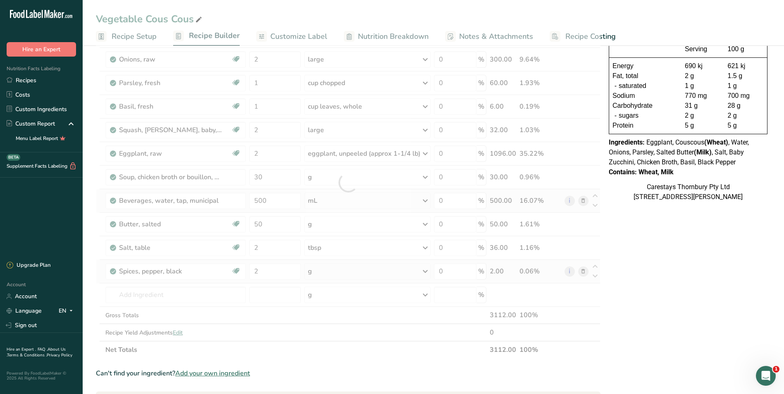
click at [424, 270] on div "Ingredient * Amount * Unit * Waste * .a-a{fill:#347362;}.b-a{fill:#fff;} Grams …" at bounding box center [348, 183] width 505 height 352
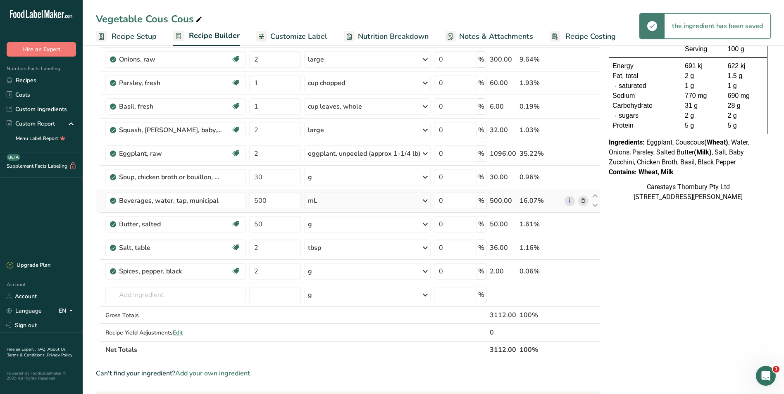
click at [424, 270] on icon at bounding box center [426, 271] width 10 height 15
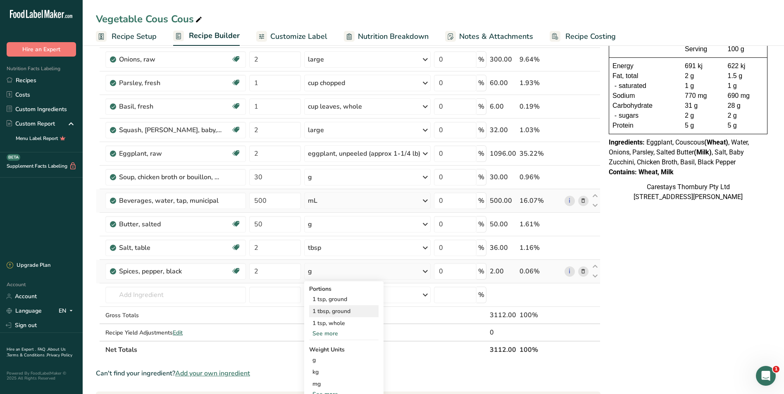
click at [349, 309] on div "1 tbsp, ground" at bounding box center [343, 312] width 69 height 12
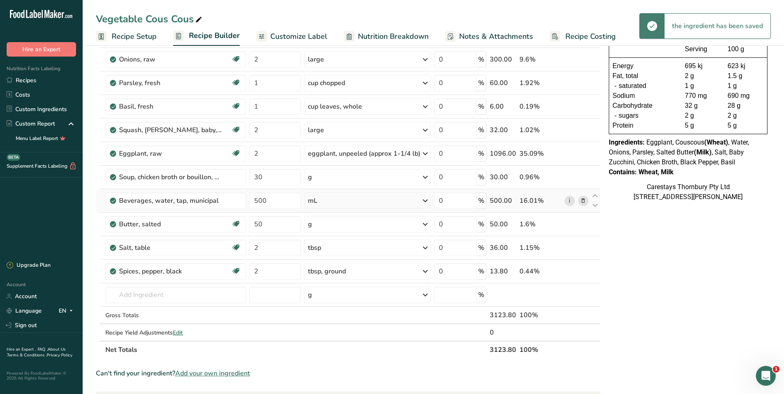
click at [575, 36] on span "Recipe Costing" at bounding box center [591, 36] width 50 height 11
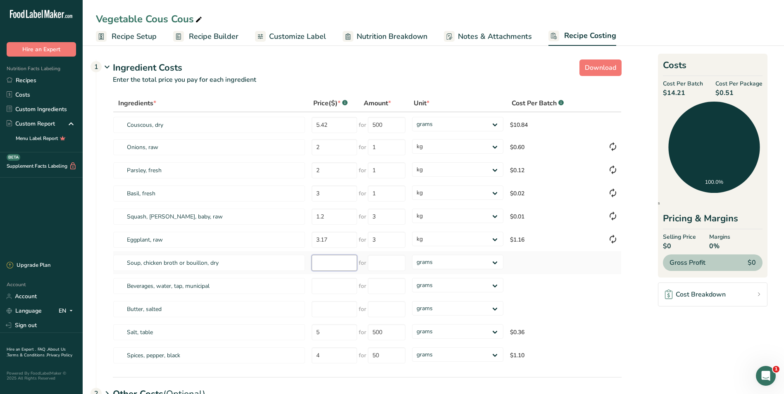
click at [324, 262] on input "number" at bounding box center [334, 263] width 45 height 16
